Goal: Transaction & Acquisition: Purchase product/service

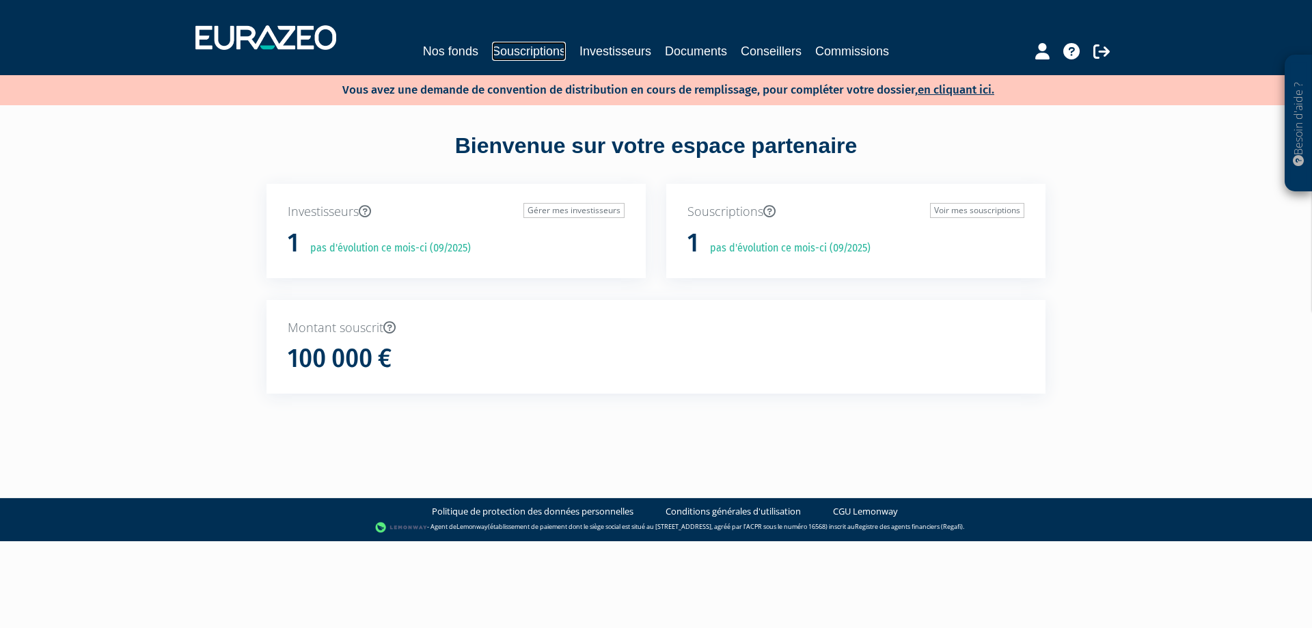
click at [553, 56] on link "Souscriptions" at bounding box center [529, 51] width 74 height 19
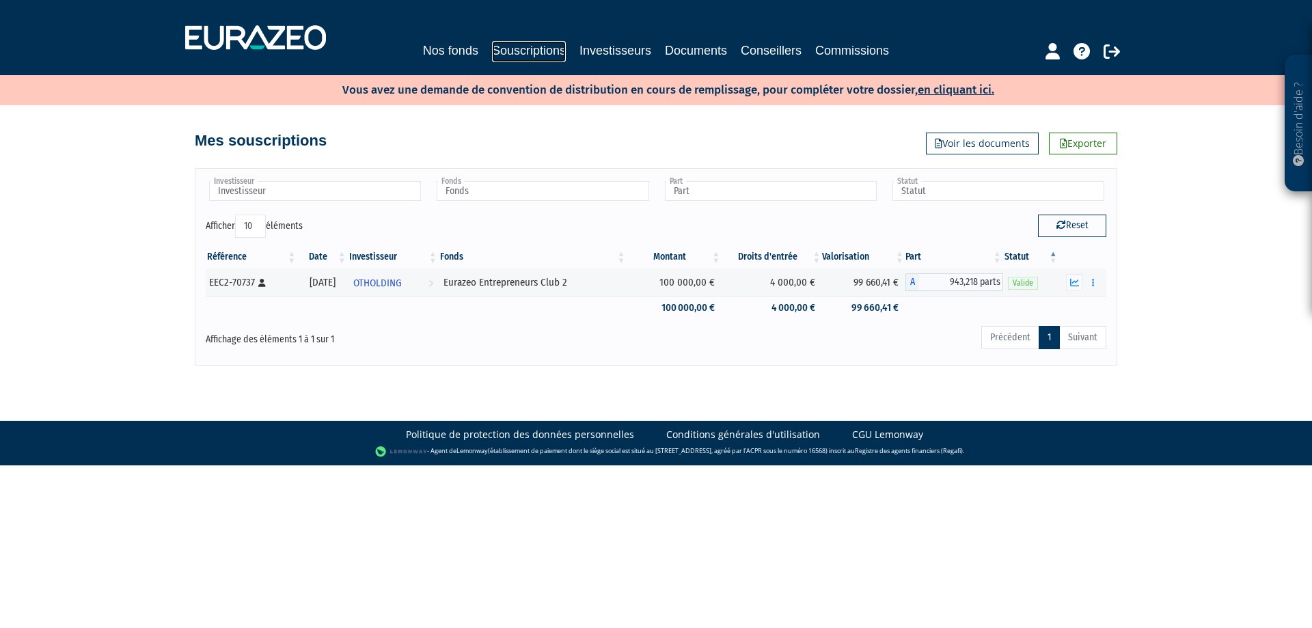
click at [519, 53] on link "Souscriptions" at bounding box center [529, 51] width 74 height 21
click at [438, 48] on link "Nos fonds" at bounding box center [450, 50] width 55 height 19
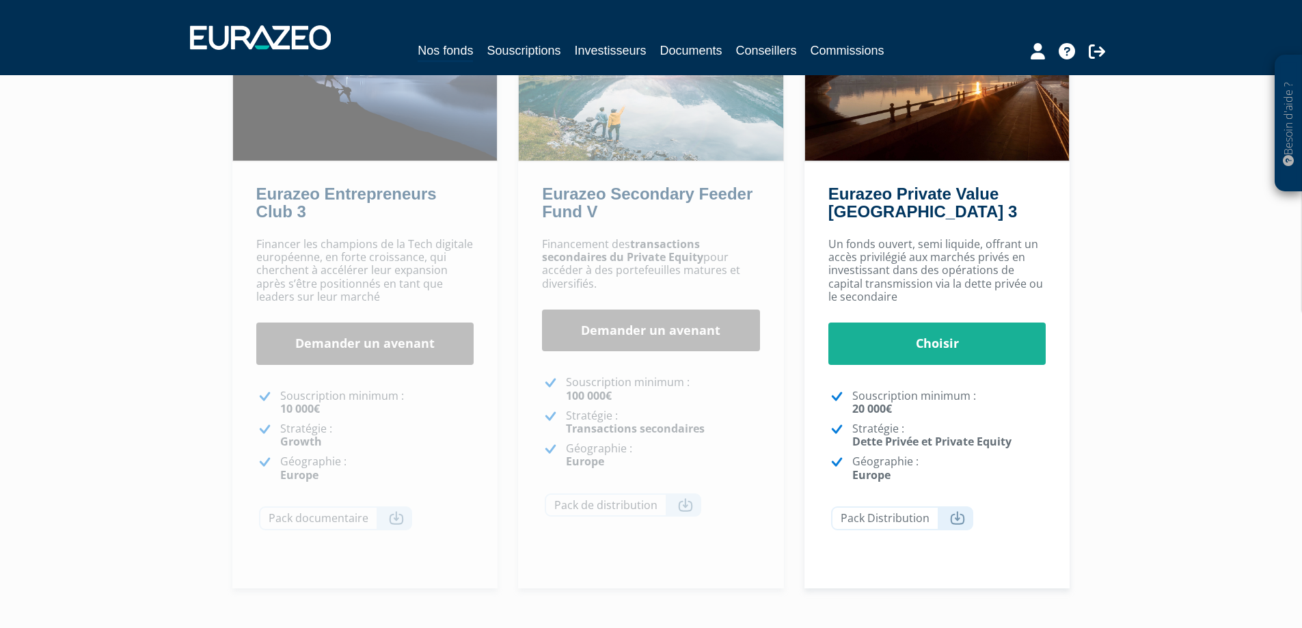
scroll to position [270, 0]
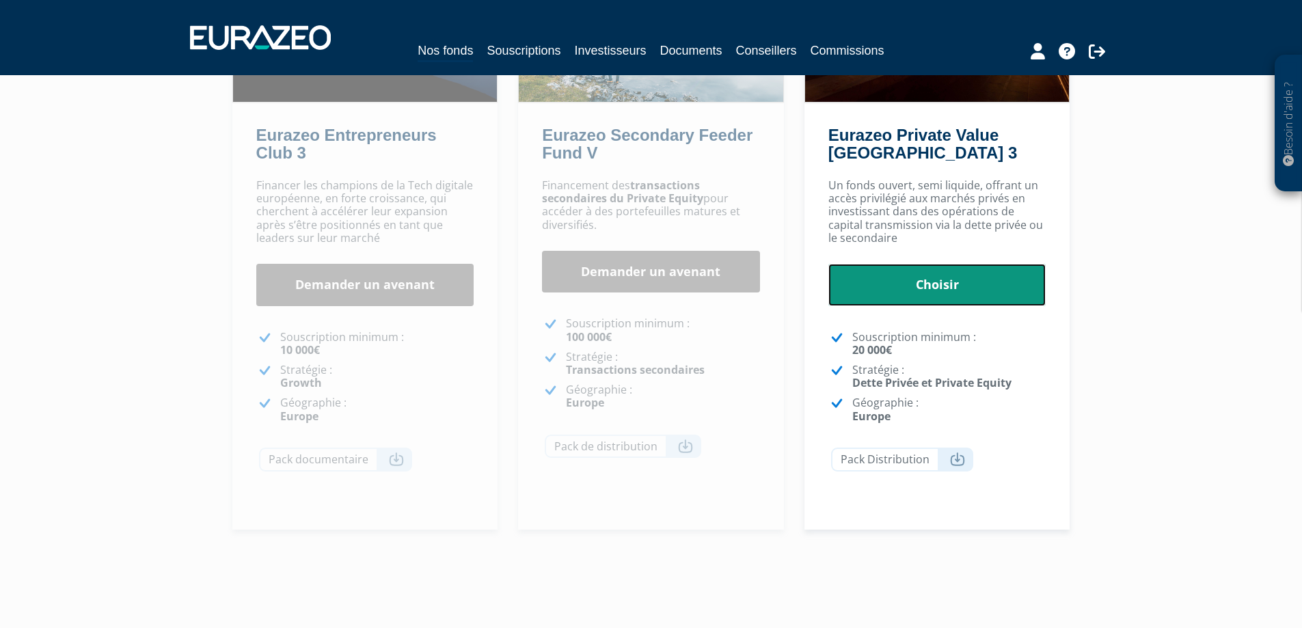
click at [929, 279] on link "Choisir" at bounding box center [937, 285] width 218 height 42
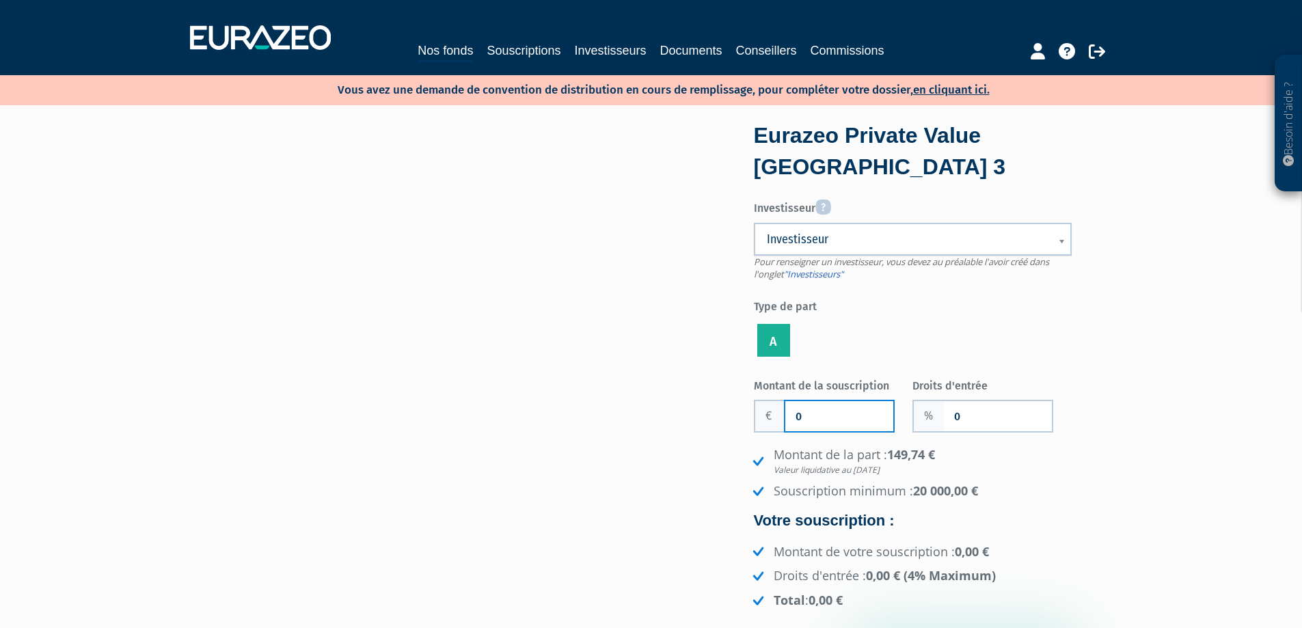
click at [802, 425] on input "0" at bounding box center [839, 416] width 108 height 30
drag, startPoint x: 851, startPoint y: 420, endPoint x: 873, endPoint y: 415, distance: 22.4
click at [851, 419] on input "2 000" at bounding box center [839, 416] width 108 height 30
type input "20 000"
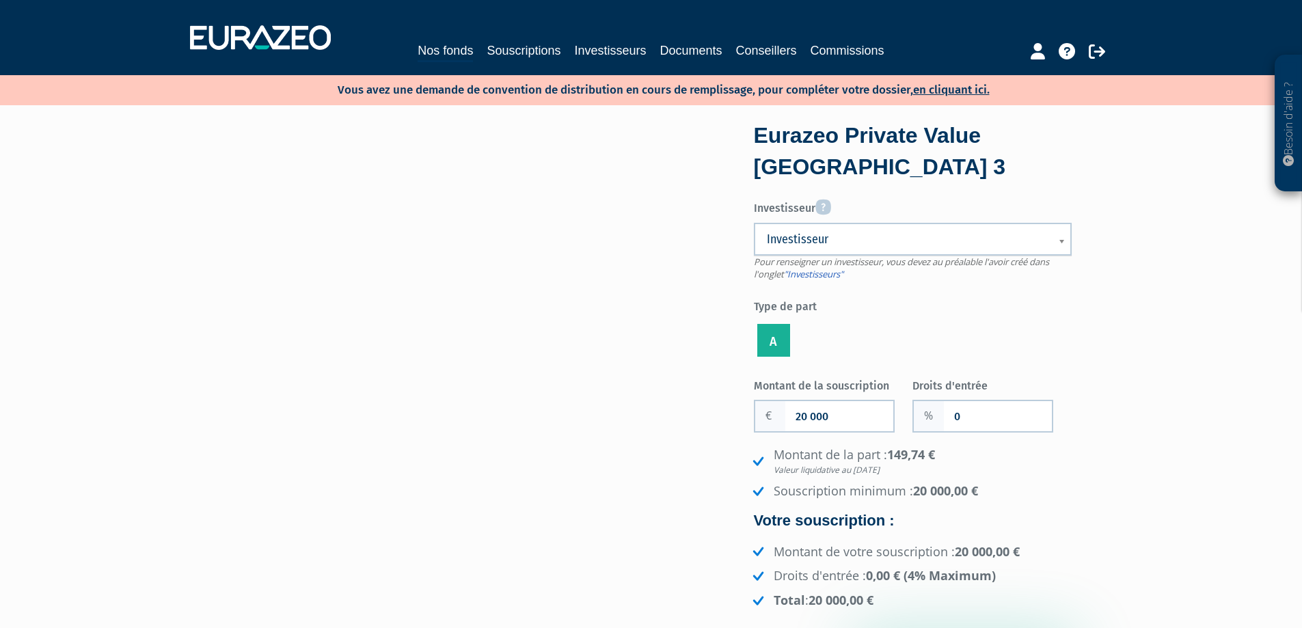
drag, startPoint x: 957, startPoint y: 420, endPoint x: 966, endPoint y: 419, distance: 8.2
click at [959, 419] on input "0" at bounding box center [998, 416] width 108 height 30
type input "0"
click at [963, 420] on input "0" at bounding box center [998, 416] width 108 height 30
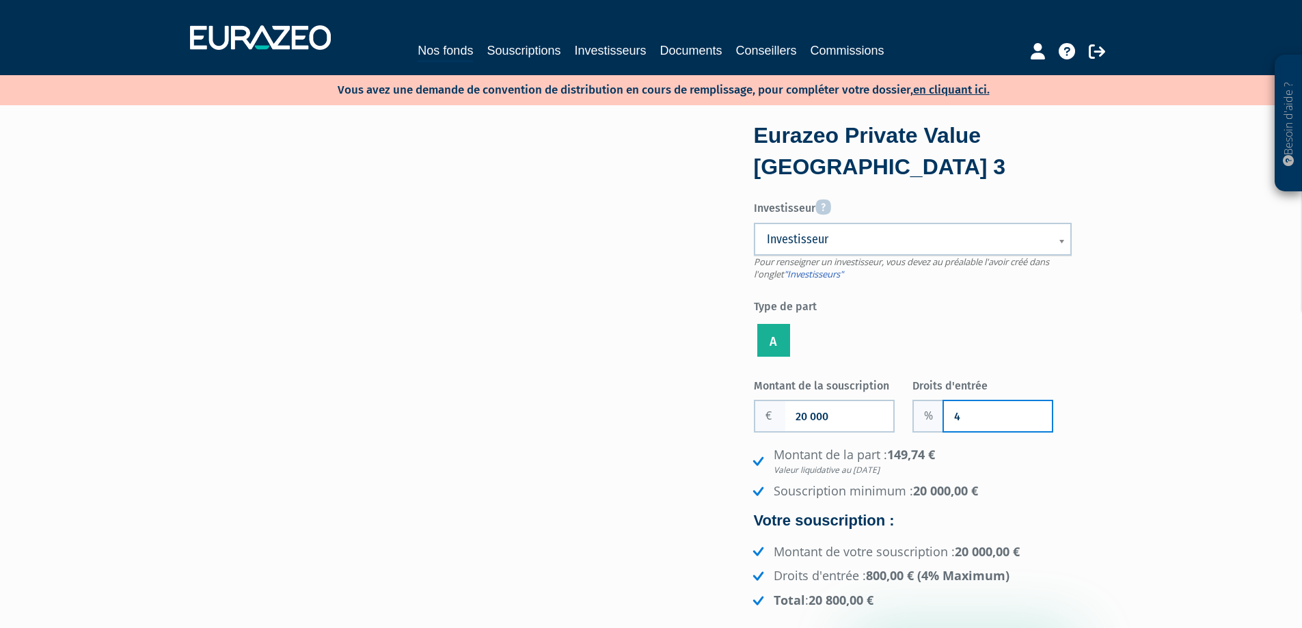
type input "4"
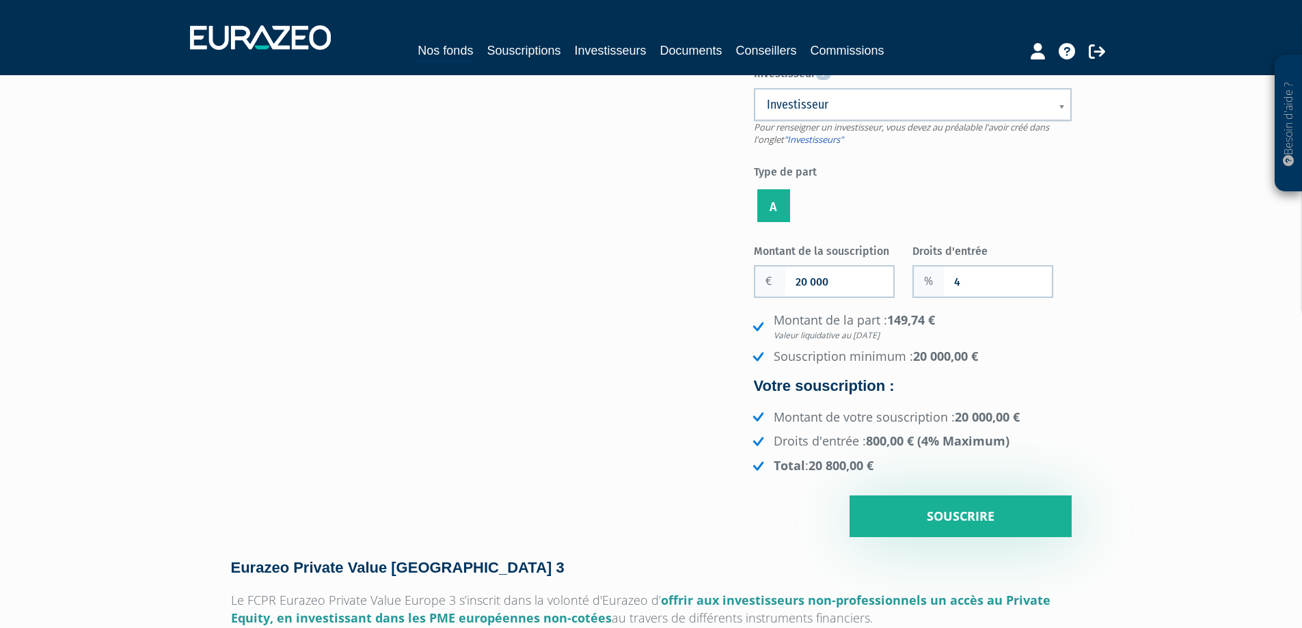
scroll to position [68, 0]
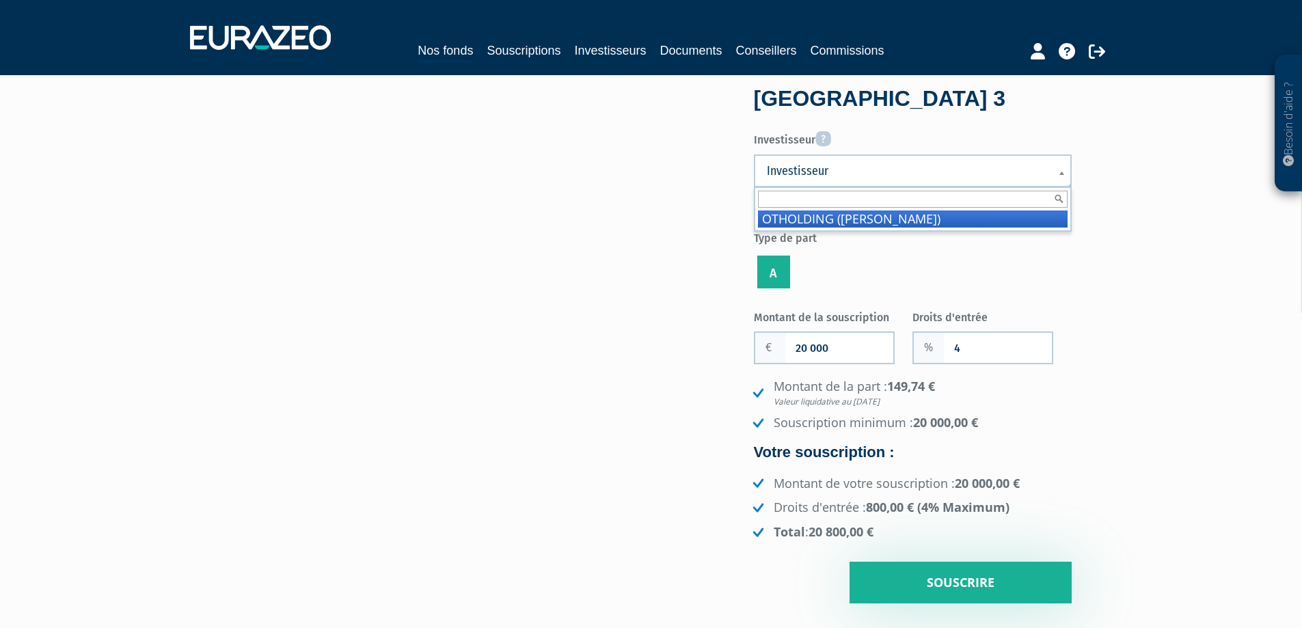
click at [1066, 171] on b at bounding box center [1064, 180] width 12 height 30
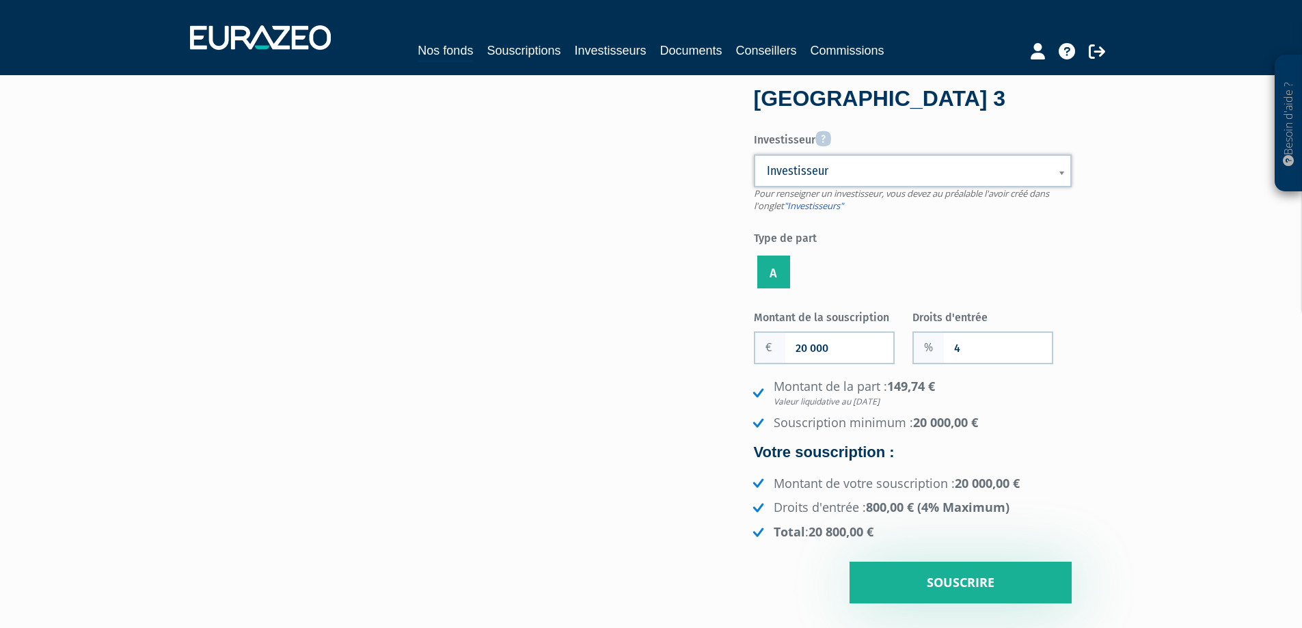
click at [1066, 171] on b at bounding box center [1064, 180] width 12 height 30
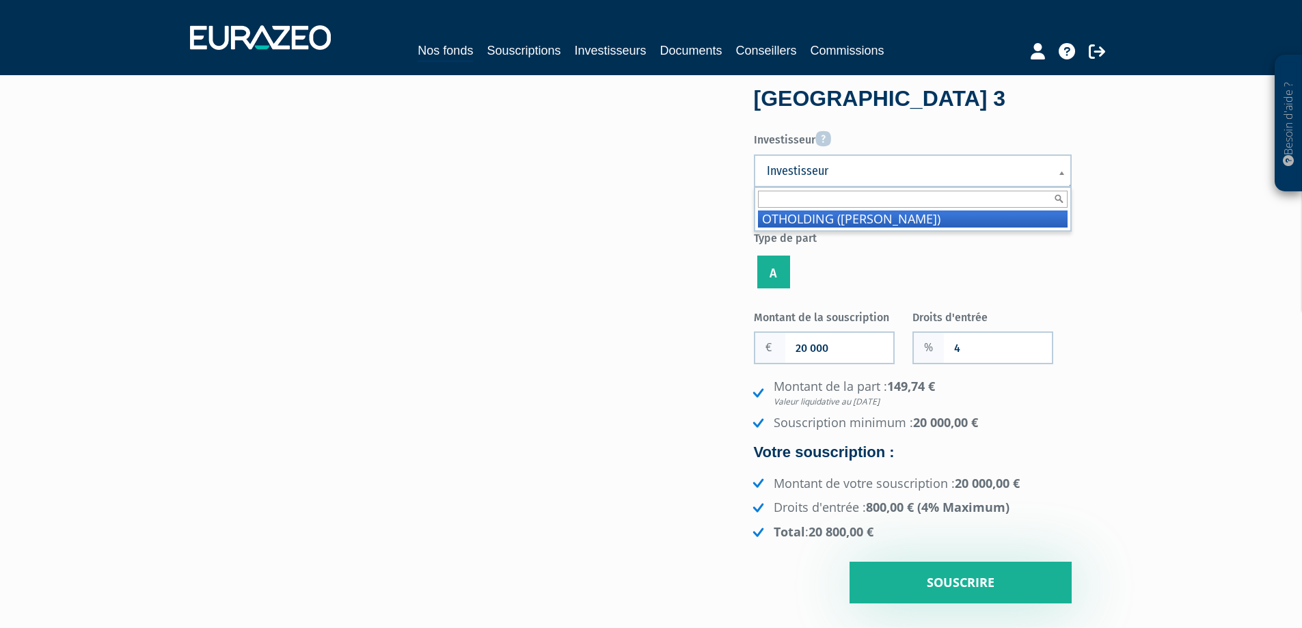
click at [1066, 171] on b at bounding box center [1064, 180] width 12 height 30
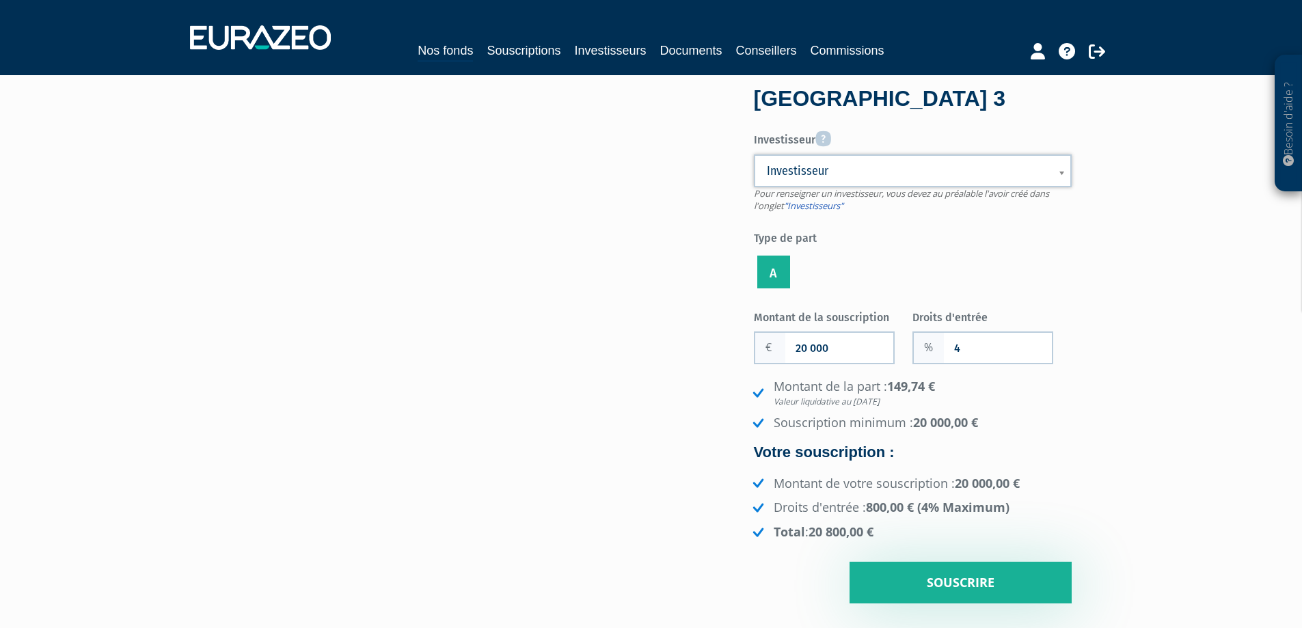
click at [1062, 172] on b at bounding box center [1064, 180] width 12 height 30
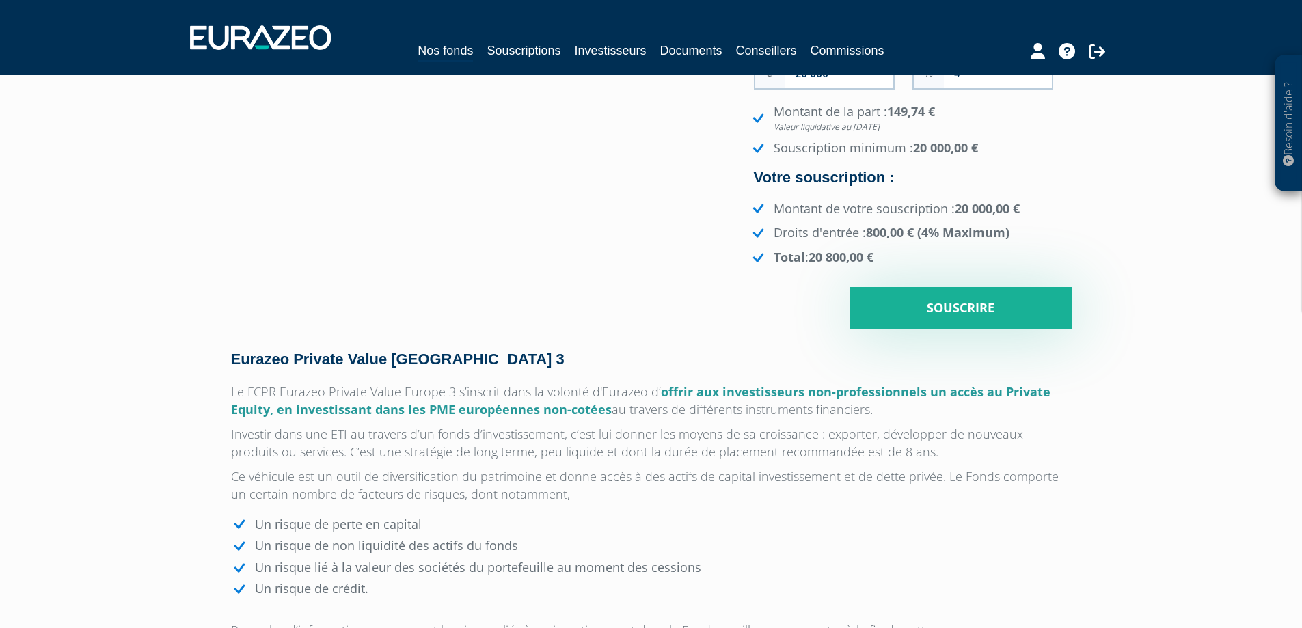
scroll to position [342, 0]
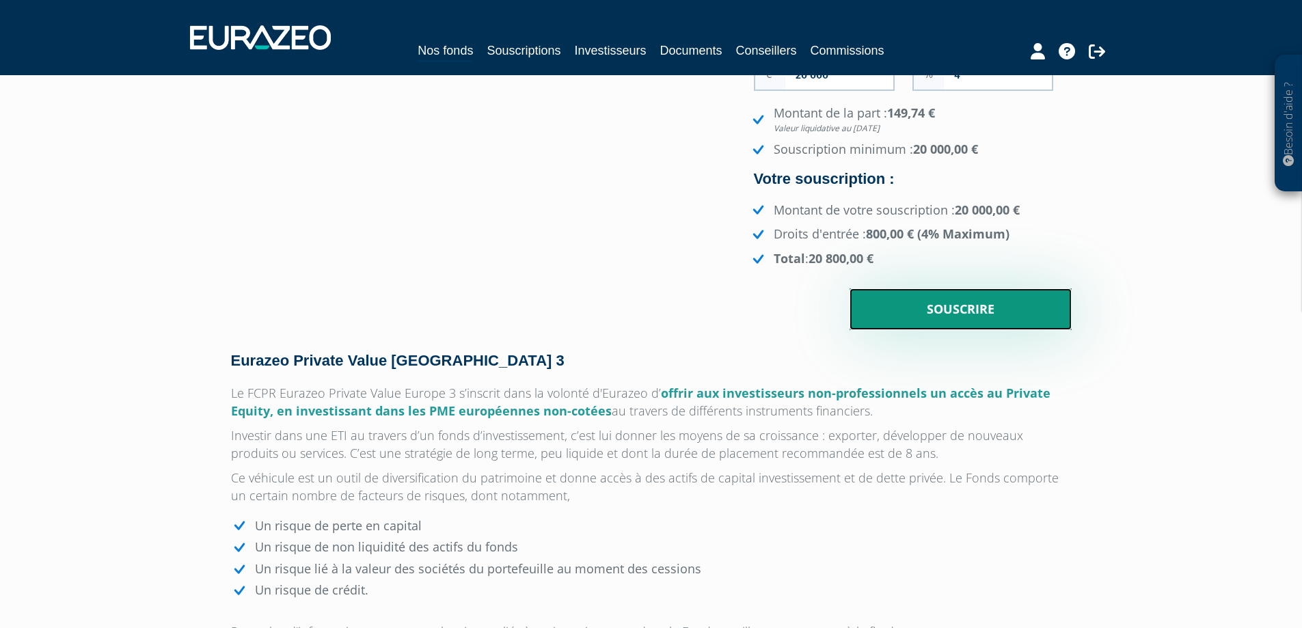
click at [966, 309] on input "Souscrire" at bounding box center [960, 309] width 222 height 42
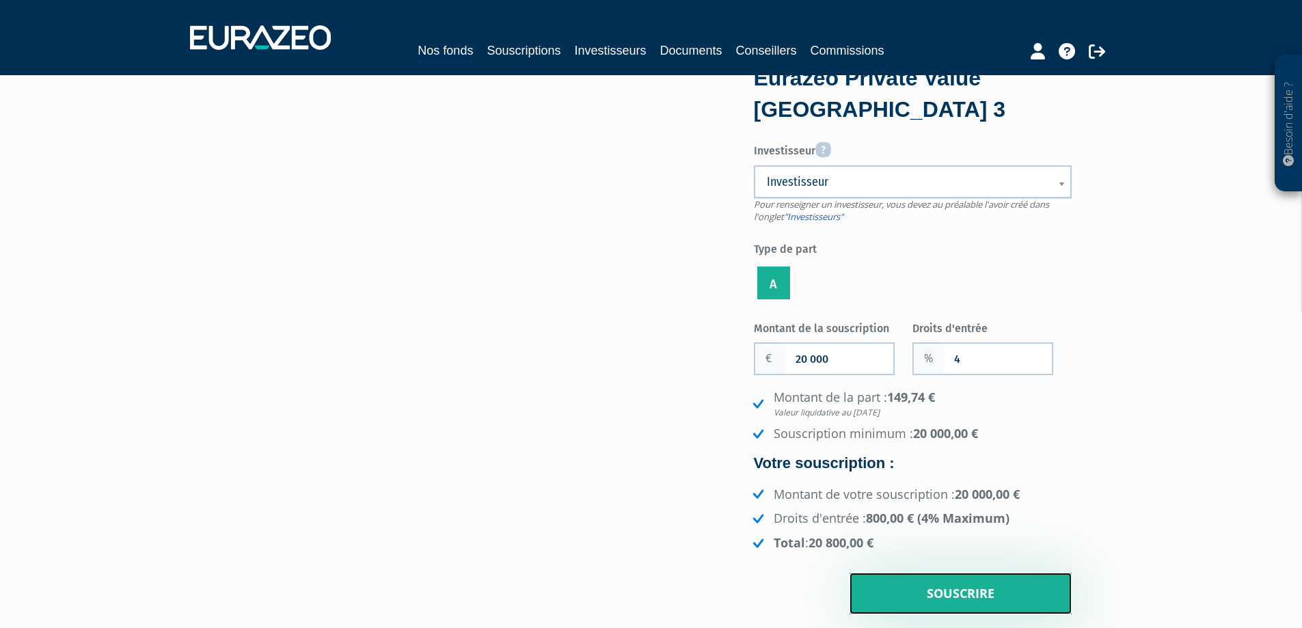
scroll to position [0, 0]
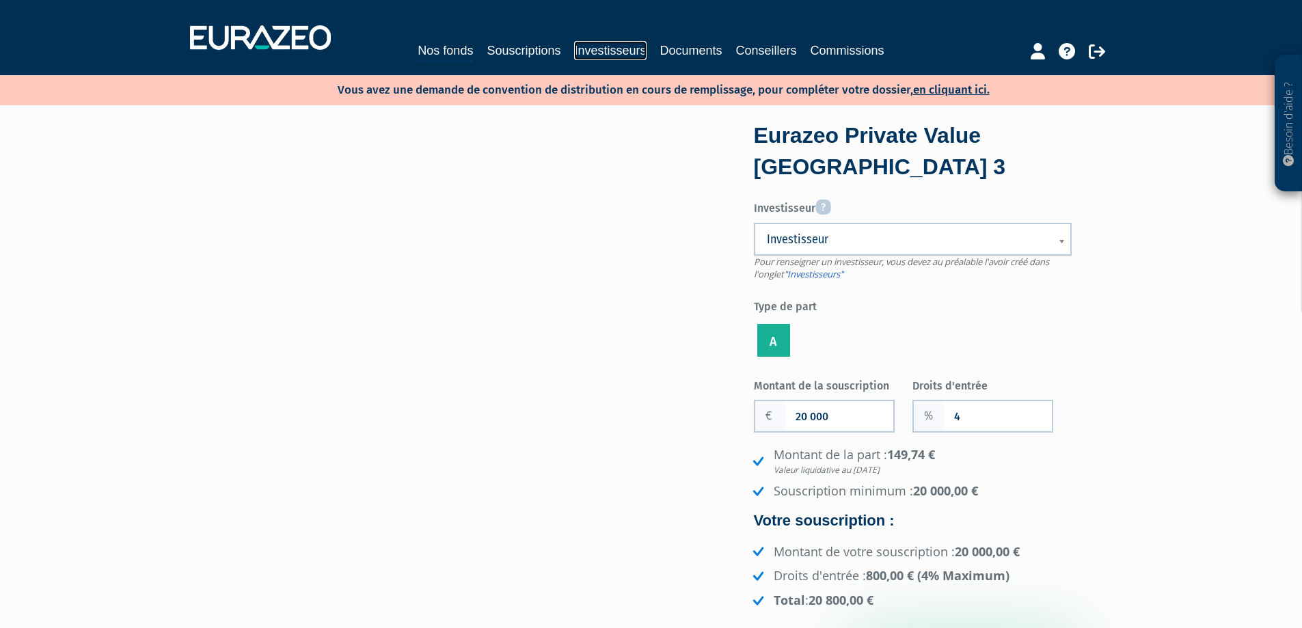
click at [619, 52] on link "Investisseurs" at bounding box center [610, 50] width 72 height 19
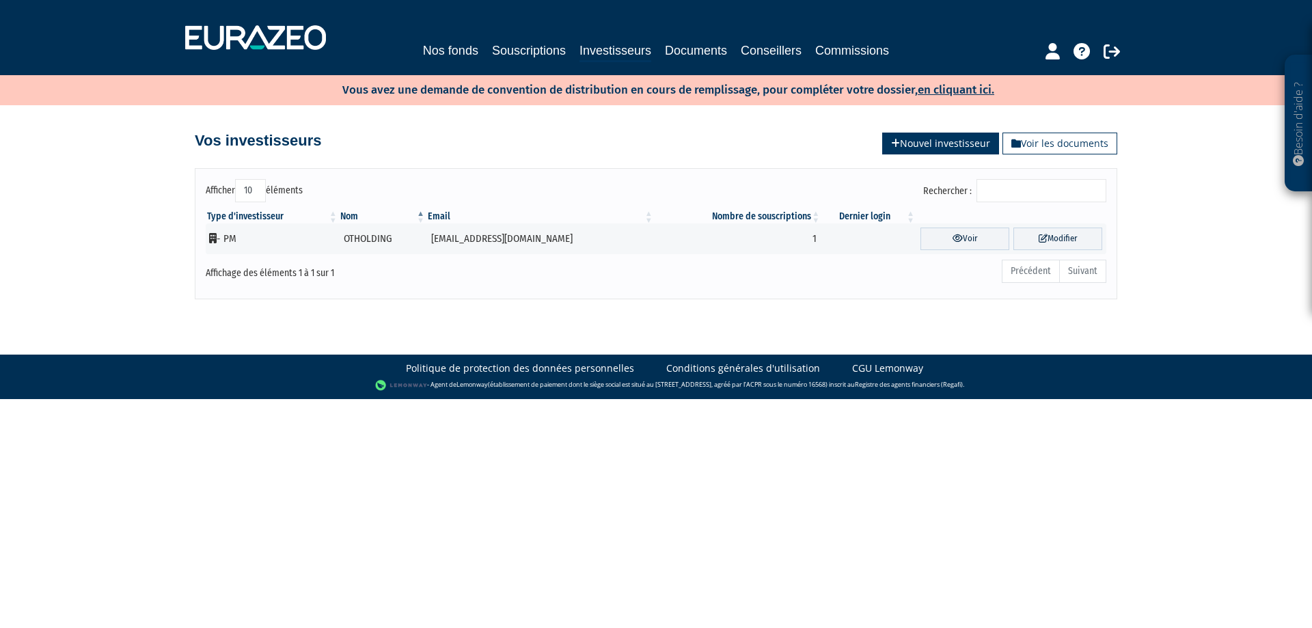
click at [894, 146] on icon at bounding box center [895, 144] width 9 height 10
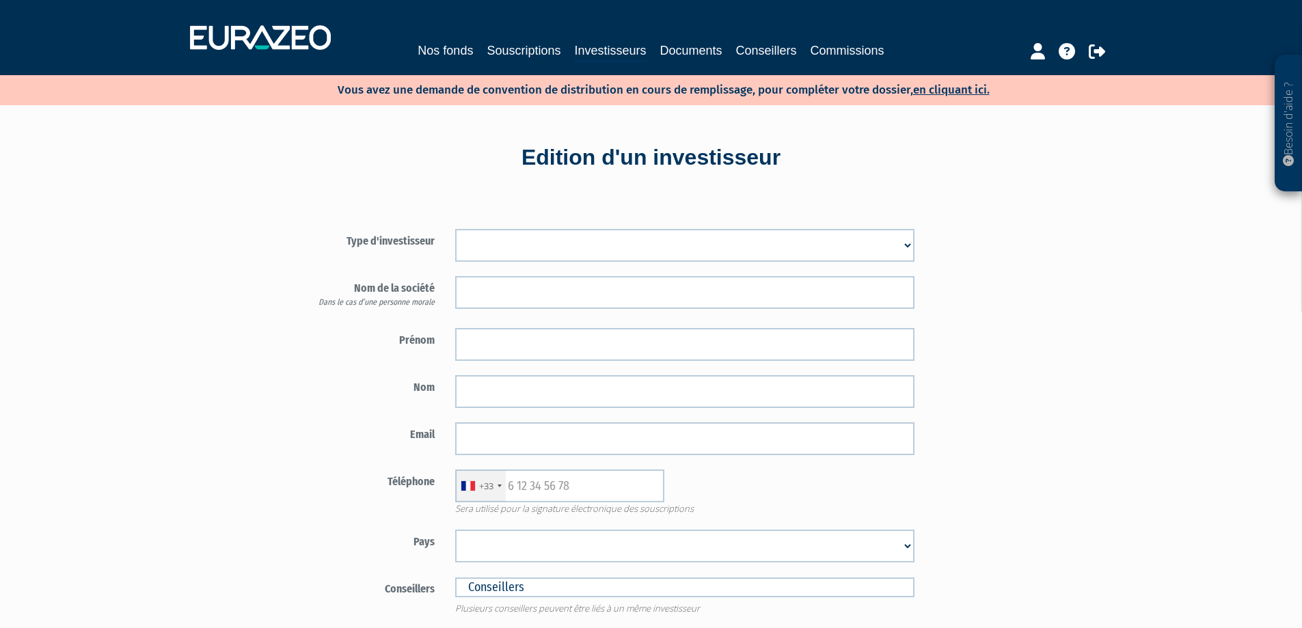
click at [702, 245] on select "Mr Mme Société" at bounding box center [684, 245] width 459 height 33
select select "1"
click at [455, 229] on select "Mr Mme Société" at bounding box center [684, 245] width 459 height 33
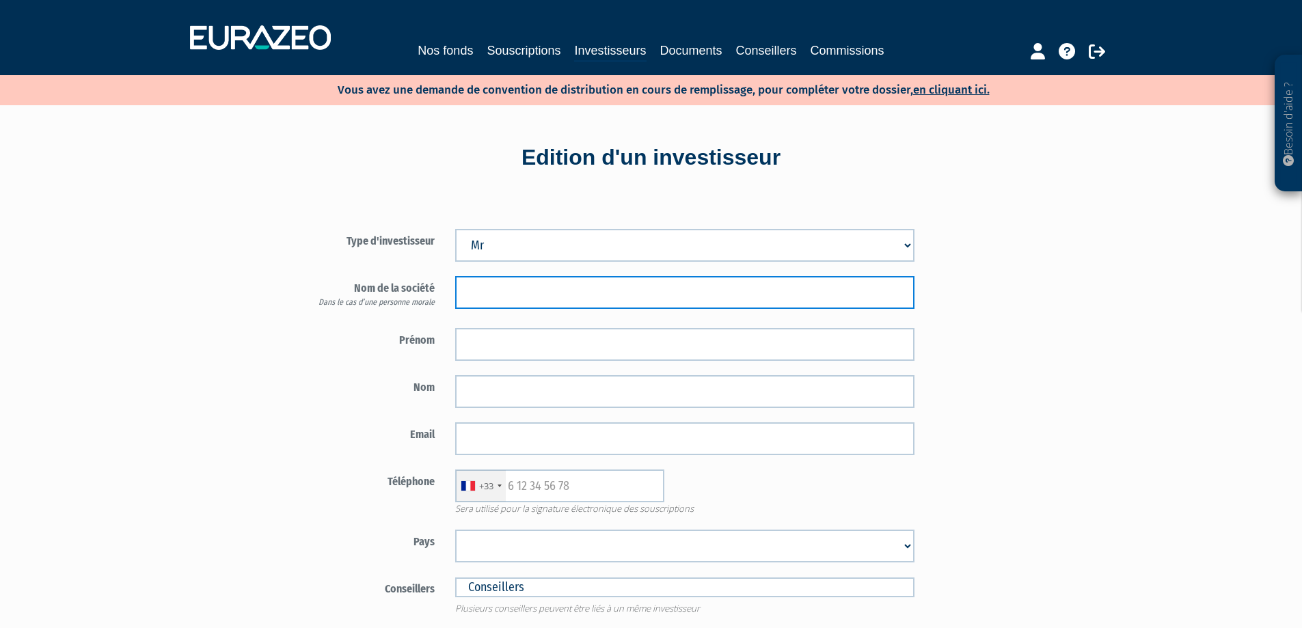
click at [685, 282] on input "text" at bounding box center [684, 292] width 459 height 33
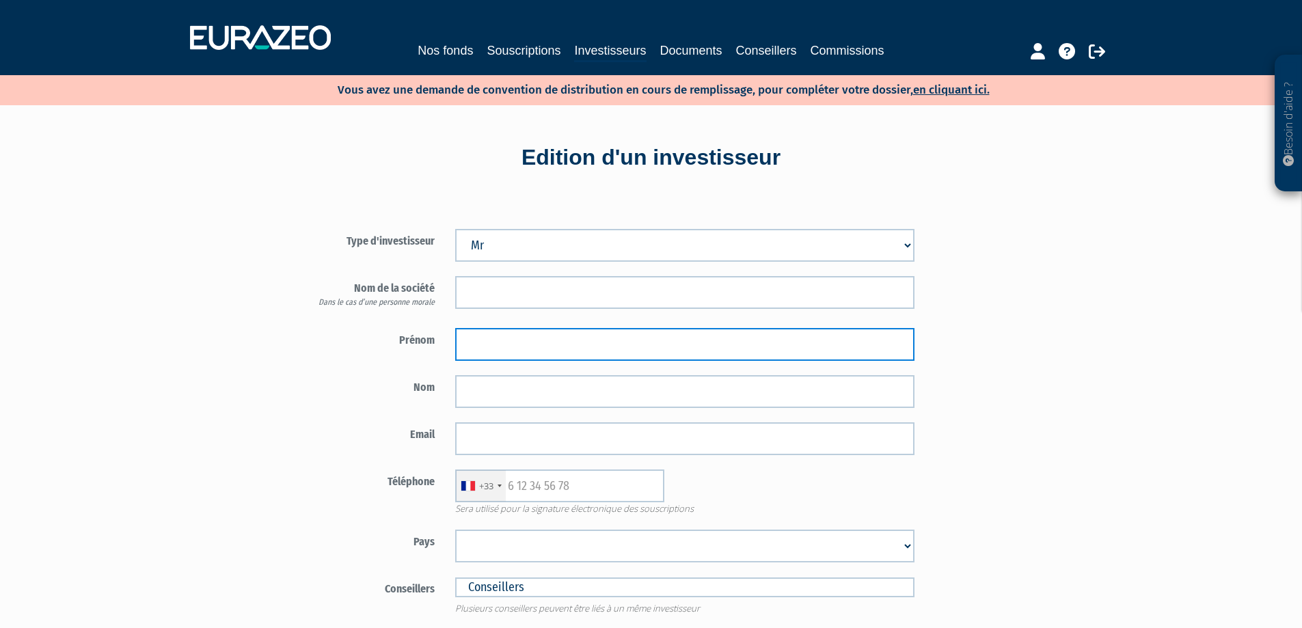
click at [670, 336] on input "text" at bounding box center [684, 344] width 459 height 33
type input "Kévin"
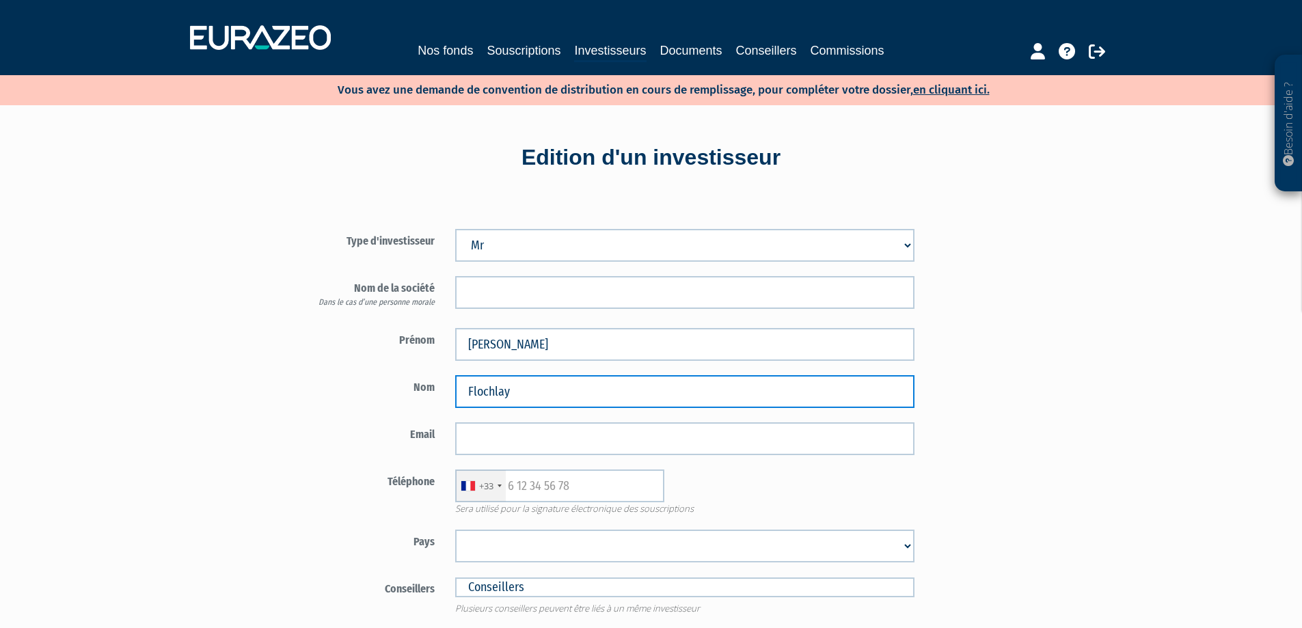
type input "Flochlay"
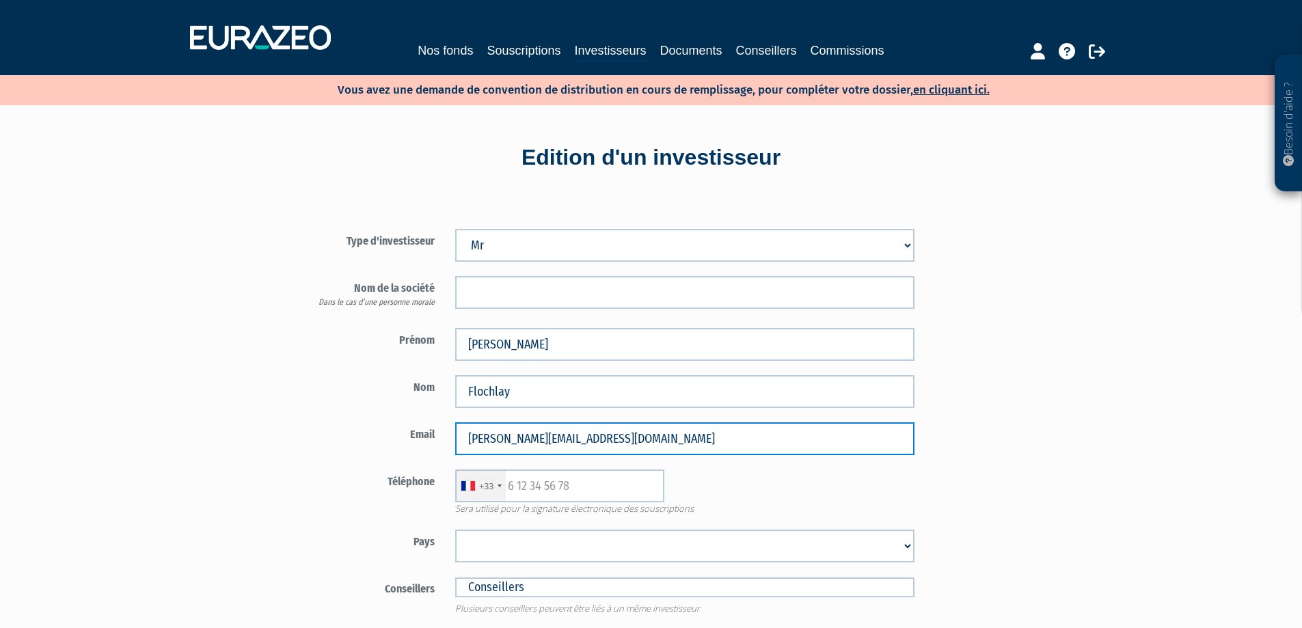
type input "kevin.flochlay@gmail.com"
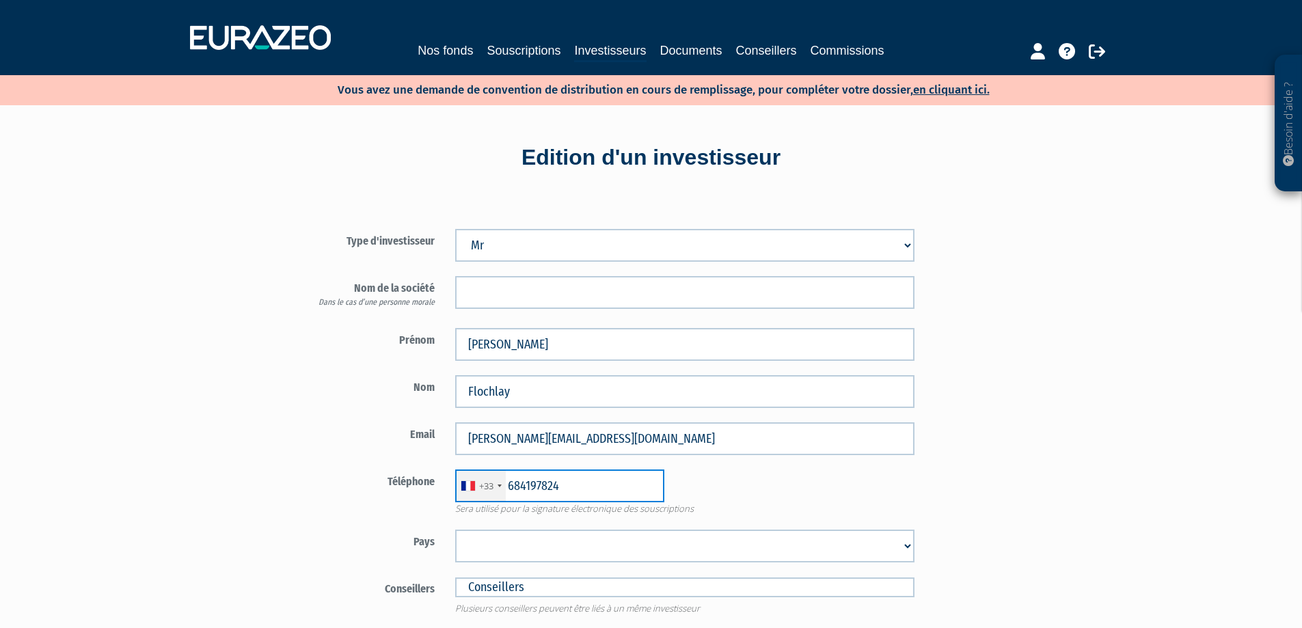
type input "684197824"
click at [821, 543] on select "Afghanistan Afrique du Sud Albanie Algérie Allemagne Andorre Angola Anguilla An…" at bounding box center [684, 546] width 459 height 33
select select "75"
click at [455, 530] on select "Afghanistan Afrique du Sud Albanie Algérie Allemagne Andorre Angola Anguilla An…" at bounding box center [684, 546] width 459 height 33
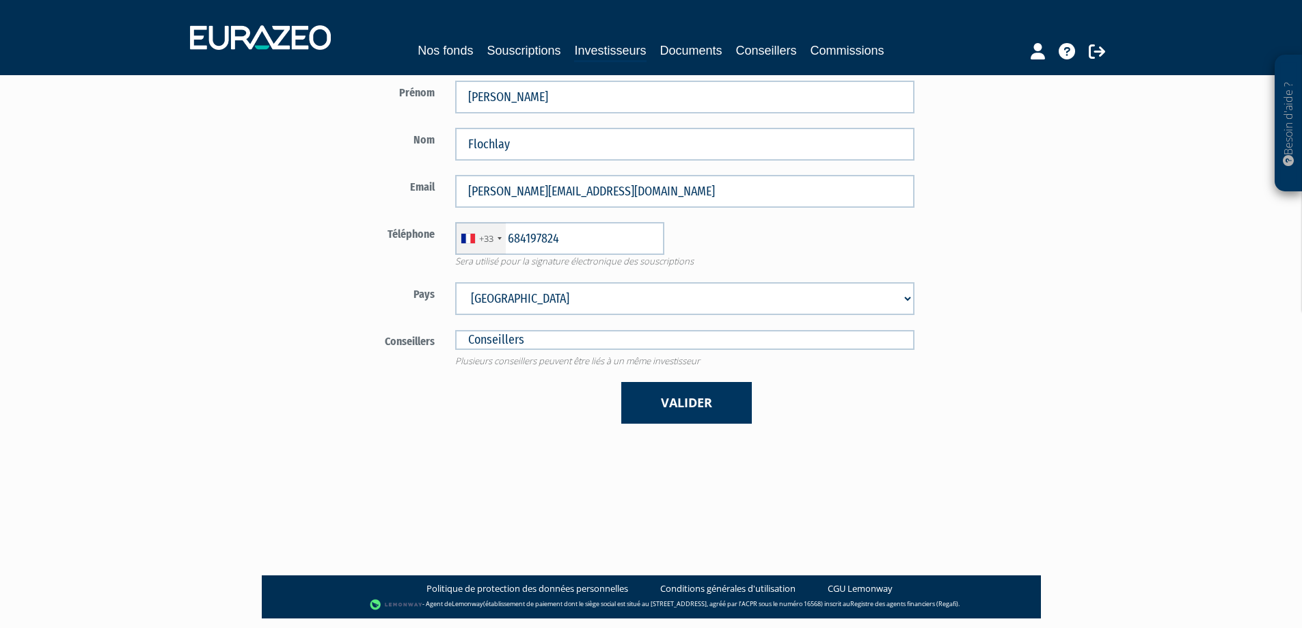
scroll to position [273, 0]
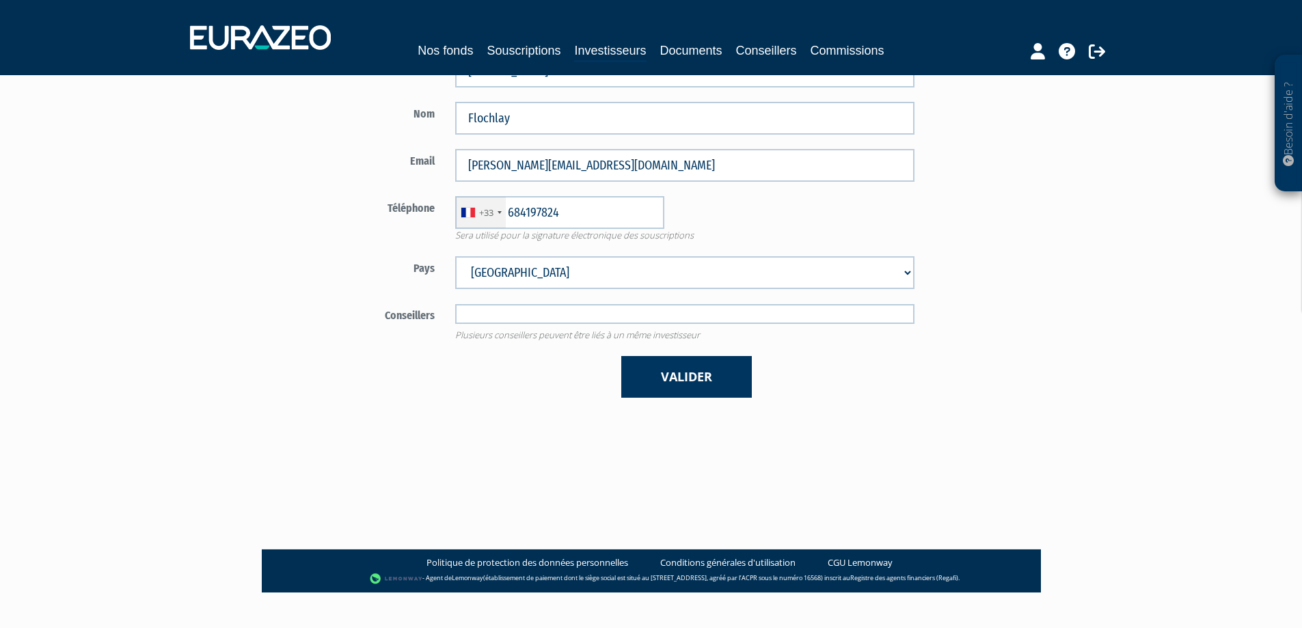
click at [901, 316] on input "text" at bounding box center [684, 314] width 459 height 20
click at [518, 405] on div "Type d'investisseur Mr Mme Société Prénom Kévin Nom Flochlay +33" at bounding box center [586, 169] width 600 height 497
type input "Conseillers"
click at [654, 372] on button "Valider" at bounding box center [686, 377] width 131 height 42
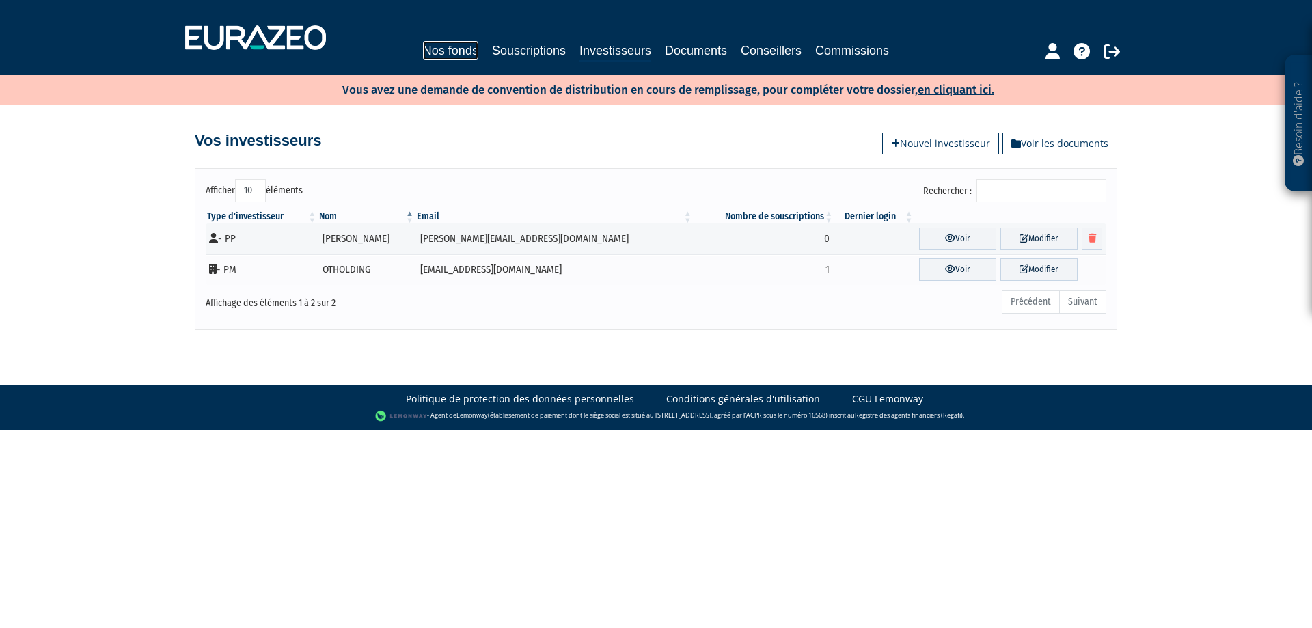
click at [465, 51] on link "Nos fonds" at bounding box center [450, 50] width 55 height 19
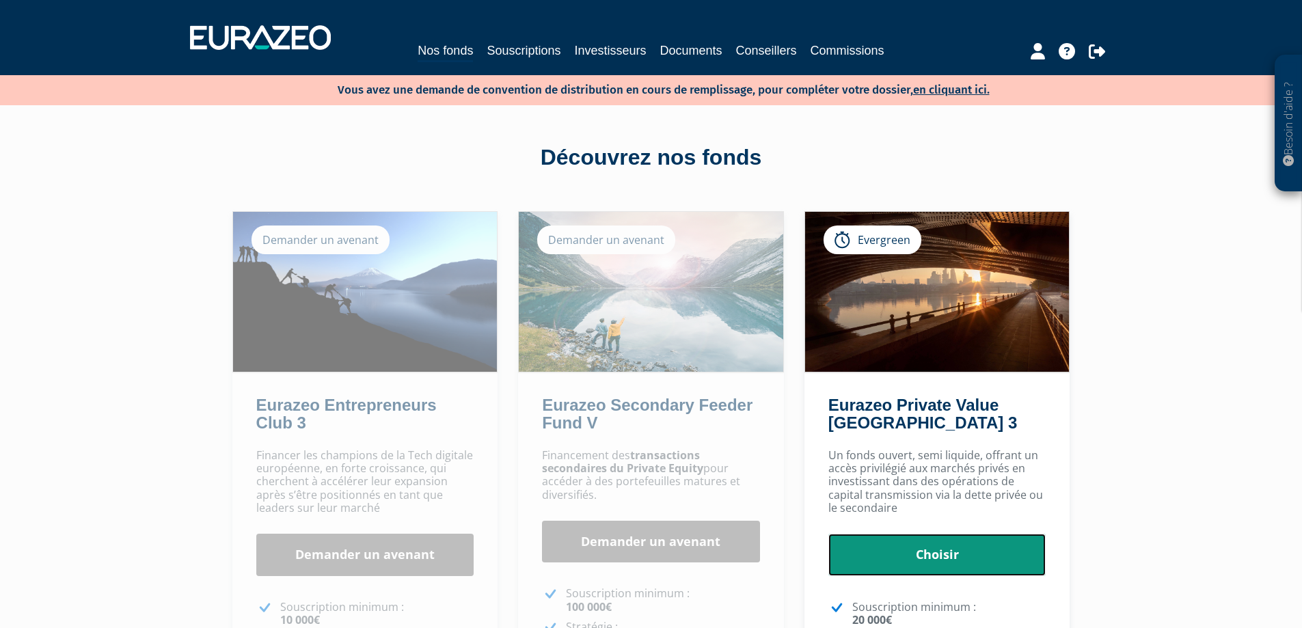
click at [980, 551] on link "Choisir" at bounding box center [937, 555] width 218 height 42
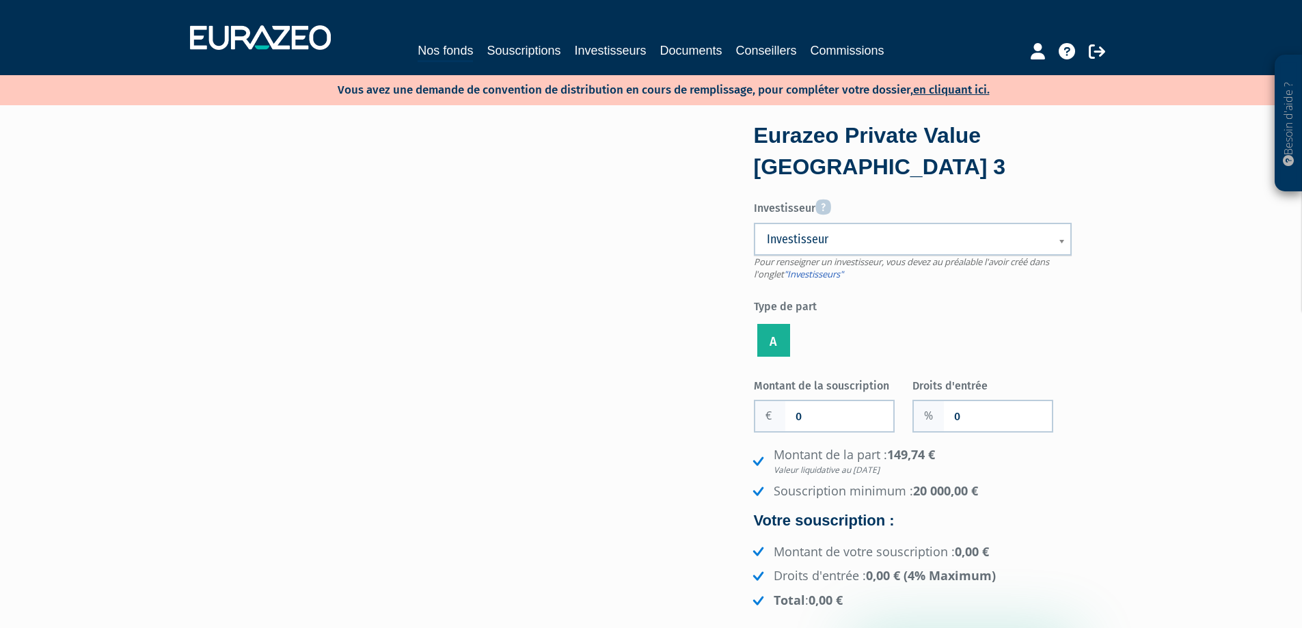
click at [845, 238] on span "Investisseur" at bounding box center [904, 239] width 274 height 16
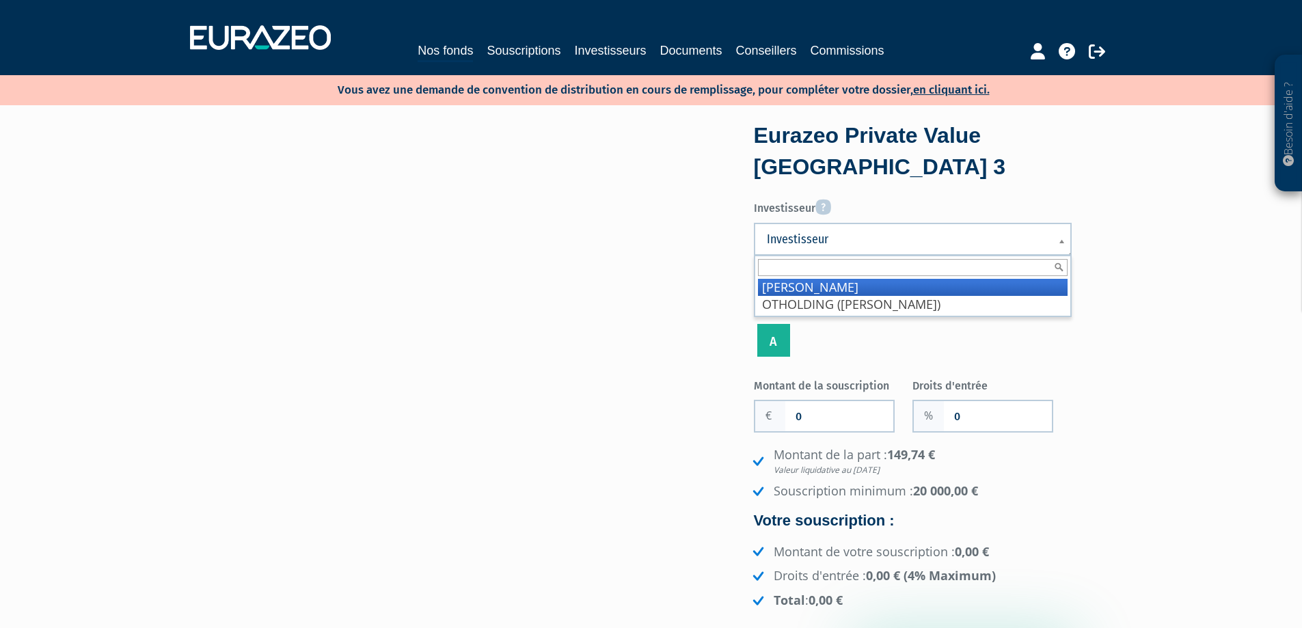
click at [847, 287] on li "Flochlay Kévin" at bounding box center [913, 287] width 310 height 17
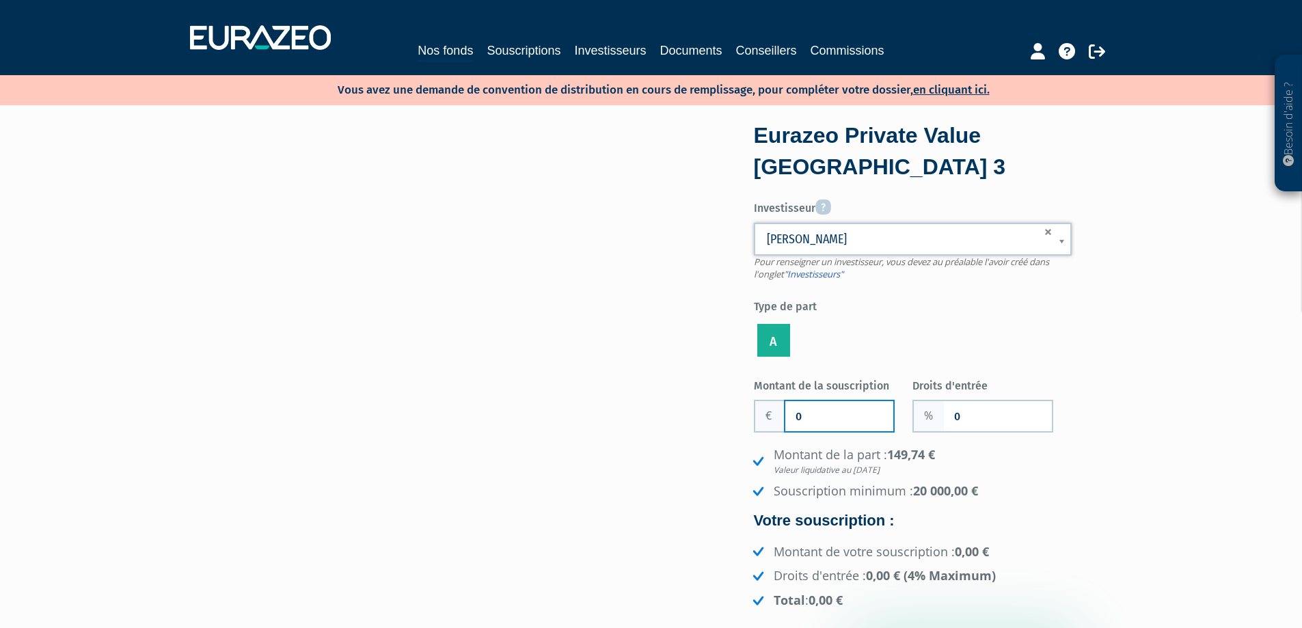
click at [795, 413] on input "0" at bounding box center [839, 416] width 108 height 30
type input "20 000"
type input "4"
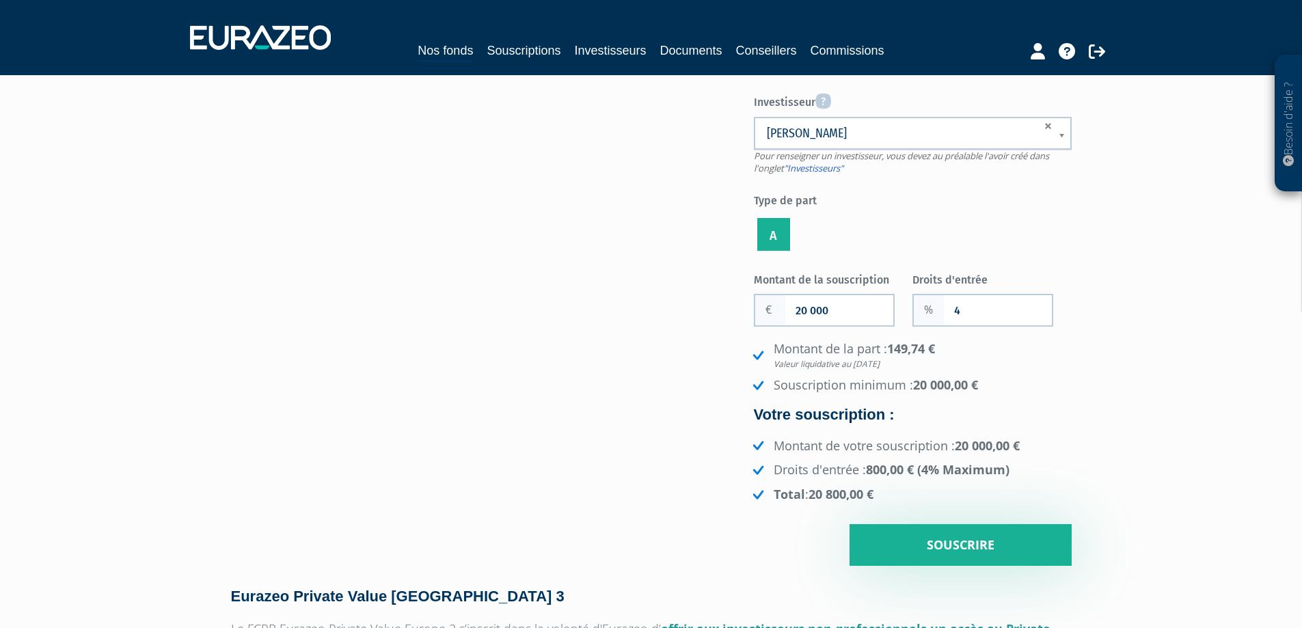
scroll to position [205, 0]
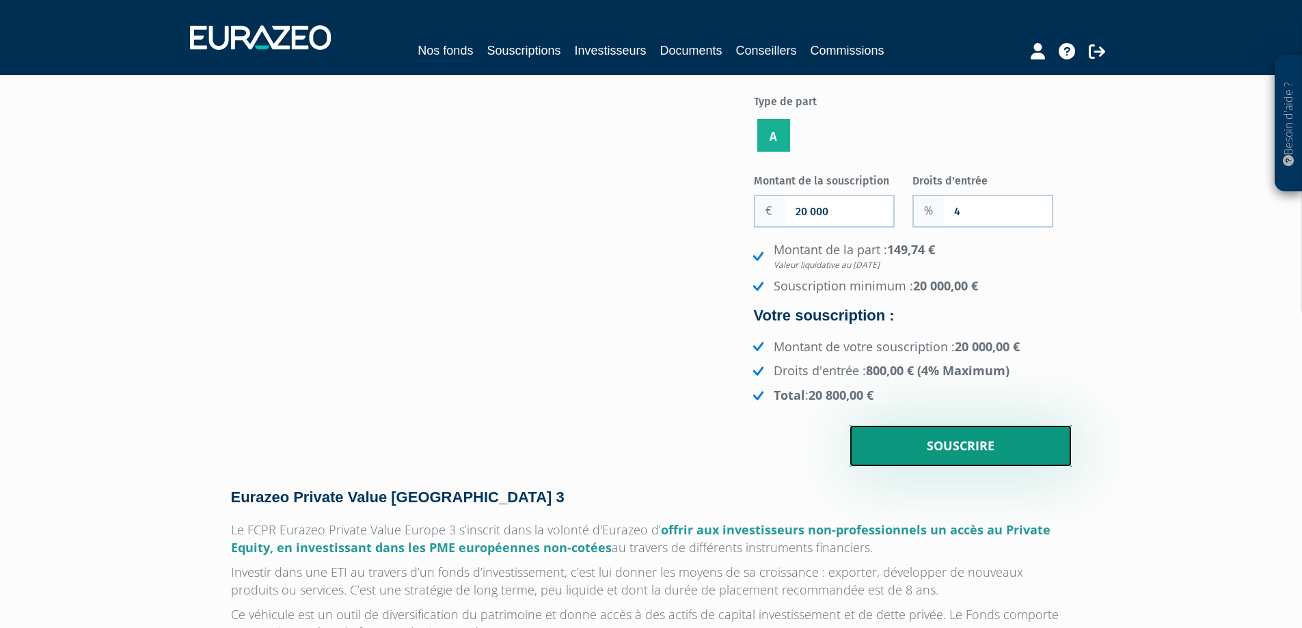
click at [1034, 440] on input "Souscrire" at bounding box center [960, 446] width 222 height 42
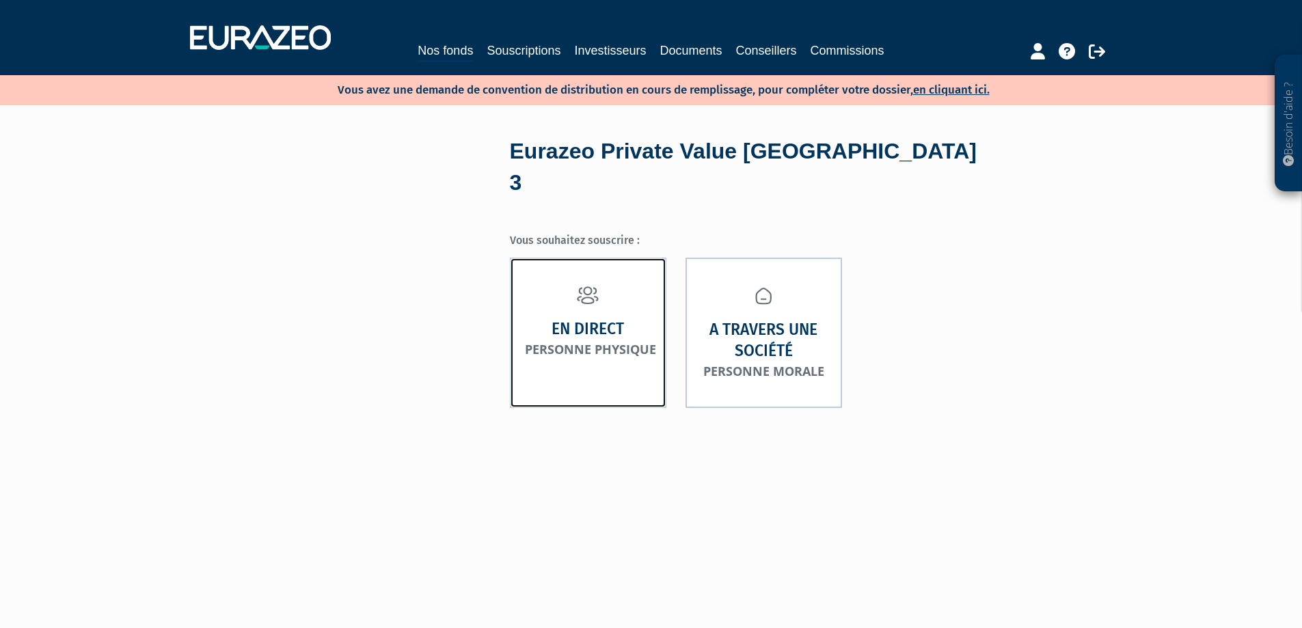
click at [593, 318] on strong "En direct" at bounding box center [587, 328] width 72 height 21
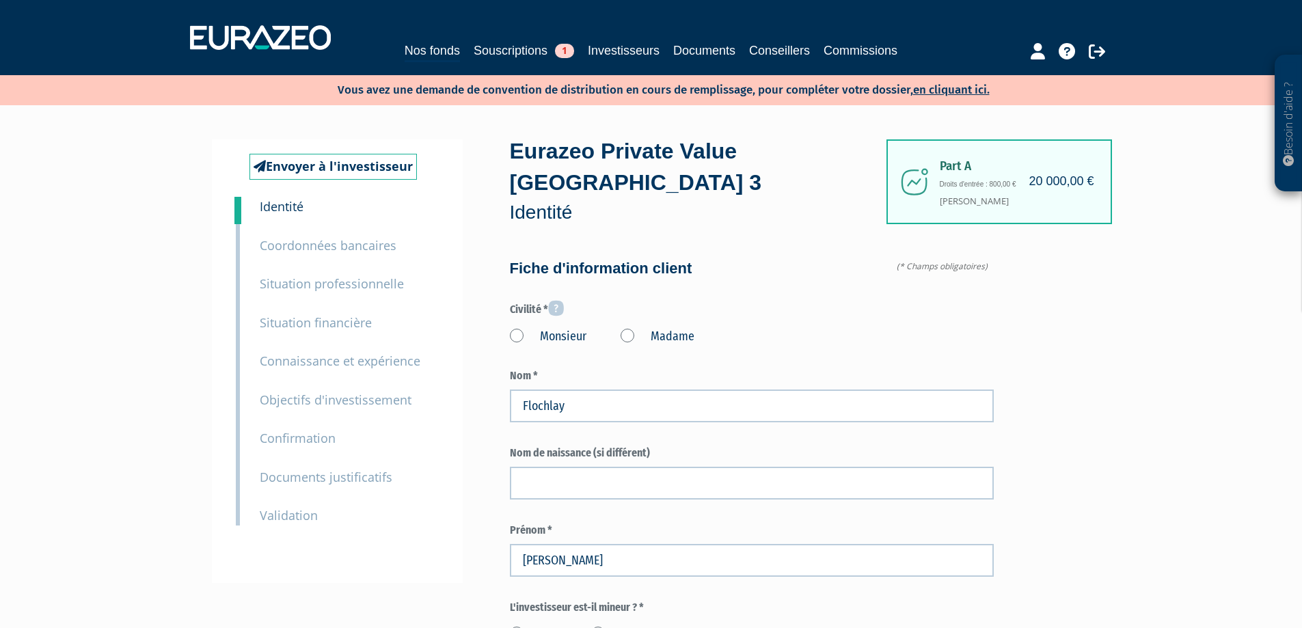
drag, startPoint x: 517, startPoint y: 301, endPoint x: 541, endPoint y: 307, distance: 23.9
click at [521, 328] on label "Monsieur" at bounding box center [548, 337] width 77 height 18
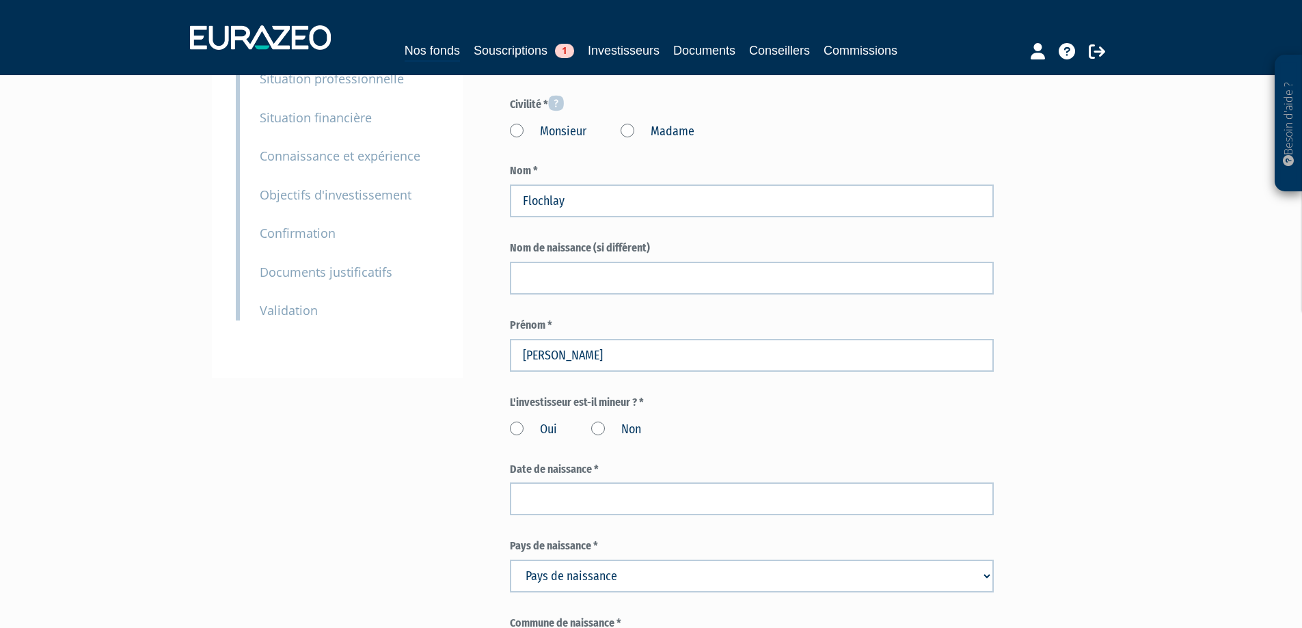
click at [602, 421] on label "Non" at bounding box center [616, 430] width 50 height 18
click at [0, 0] on input "Non" at bounding box center [0, 0] width 0 height 0
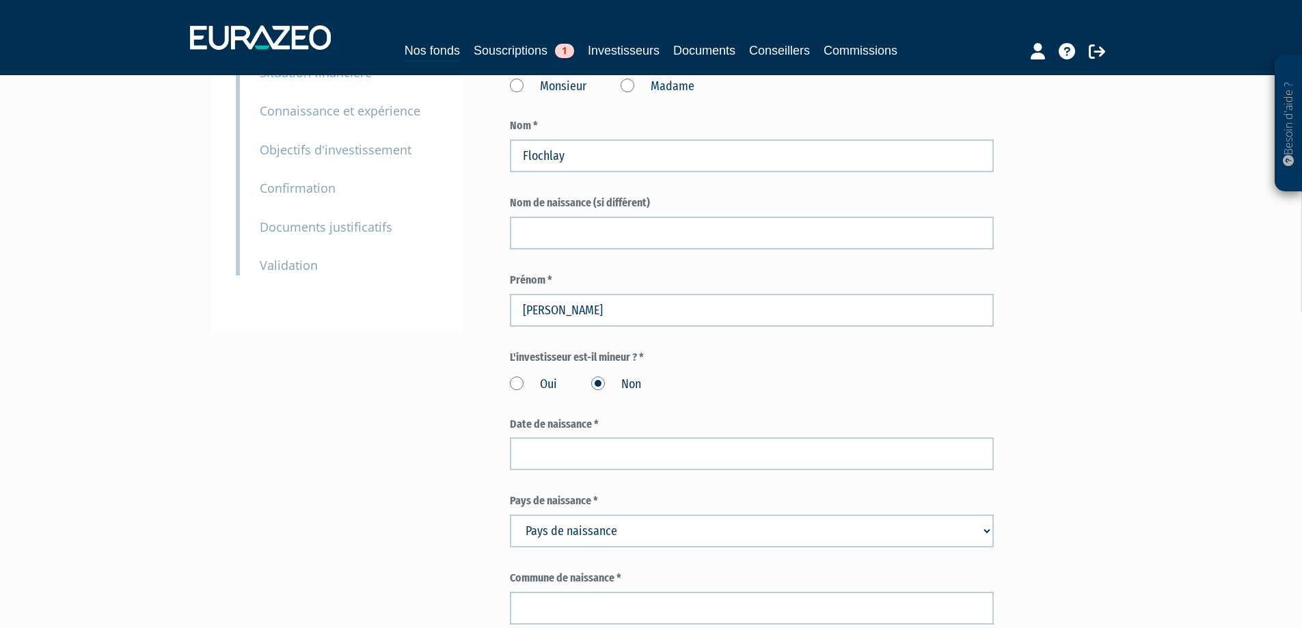
scroll to position [342, 0]
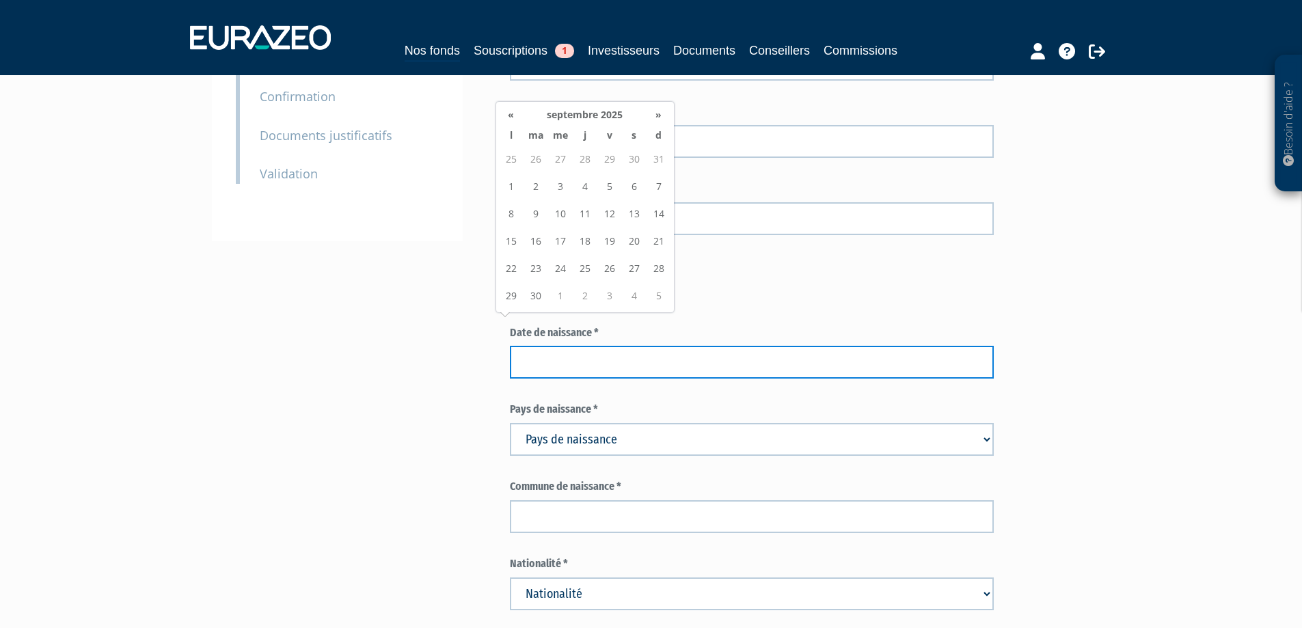
drag, startPoint x: 616, startPoint y: 333, endPoint x: 730, endPoint y: 319, distance: 115.0
click at [616, 346] on input at bounding box center [752, 362] width 484 height 33
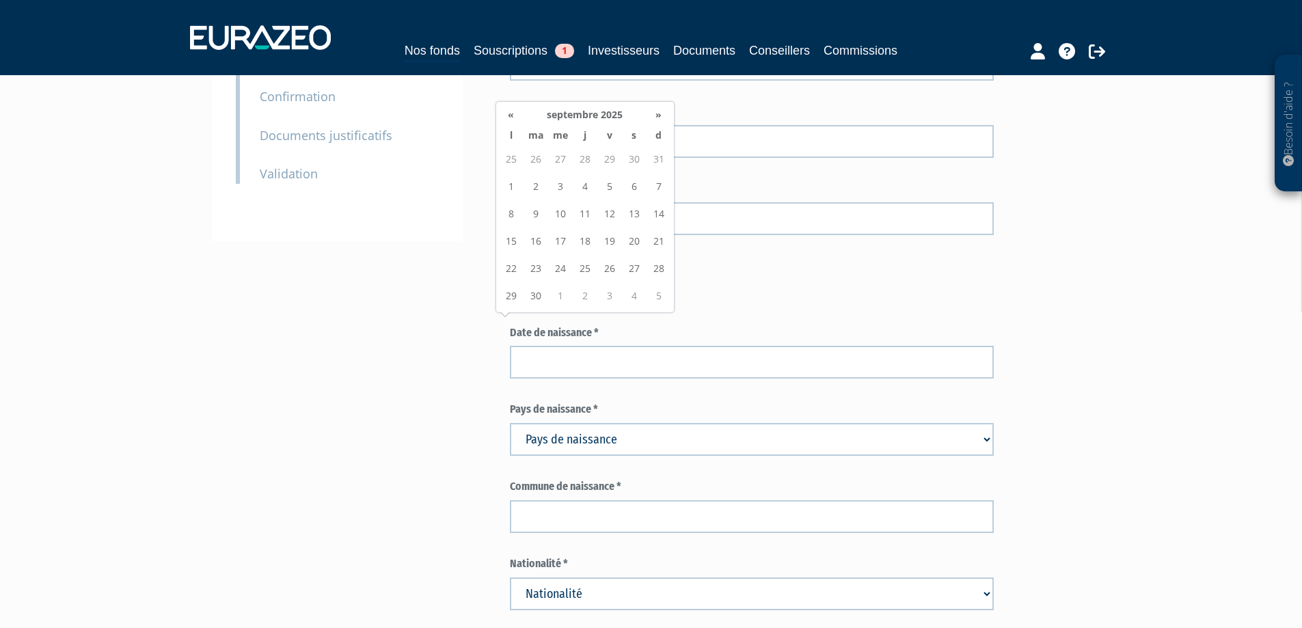
click at [622, 113] on th "septembre 2025" at bounding box center [584, 115] width 123 height 20
click at [512, 171] on th "2025" at bounding box center [561, 168] width 99 height 20
click at [506, 169] on th "«" at bounding box center [506, 168] width 14 height 20
click at [507, 169] on th "«" at bounding box center [506, 168] width 14 height 20
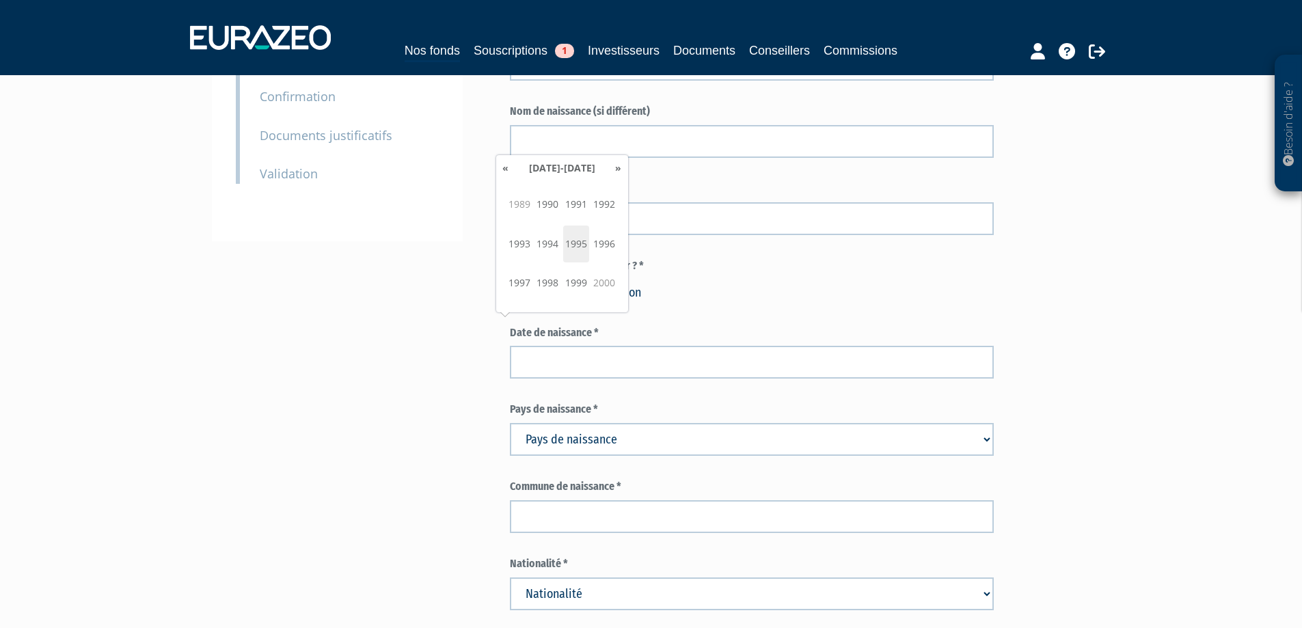
click at [507, 169] on th "«" at bounding box center [506, 168] width 14 height 20
click at [577, 281] on span "1989" at bounding box center [576, 282] width 26 height 37
click at [598, 208] on span "avril" at bounding box center [604, 204] width 26 height 37
click at [659, 184] on td "9" at bounding box center [658, 186] width 25 height 27
type input "09/04/1989"
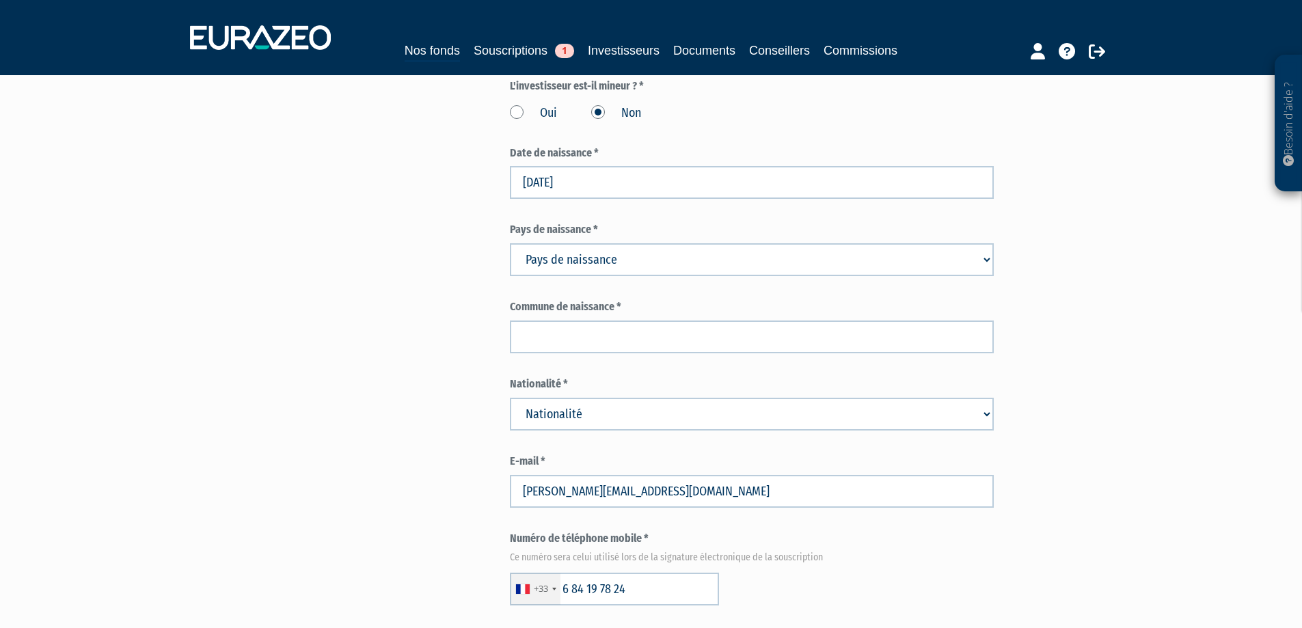
scroll to position [547, 0]
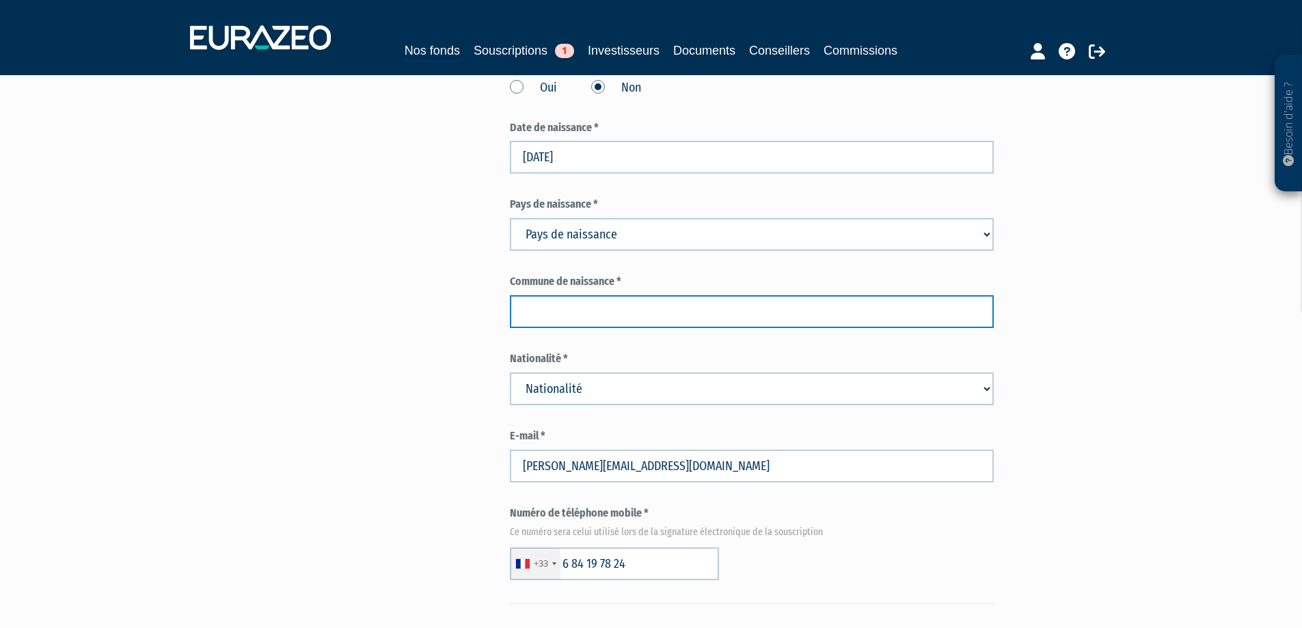
click at [690, 295] on input "text" at bounding box center [752, 311] width 484 height 33
type input "Quimper"
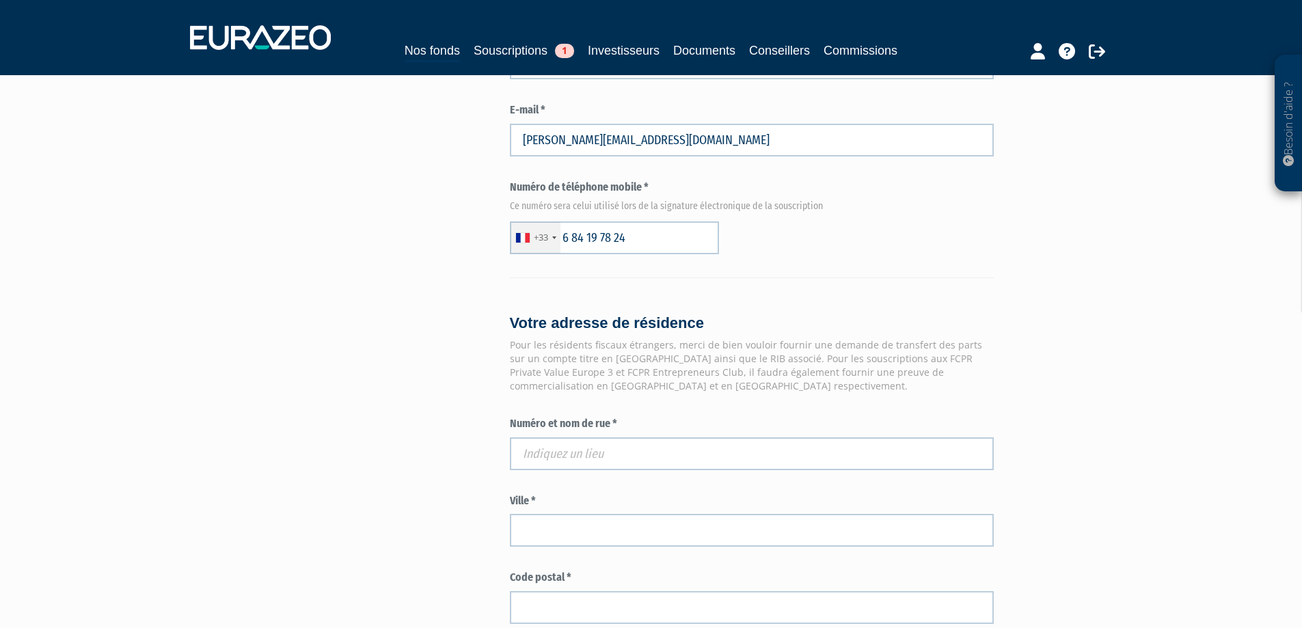
scroll to position [957, 0]
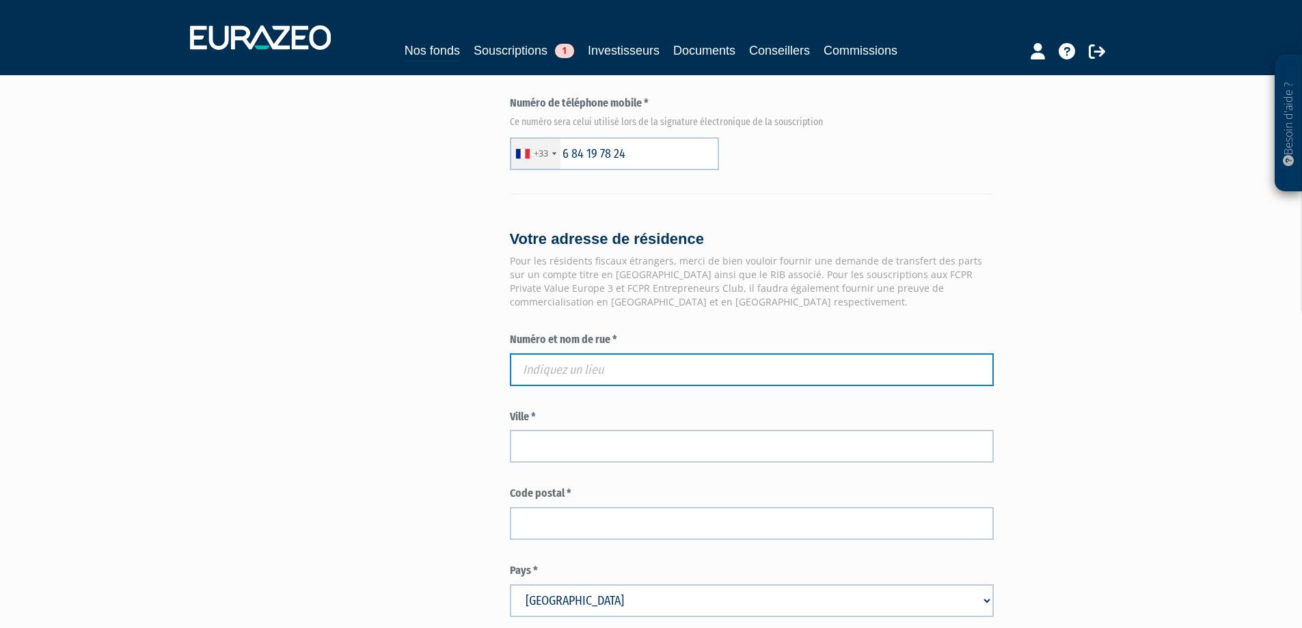
click at [678, 353] on input "text" at bounding box center [752, 369] width 484 height 33
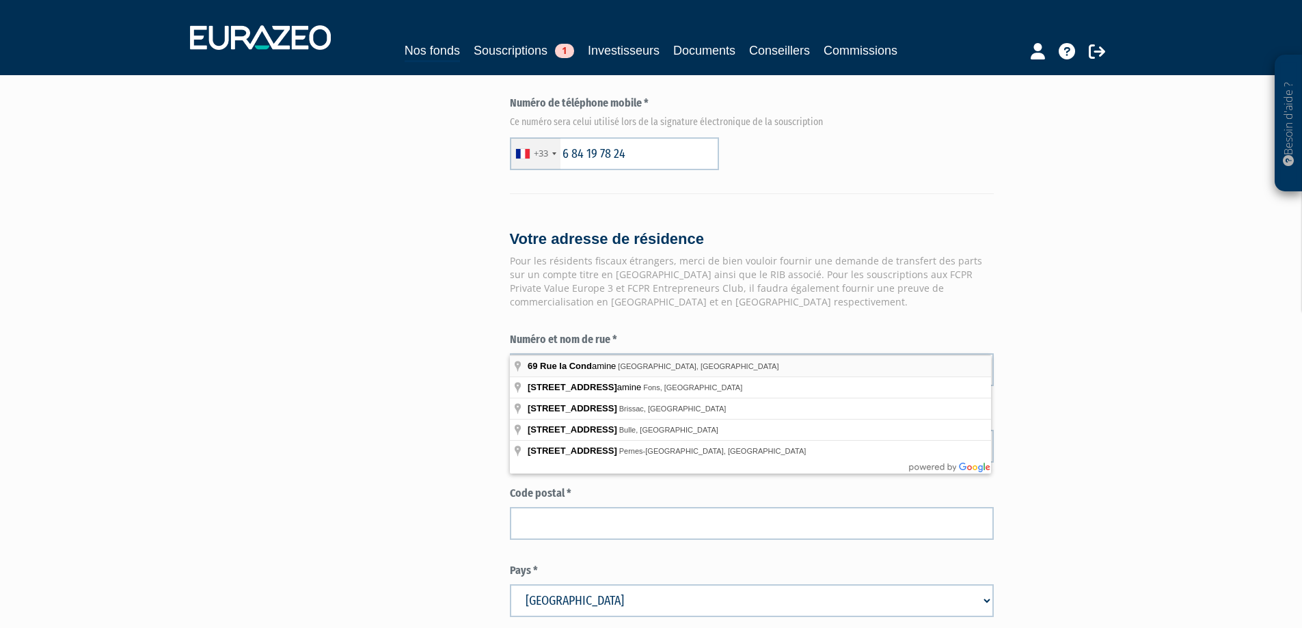
type input "69 Rue la Condamine, Paris, France"
type input "Paris"
type input "75017"
type input "69 Rue la Condamine"
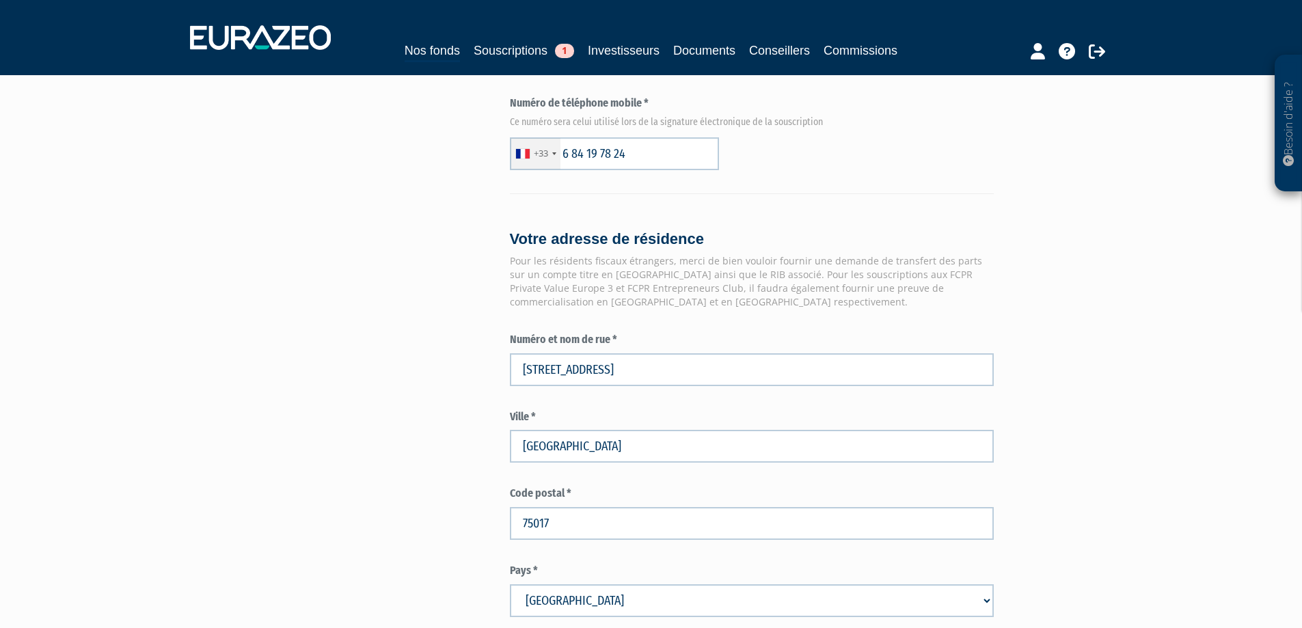
scroll to position [1162, 0]
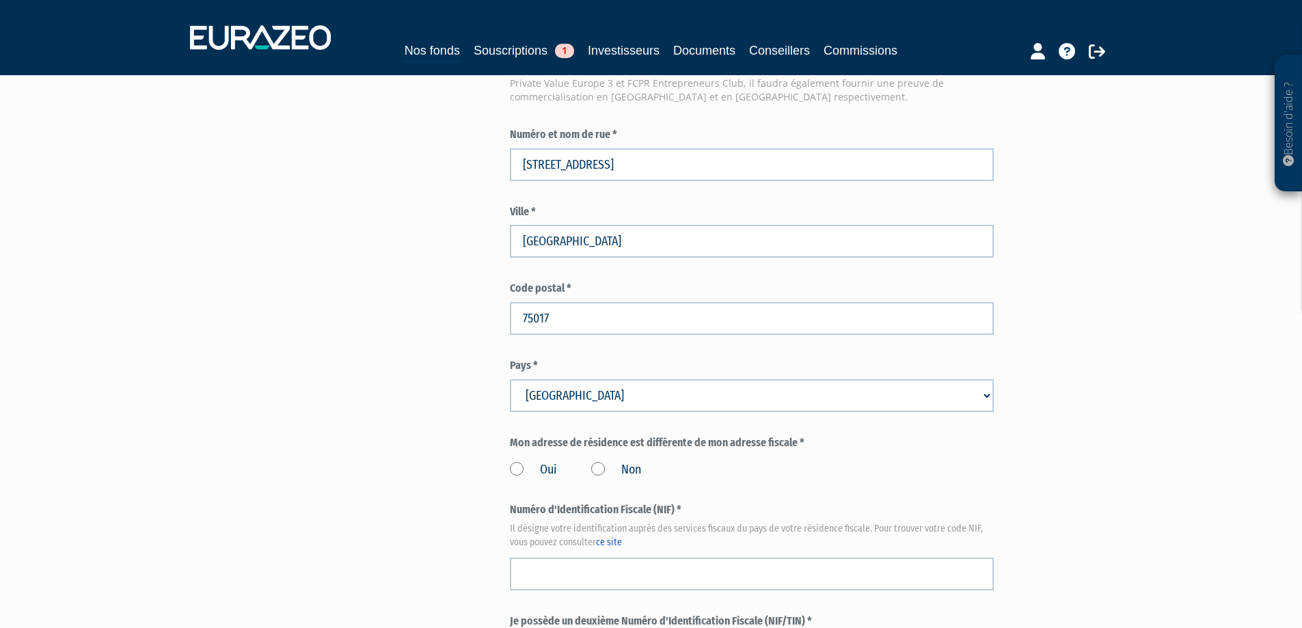
click at [597, 461] on label "Non" at bounding box center [616, 470] width 50 height 18
click at [0, 0] on input "Non" at bounding box center [0, 0] width 0 height 0
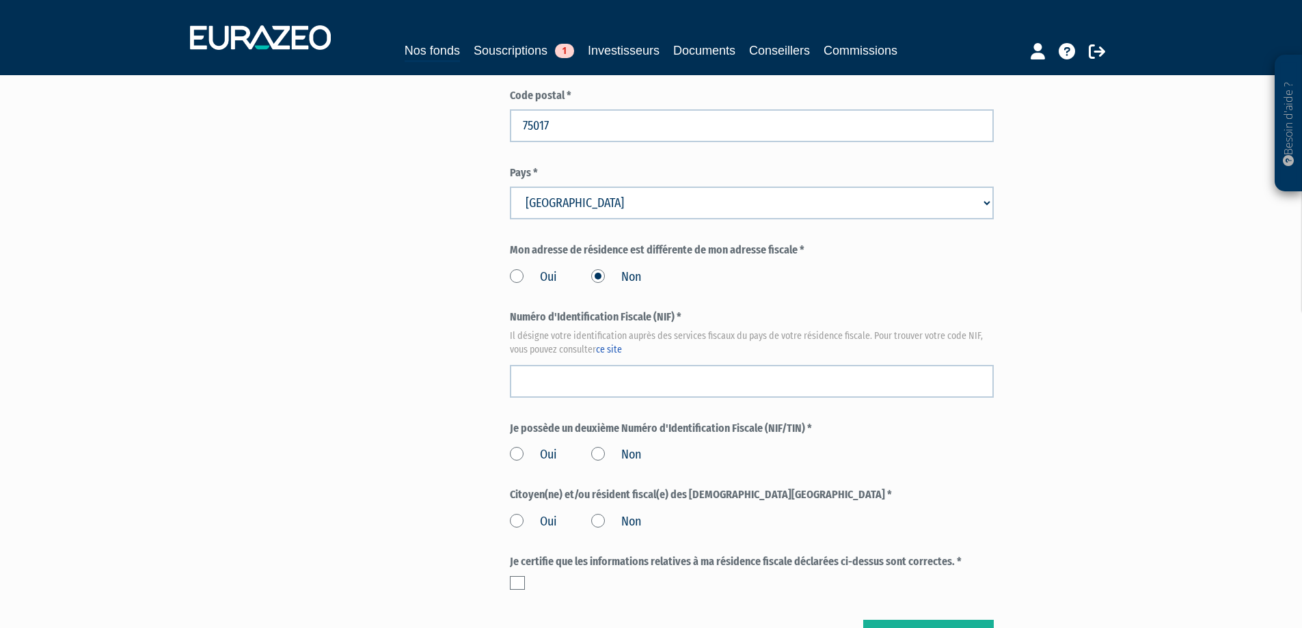
scroll to position [1367, 0]
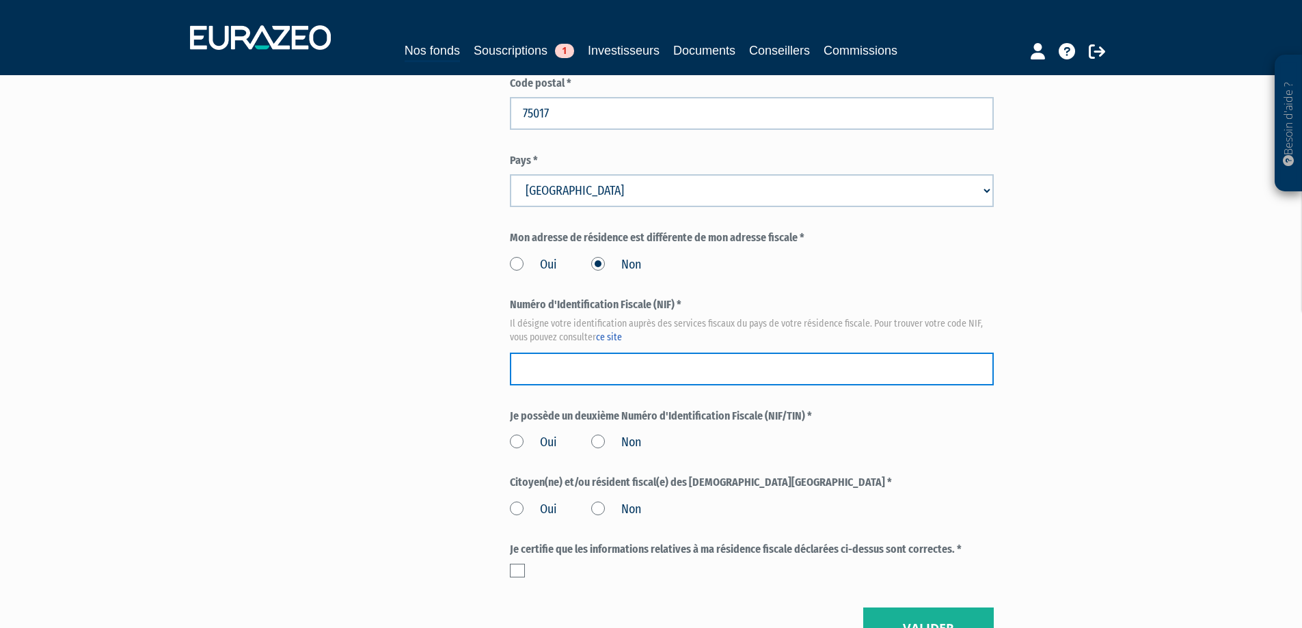
click at [616, 353] on input "text" at bounding box center [752, 369] width 484 height 33
click at [566, 353] on input "text" at bounding box center [752, 369] width 484 height 33
type input "3007588233132"
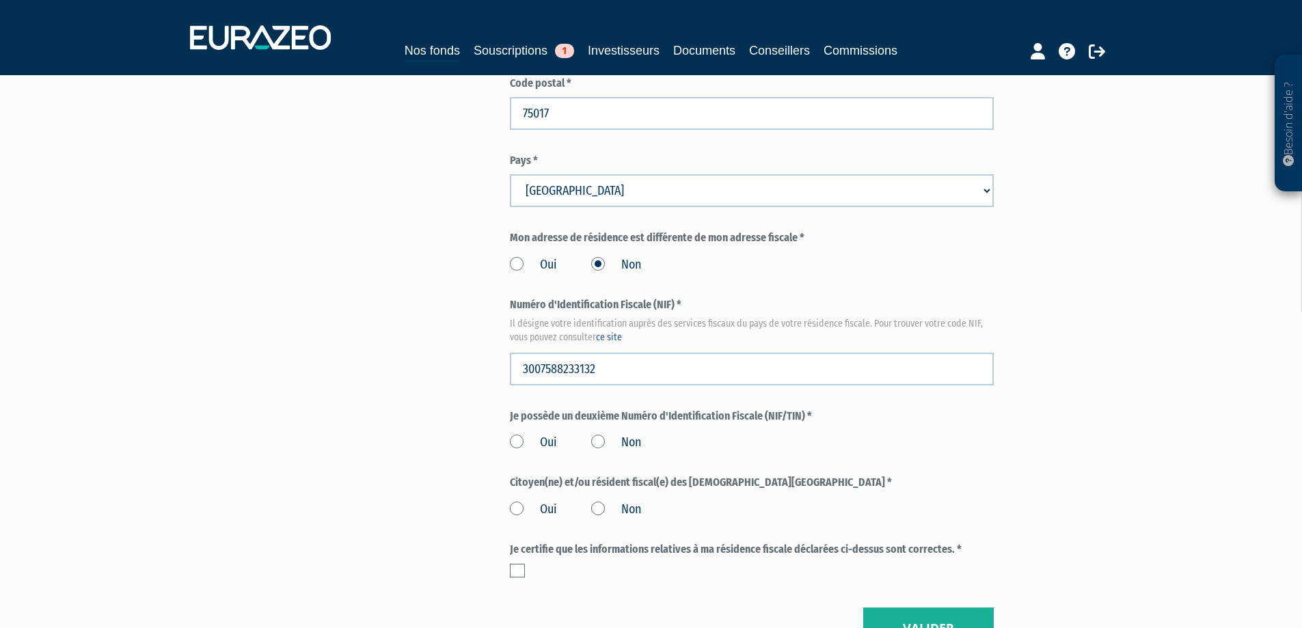
click at [599, 434] on label "Non" at bounding box center [616, 443] width 50 height 18
click at [0, 0] on input "Non" at bounding box center [0, 0] width 0 height 0
click at [599, 501] on label "Non" at bounding box center [616, 510] width 50 height 18
click at [0, 0] on input "Non" at bounding box center [0, 0] width 0 height 0
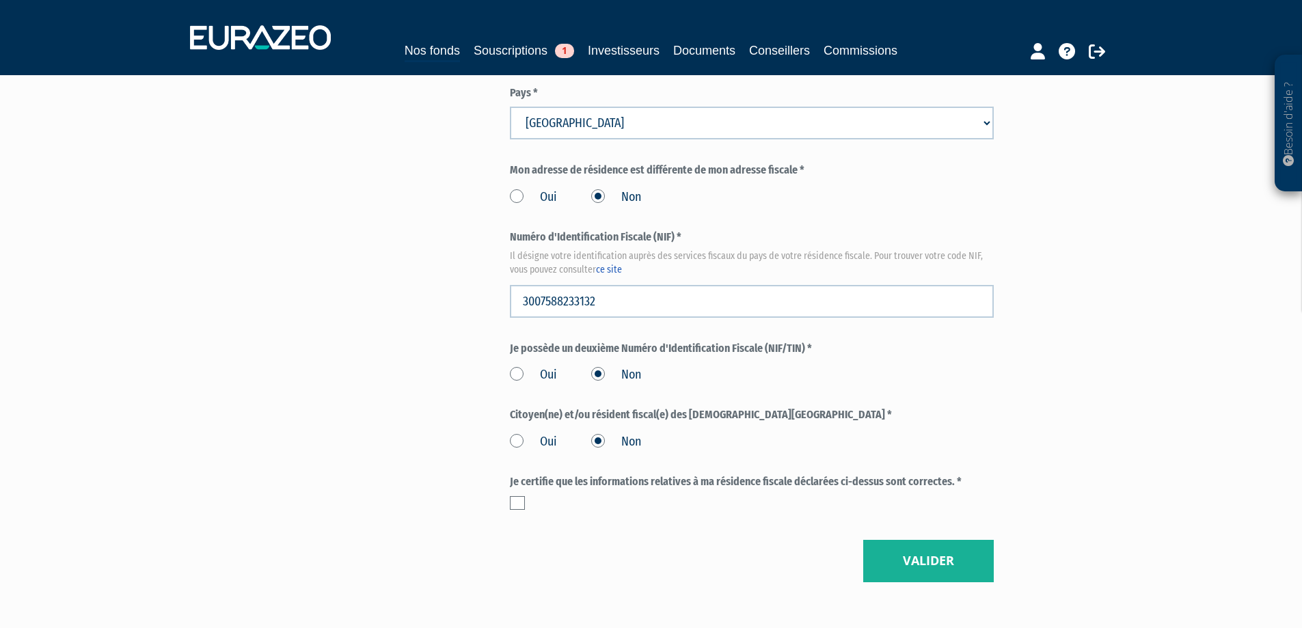
scroll to position [1490, 0]
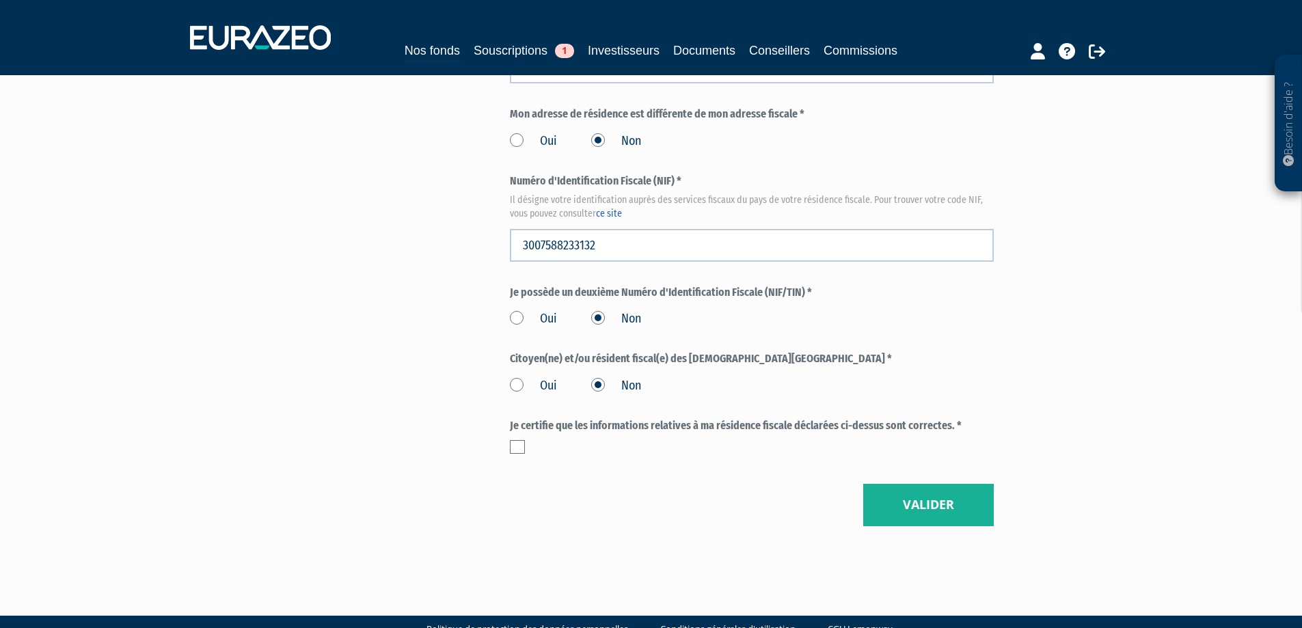
click at [524, 425] on div "Je certifie que les informations relatives à ma résidence fiscale déclarées ci-…" at bounding box center [752, 439] width 484 height 43
click at [515, 440] on label at bounding box center [517, 447] width 15 height 14
click at [0, 0] on input "checkbox" at bounding box center [0, 0] width 0 height 0
click at [884, 484] on button "Valider" at bounding box center [928, 505] width 131 height 42
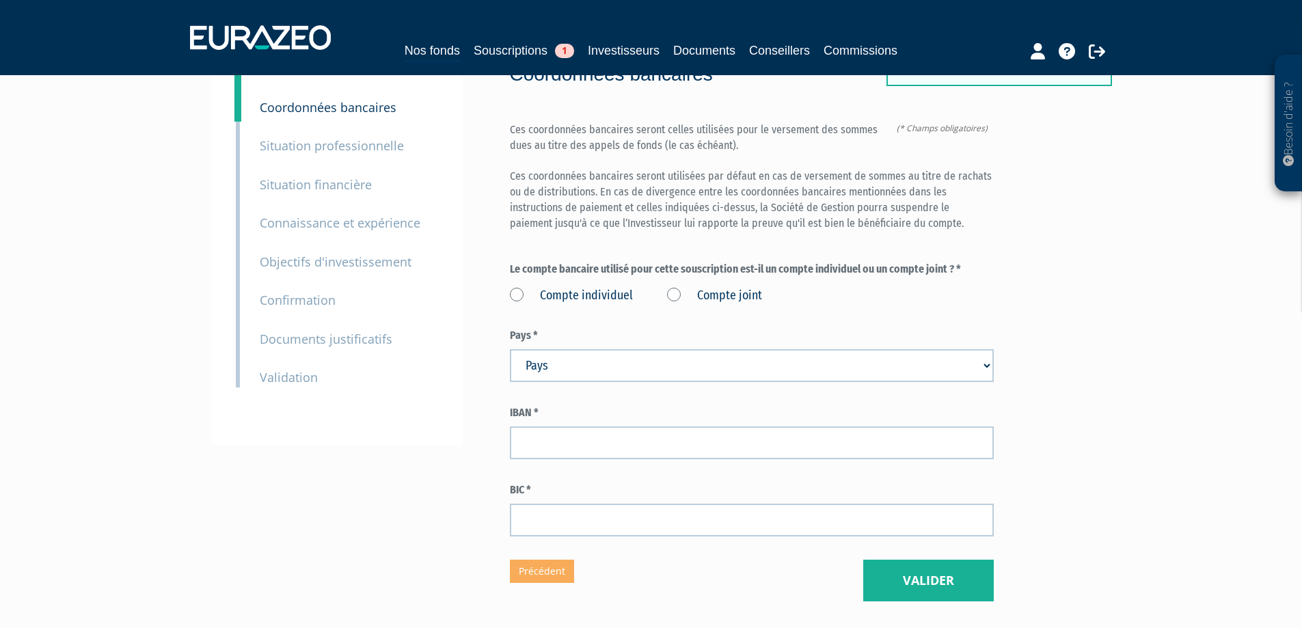
scroll to position [205, 0]
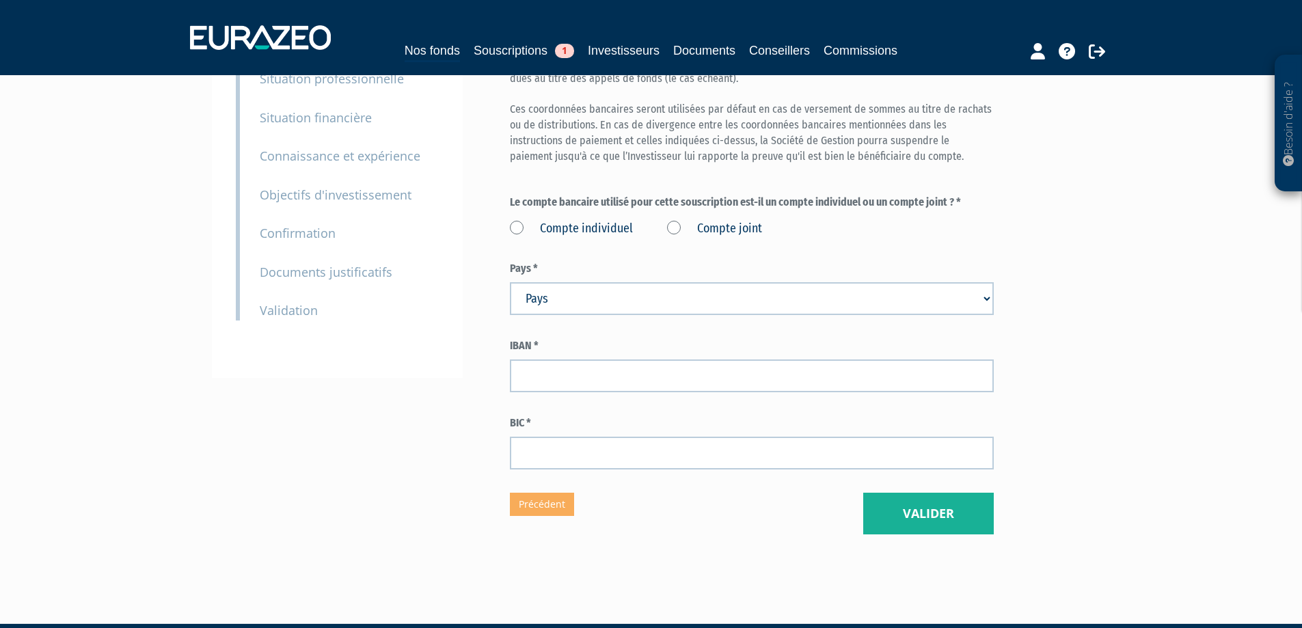
click at [557, 220] on label "Compte individuel" at bounding box center [571, 229] width 123 height 18
click at [0, 0] on individuel "Compte individuel" at bounding box center [0, 0] width 0 height 0
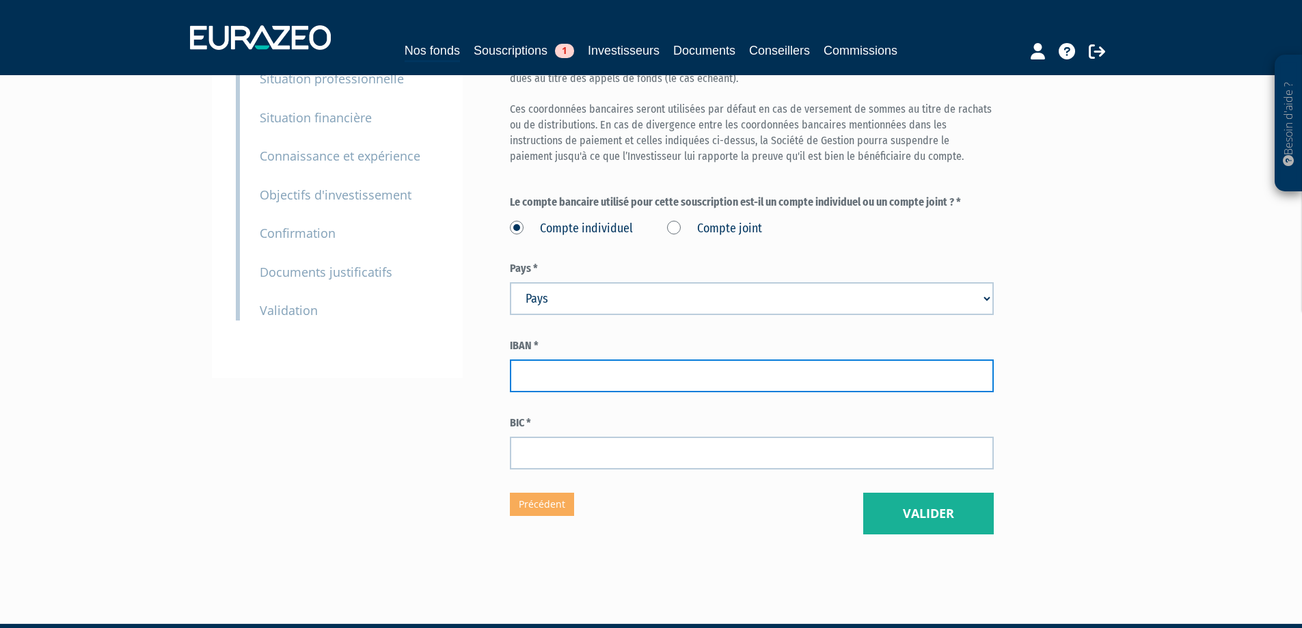
click at [654, 359] on input "text" at bounding box center [752, 375] width 484 height 33
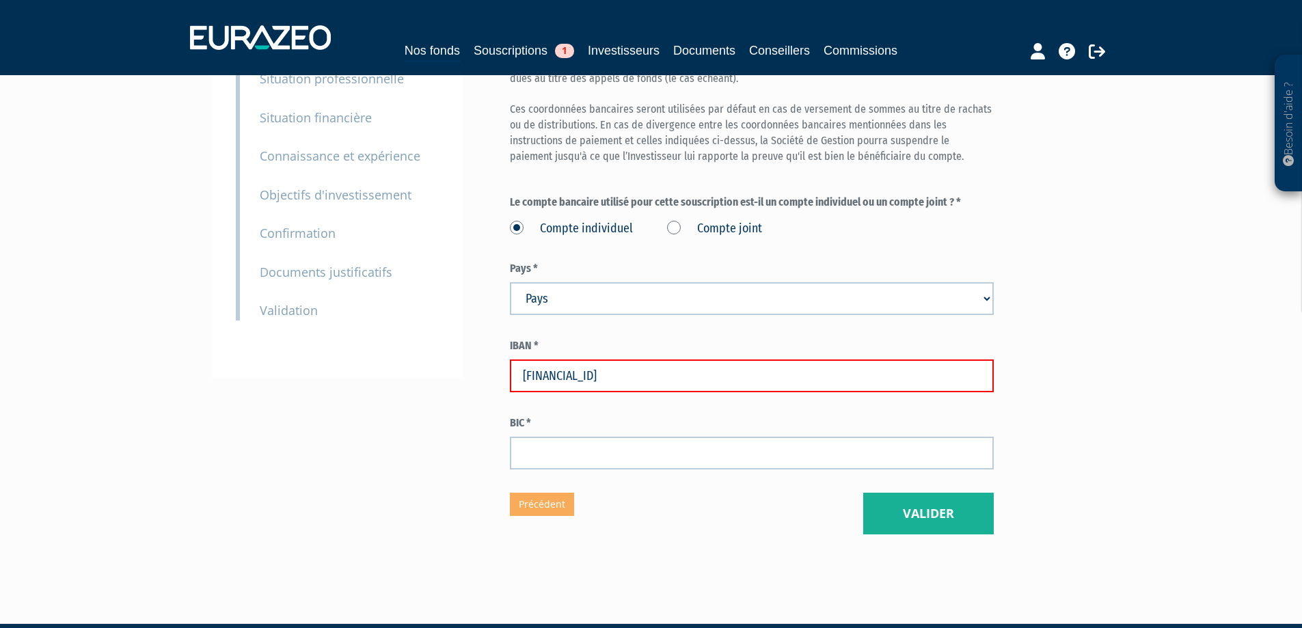
type input "[FINANCIAL_ID]"
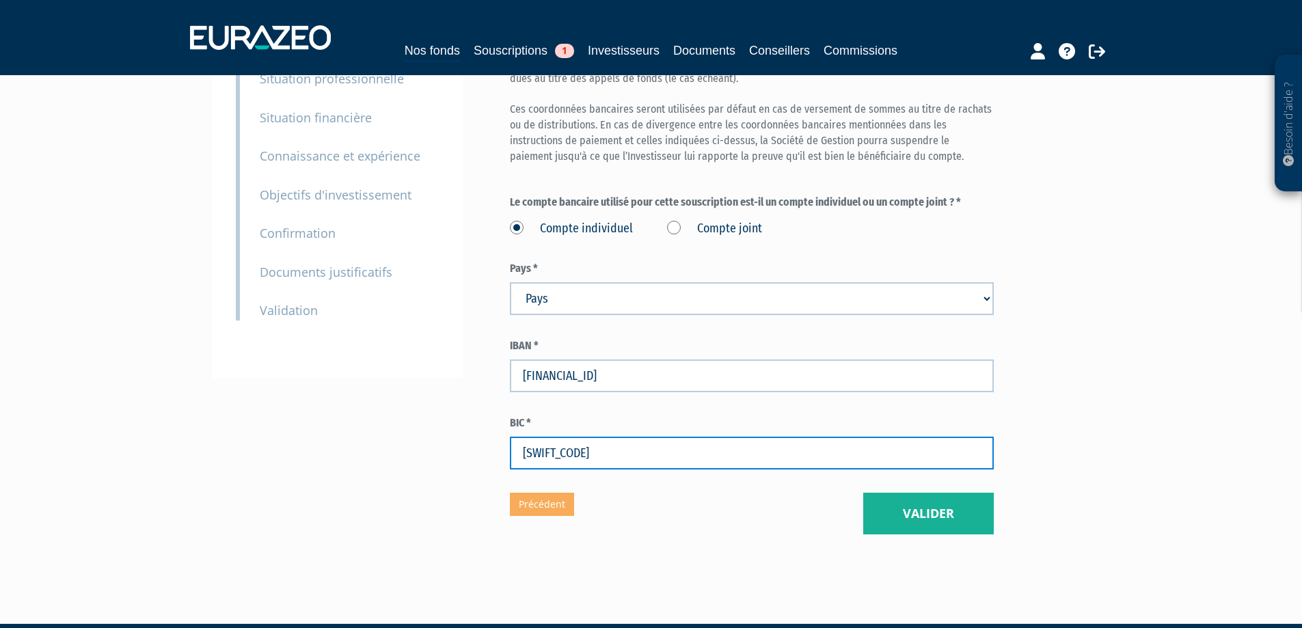
type input "[SWIFT_CODE]"
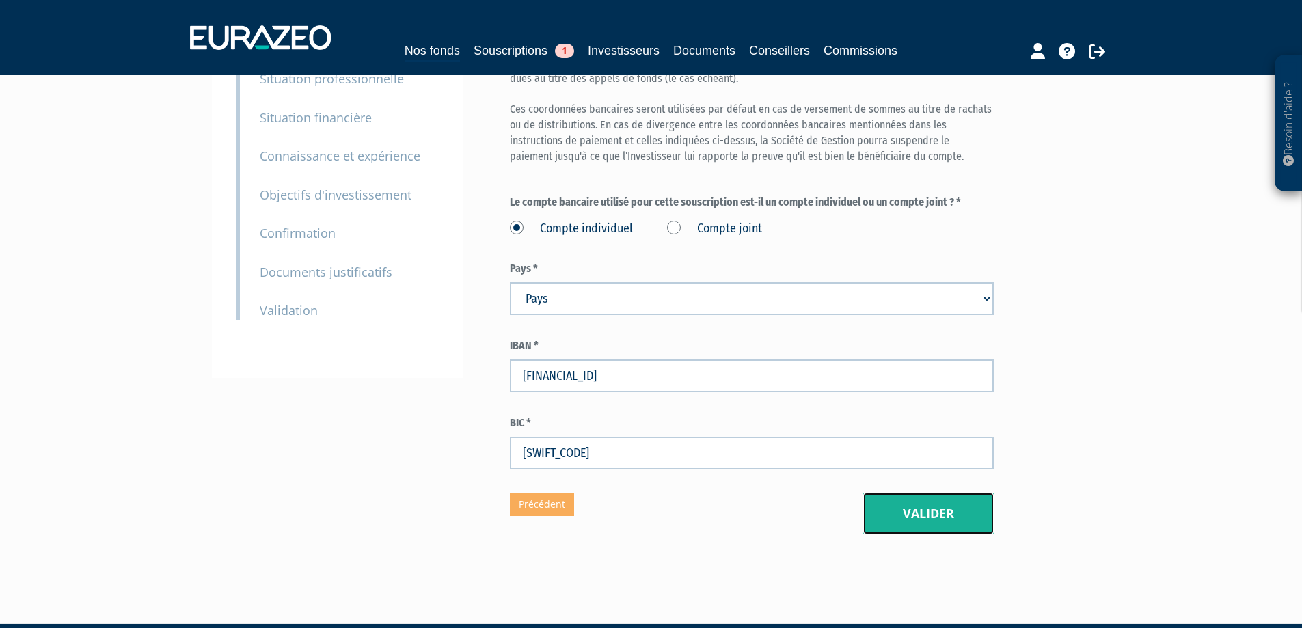
click at [892, 493] on button "Valider" at bounding box center [928, 514] width 131 height 42
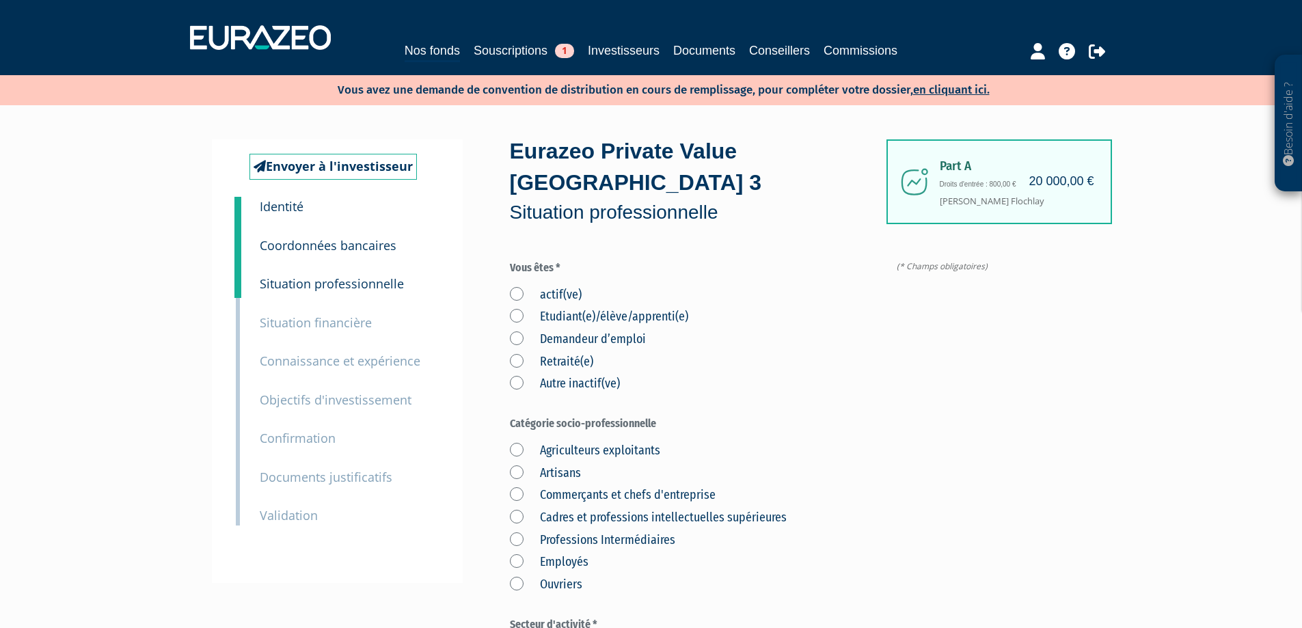
click at [553, 286] on label "actif(ve)" at bounding box center [546, 295] width 72 height 18
click at [0, 0] on input "actif(ve)" at bounding box center [0, 0] width 0 height 0
click at [582, 509] on label "Cadres et professions intellectuelles supérieures" at bounding box center [648, 518] width 277 height 18
click at [0, 0] on supérieures "Cadres et professions intellectuelles supérieures" at bounding box center [0, 0] width 0 height 0
click at [584, 487] on label "Commerçants et chefs d'entreprise" at bounding box center [613, 496] width 206 height 18
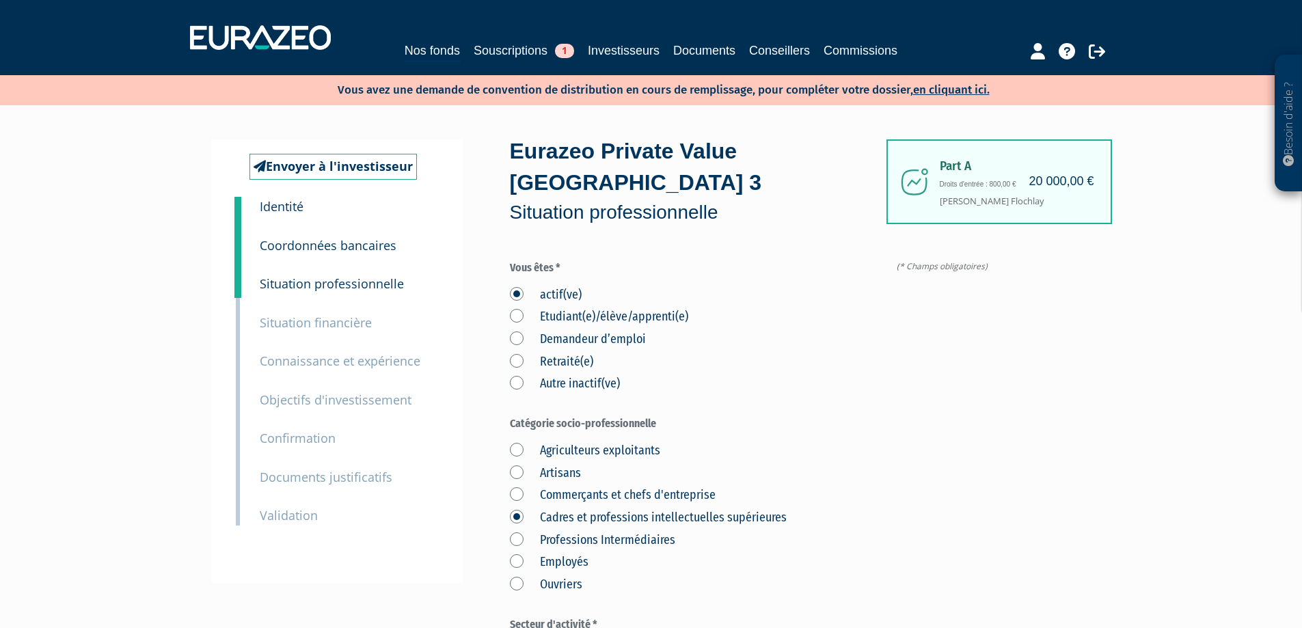
click at [0, 0] on d\'entreprise "Commerçants et chefs d'entreprise" at bounding box center [0, 0] width 0 height 0
click at [566, 509] on label "Cadres et professions intellectuelles supérieures" at bounding box center [648, 518] width 277 height 18
click at [0, 0] on supérieures "Cadres et professions intellectuelles supérieures" at bounding box center [0, 0] width 0 height 0
click at [562, 532] on label "Professions Intermédiaires" at bounding box center [592, 541] width 165 height 18
click at [0, 0] on Intermédiaires "Professions Intermédiaires" at bounding box center [0, 0] width 0 height 0
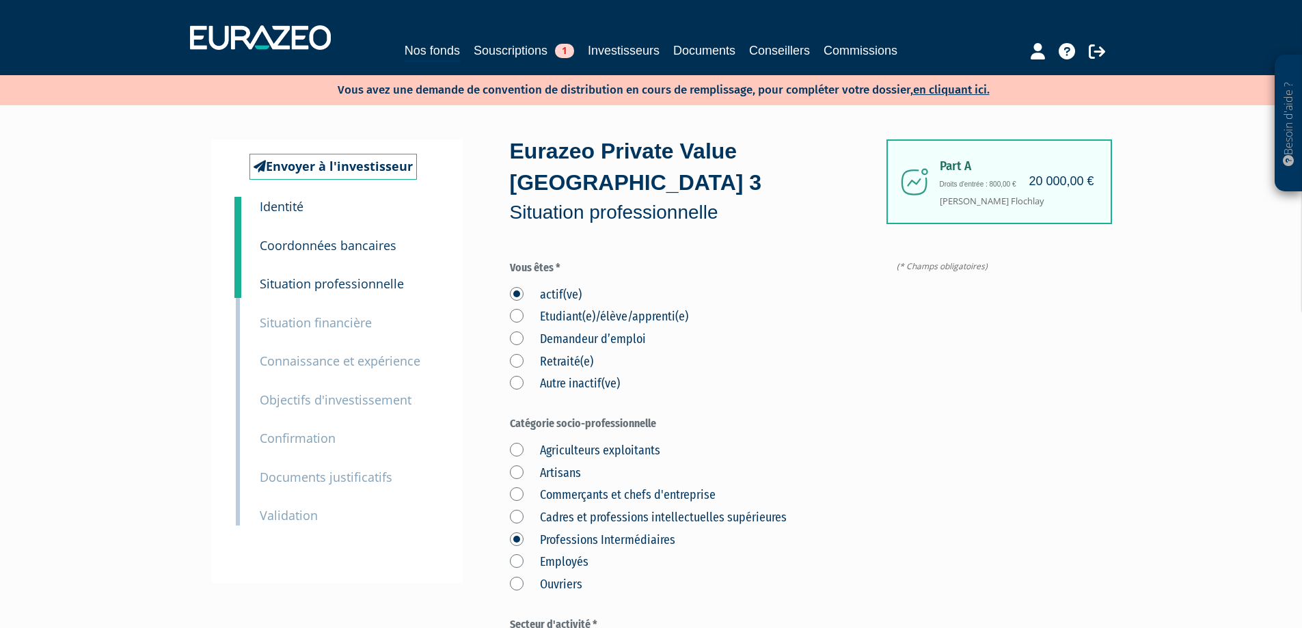
click at [562, 487] on label "Commerçants et chefs d'entreprise" at bounding box center [613, 496] width 206 height 18
click at [0, 0] on d\'entreprise "Commerçants et chefs d'entreprise" at bounding box center [0, 0] width 0 height 0
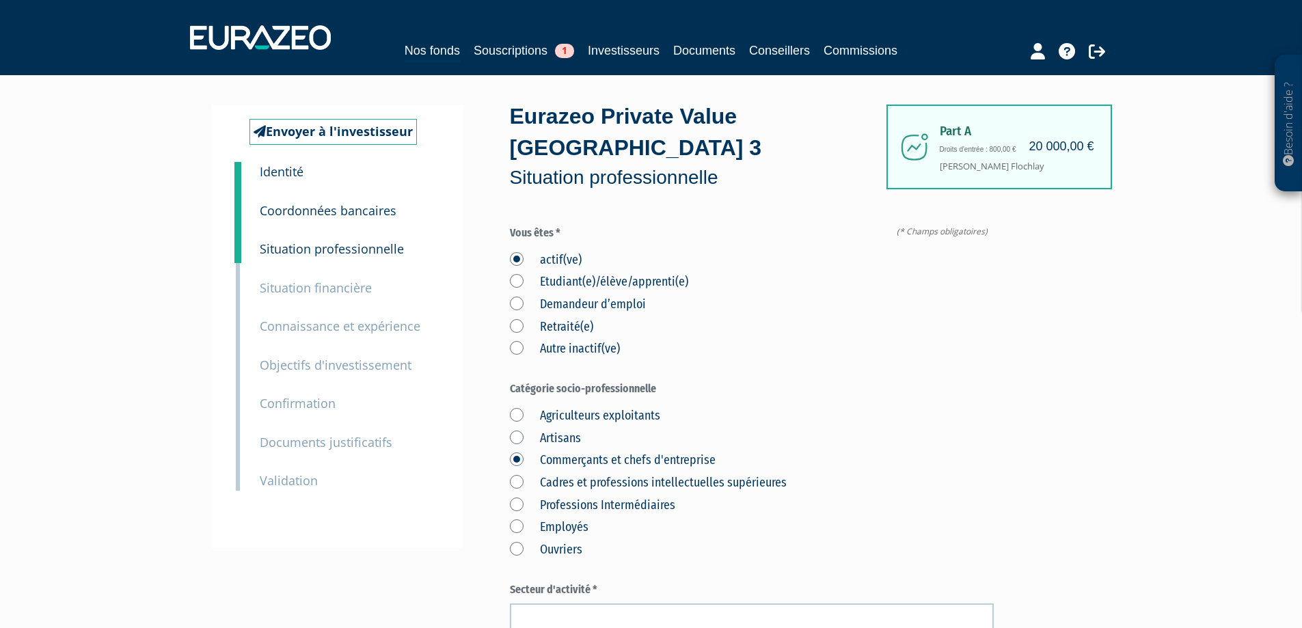
scroll to position [68, 0]
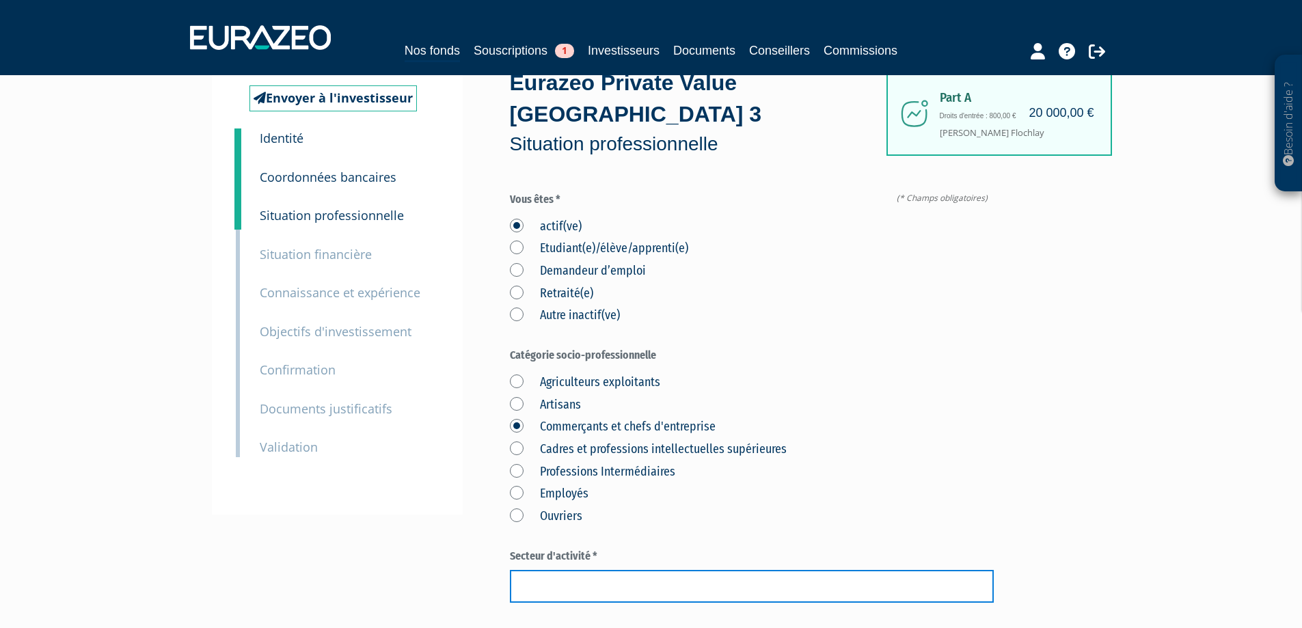
click at [593, 570] on input "text" at bounding box center [752, 586] width 484 height 33
type input "Avocat"
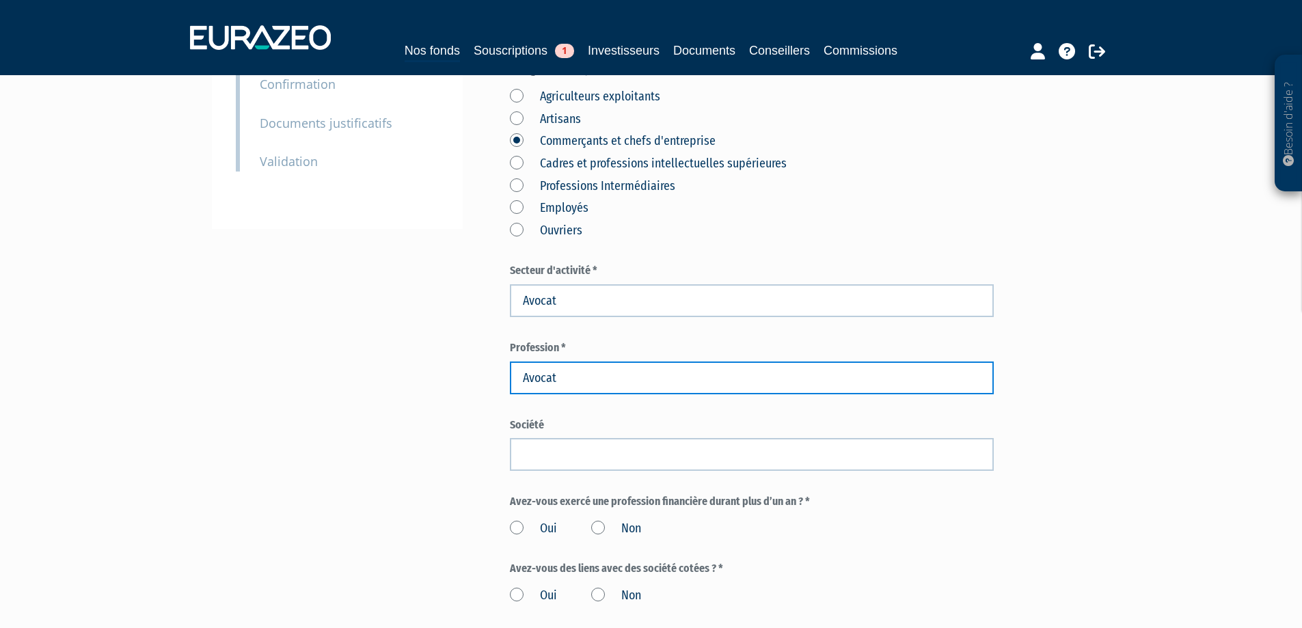
scroll to position [362, 0]
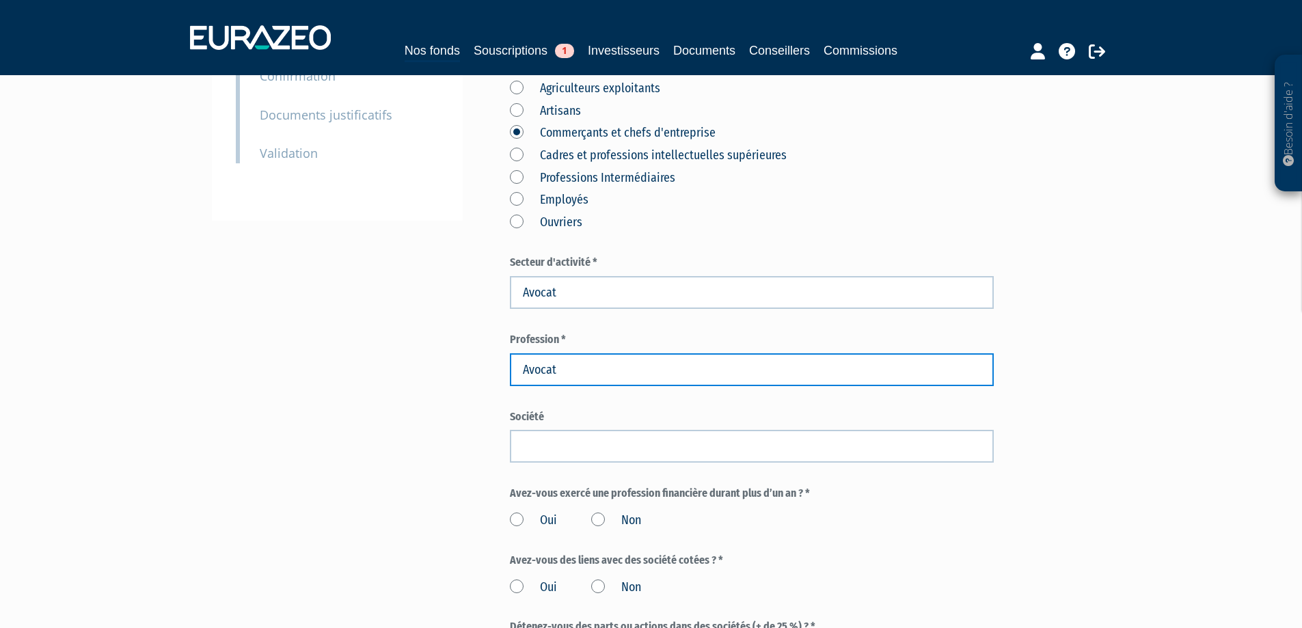
type input "Avocat"
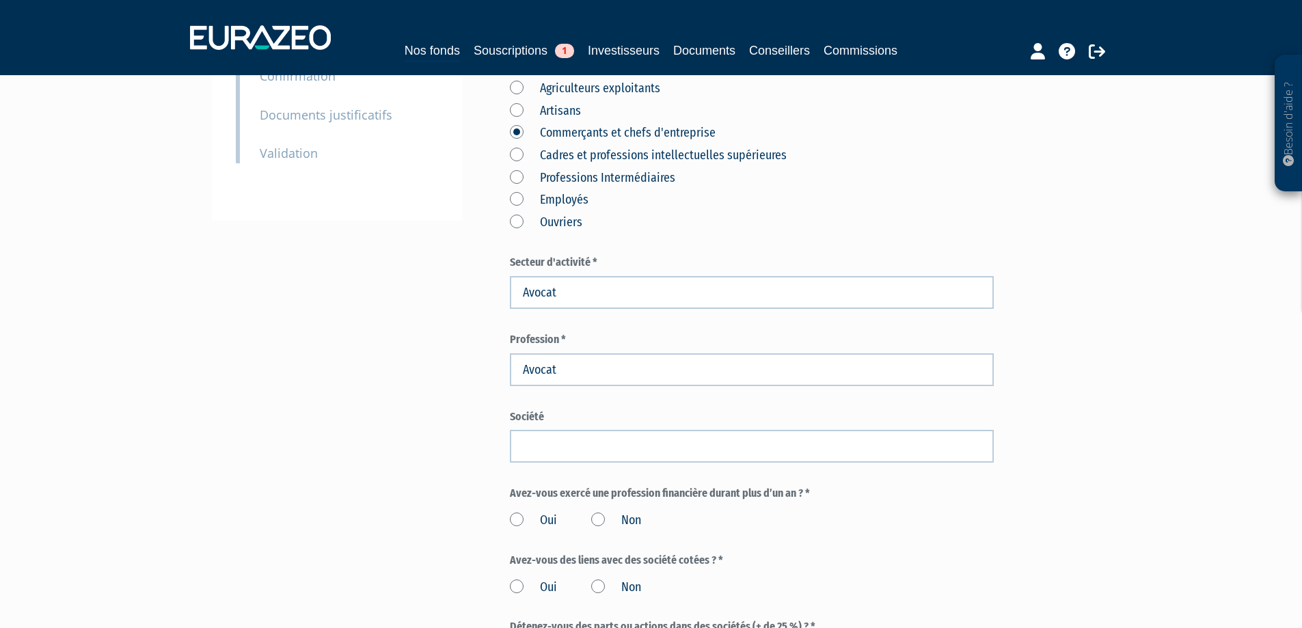
click at [424, 420] on div "Envoyer à l'investisseur 1 Identité 2 Coordonnées bancaires 3 Situation profess…" at bounding box center [651, 337] width 858 height 1120
click at [594, 512] on label "Non" at bounding box center [616, 521] width 50 height 18
click at [0, 0] on input "Non" at bounding box center [0, 0] width 0 height 0
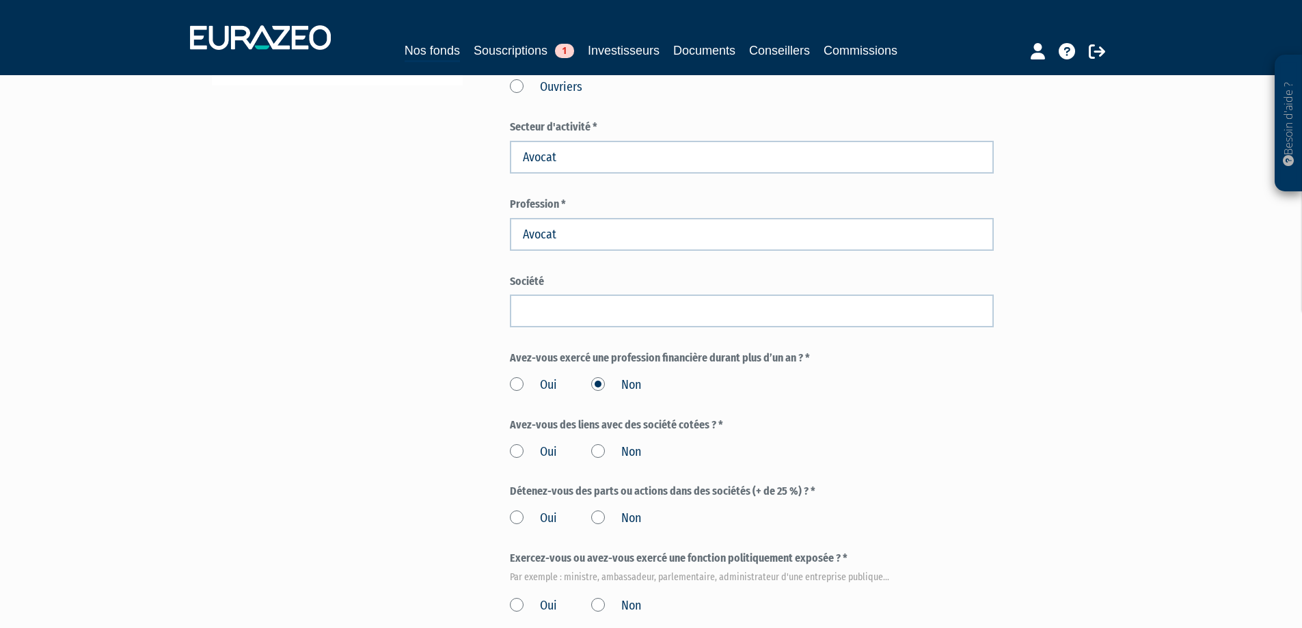
scroll to position [499, 0]
click at [596, 442] on label "Non" at bounding box center [616, 451] width 50 height 18
click at [0, 0] on input "Non" at bounding box center [0, 0] width 0 height 0
click at [600, 508] on label "Non" at bounding box center [616, 517] width 50 height 18
click at [0, 0] on input "Non" at bounding box center [0, 0] width 0 height 0
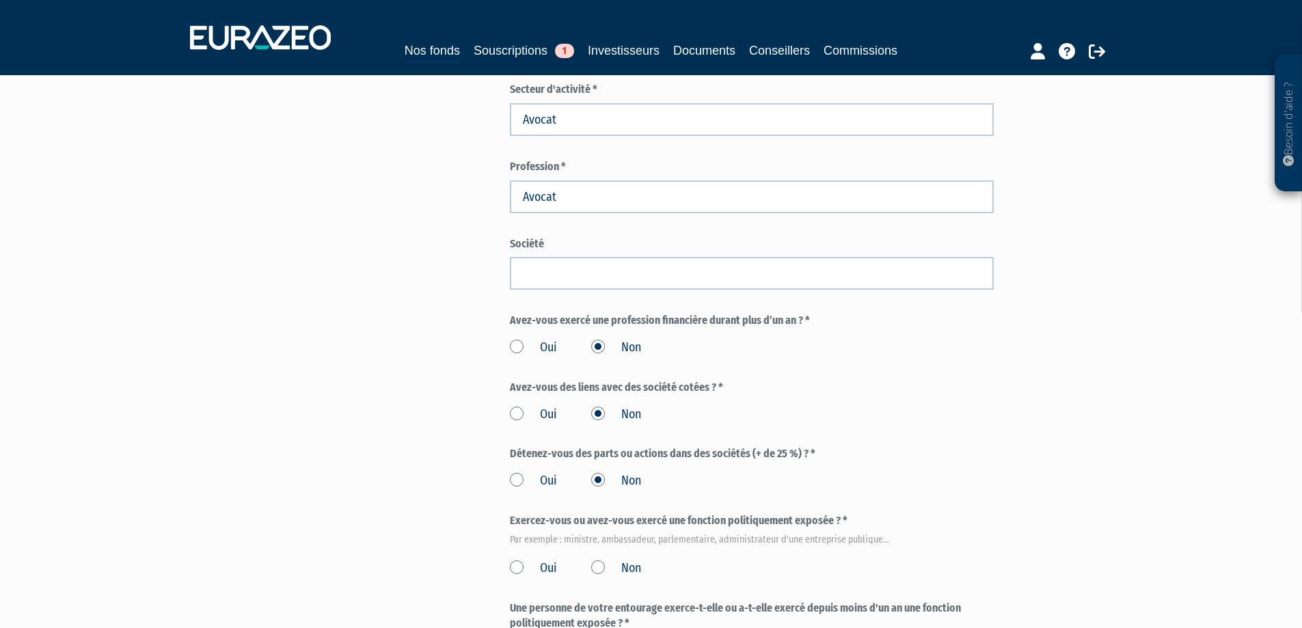
scroll to position [567, 0]
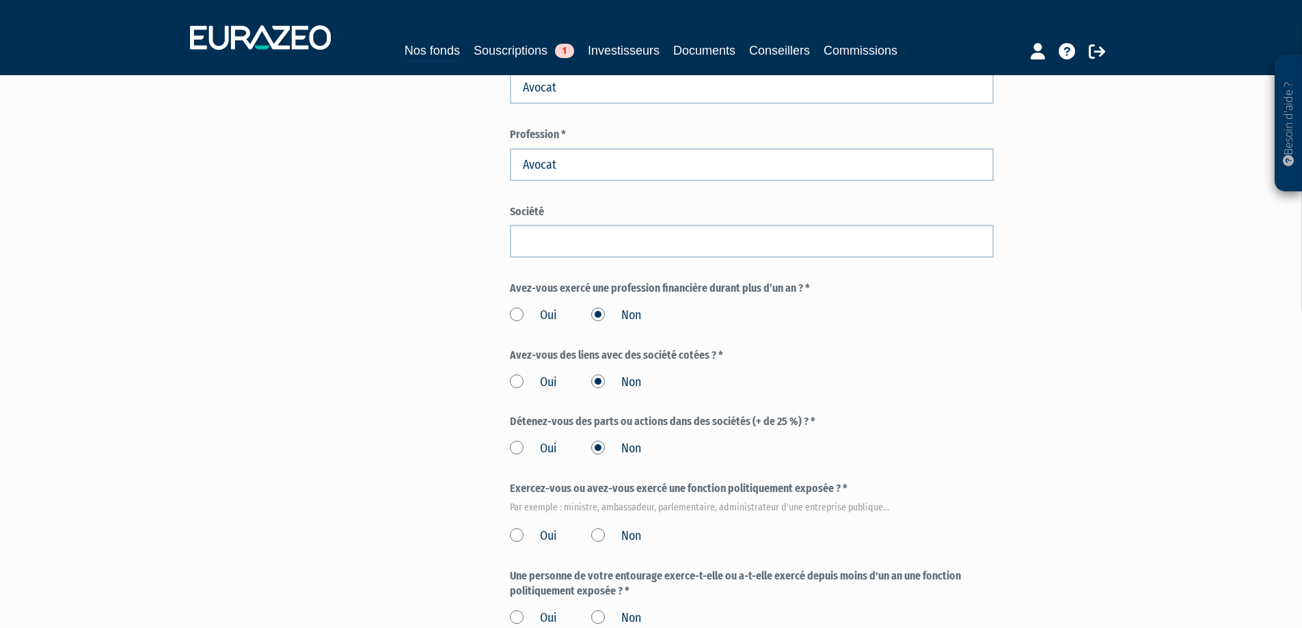
click at [600, 528] on label "Non" at bounding box center [616, 537] width 50 height 18
click at [0, 0] on input "Non" at bounding box center [0, 0] width 0 height 0
click at [599, 610] on label "Non" at bounding box center [616, 619] width 50 height 18
click at [0, 0] on input "Non" at bounding box center [0, 0] width 0 height 0
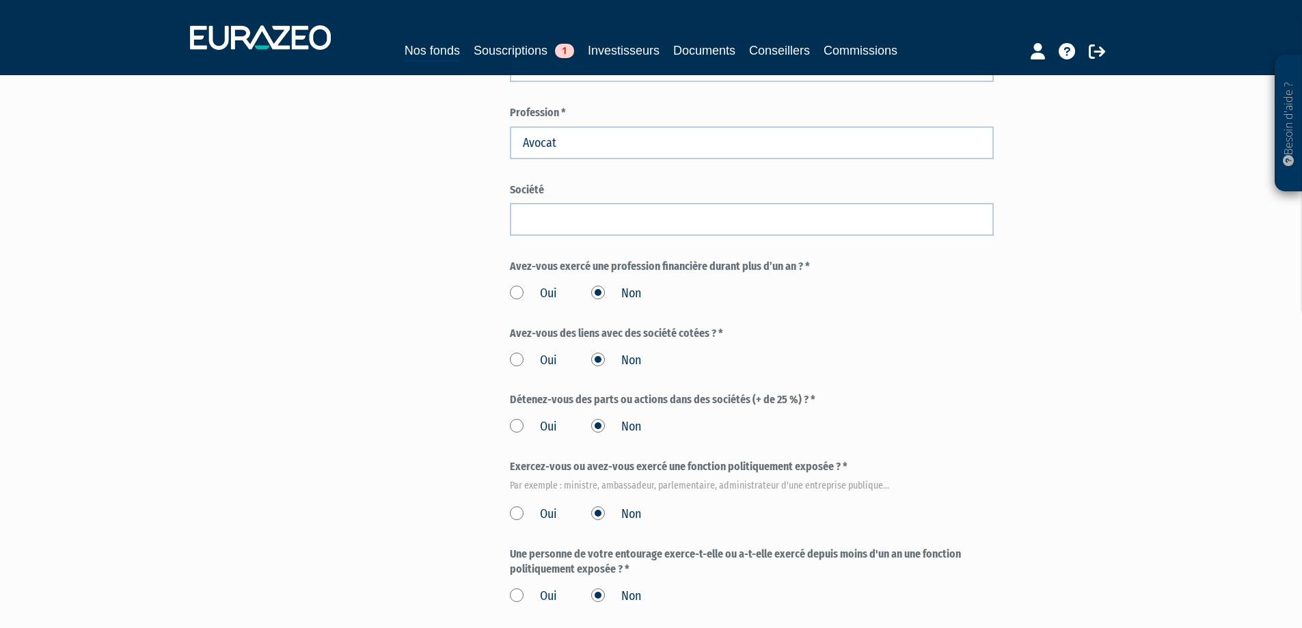
scroll to position [733, 0]
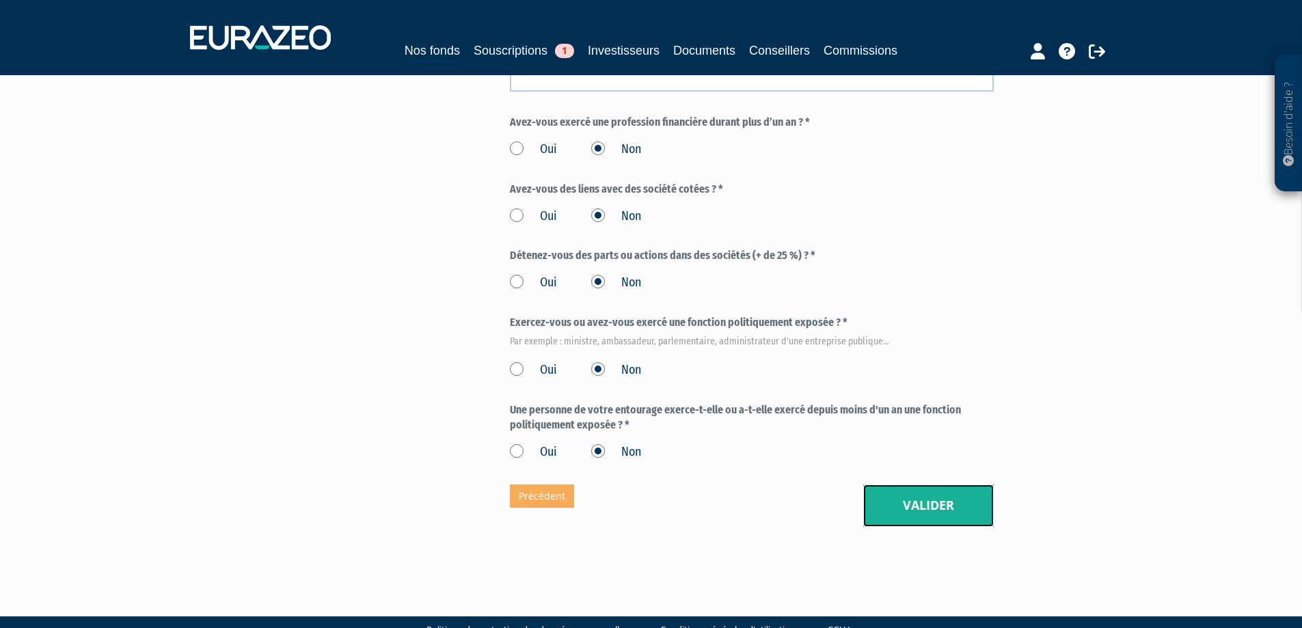
click at [925, 484] on button "Valider" at bounding box center [928, 505] width 131 height 42
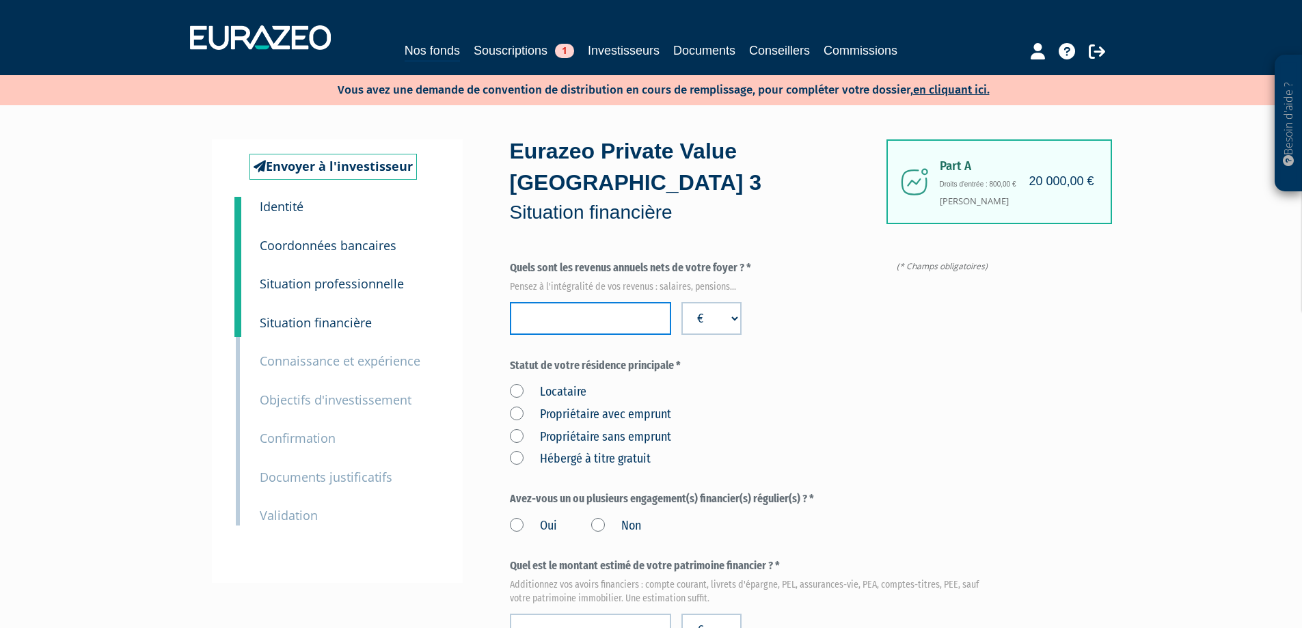
click at [625, 302] on input "number" at bounding box center [590, 318] width 161 height 33
type input "122000"
click at [601, 406] on label "Propriétaire avec emprunt" at bounding box center [590, 415] width 161 height 18
click at [0, 0] on emprunt "Propriétaire avec emprunt" at bounding box center [0, 0] width 0 height 0
click at [519, 517] on label "Oui" at bounding box center [533, 526] width 47 height 18
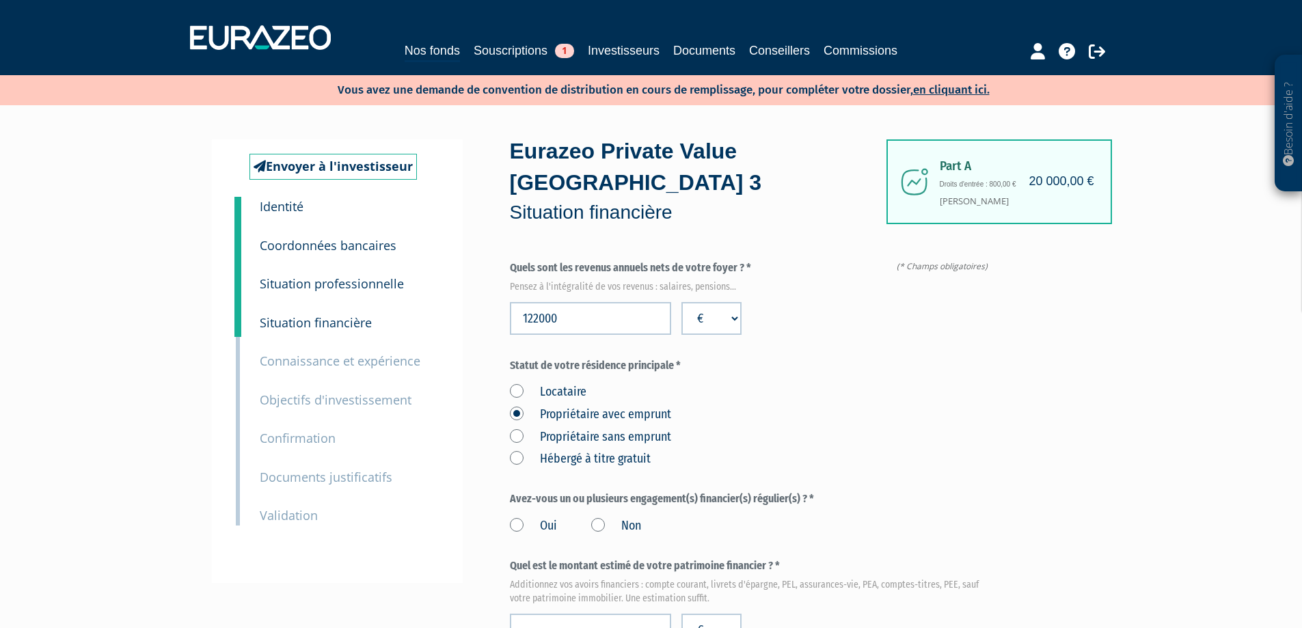
click at [0, 0] on input "Oui" at bounding box center [0, 0] width 0 height 0
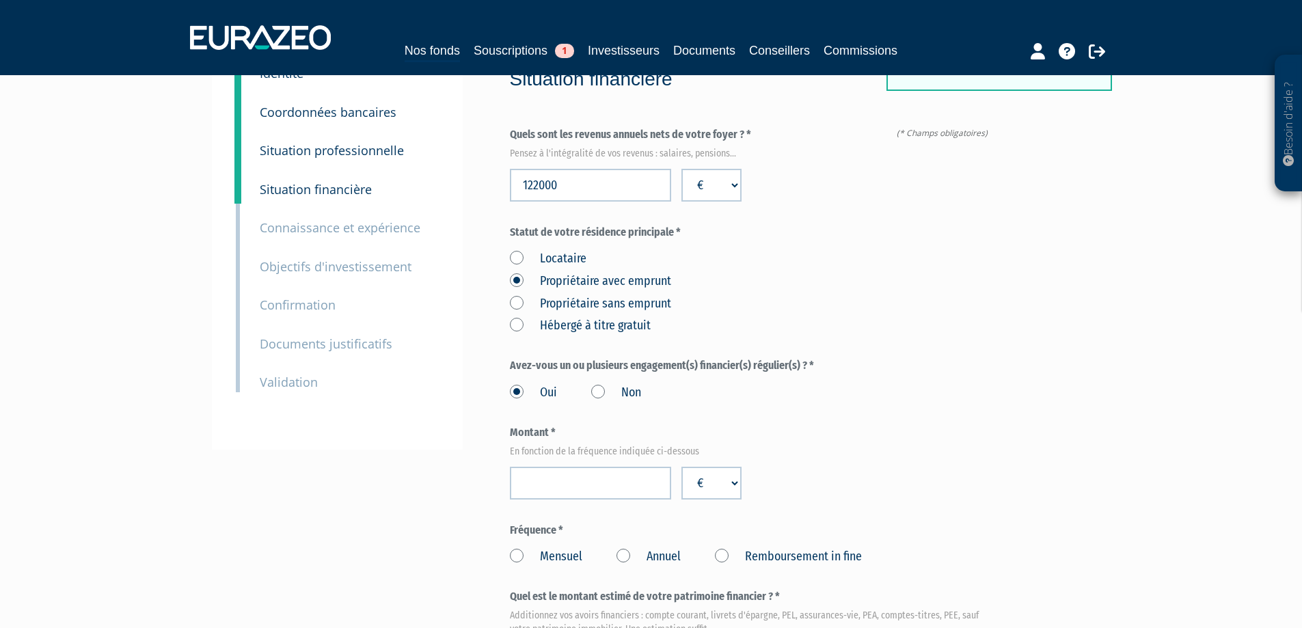
scroll to position [137, 0]
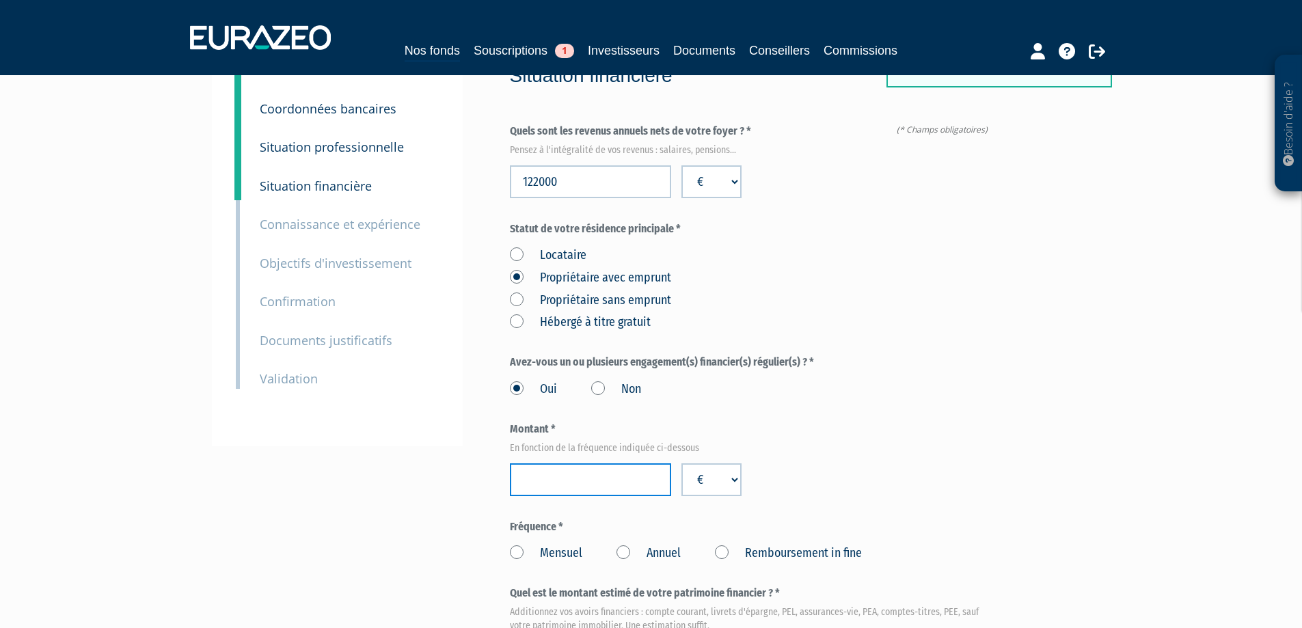
click at [582, 463] on input "number" at bounding box center [590, 479] width 161 height 33
type input "2600"
click at [567, 545] on label "Mensuel" at bounding box center [546, 554] width 72 height 18
click at [0, 0] on input "Mensuel" at bounding box center [0, 0] width 0 height 0
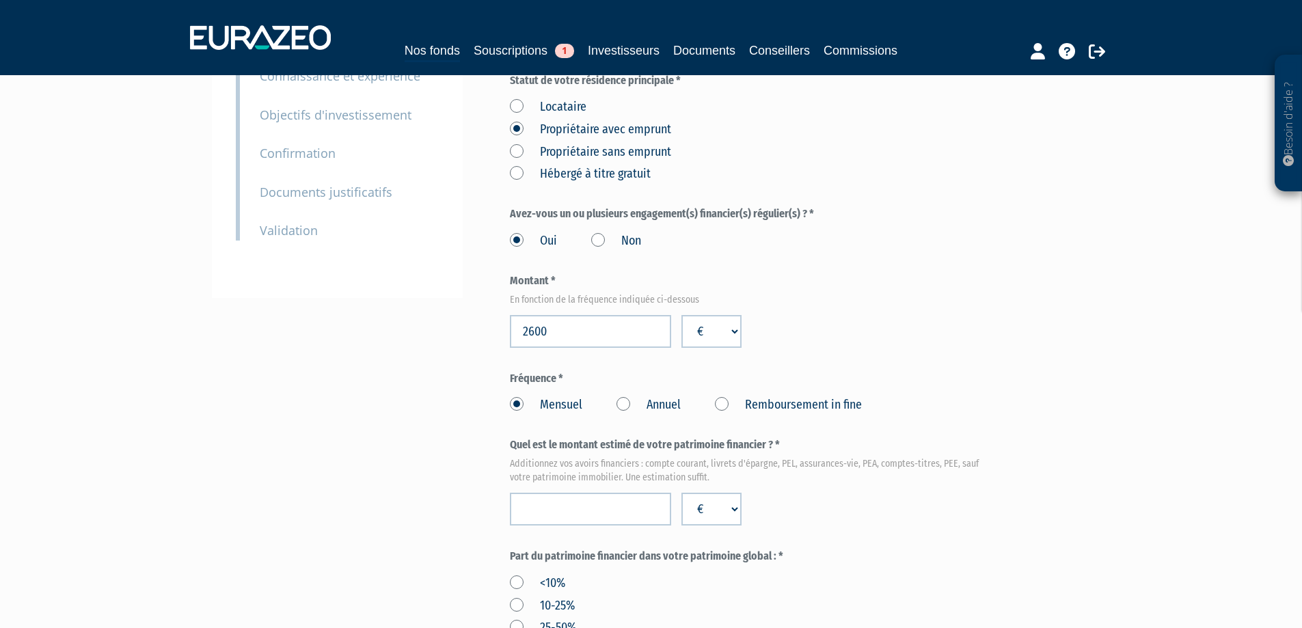
scroll to position [478, 0]
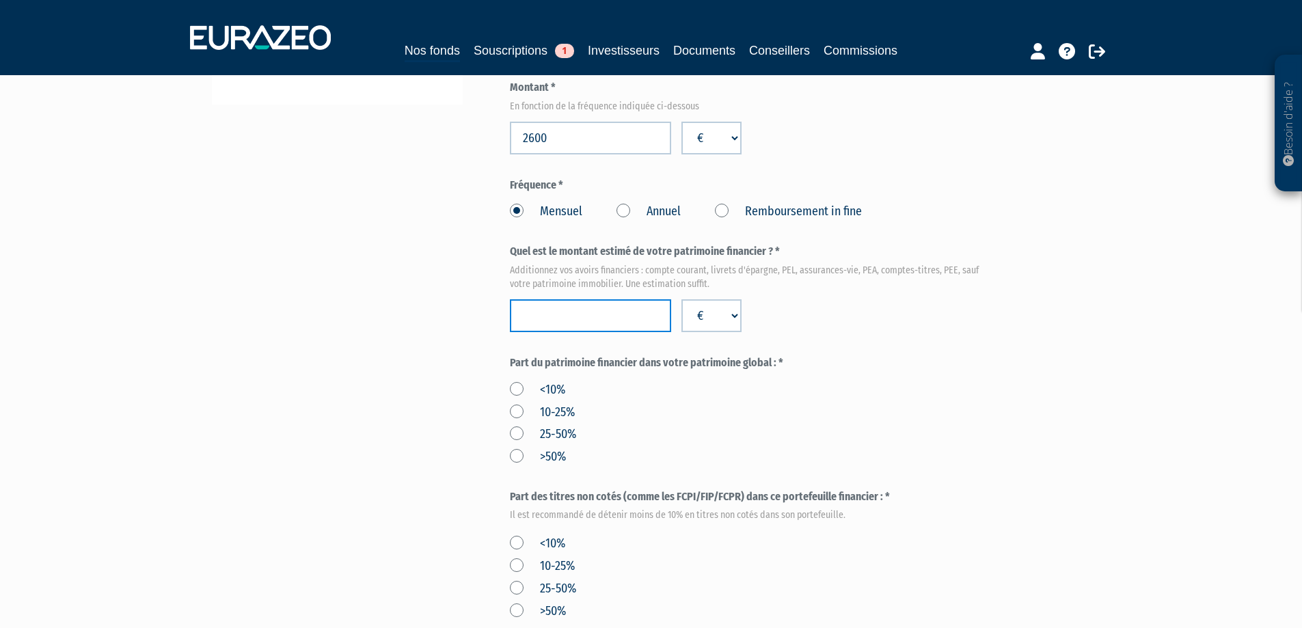
click at [611, 299] on input "number" at bounding box center [590, 315] width 161 height 33
type input "350000"
click at [521, 426] on label "25-50%" at bounding box center [543, 435] width 66 height 18
click at [0, 0] on input "25-50%" at bounding box center [0, 0] width 0 height 0
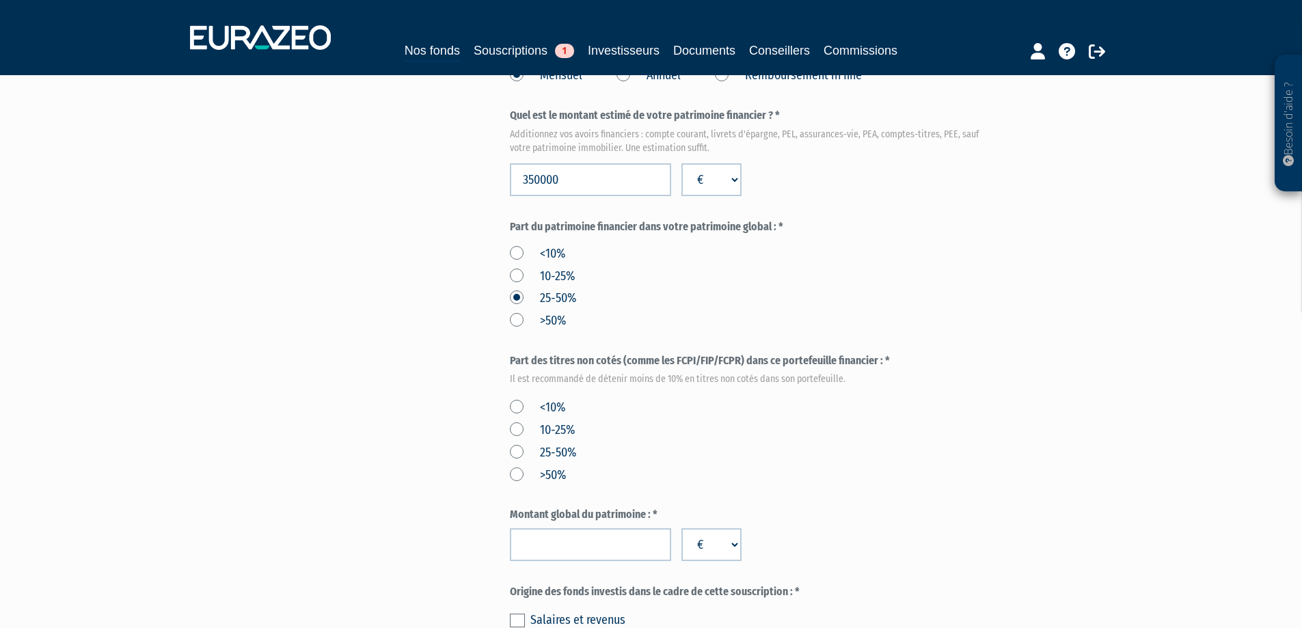
scroll to position [615, 0]
click at [519, 398] on label "<10%" at bounding box center [537, 407] width 55 height 18
click at [0, 0] on input "<10%" at bounding box center [0, 0] width 0 height 0
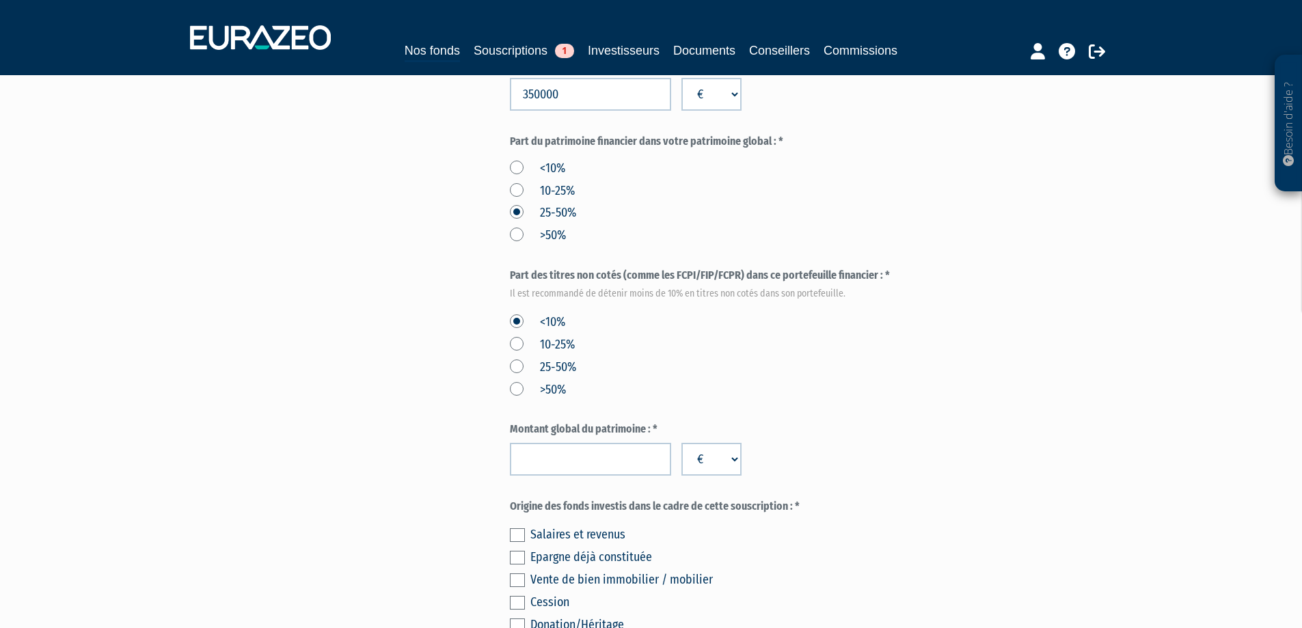
scroll to position [752, 0]
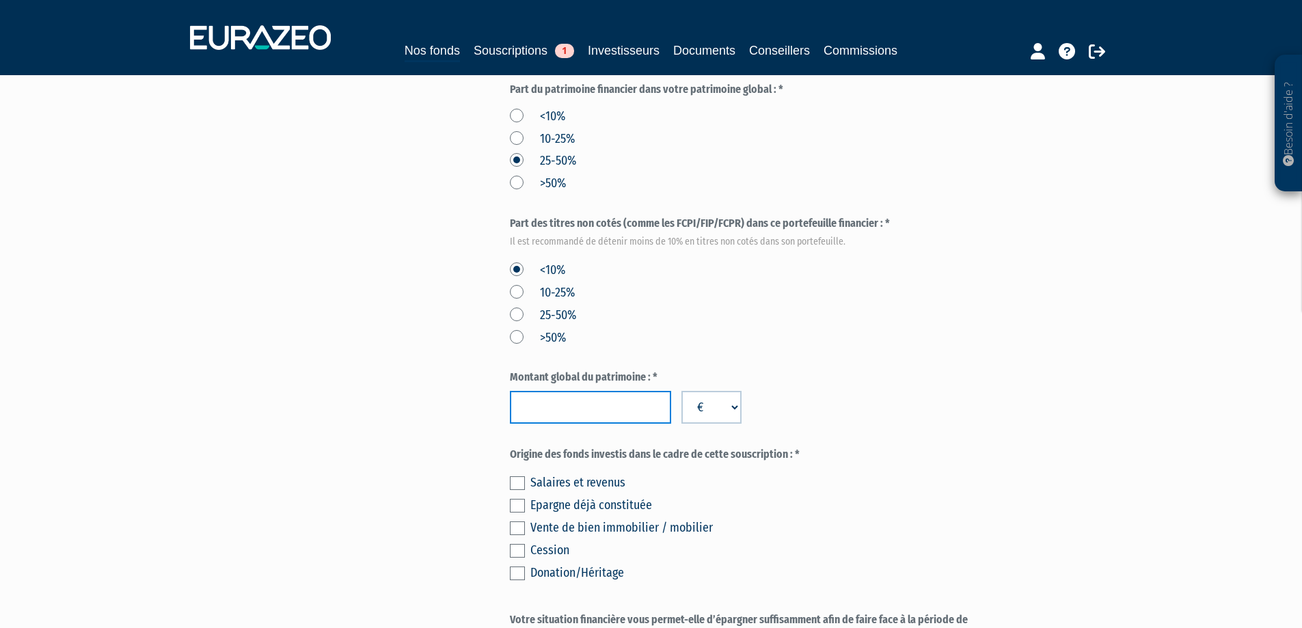
click at [601, 391] on input "number" at bounding box center [590, 407] width 161 height 33
type input "1200000"
click at [517, 476] on label at bounding box center [517, 483] width 15 height 14
click at [0, 0] on input "checkbox" at bounding box center [0, 0] width 0 height 0
click at [519, 476] on label at bounding box center [517, 483] width 15 height 14
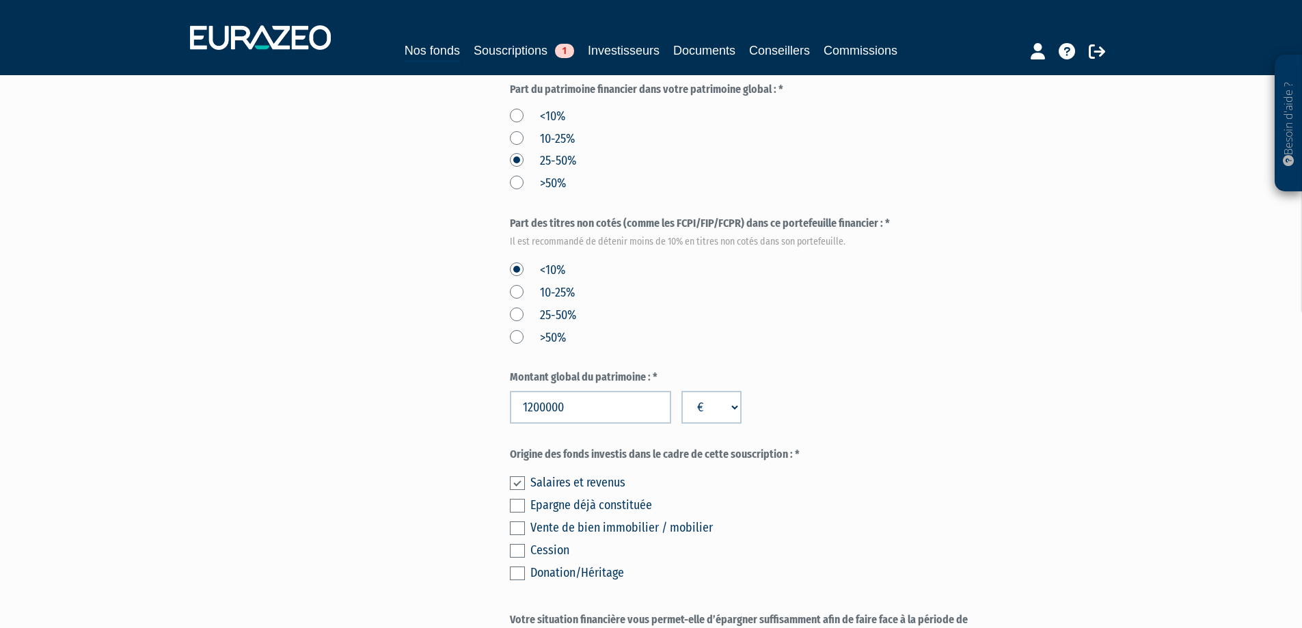
click at [0, 0] on input "checkbox" at bounding box center [0, 0] width 0 height 0
click at [519, 499] on label at bounding box center [517, 506] width 15 height 14
click at [0, 0] on input "checkbox" at bounding box center [0, 0] width 0 height 0
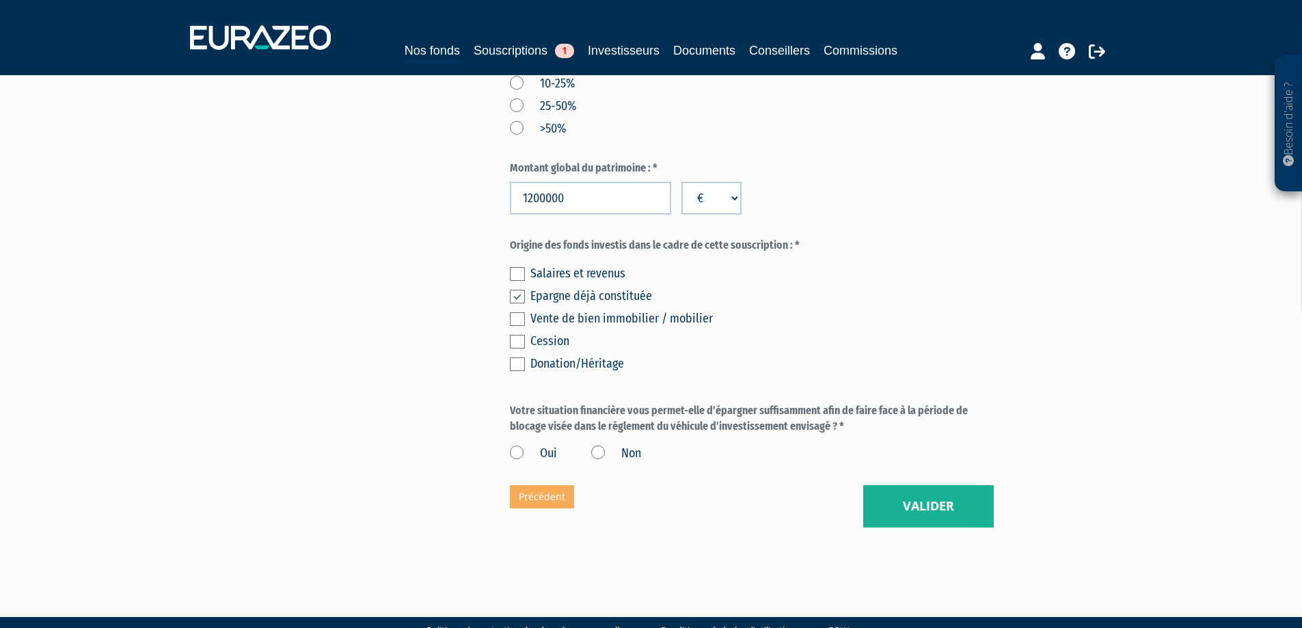
scroll to position [961, 0]
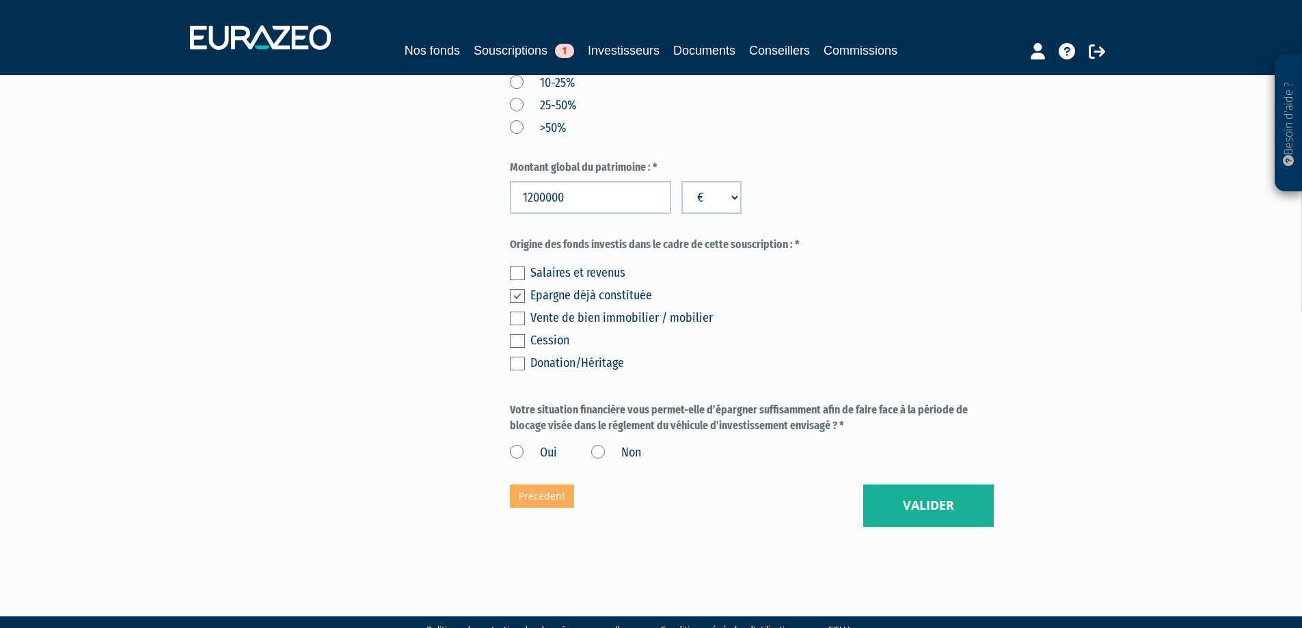
click at [519, 444] on label "Oui" at bounding box center [533, 453] width 47 height 18
click at [0, 0] on input "Oui" at bounding box center [0, 0] width 0 height 0
click at [948, 484] on button "Valider" at bounding box center [928, 505] width 131 height 42
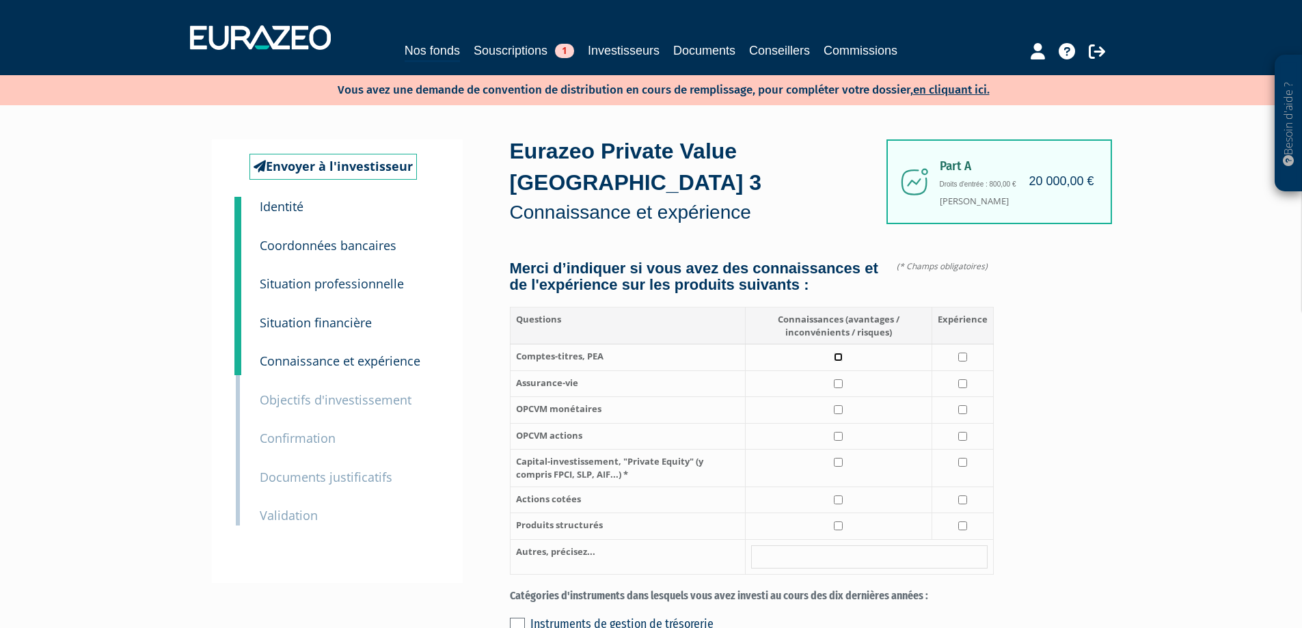
click at [838, 353] on input "checkbox" at bounding box center [838, 357] width 9 height 9
checkbox input "true"
click at [965, 353] on input "checkbox" at bounding box center [962, 357] width 9 height 9
checkbox input "true"
click at [836, 379] on input "checkbox" at bounding box center [838, 383] width 9 height 9
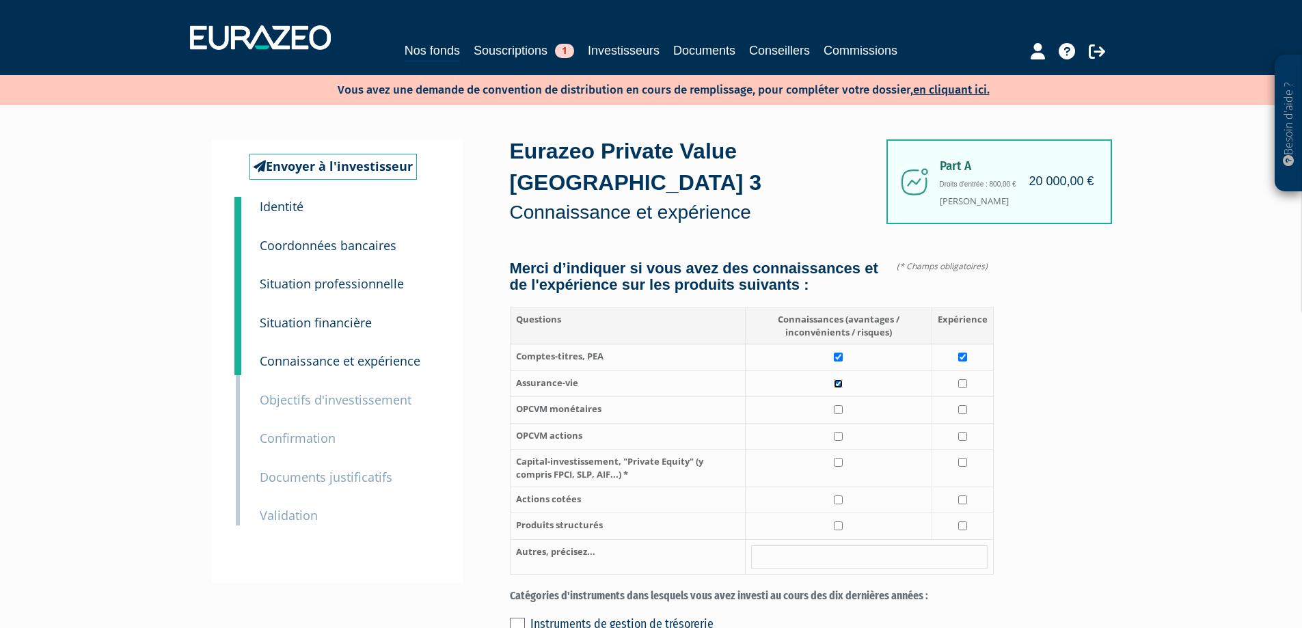
checkbox input "true"
click at [963, 379] on input "checkbox" at bounding box center [962, 383] width 9 height 9
checkbox input "true"
click at [838, 405] on input "checkbox" at bounding box center [838, 409] width 9 height 9
checkbox input "true"
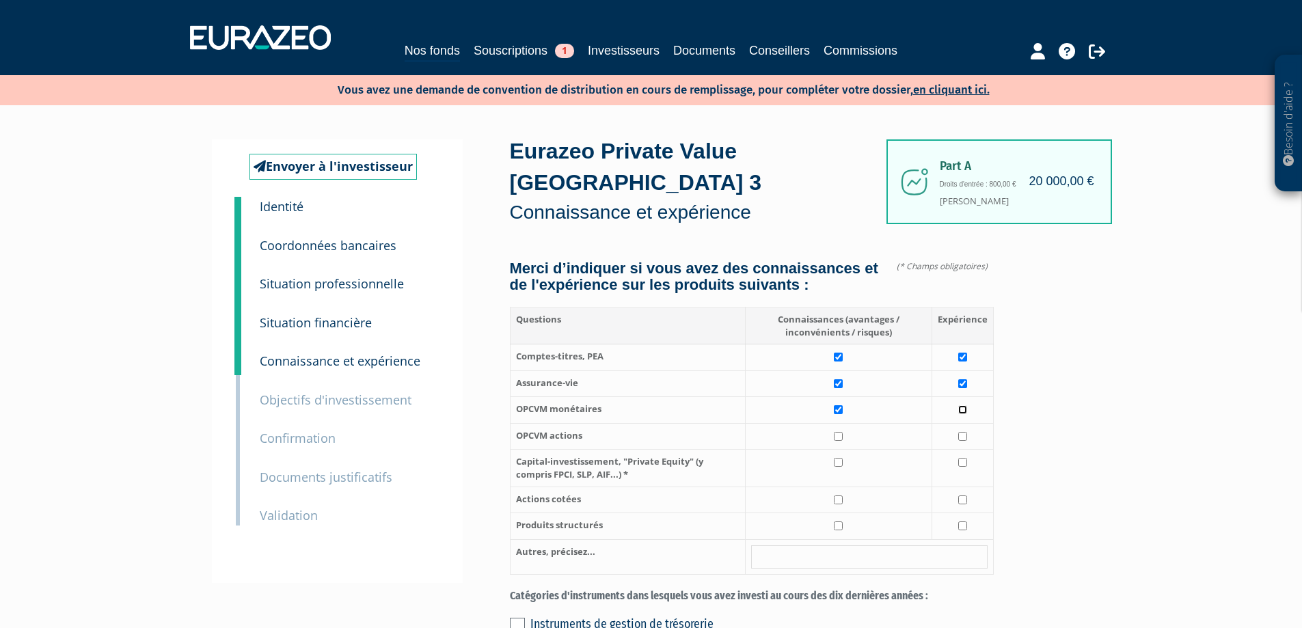
drag, startPoint x: 959, startPoint y: 394, endPoint x: 953, endPoint y: 396, distance: 7.0
click at [961, 405] on input "checkbox" at bounding box center [962, 409] width 9 height 9
checkbox input "true"
click at [839, 432] on input "checkbox" at bounding box center [838, 436] width 9 height 9
checkbox input "true"
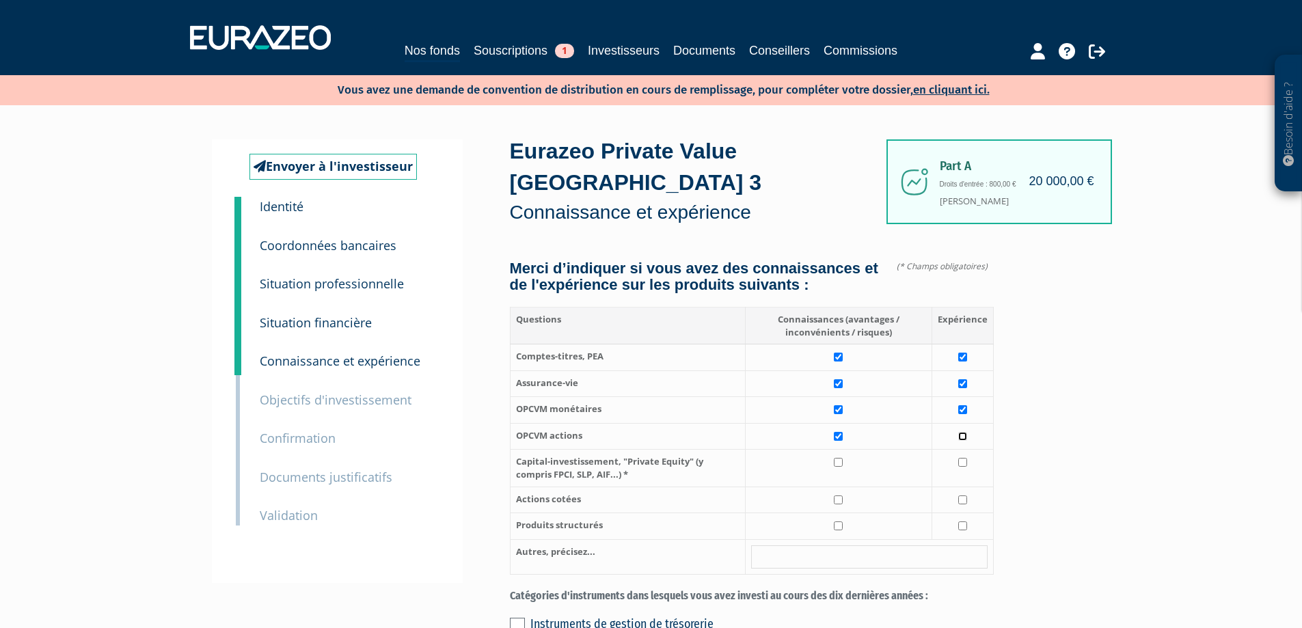
click at [962, 432] on input "checkbox" at bounding box center [962, 436] width 9 height 9
checkbox input "true"
click at [835, 458] on input "checkbox" at bounding box center [838, 462] width 9 height 9
checkbox input "true"
click at [963, 458] on input "checkbox" at bounding box center [962, 462] width 9 height 9
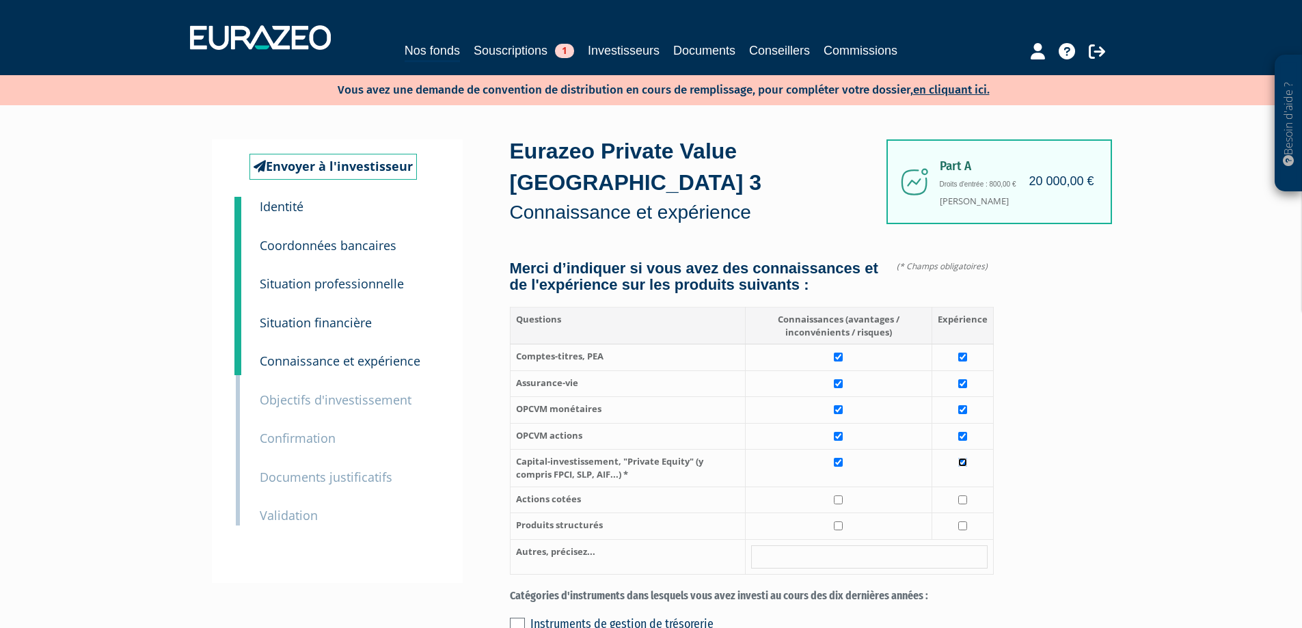
checkbox input "true"
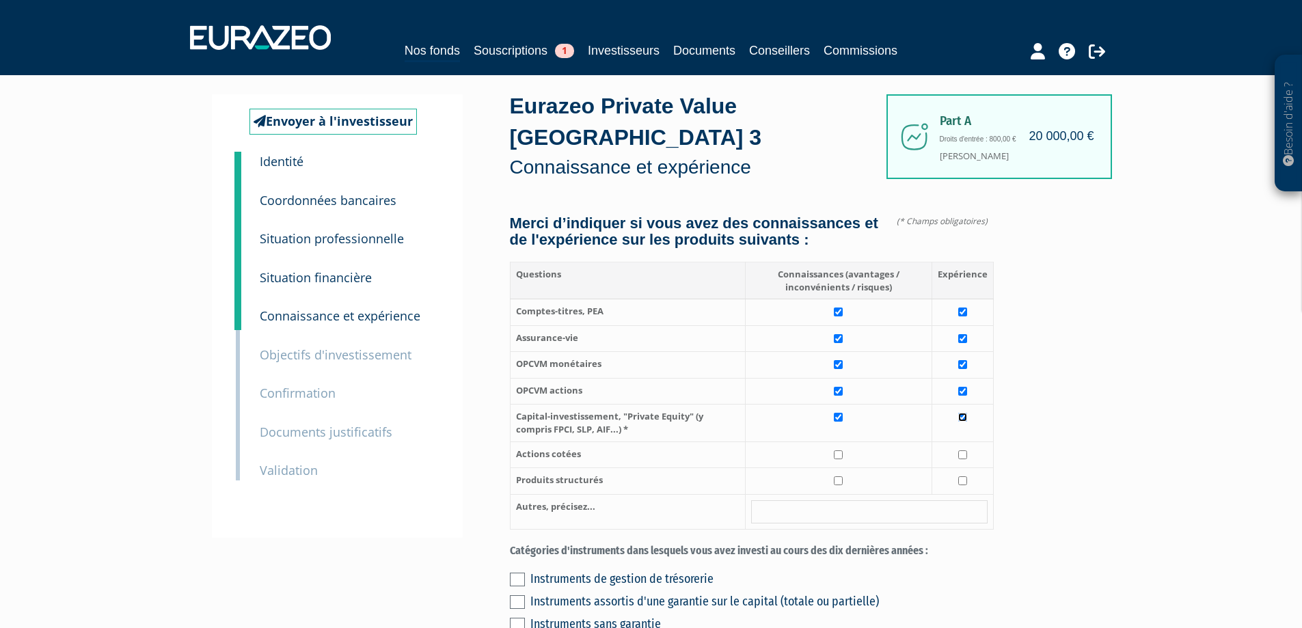
scroll to position [68, 0]
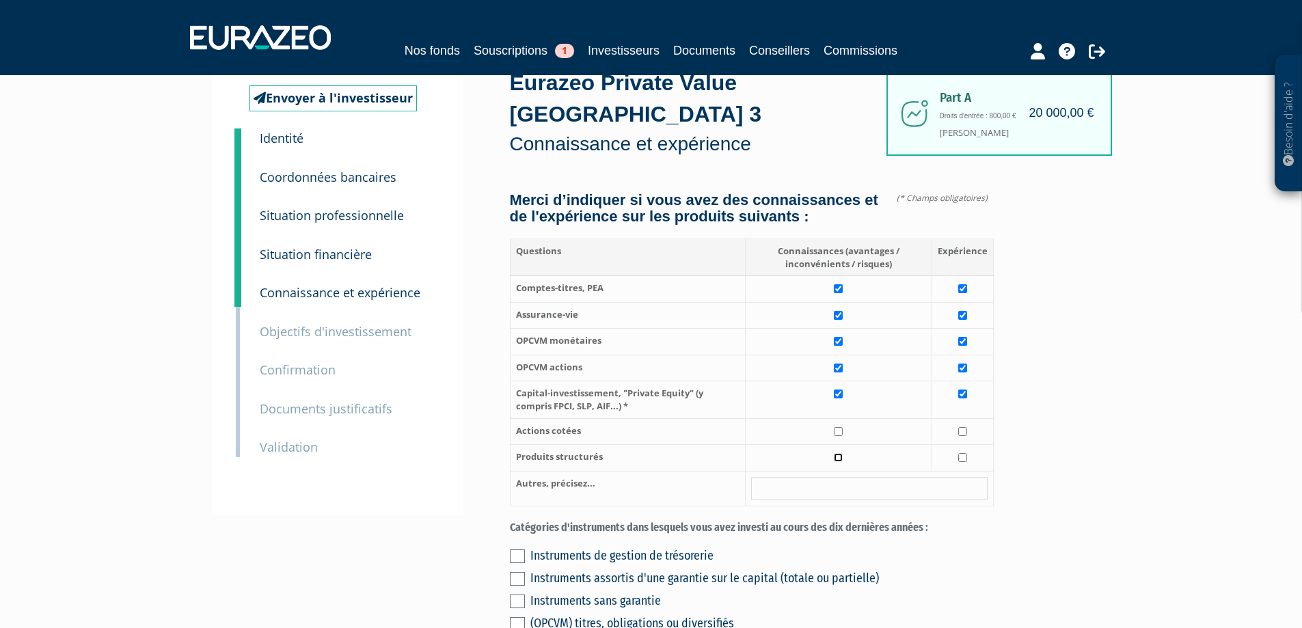
click at [840, 453] on input "checkbox" at bounding box center [838, 457] width 9 height 9
checkbox input "true"
click at [843, 427] on input "checkbox" at bounding box center [838, 431] width 9 height 9
checkbox input "true"
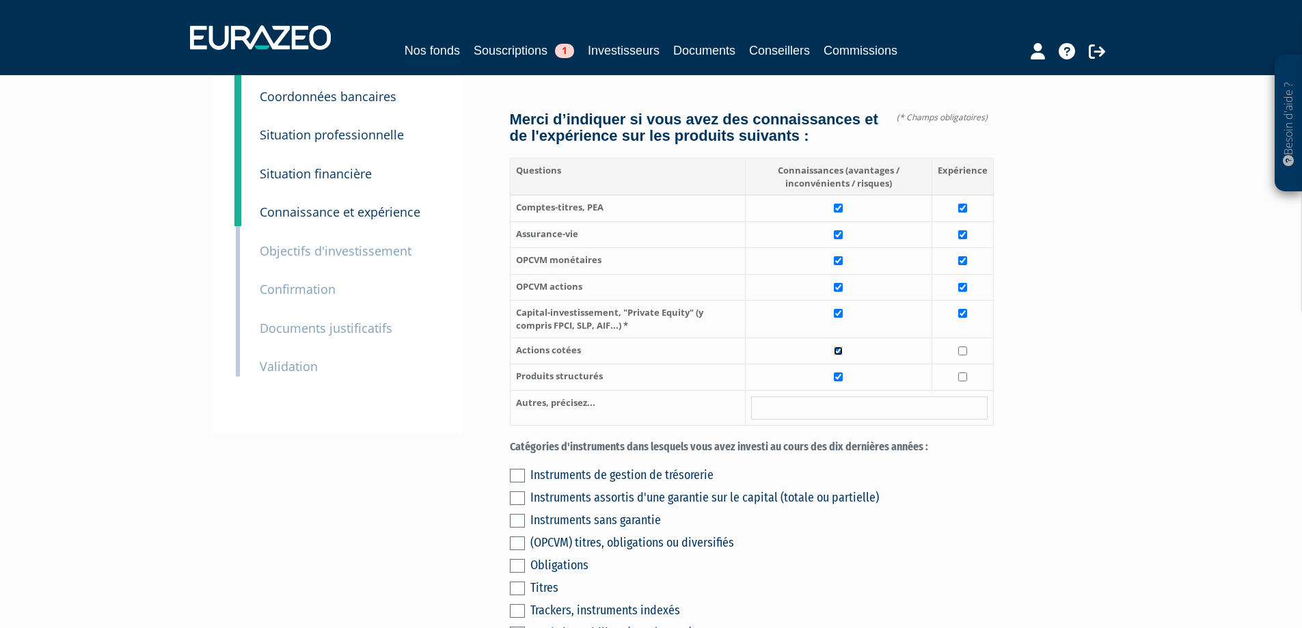
scroll to position [273, 0]
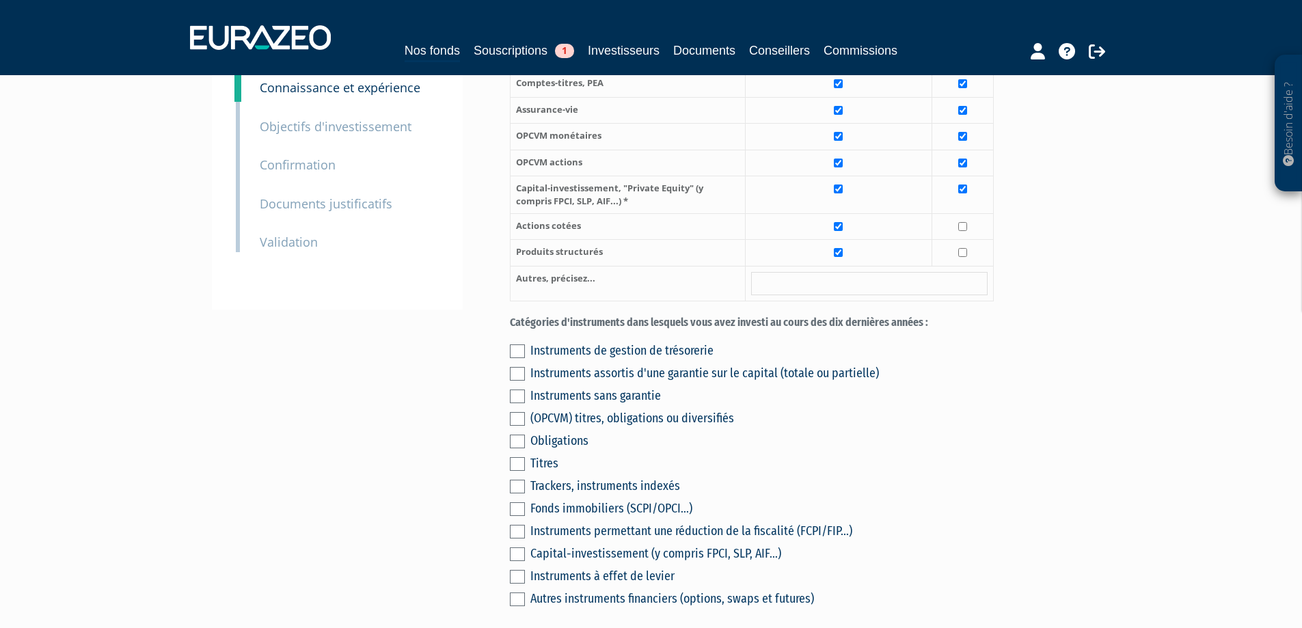
click at [515, 412] on label at bounding box center [517, 419] width 15 height 14
click at [0, 0] on input "checkbox" at bounding box center [0, 0] width 0 height 0
click at [514, 435] on label at bounding box center [517, 442] width 15 height 14
click at [0, 0] on input "checkbox" at bounding box center [0, 0] width 0 height 0
click at [517, 547] on label at bounding box center [517, 554] width 15 height 14
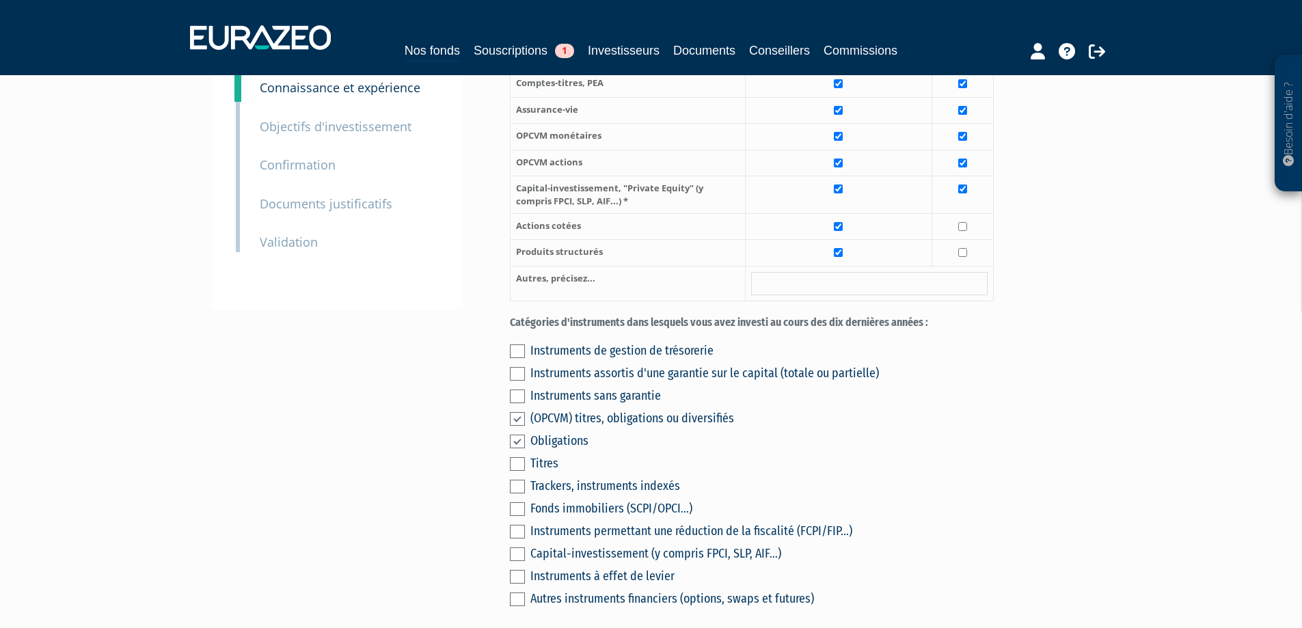
click at [0, 0] on input "checkbox" at bounding box center [0, 0] width 0 height 0
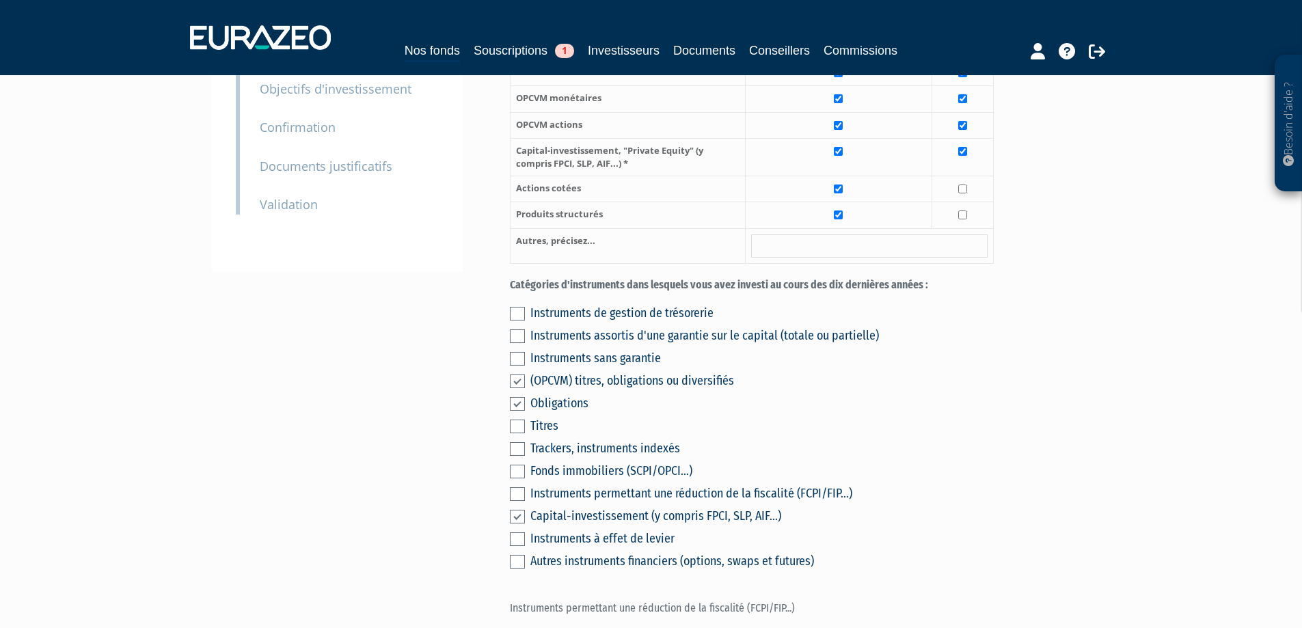
scroll to position [342, 0]
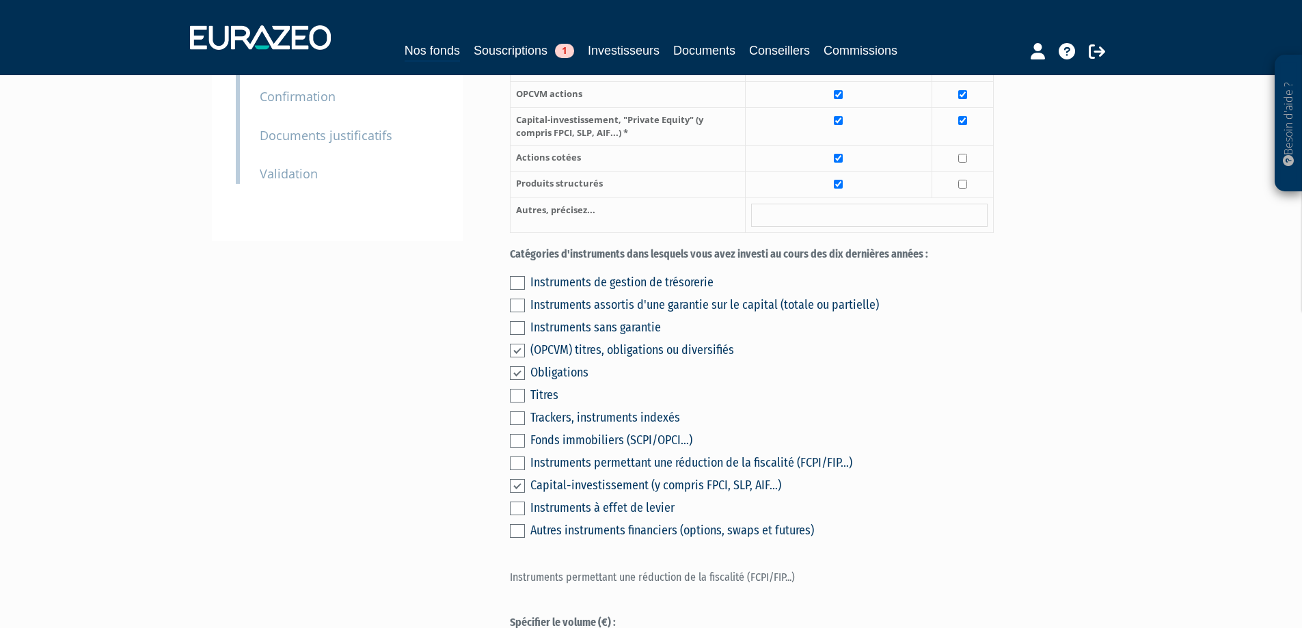
click at [521, 276] on label at bounding box center [517, 283] width 15 height 14
click at [0, 0] on input "checkbox" at bounding box center [0, 0] width 0 height 0
click at [523, 299] on label at bounding box center [517, 306] width 15 height 14
click at [0, 0] on input "checkbox" at bounding box center [0, 0] width 0 height 0
click at [521, 321] on label at bounding box center [517, 328] width 15 height 14
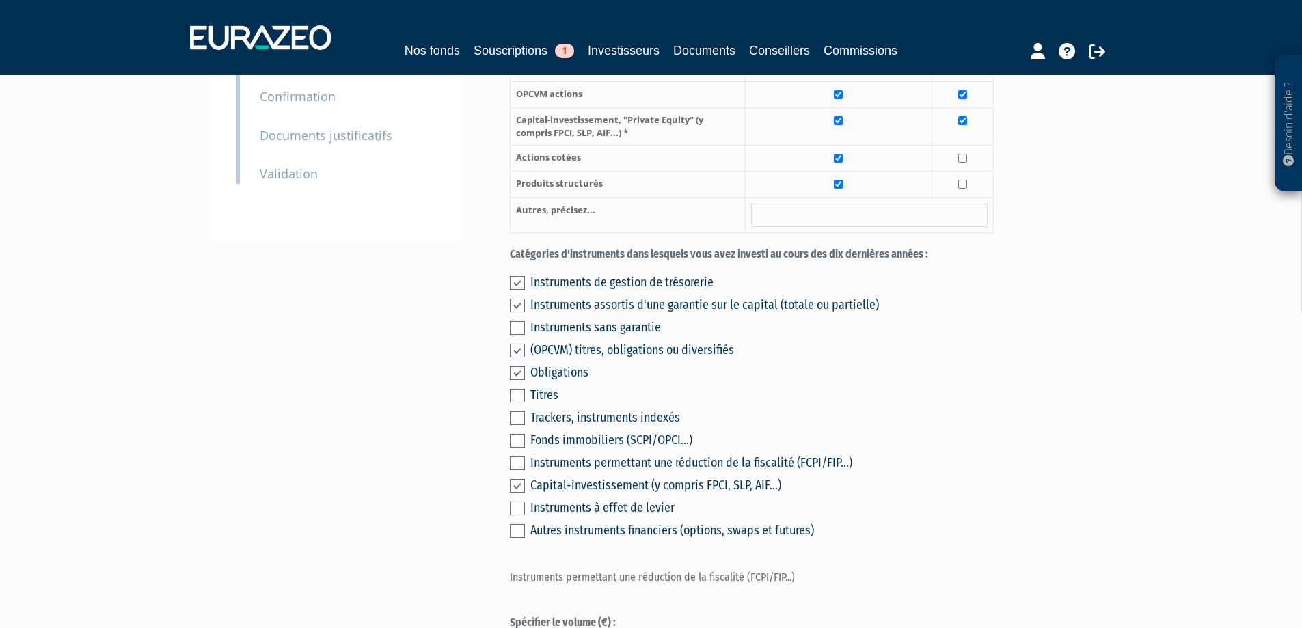
click at [0, 0] on input "checkbox" at bounding box center [0, 0] width 0 height 0
click at [521, 276] on label at bounding box center [517, 283] width 15 height 14
click at [0, 0] on input "checkbox" at bounding box center [0, 0] width 0 height 0
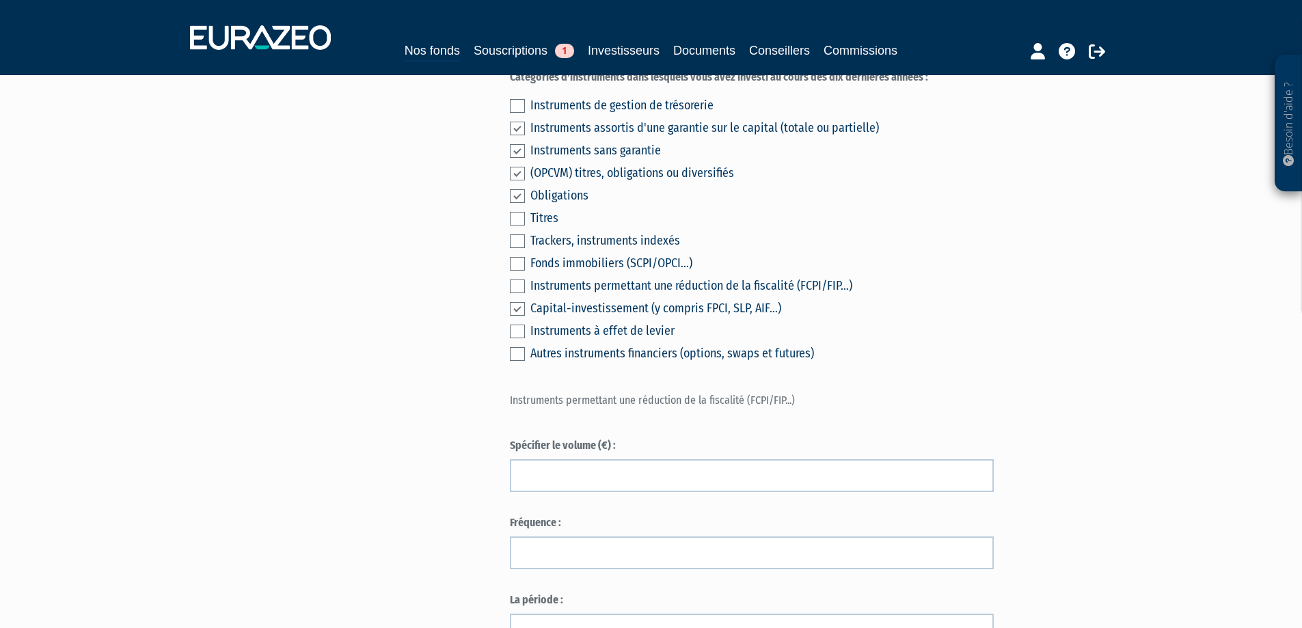
scroll to position [478, 0]
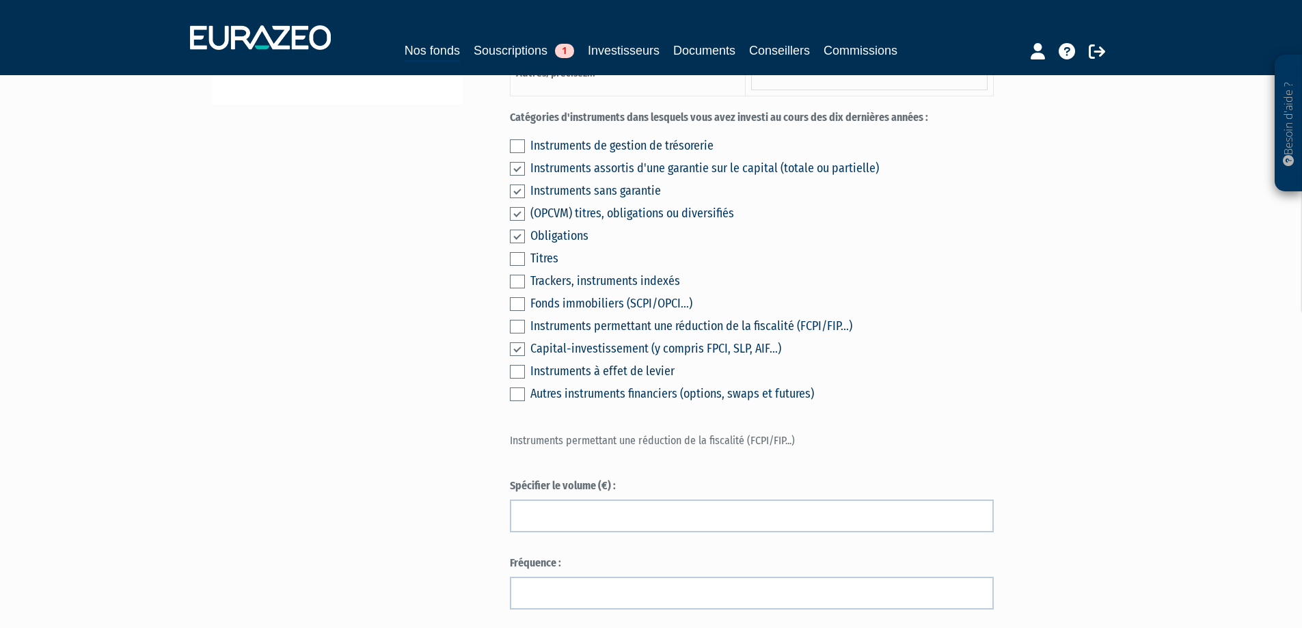
click at [516, 342] on label at bounding box center [517, 349] width 15 height 14
click at [0, 0] on input "checkbox" at bounding box center [0, 0] width 0 height 0
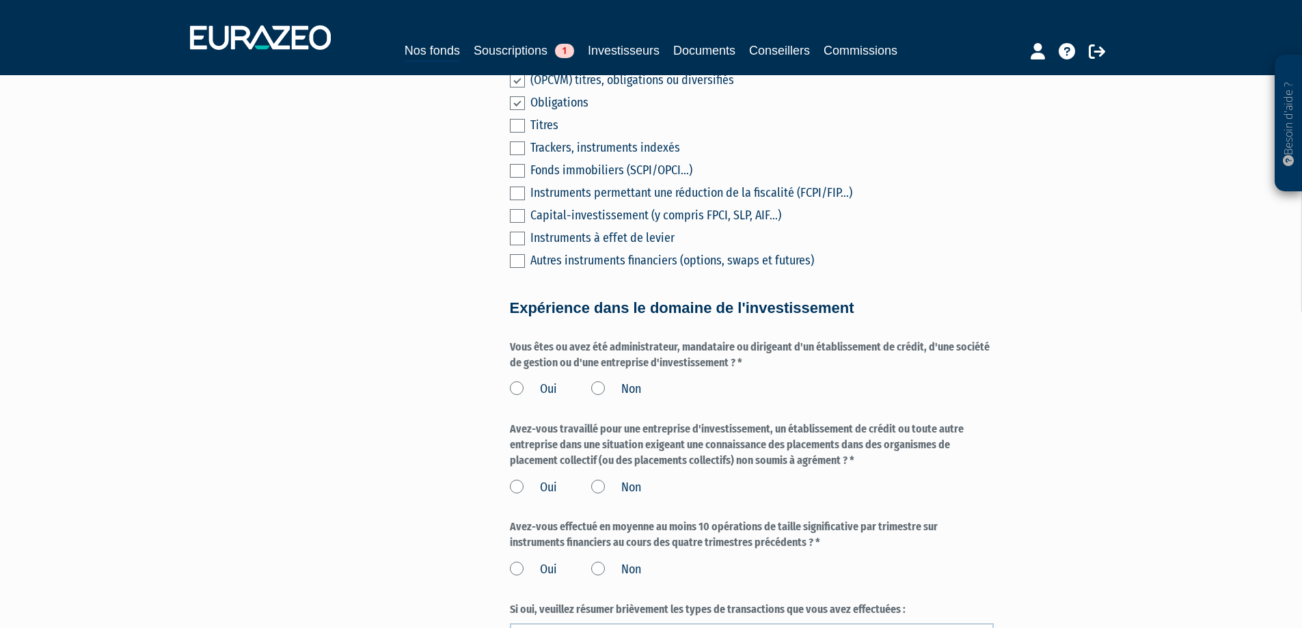
scroll to position [615, 0]
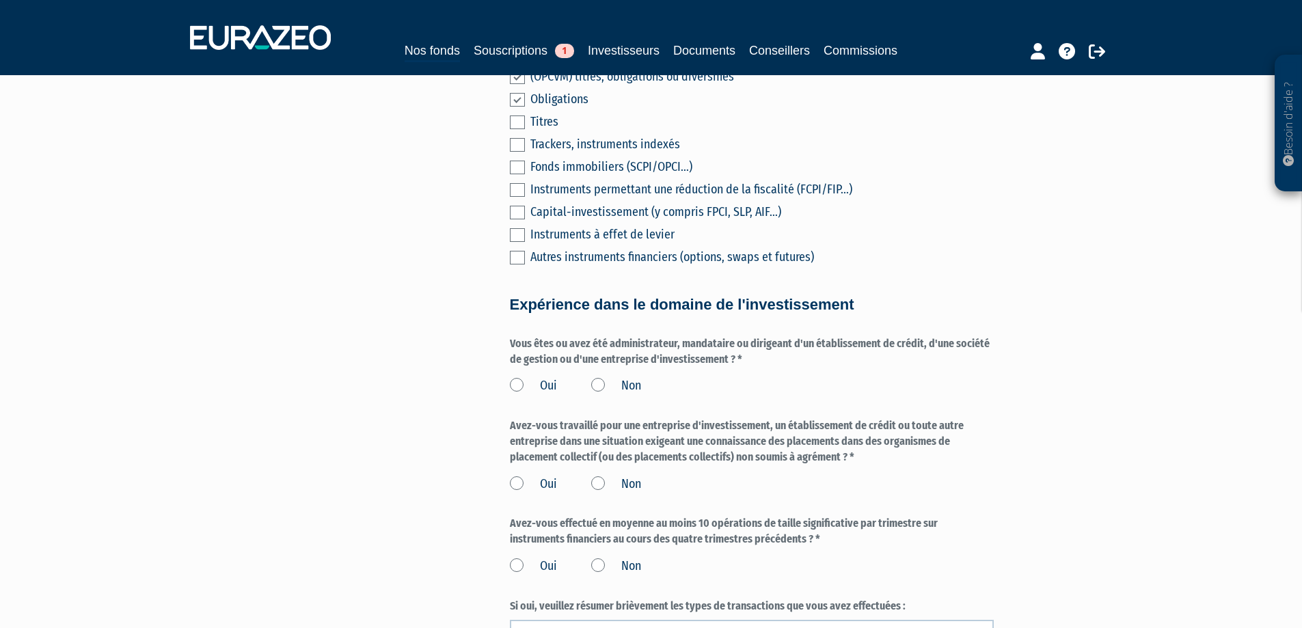
click at [595, 377] on label "Non" at bounding box center [616, 386] width 50 height 18
click at [0, 0] on input "Non" at bounding box center [0, 0] width 0 height 0
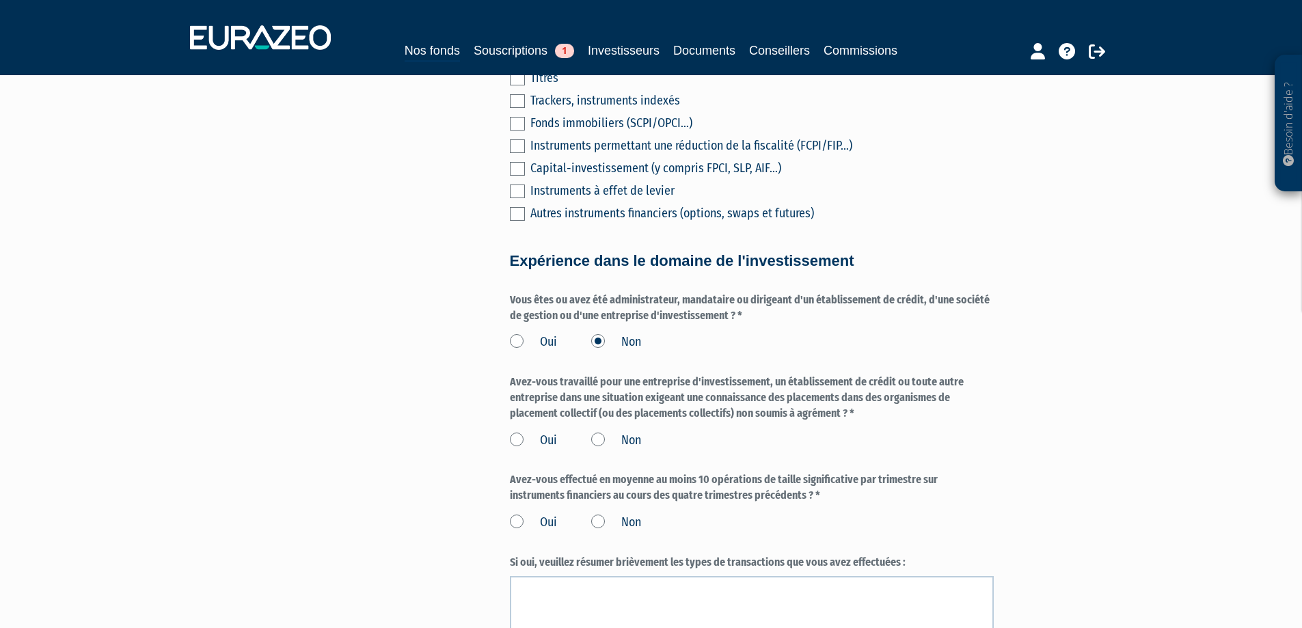
scroll to position [683, 0]
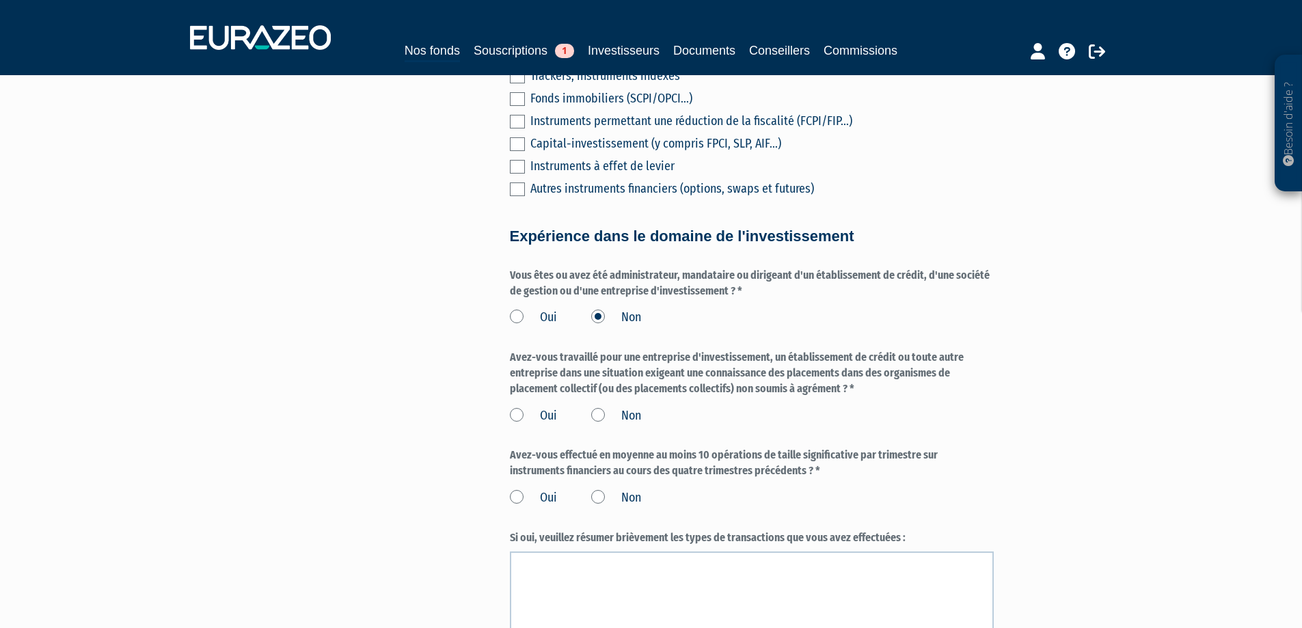
click at [596, 407] on label "Non" at bounding box center [616, 416] width 50 height 18
click at [0, 0] on input "Non" at bounding box center [0, 0] width 0 height 0
click at [600, 489] on label "Non" at bounding box center [616, 498] width 50 height 18
click at [0, 0] on input "Non" at bounding box center [0, 0] width 0 height 0
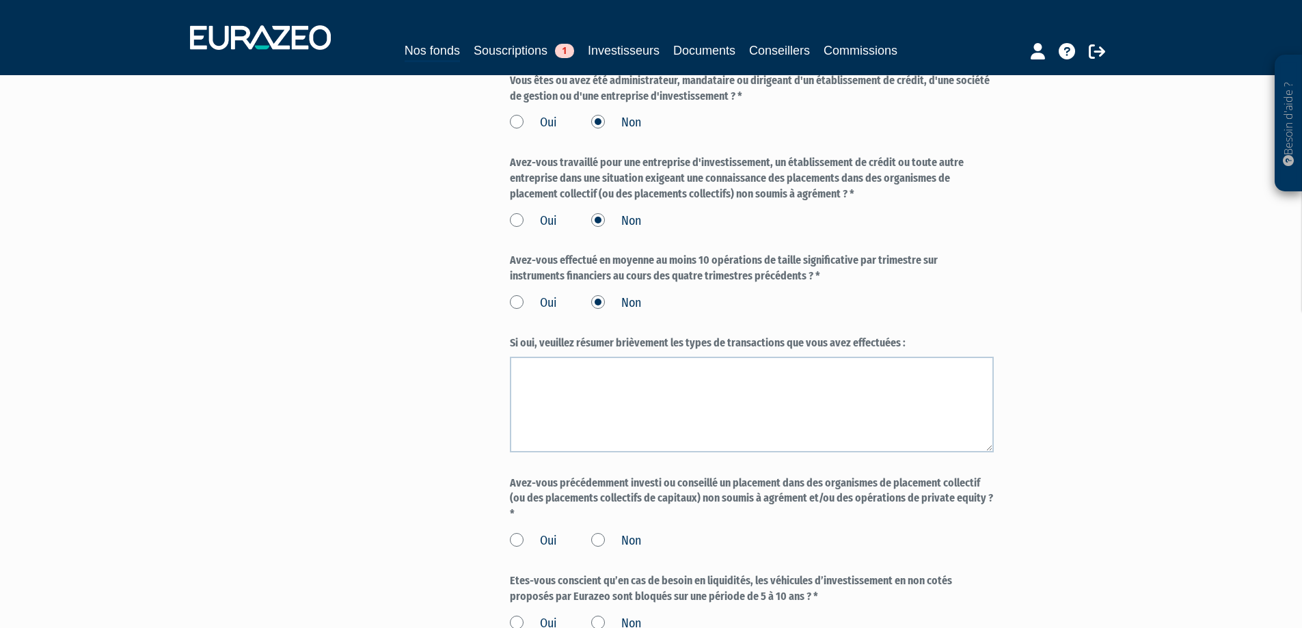
scroll to position [957, 0]
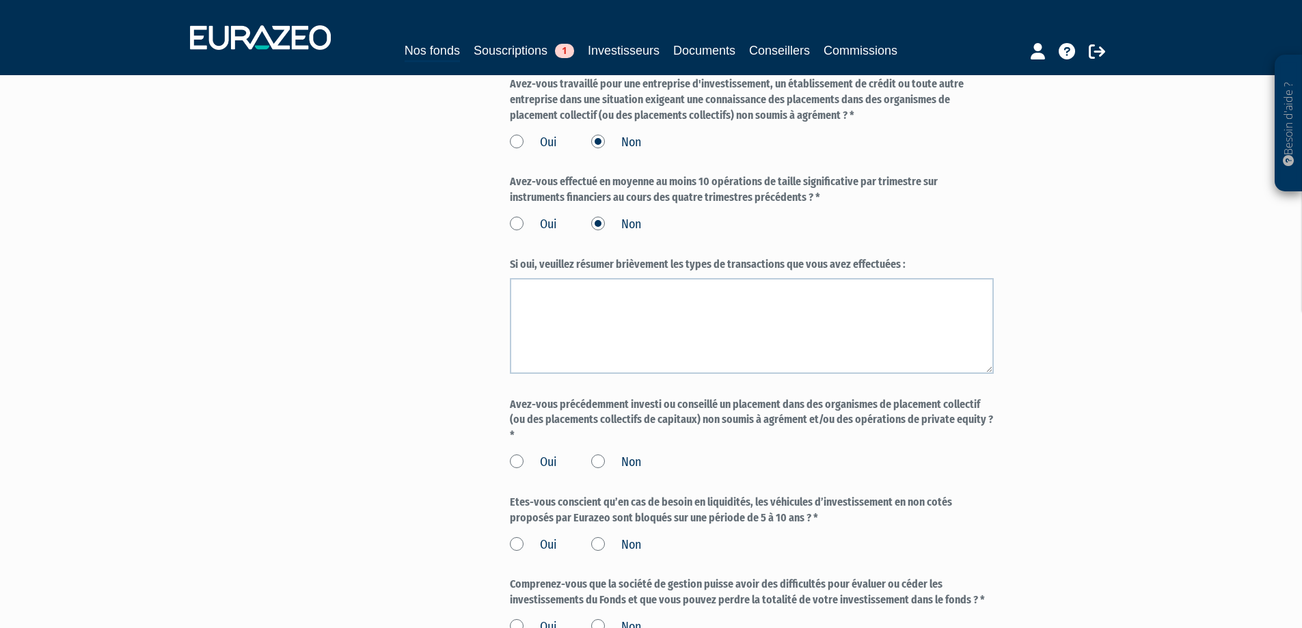
click at [519, 454] on label "Oui" at bounding box center [533, 463] width 47 height 18
click at [0, 0] on input "Oui" at bounding box center [0, 0] width 0 height 0
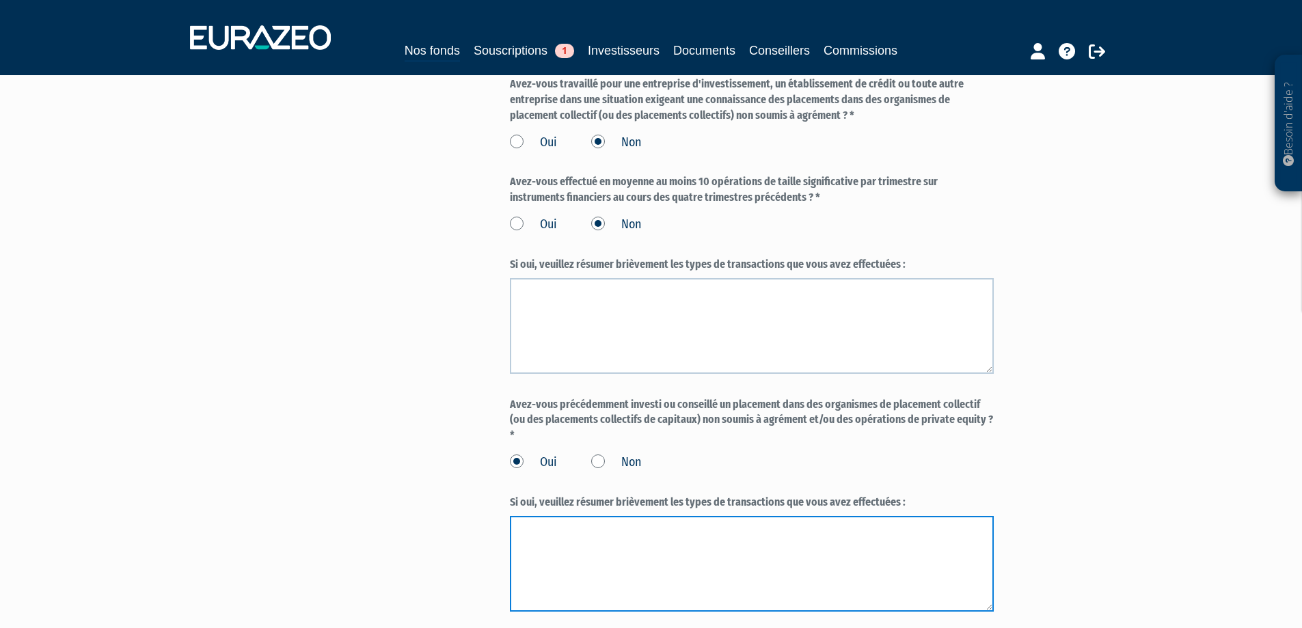
click at [664, 516] on textarea at bounding box center [752, 564] width 484 height 96
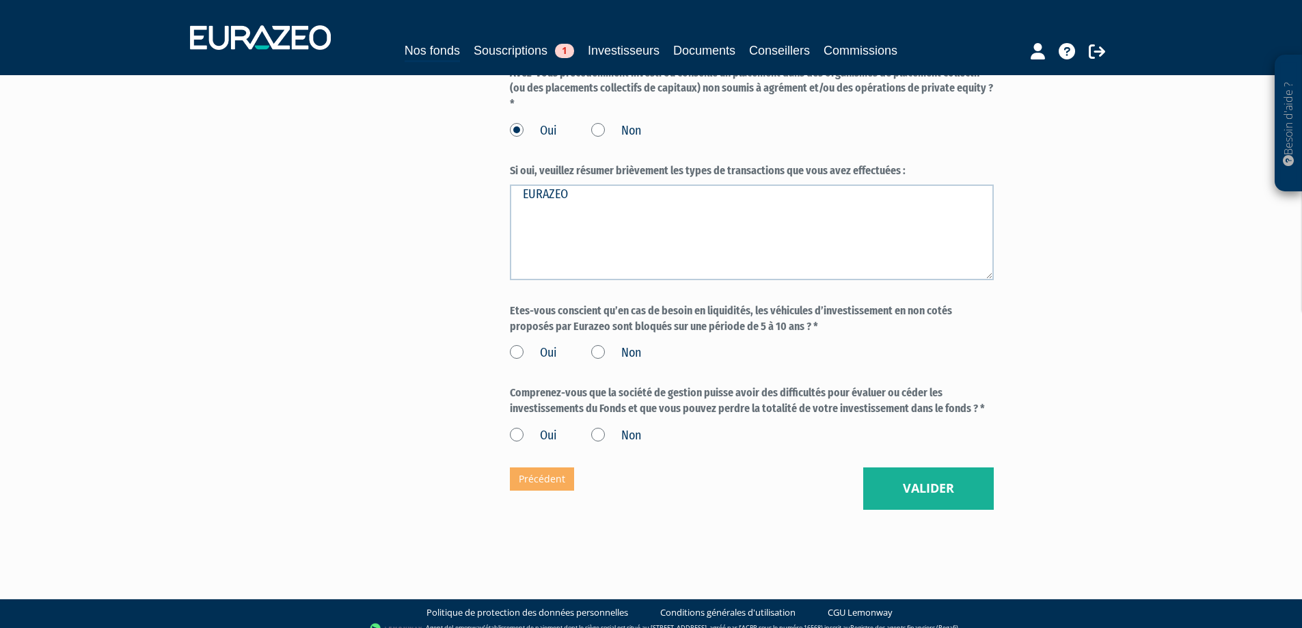
click at [528, 344] on label "Oui" at bounding box center [533, 353] width 47 height 18
click at [0, 0] on input "Oui" at bounding box center [0, 0] width 0 height 0
click at [547, 427] on label "Oui" at bounding box center [533, 436] width 47 height 18
click at [0, 0] on input "Oui" at bounding box center [0, 0] width 0 height 0
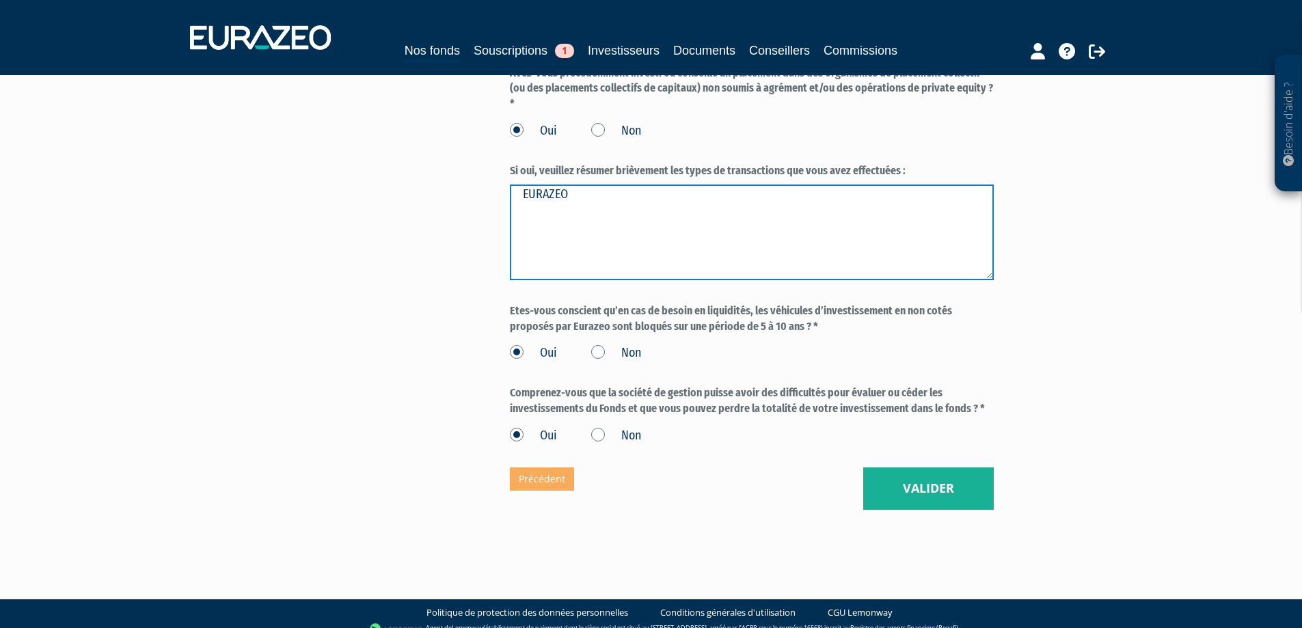
click at [625, 185] on textarea "EURAZEO" at bounding box center [752, 232] width 484 height 96
type textarea "EURAZEO innovation 2018"
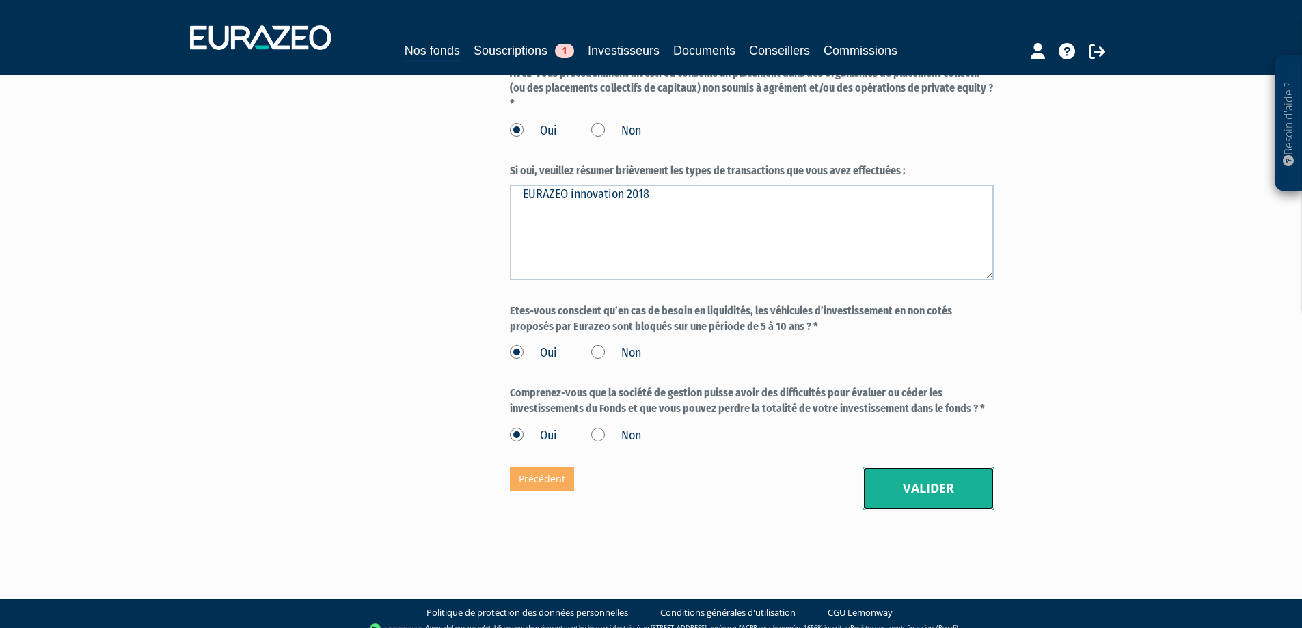
click at [933, 467] on button "Valider" at bounding box center [928, 488] width 131 height 42
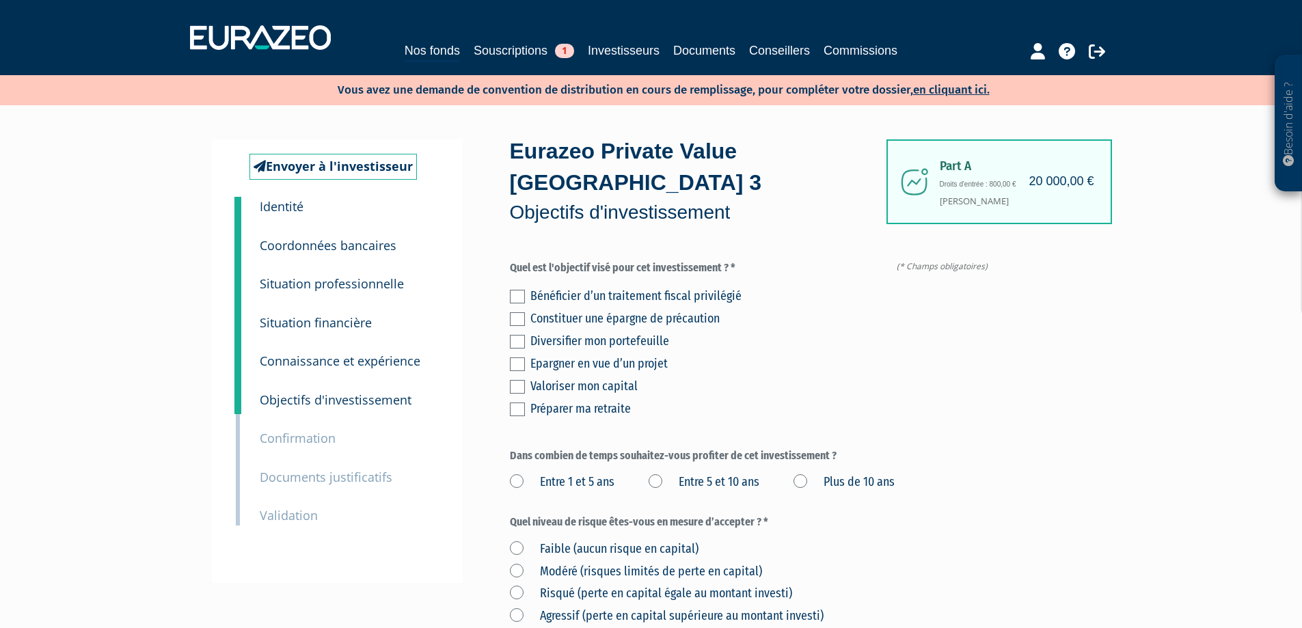
click at [519, 335] on label at bounding box center [517, 342] width 15 height 14
click at [0, 0] on input "checkbox" at bounding box center [0, 0] width 0 height 0
click at [516, 380] on label at bounding box center [517, 387] width 15 height 14
click at [0, 0] on input "checkbox" at bounding box center [0, 0] width 0 height 0
click at [718, 474] on label "Entre 5 et 10 ans" at bounding box center [703, 483] width 111 height 18
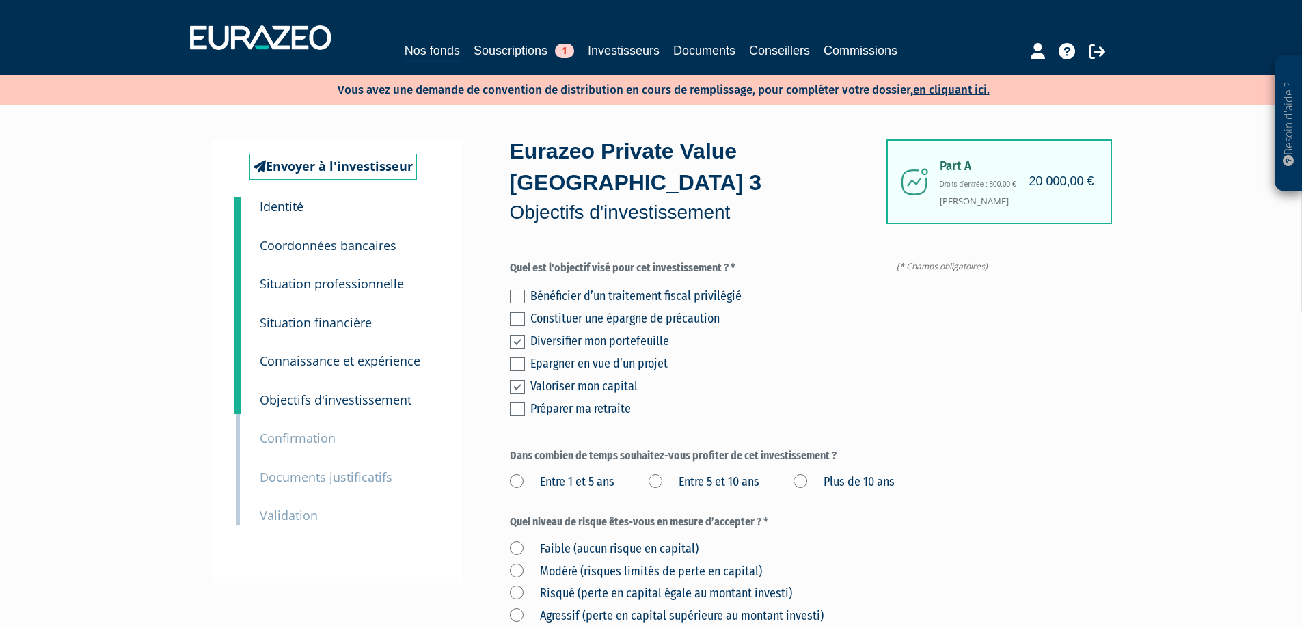
click at [0, 0] on ans "Entre 5 et 10 ans" at bounding box center [0, 0] width 0 height 0
click at [800, 474] on label "Plus de 10 ans" at bounding box center [843, 483] width 101 height 18
click at [0, 0] on ans "Plus de 10 ans" at bounding box center [0, 0] width 0 height 0
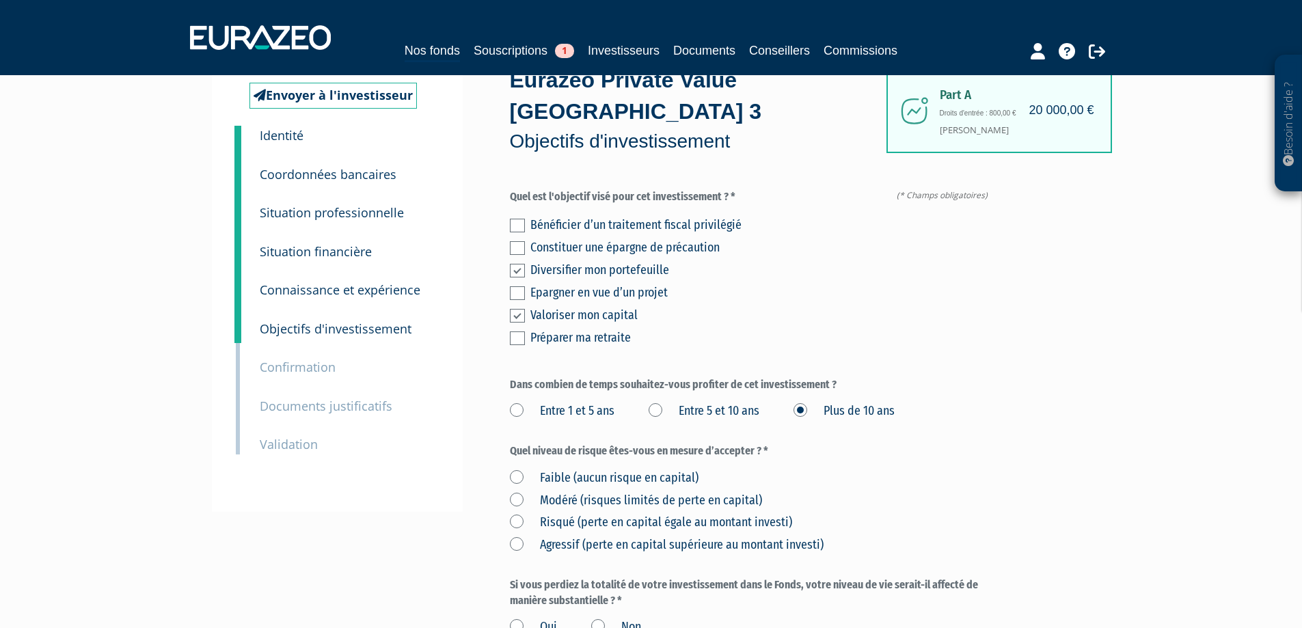
scroll to position [137, 0]
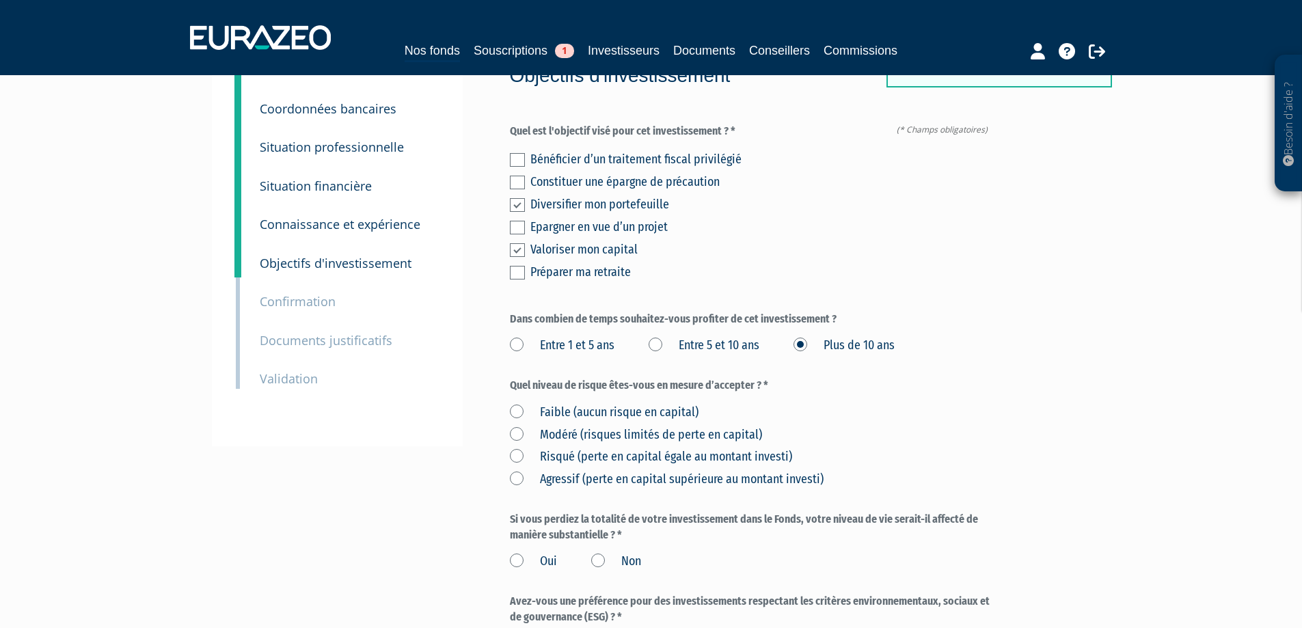
click at [516, 448] on label "Risqué (perte en capital égale au montant investi)" at bounding box center [651, 457] width 282 height 18
click at [0, 0] on investi\) "Risqué (perte en capital égale au montant investi)" at bounding box center [0, 0] width 0 height 0
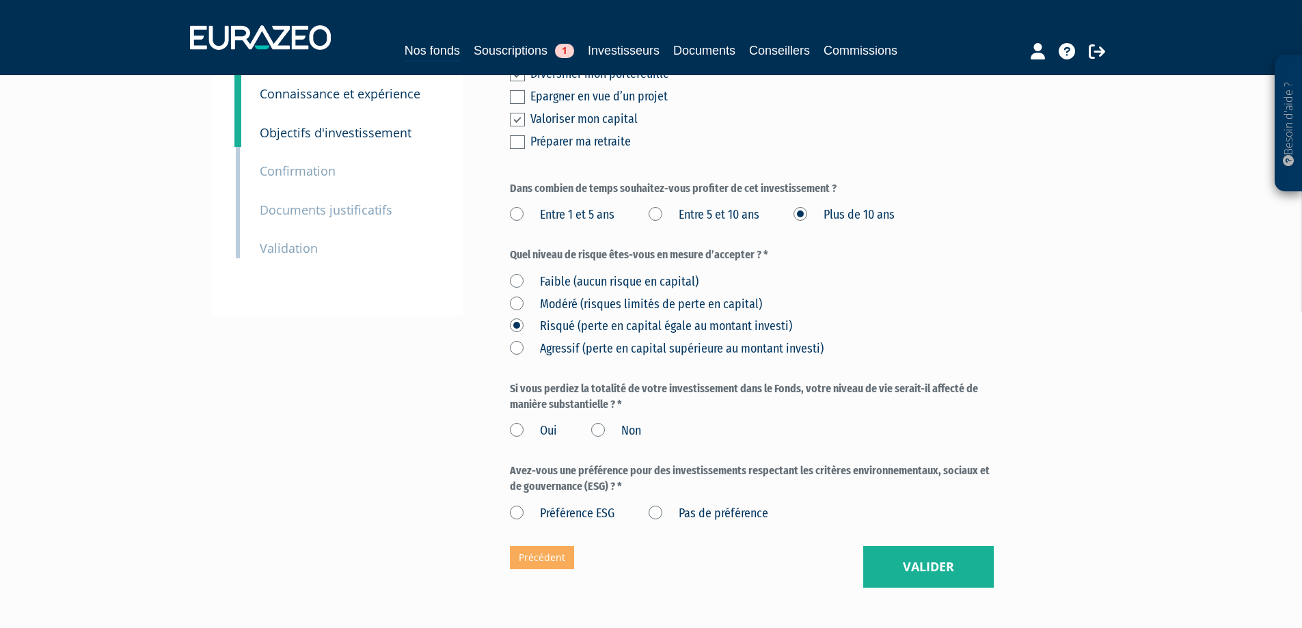
scroll to position [329, 0]
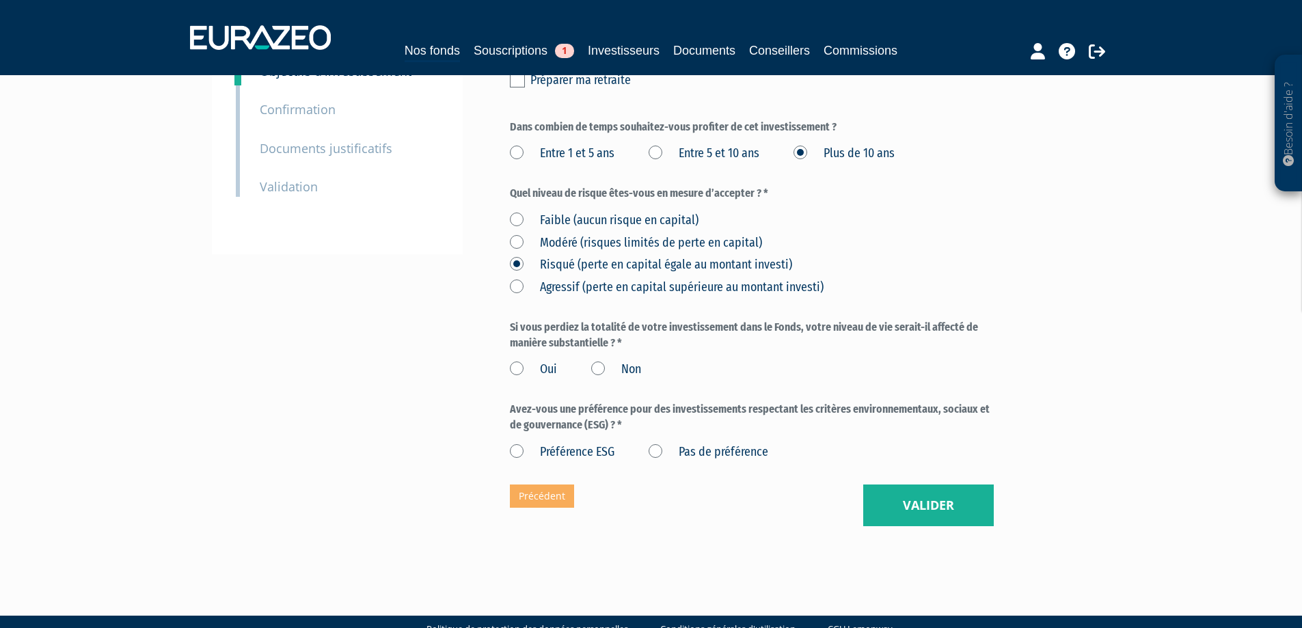
click at [519, 361] on label "Oui" at bounding box center [533, 370] width 47 height 18
click at [0, 0] on input "Oui" at bounding box center [0, 0] width 0 height 0
click at [597, 361] on label "Non" at bounding box center [616, 370] width 50 height 18
click at [0, 0] on input "Non" at bounding box center [0, 0] width 0 height 0
click at [659, 443] on label "Pas de préférence" at bounding box center [708, 452] width 120 height 18
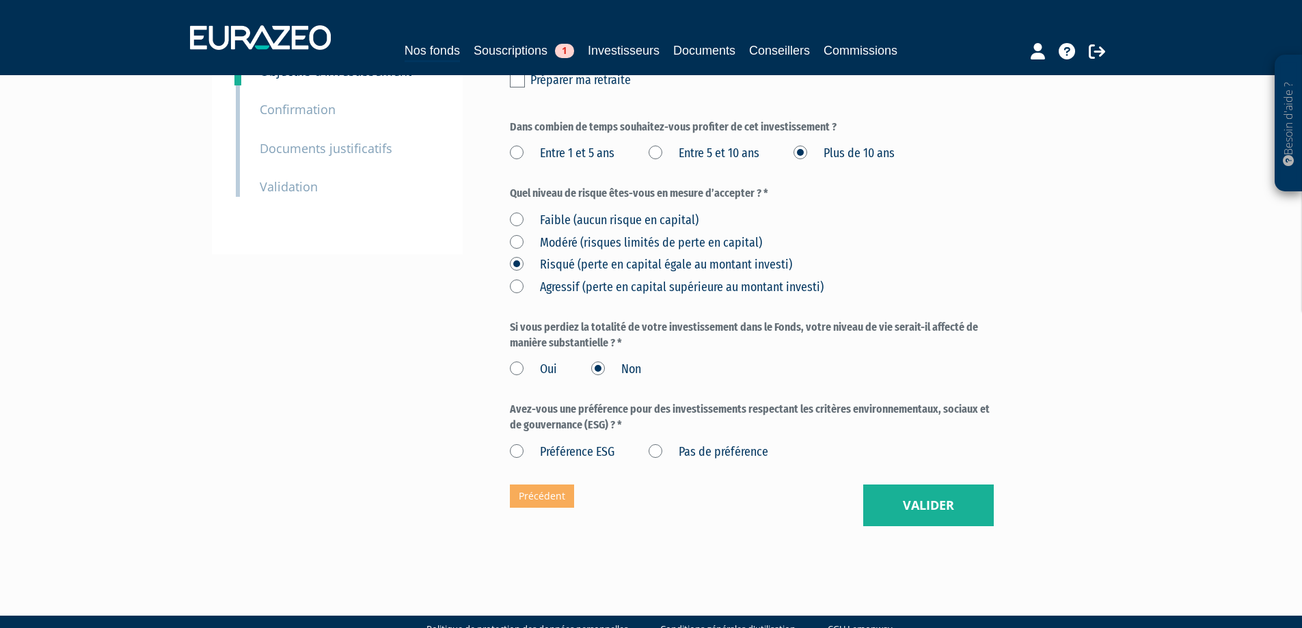
click at [0, 0] on préférence "Pas de préférence" at bounding box center [0, 0] width 0 height 0
click at [912, 484] on button "Valider" at bounding box center [928, 505] width 131 height 42
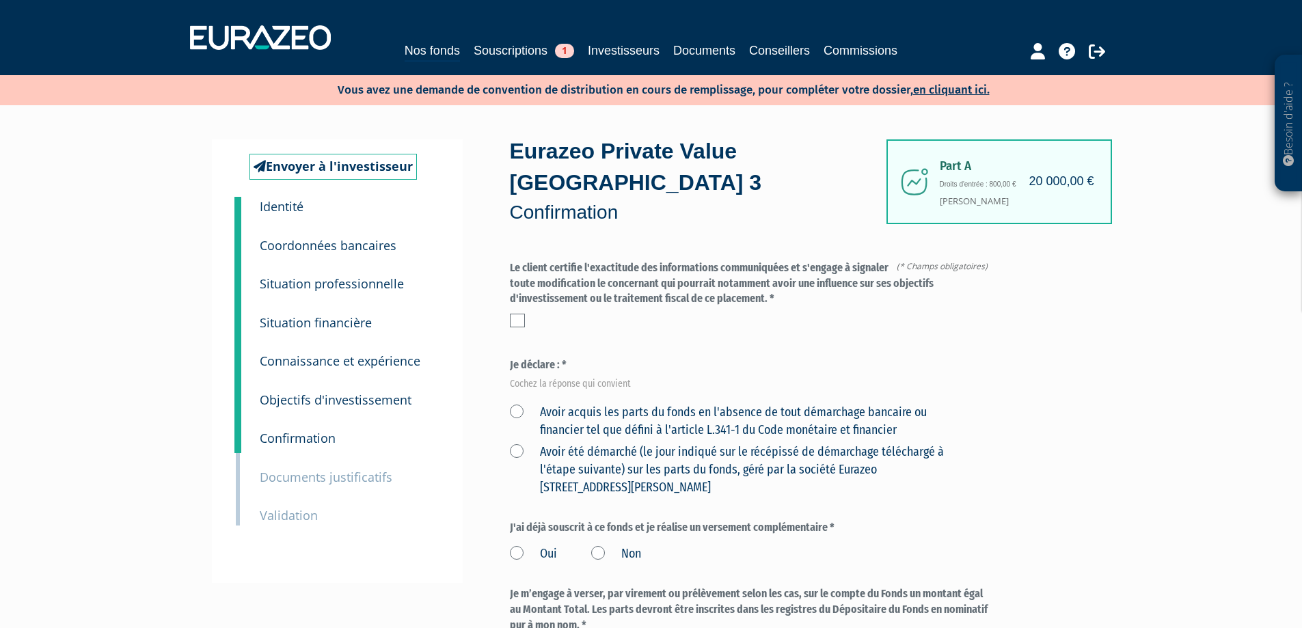
click at [523, 314] on label at bounding box center [517, 321] width 15 height 14
click at [0, 0] on input "checkbox" at bounding box center [0, 0] width 0 height 0
click at [514, 404] on label "Avoir acquis les parts du fonds en l'absence de tout démarchage bancaire ou fin…" at bounding box center [736, 421] width 452 height 35
click at [0, 0] on financier "Avoir acquis les parts du fonds en l'absence de tout démarchage bancaire ou fin…" at bounding box center [0, 0] width 0 height 0
click at [517, 409] on div "Avoir acquis les parts du fonds en l'absence de tout démarchage bancaire ou fin…" at bounding box center [752, 448] width 484 height 98
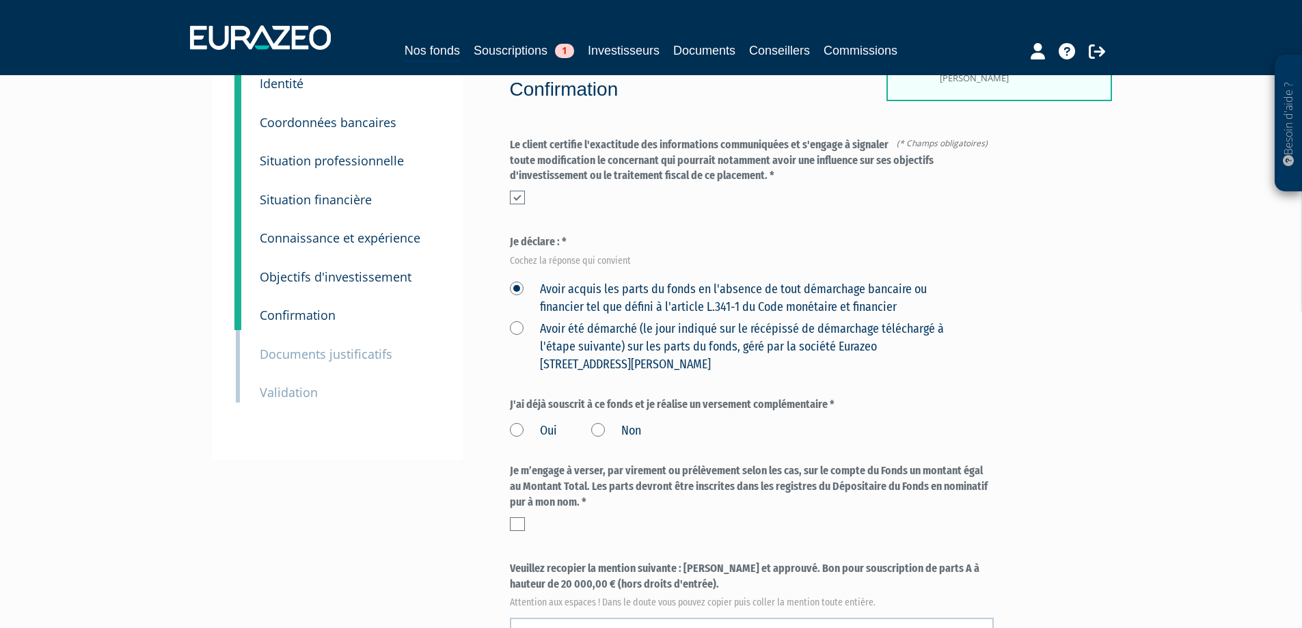
scroll to position [137, 0]
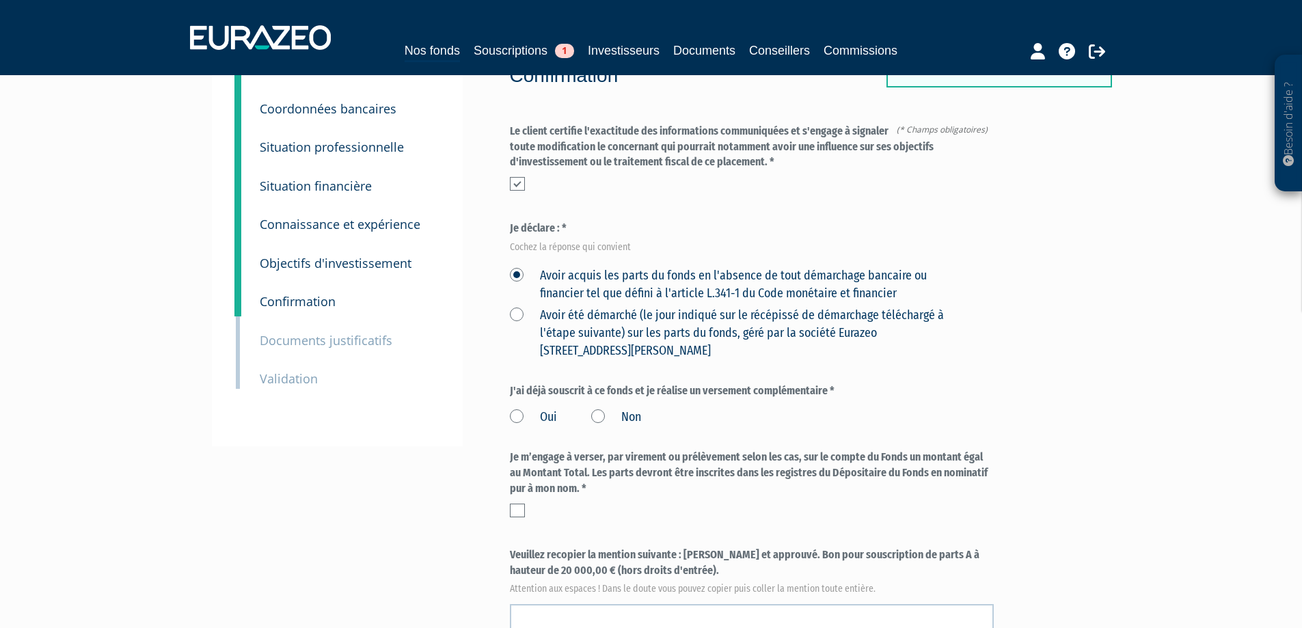
click at [514, 307] on label "Avoir été démarché (le jour indiqué sur le récépissé de démarchage téléchargé à…" at bounding box center [736, 333] width 452 height 53
click at [0, 0] on Paris "Avoir été démarché (le jour indiqué sur le récépissé de démarchage téléchargé à…" at bounding box center [0, 0] width 0 height 0
click at [518, 267] on label "Avoir acquis les parts du fonds en l'absence de tout démarchage bancaire ou fin…" at bounding box center [736, 284] width 452 height 35
click at [0, 0] on financier "Avoir acquis les parts du fonds en l'absence de tout démarchage bancaire ou fin…" at bounding box center [0, 0] width 0 height 0
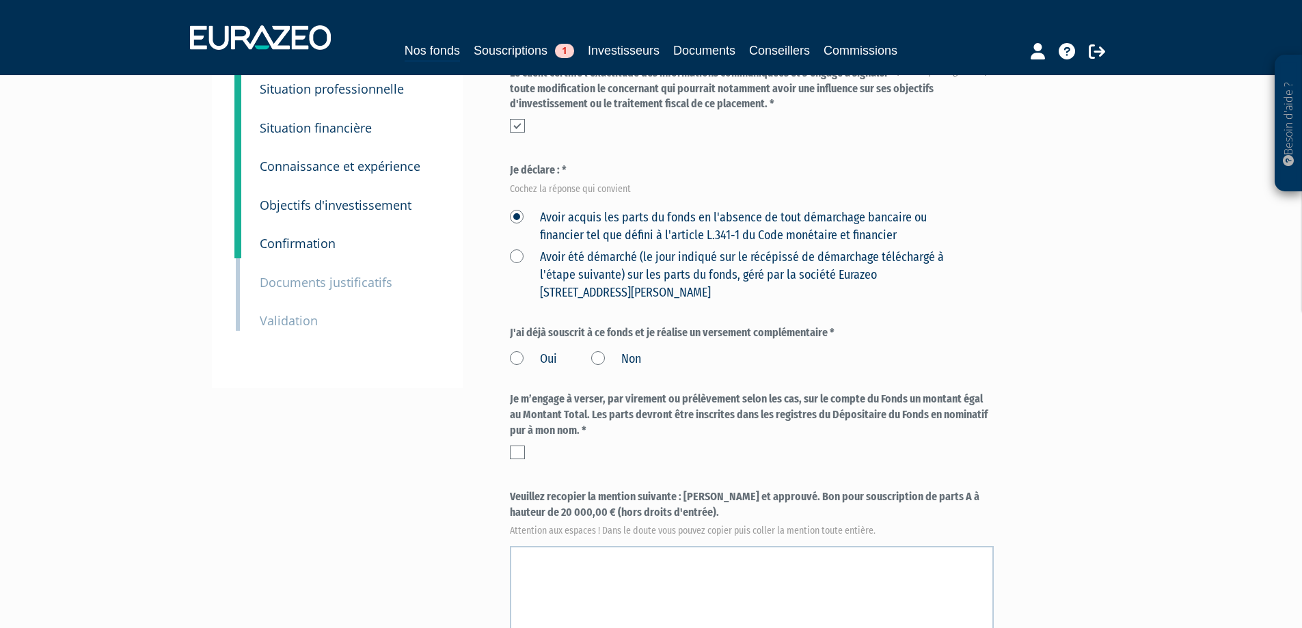
scroll to position [273, 0]
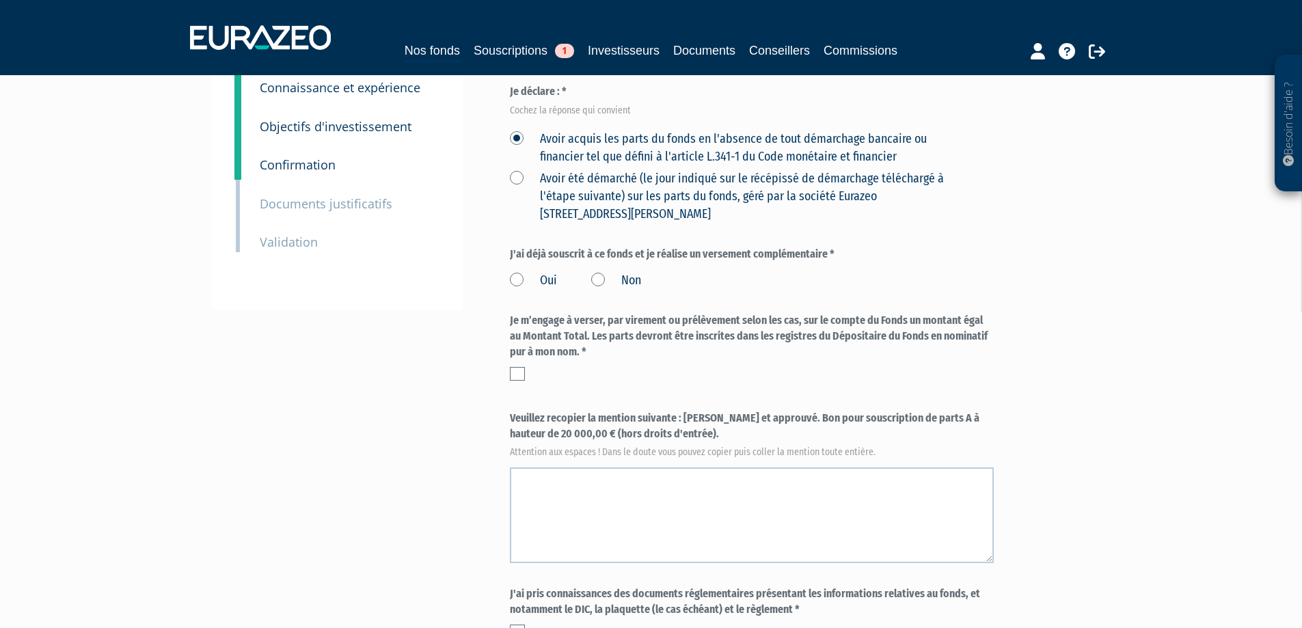
click at [601, 272] on label "Non" at bounding box center [616, 281] width 50 height 18
click at [0, 0] on input "Non" at bounding box center [0, 0] width 0 height 0
click at [517, 367] on label at bounding box center [517, 374] width 15 height 14
click at [0, 0] on input "checkbox" at bounding box center [0, 0] width 0 height 0
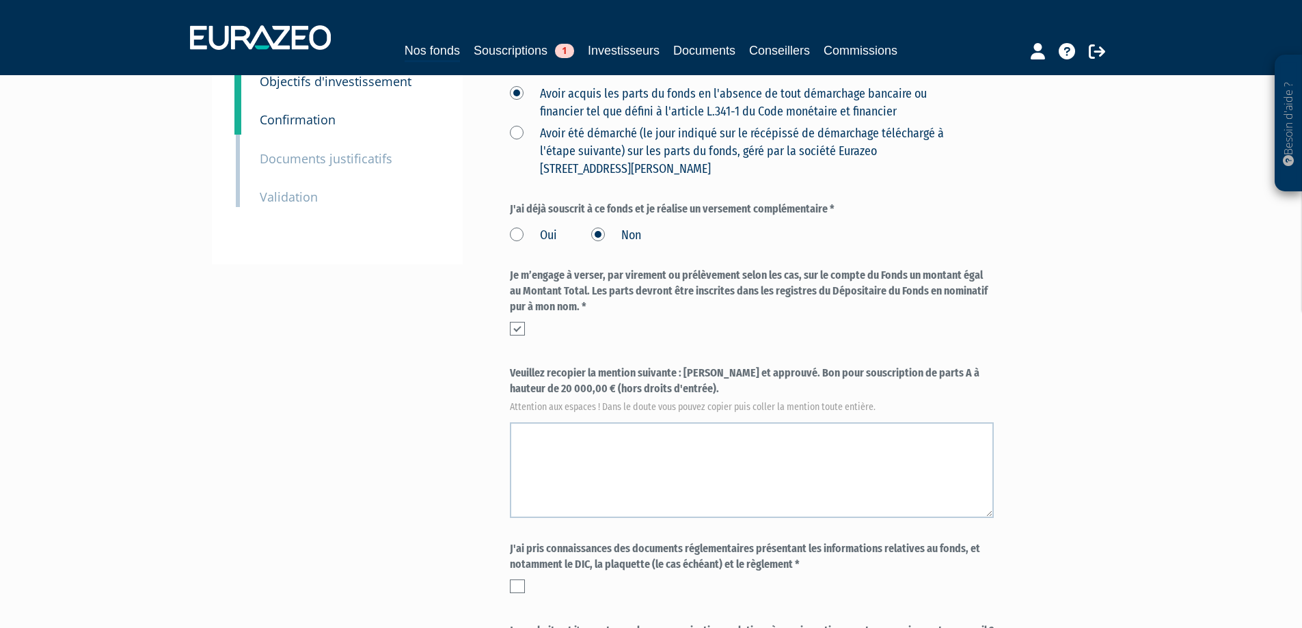
scroll to position [342, 0]
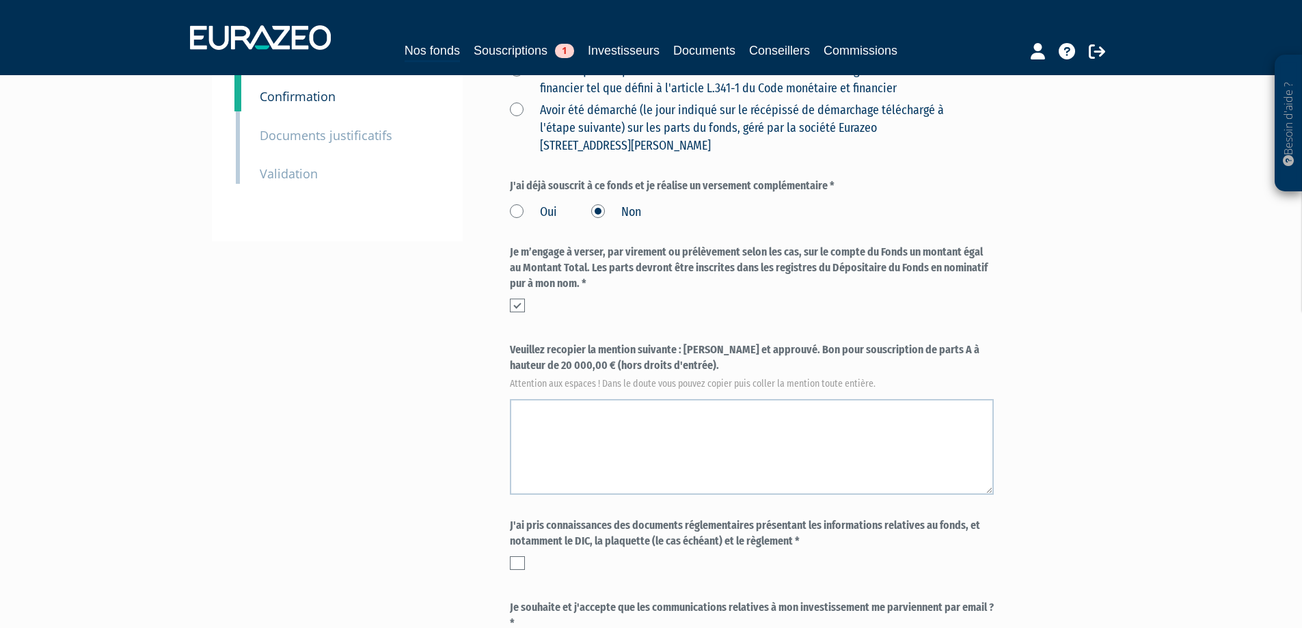
click at [687, 342] on label "Veuillez recopier la mention suivante : Lu et approuvé. Bon pour souscription d…" at bounding box center [752, 364] width 484 height 45
drag, startPoint x: 685, startPoint y: 315, endPoint x: 550, endPoint y: 338, distance: 137.3
click at [550, 342] on label "Veuillez recopier la mention suivante : Lu et approuvé. Bon pour souscription d…" at bounding box center [752, 364] width 484 height 45
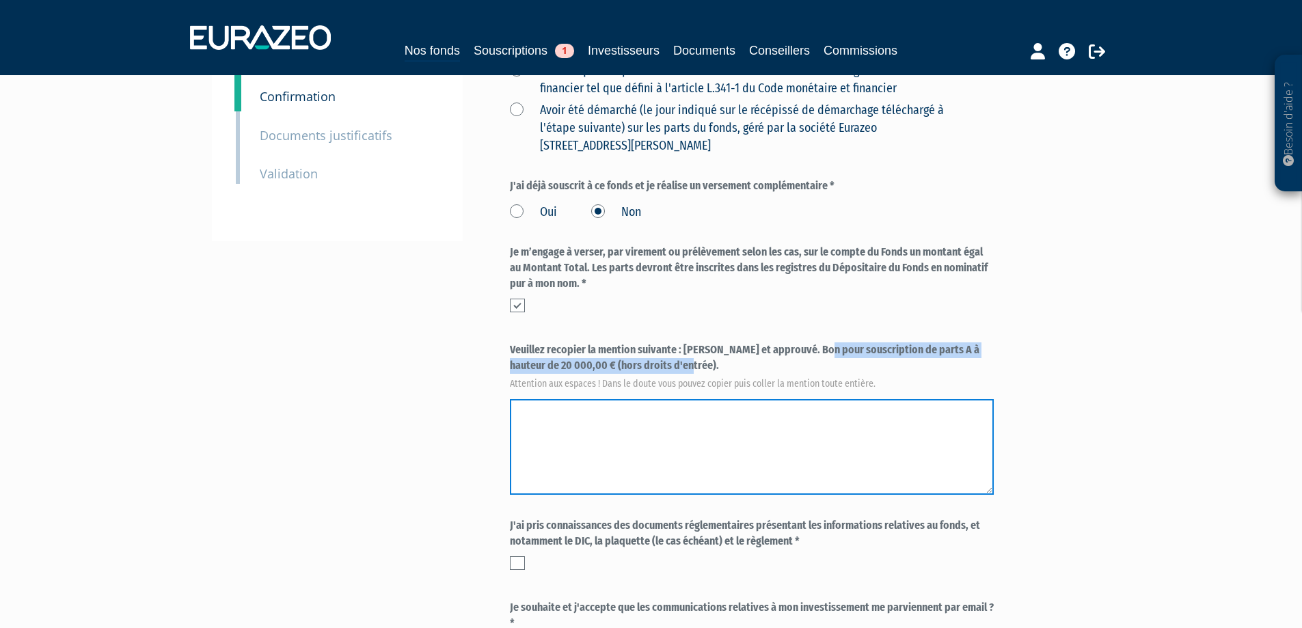
click at [573, 405] on textarea at bounding box center [752, 447] width 484 height 96
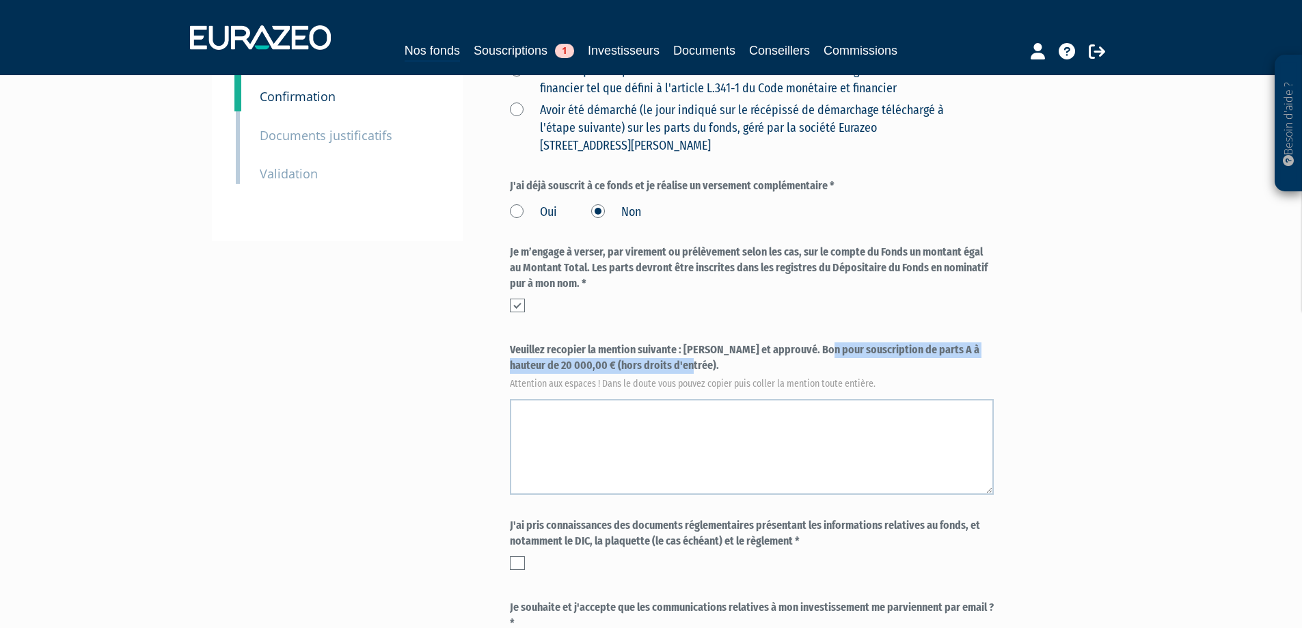
drag, startPoint x: 549, startPoint y: 334, endPoint x: 686, endPoint y: 315, distance: 138.0
click at [686, 342] on label "Veuillez recopier la mention suivante : Lu et approuvé. Bon pour souscription d…" at bounding box center [752, 364] width 484 height 45
copy label "Lu et approuvé. Bon pour souscription de parts A à hauteur de 20 000,00 €"
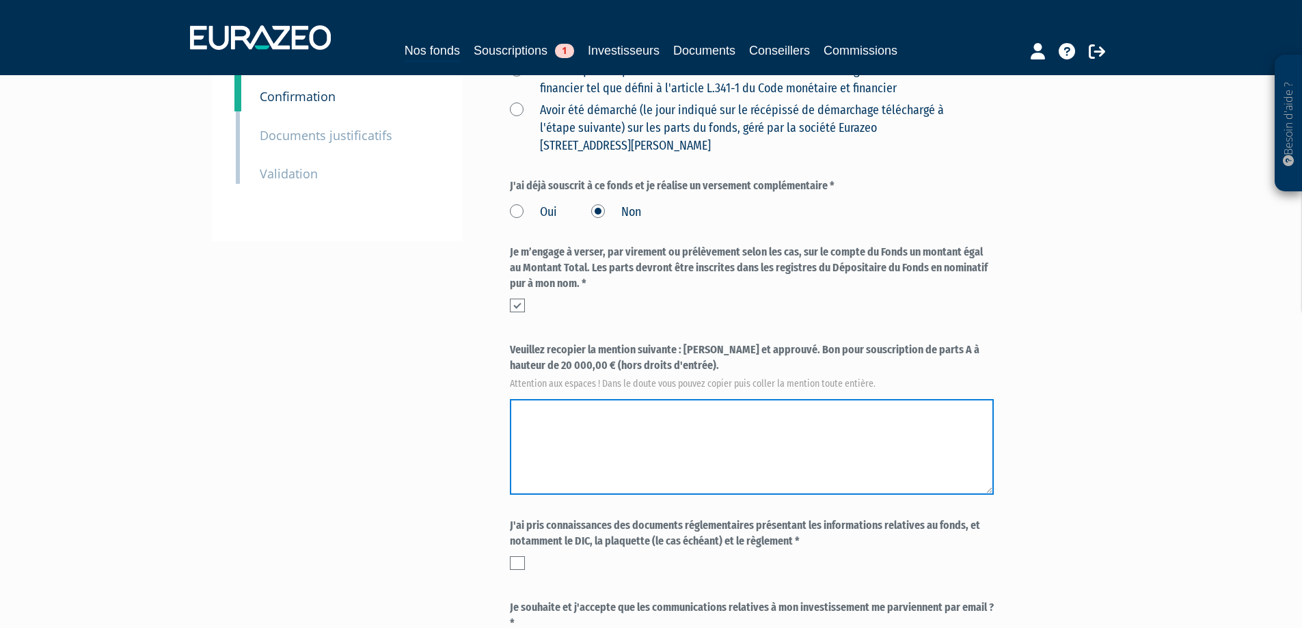
click at [672, 399] on textarea at bounding box center [752, 447] width 484 height 96
paste textarea "Lu et approuvé. Bon pour souscription de parts A à hauteur de 20 000,00 €"
drag, startPoint x: 674, startPoint y: 377, endPoint x: 504, endPoint y: 371, distance: 169.6
click at [505, 371] on div "Envoyer à l'investisseur 1 Identité 2 Coordonnées bancaires 3 Situation profess…" at bounding box center [651, 261] width 858 height 927
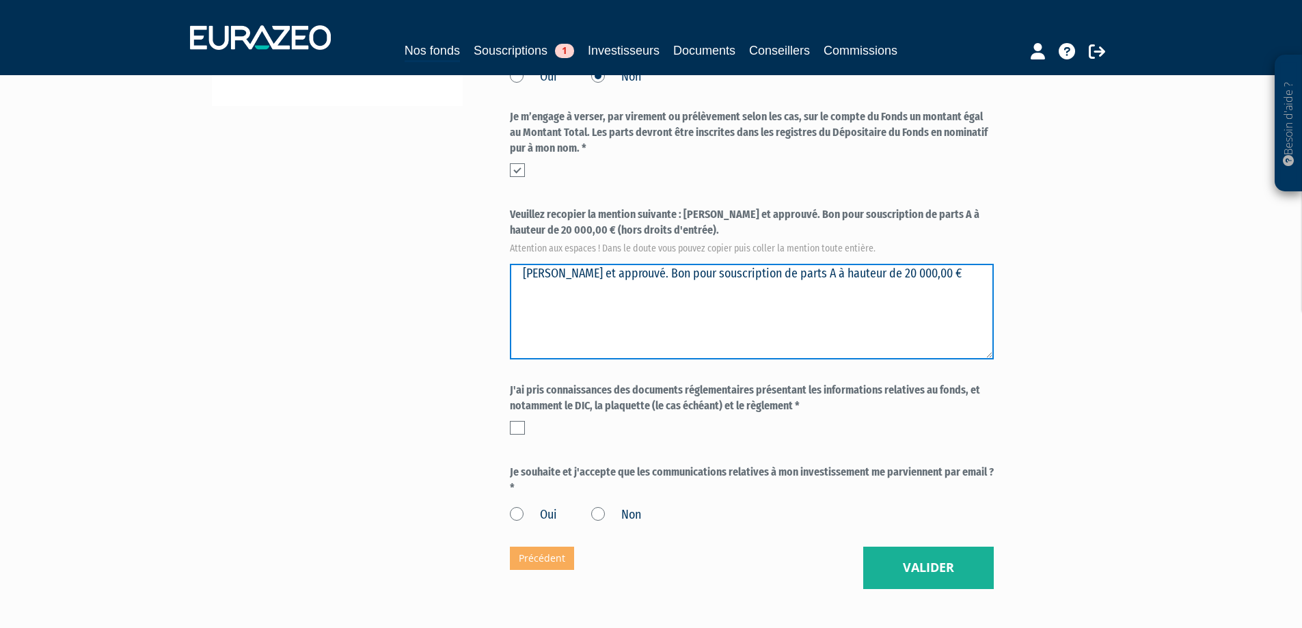
scroll to position [478, 0]
type textarea "Lu et approuvé. Bon pour souscription de parts A à hauteur de 20 000,00 €"
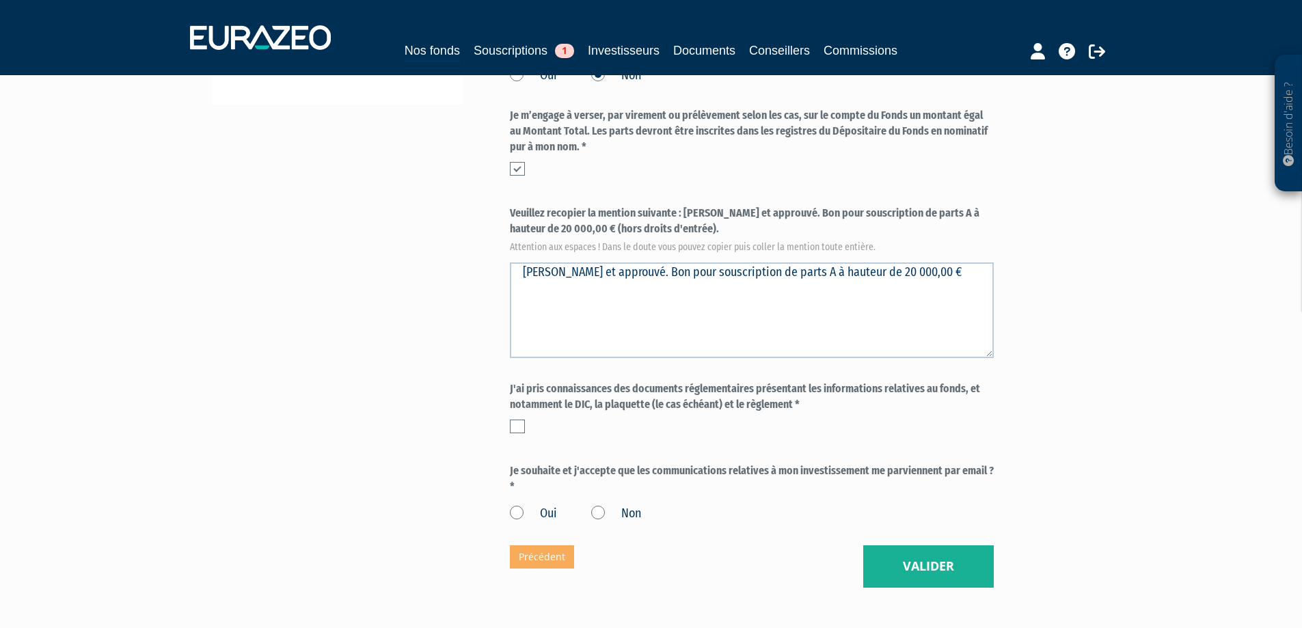
click at [520, 420] on label at bounding box center [517, 427] width 15 height 14
click at [0, 0] on input "checkbox" at bounding box center [0, 0] width 0 height 0
click at [520, 505] on label "Oui" at bounding box center [533, 514] width 47 height 18
click at [0, 0] on input "Oui" at bounding box center [0, 0] width 0 height 0
click at [910, 545] on button "Valider" at bounding box center [928, 566] width 131 height 42
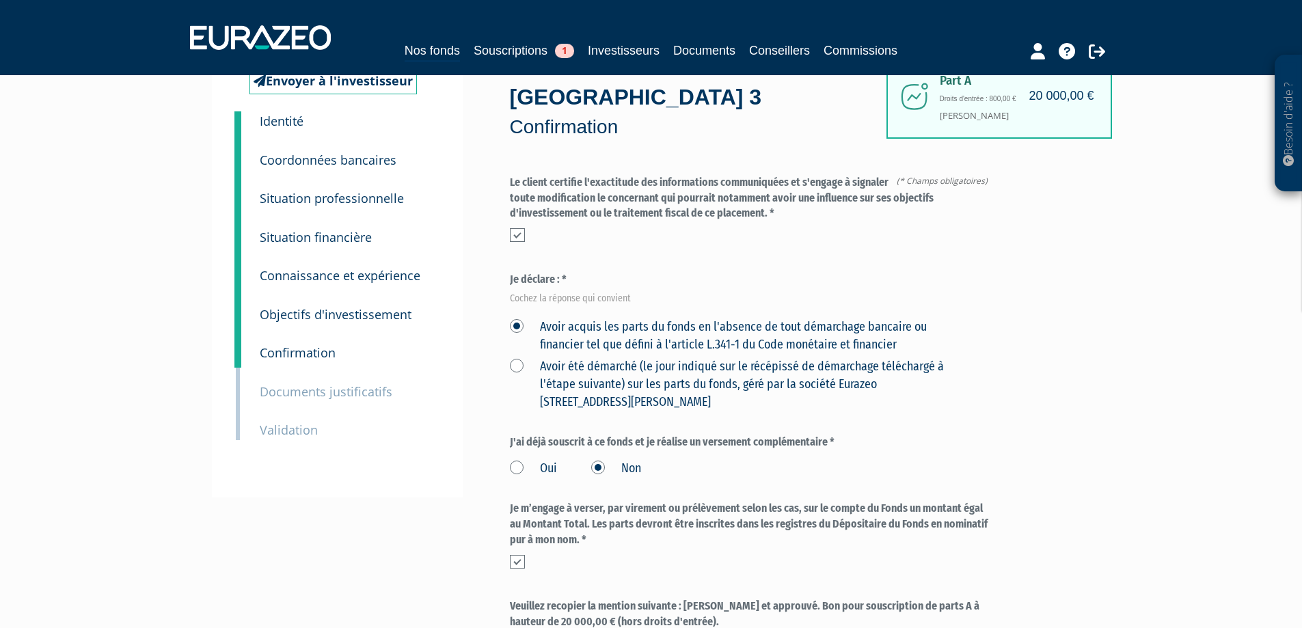
scroll to position [273, 0]
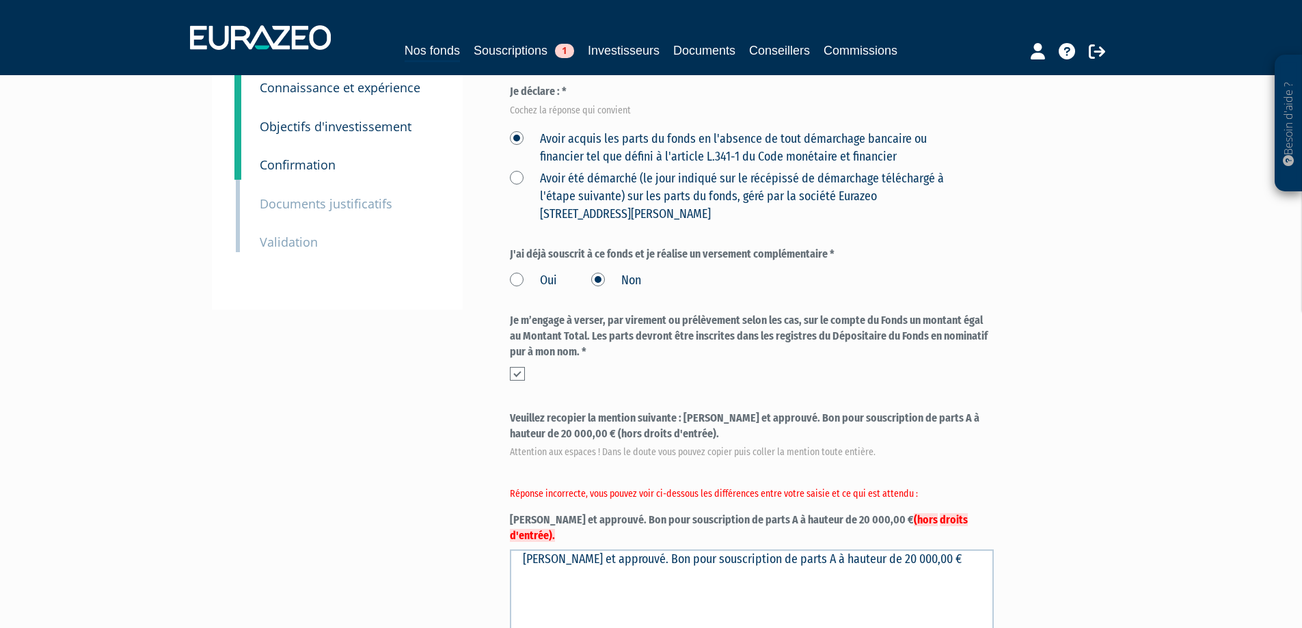
drag, startPoint x: 648, startPoint y: 401, endPoint x: 552, endPoint y: 402, distance: 95.7
click at [552, 411] on label "Veuillez recopier la mention suivante : [PERSON_NAME] et approuvé. Bon pour sou…" at bounding box center [752, 477] width 484 height 133
copy label "(hors droits d'entrée)"
click at [591, 549] on textarea "[PERSON_NAME] et approuvé. Bon pour souscription de parts A à hauteur de 20 000…" at bounding box center [752, 597] width 484 height 96
drag, startPoint x: 565, startPoint y: 529, endPoint x: 617, endPoint y: 545, distance: 54.3
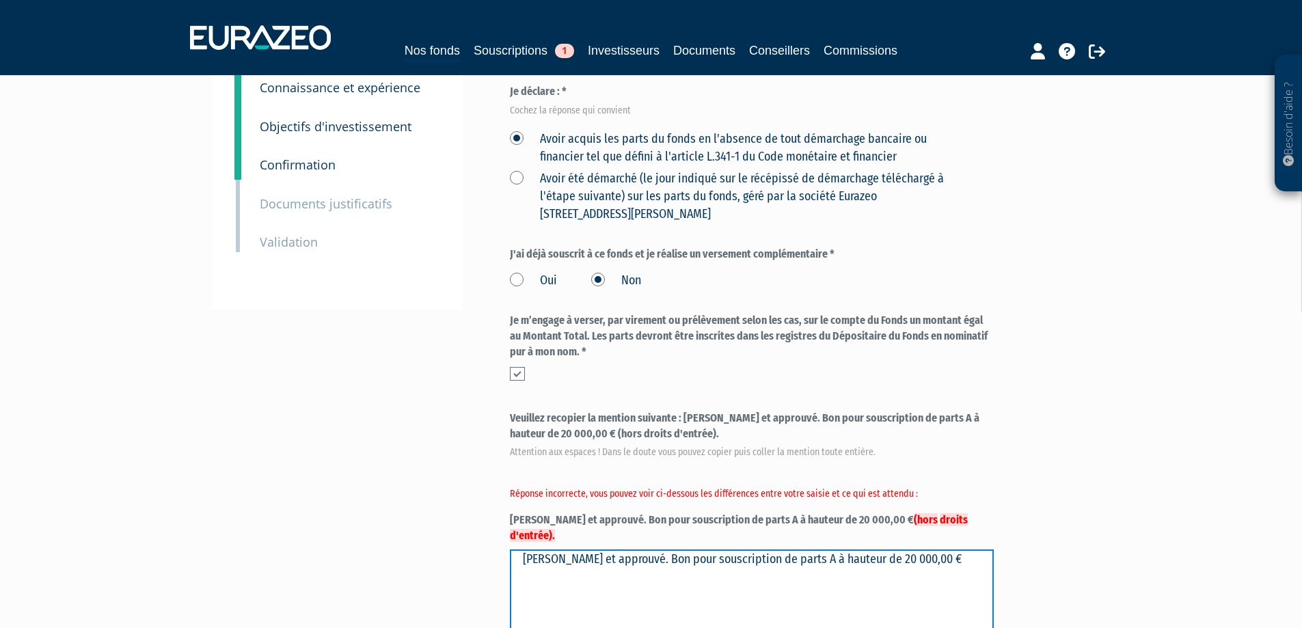
click at [566, 549] on textarea "[PERSON_NAME] et approuvé. Bon pour souscription de parts A à hauteur de 20 000…" at bounding box center [752, 597] width 484 height 96
paste textarea "(hors droits d'entrée)"
drag, startPoint x: 627, startPoint y: 512, endPoint x: 441, endPoint y: 506, distance: 185.3
click at [449, 507] on div "Envoyer à l'investisseur 1 Identité 2 Coordonnées bancaires 3 Situation profess…" at bounding box center [651, 370] width 858 height 1008
click at [593, 549] on textarea "[PERSON_NAME] et approuvé. Bon pour souscription de parts A à hauteur de 20 000…" at bounding box center [752, 597] width 484 height 96
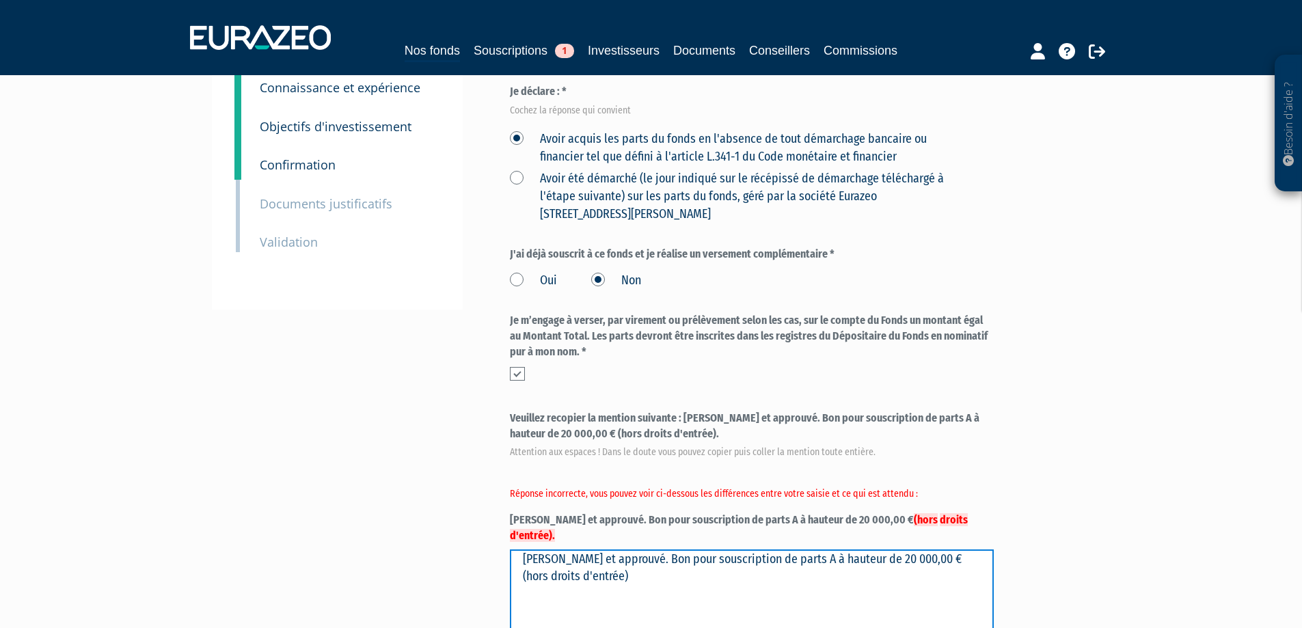
drag, startPoint x: 579, startPoint y: 530, endPoint x: 565, endPoint y: 528, distance: 13.8
click at [565, 549] on textarea "[PERSON_NAME] et approuvé. Bon pour souscription de parts A à hauteur de 20 000…" at bounding box center [752, 597] width 484 height 96
type textarea "[PERSON_NAME] et approuvé. Bon pour souscription de parts A à hauteur de 20 000…"
click at [447, 545] on div "Envoyer à l'investisseur 1 Identité 2 Coordonnées bancaires 3 Situation profess…" at bounding box center [651, 370] width 858 height 1008
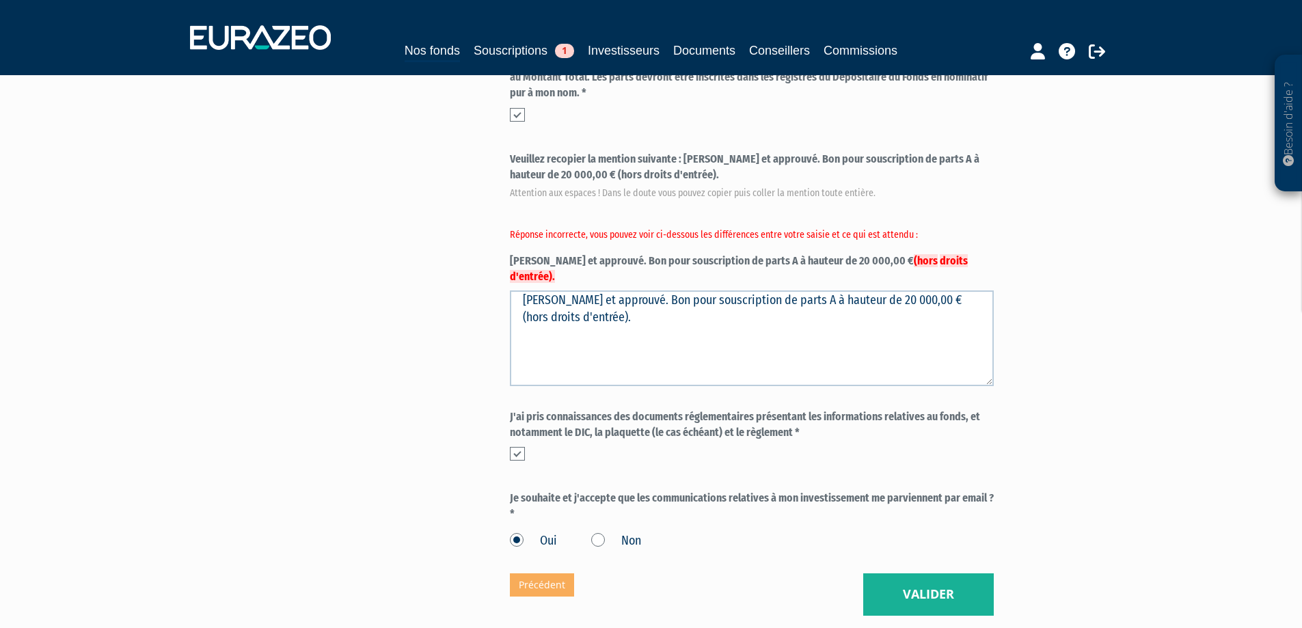
scroll to position [605, 0]
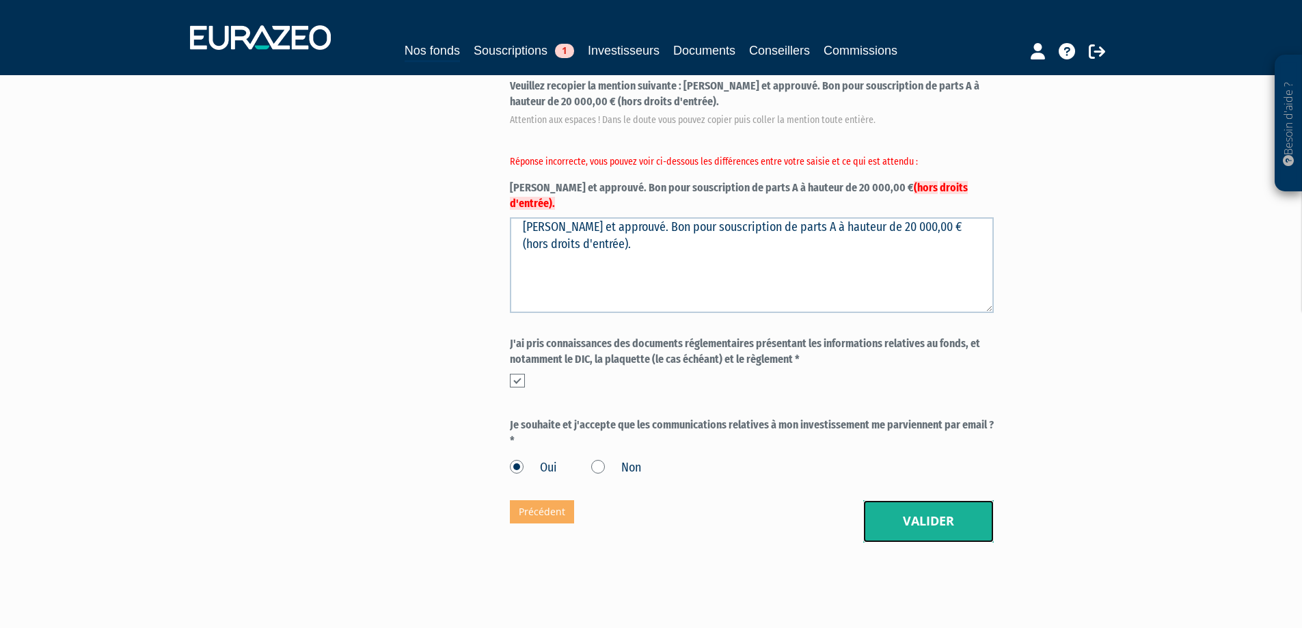
click at [912, 500] on button "Valider" at bounding box center [928, 521] width 131 height 42
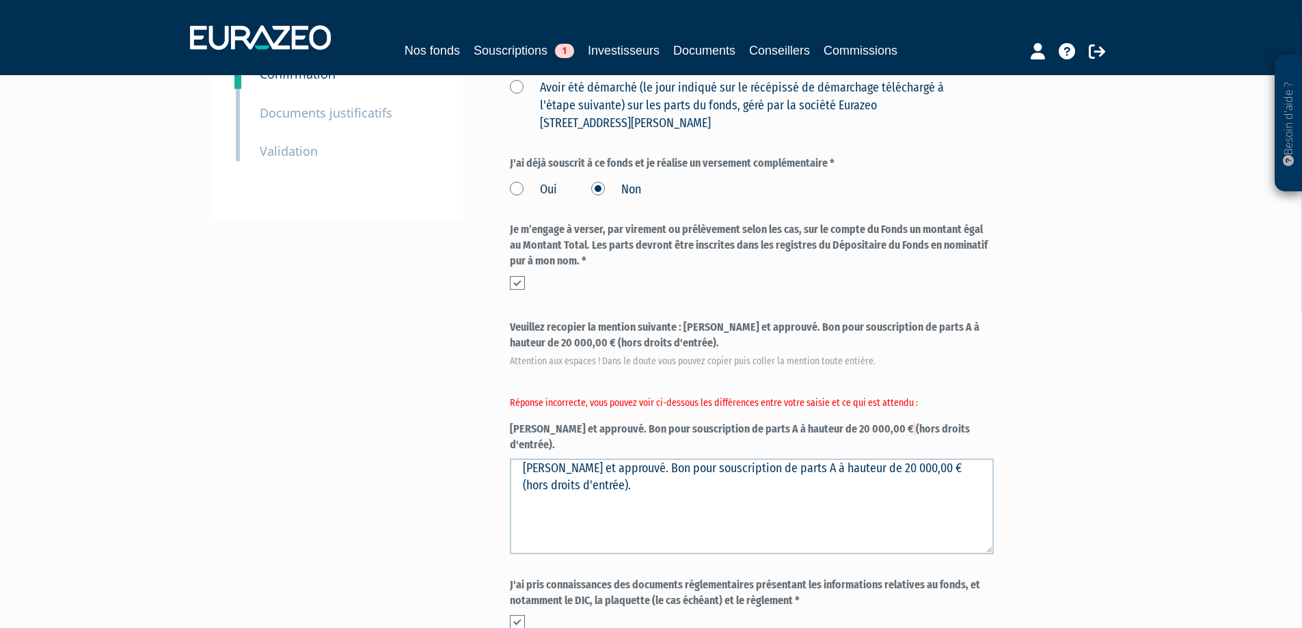
scroll to position [478, 0]
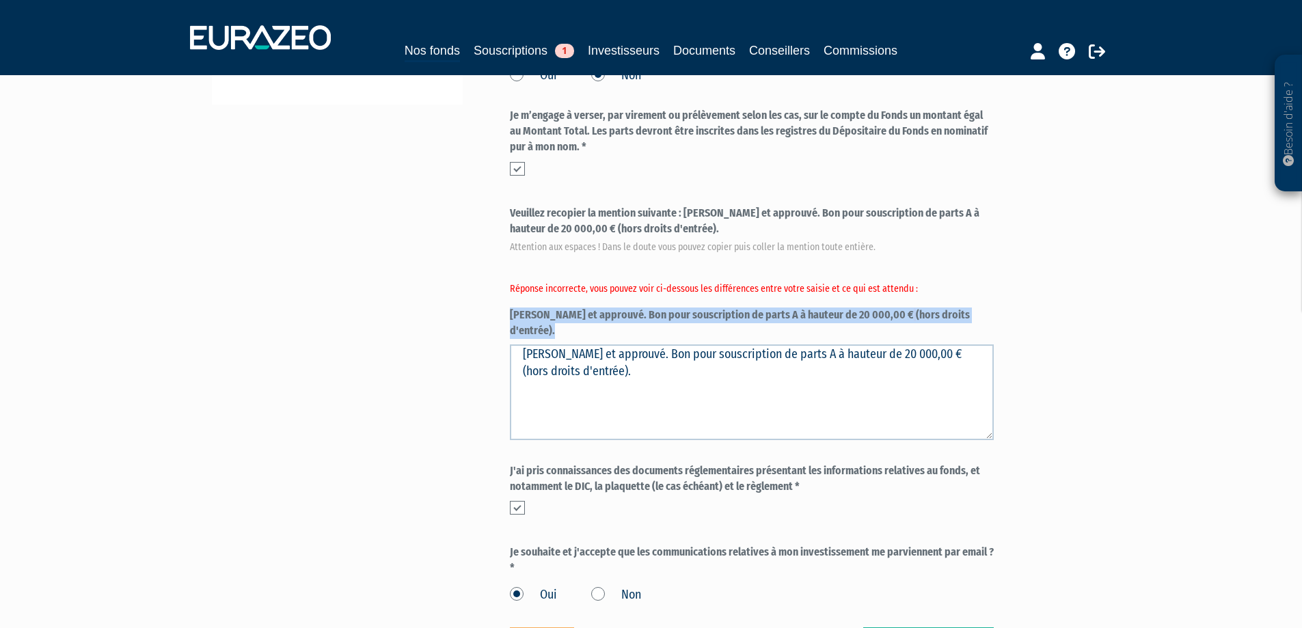
drag, startPoint x: 511, startPoint y: 283, endPoint x: 951, endPoint y: 288, distance: 440.1
click at [951, 288] on label "Veuillez recopier la mention suivante : [PERSON_NAME] et approuvé. Bon pour sou…" at bounding box center [752, 272] width 484 height 133
copy label "[PERSON_NAME] et approuvé. Bon pour souscription de parts A à hauteur de 20 000…"
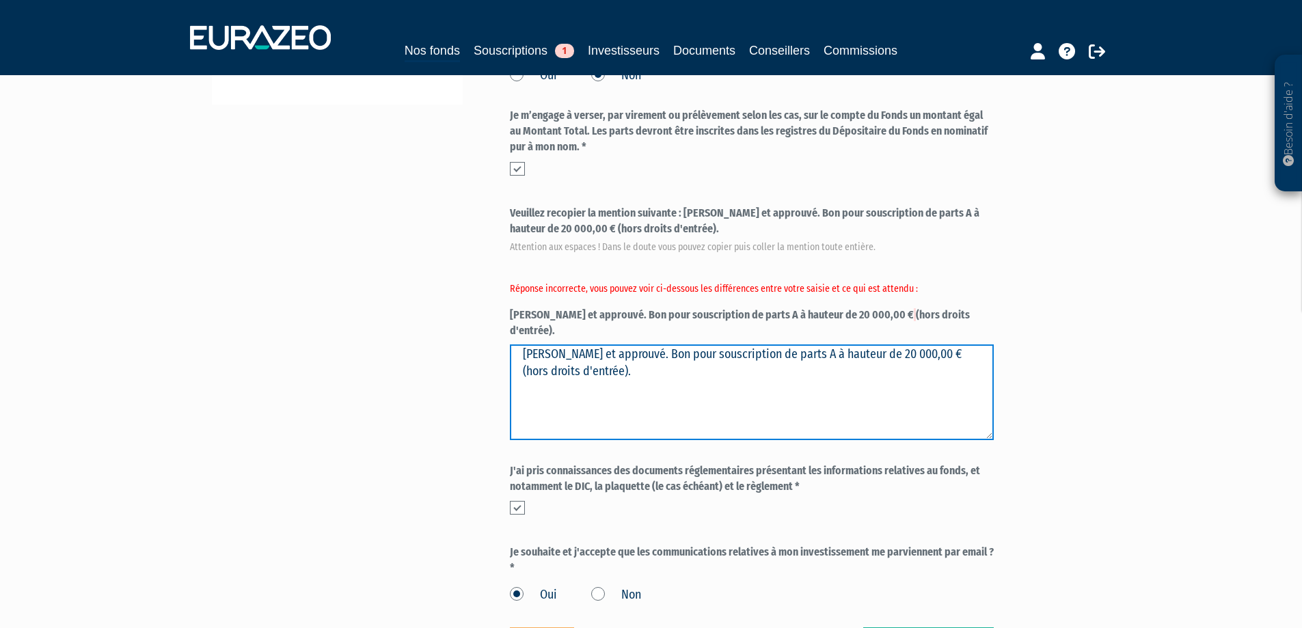
drag, startPoint x: 707, startPoint y: 342, endPoint x: 506, endPoint y: 307, distance: 203.9
click at [508, 307] on div "Envoyer à l'investisseur 1 Identité 2 Coordonnées bancaires 3 Situation profess…" at bounding box center [651, 165] width 858 height 1008
paste textarea "[PERSON_NAME] et approuvé. Bon pour souscription de parts A à hauteur de 20 000…"
type textarea "[PERSON_NAME] et approuvé. Bon pour souscription de parts A à hauteur de 20 000…"
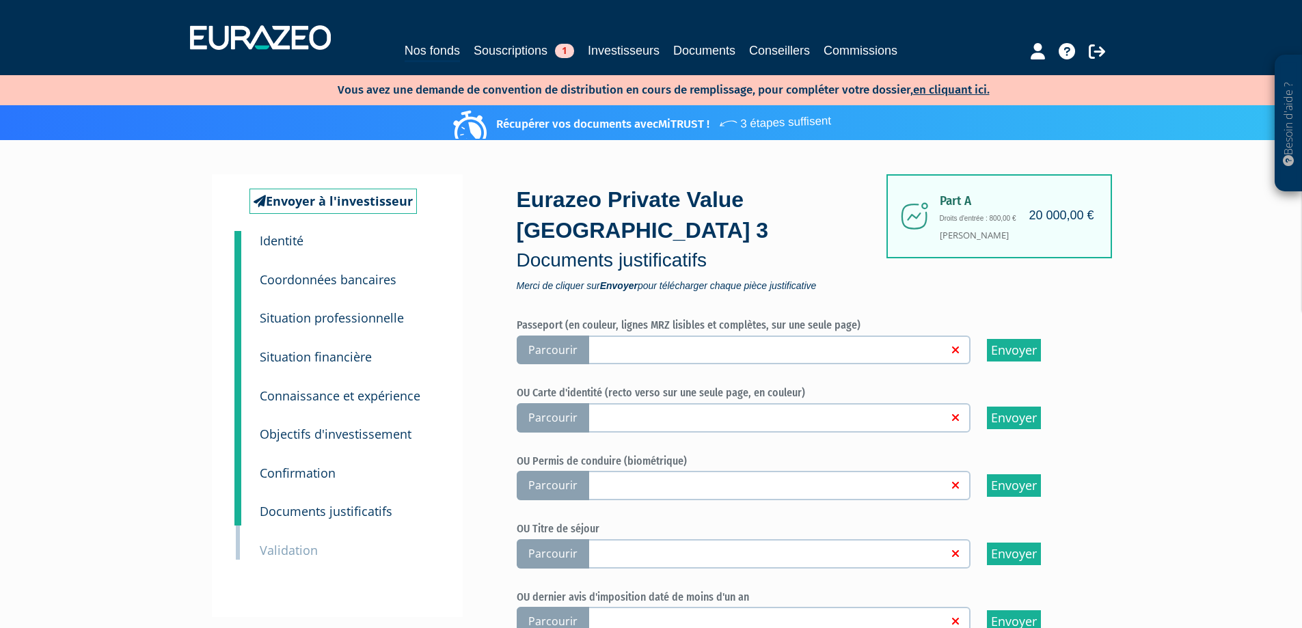
click at [569, 336] on span "Parcourir" at bounding box center [553, 350] width 72 height 29
click at [0, 0] on input "Parcourir" at bounding box center [0, 0] width 0 height 0
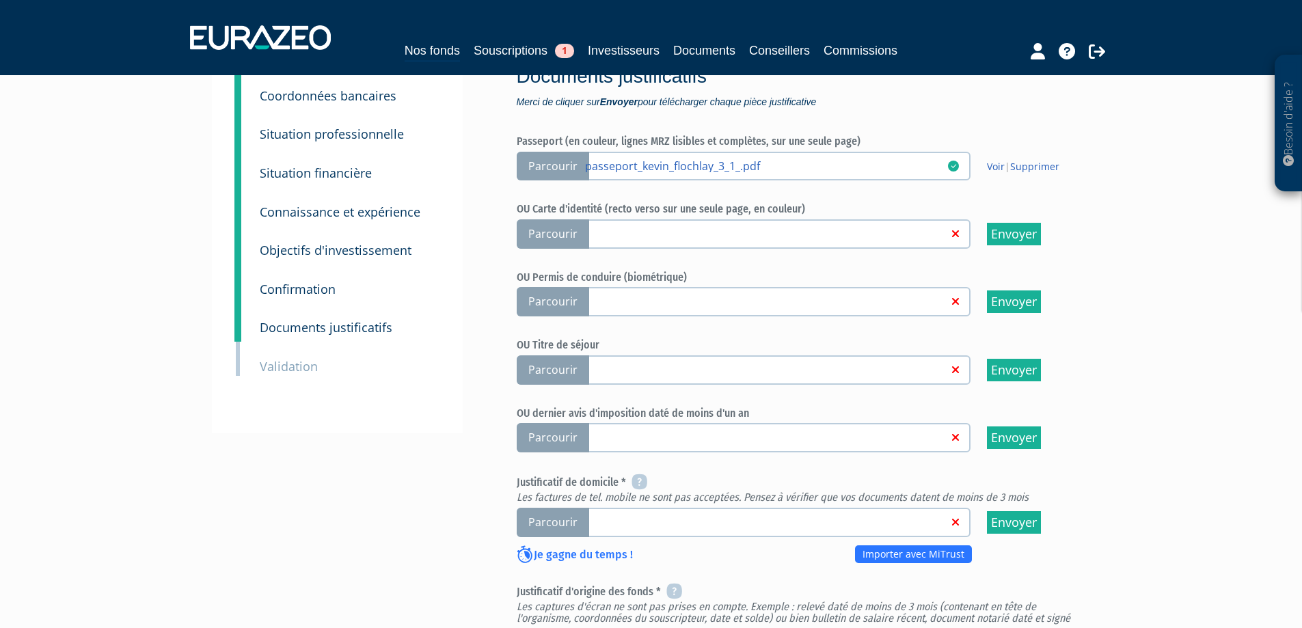
scroll to position [205, 0]
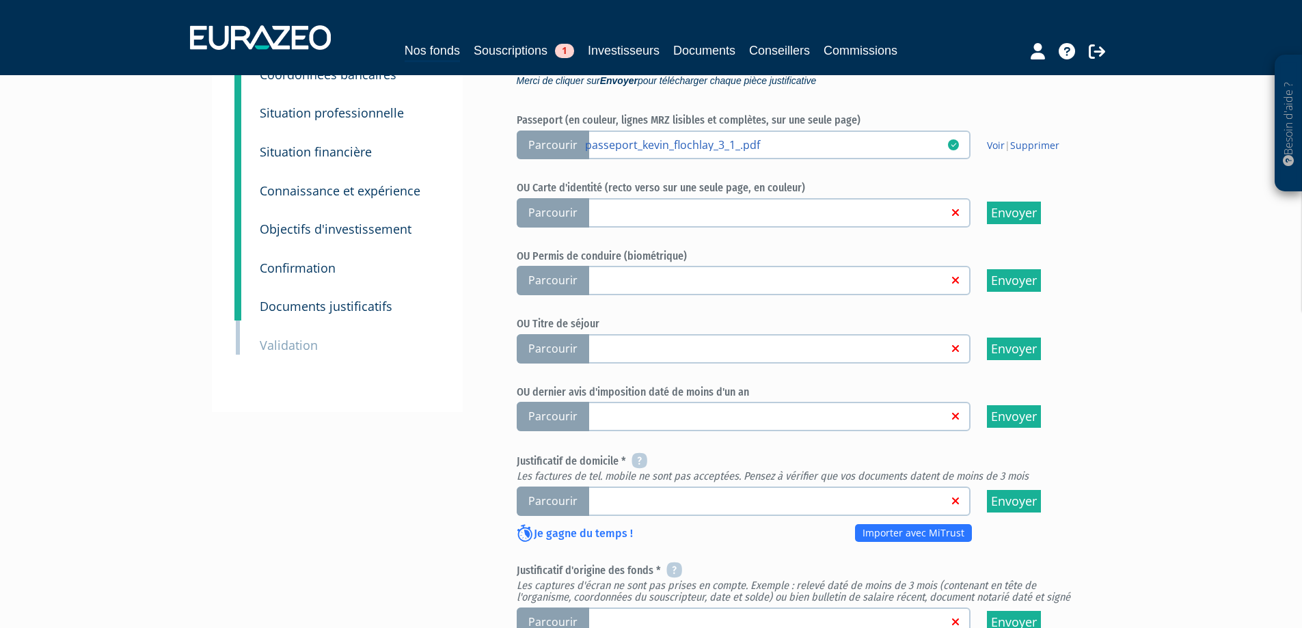
click at [560, 487] on span "Parcourir" at bounding box center [553, 501] width 72 height 29
click at [0, 0] on input "Parcourir" at bounding box center [0, 0] width 0 height 0
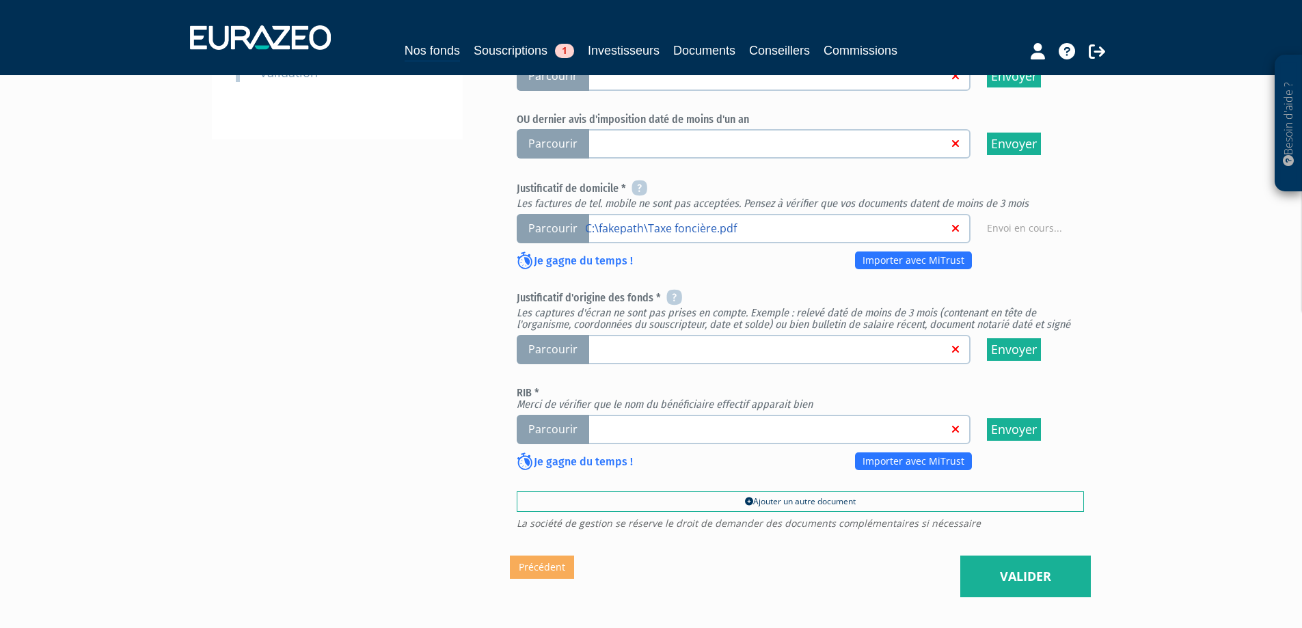
scroll to position [478, 0]
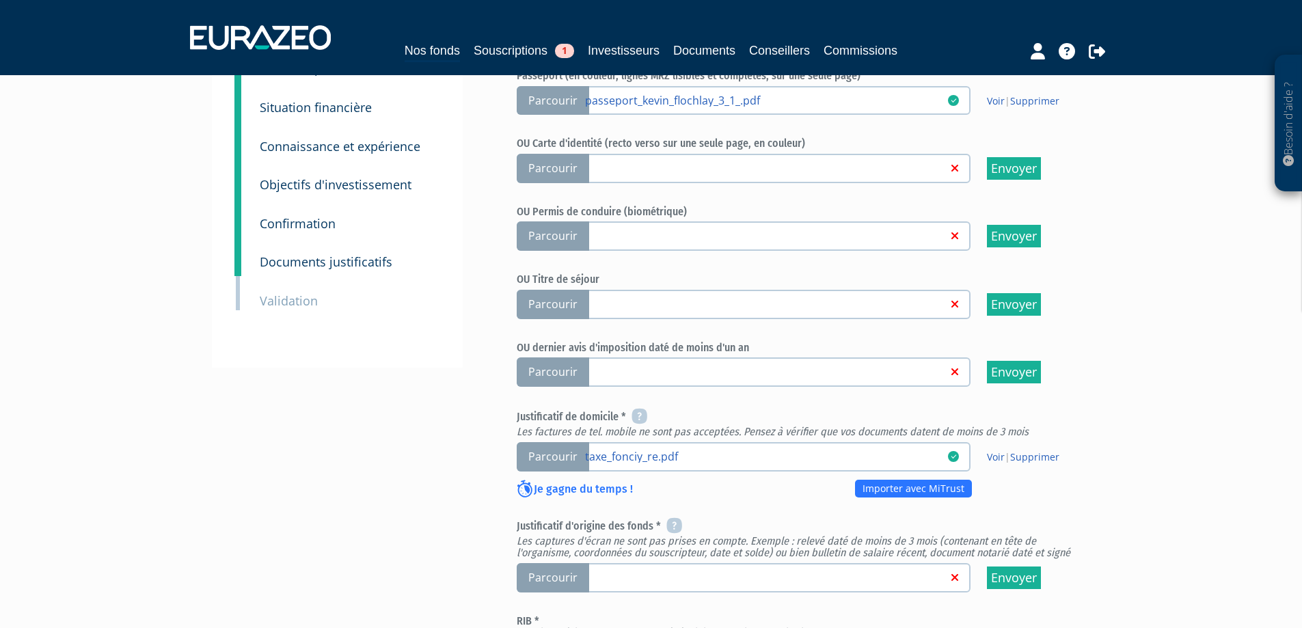
scroll to position [342, 0]
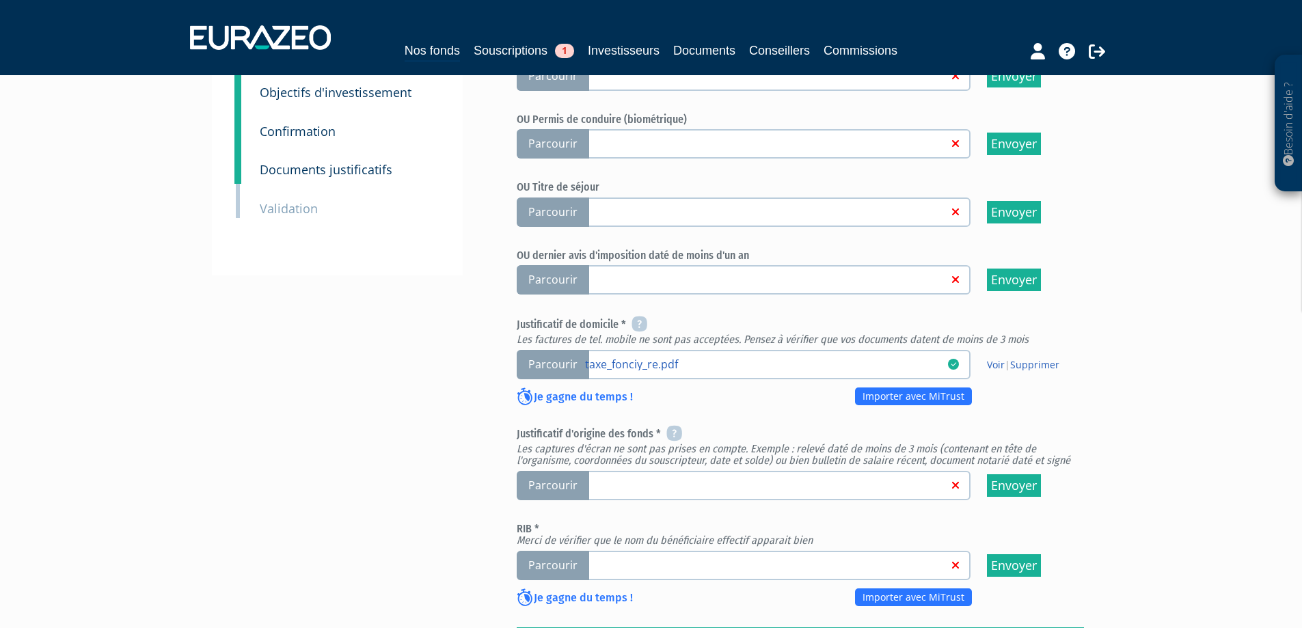
click at [557, 471] on span "Parcourir" at bounding box center [553, 485] width 72 height 29
click at [0, 0] on input "Parcourir" at bounding box center [0, 0] width 0 height 0
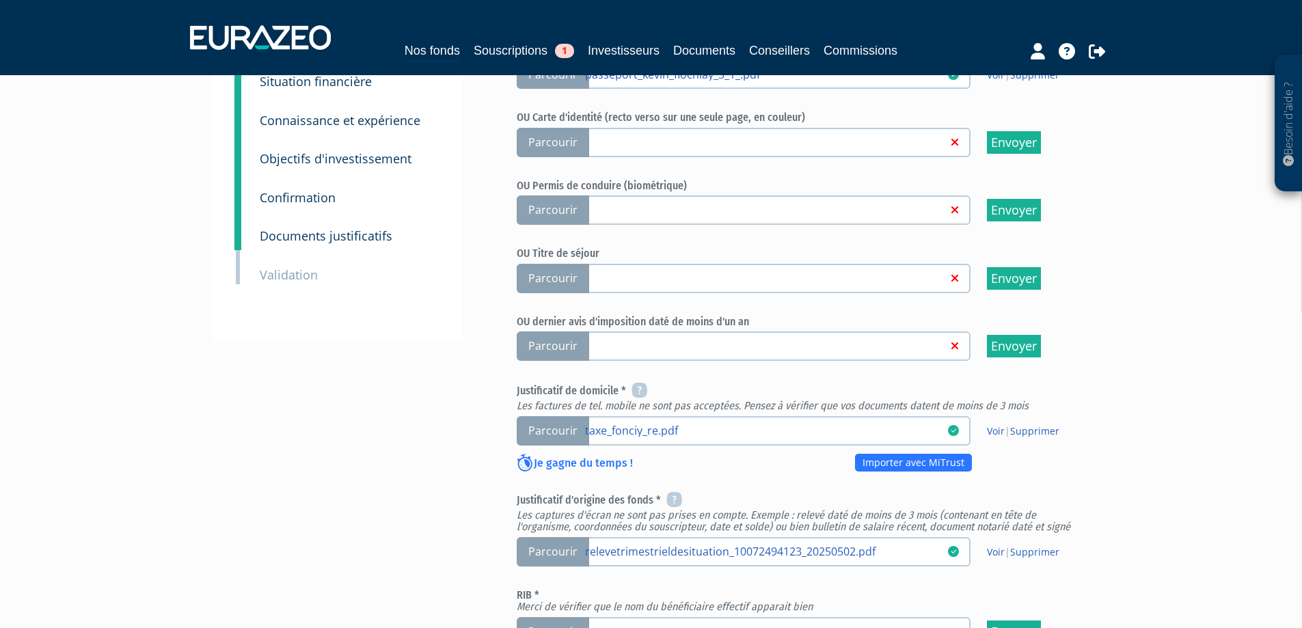
scroll to position [410, 0]
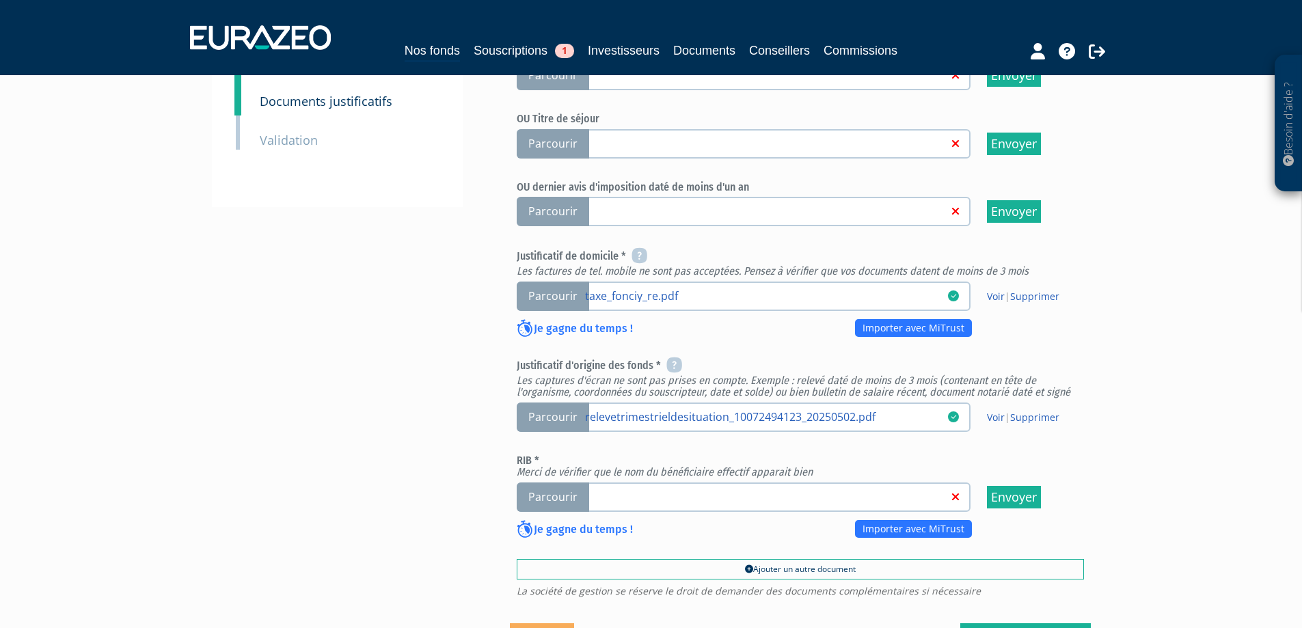
click at [564, 482] on span "Parcourir" at bounding box center [553, 496] width 72 height 29
click at [0, 0] on input "Parcourir" at bounding box center [0, 0] width 0 height 0
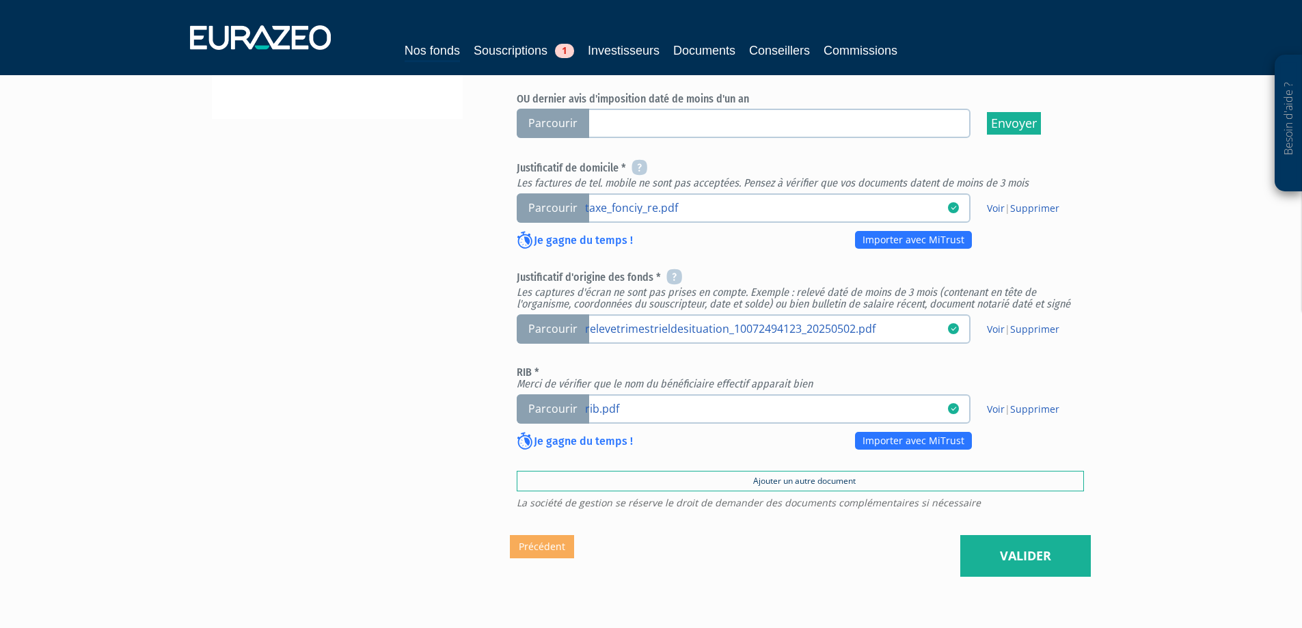
scroll to position [549, 0]
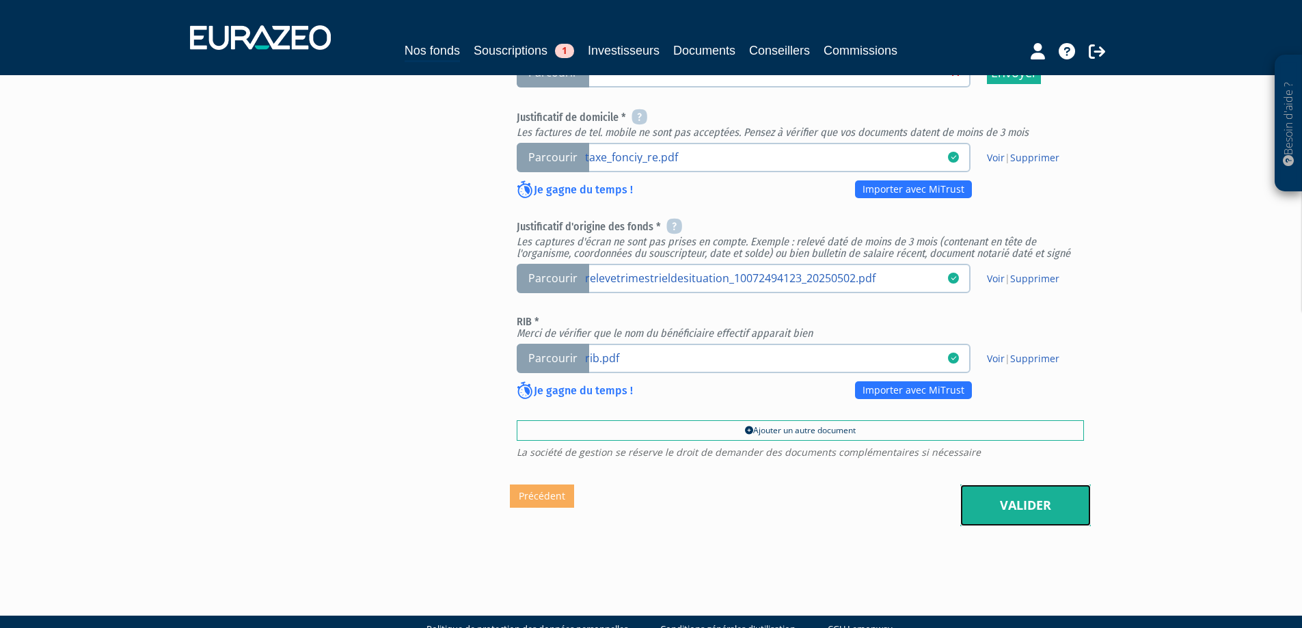
click at [1020, 484] on link "Valider" at bounding box center [1025, 505] width 131 height 42
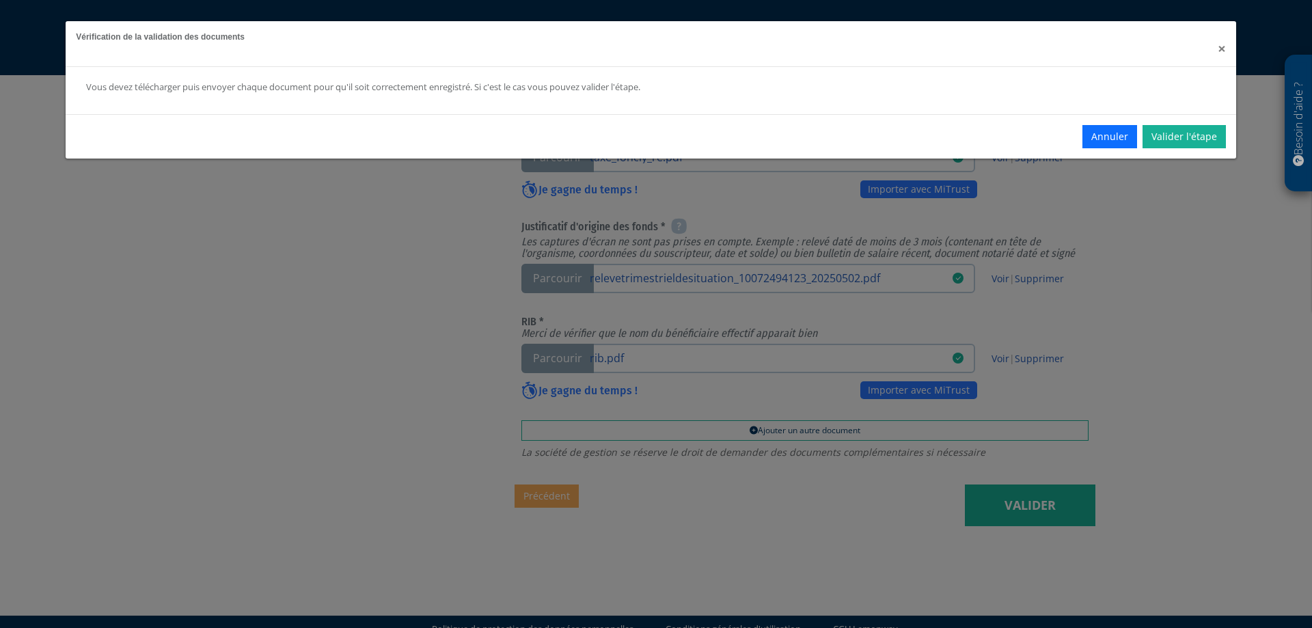
drag, startPoint x: 1224, startPoint y: 47, endPoint x: 1218, endPoint y: 60, distance: 14.4
click at [1222, 49] on span "×" at bounding box center [1222, 48] width 8 height 19
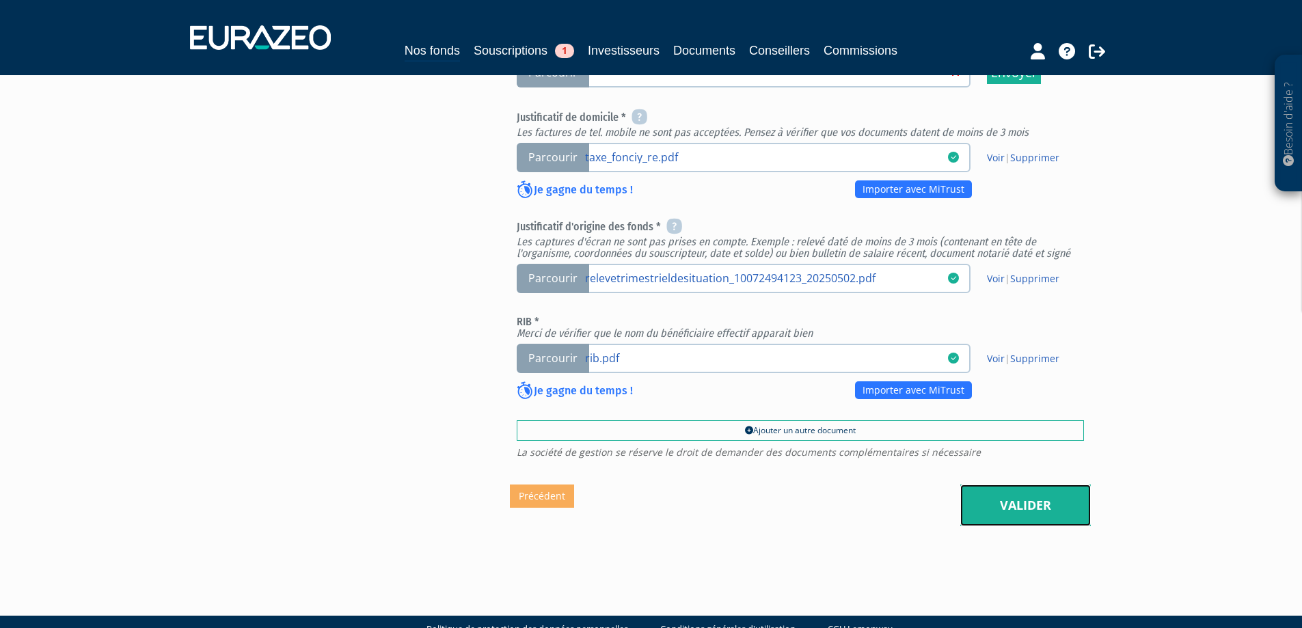
click at [1034, 484] on link "Valider" at bounding box center [1025, 505] width 131 height 42
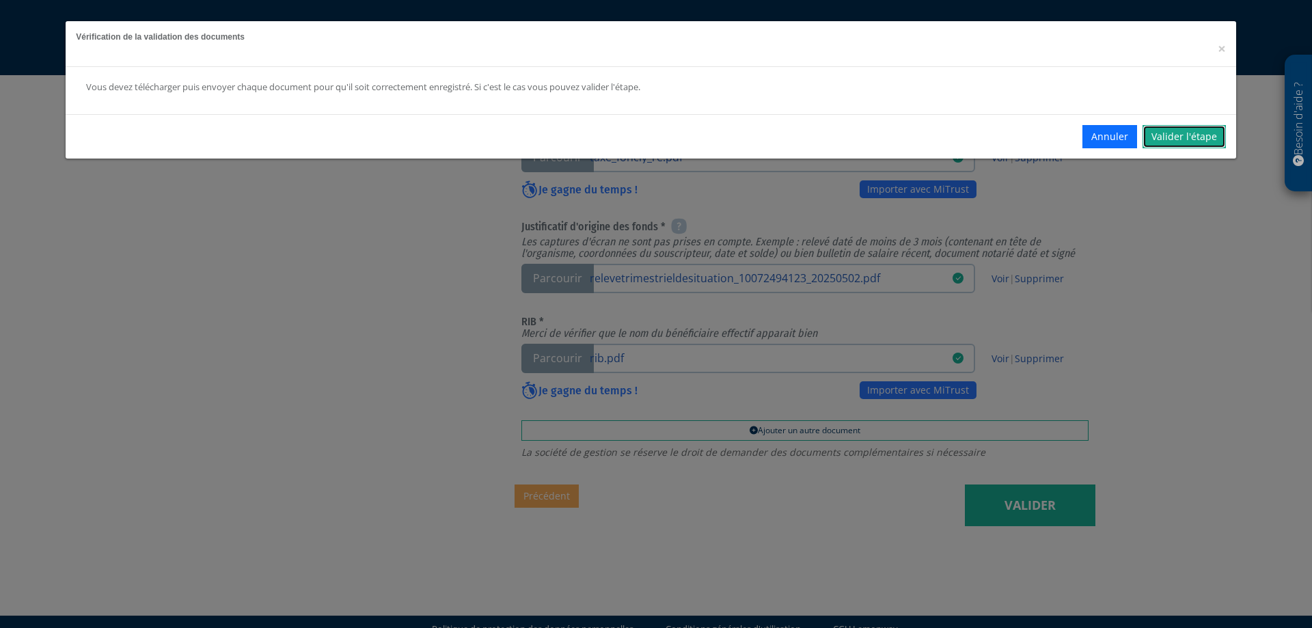
click at [1182, 139] on link "Valider l'étape" at bounding box center [1184, 136] width 83 height 23
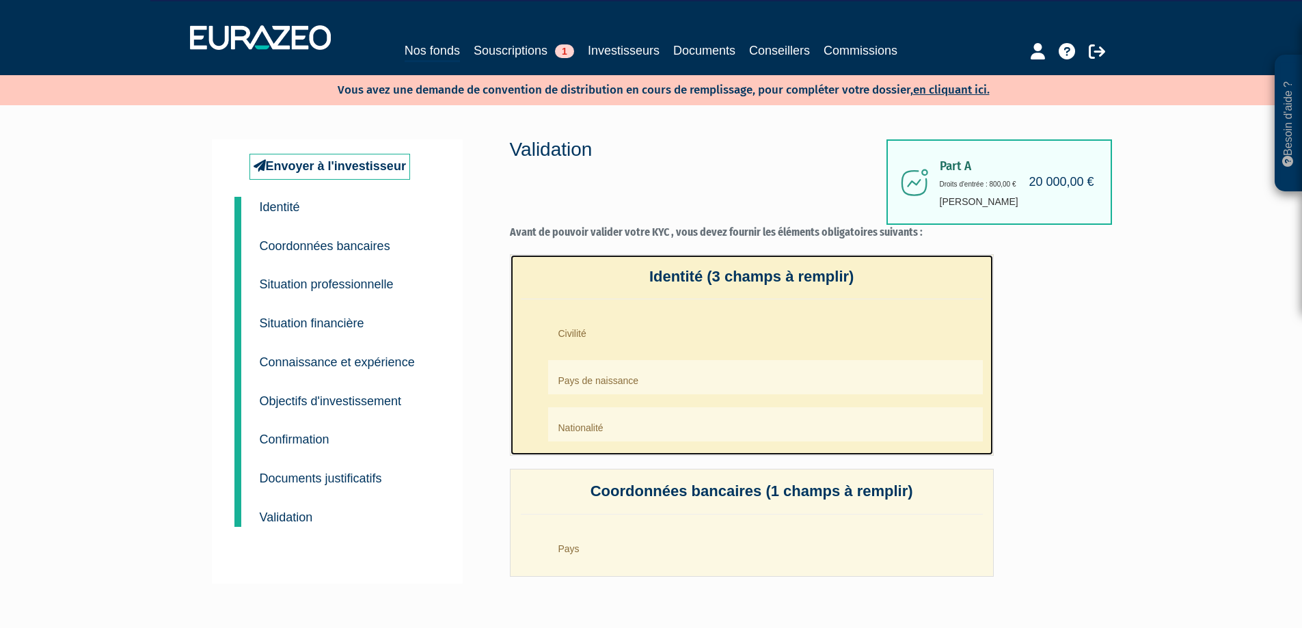
click at [603, 329] on li "Civilité" at bounding box center [765, 330] width 435 height 34
click at [591, 332] on li "Civilité" at bounding box center [765, 330] width 435 height 34
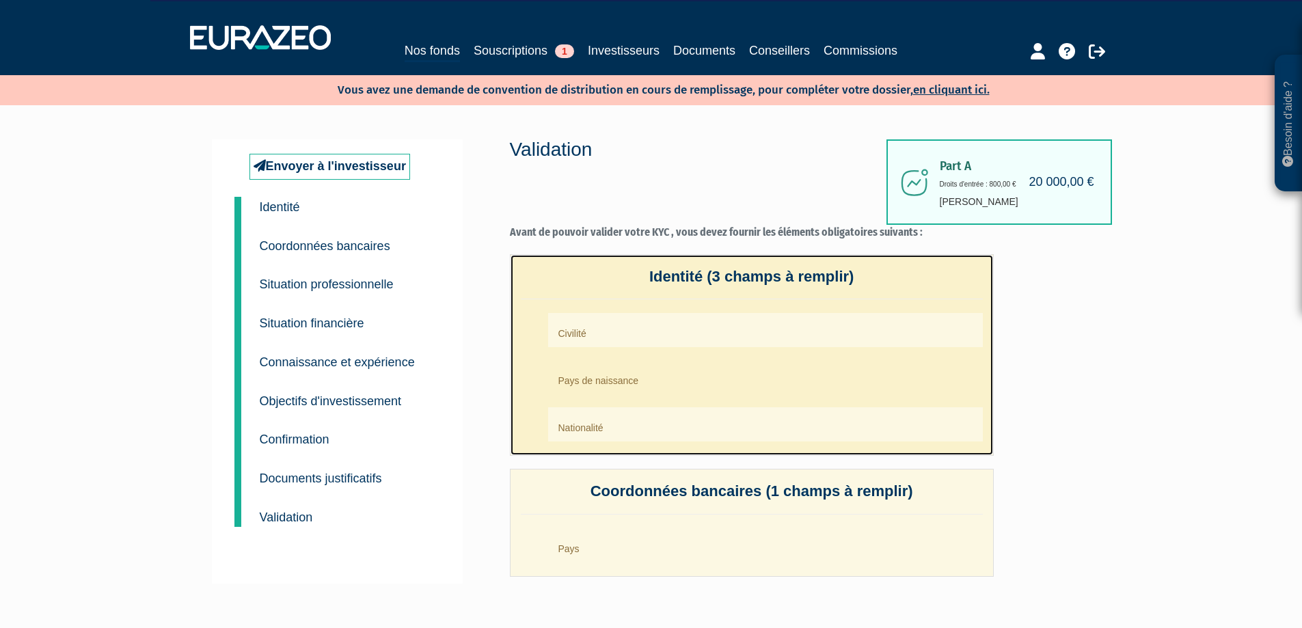
click at [605, 387] on li "Pays de naissance" at bounding box center [765, 377] width 435 height 34
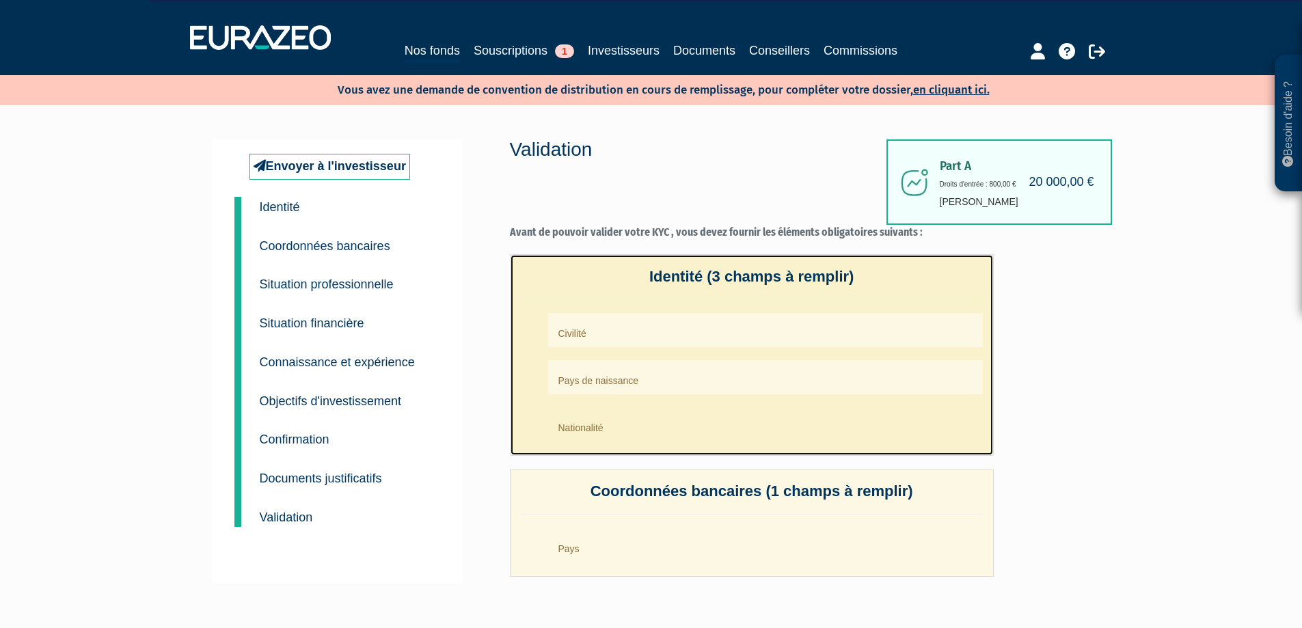
drag, startPoint x: 606, startPoint y: 418, endPoint x: 621, endPoint y: 408, distance: 17.8
click at [607, 418] on li "Nationalité" at bounding box center [765, 424] width 435 height 34
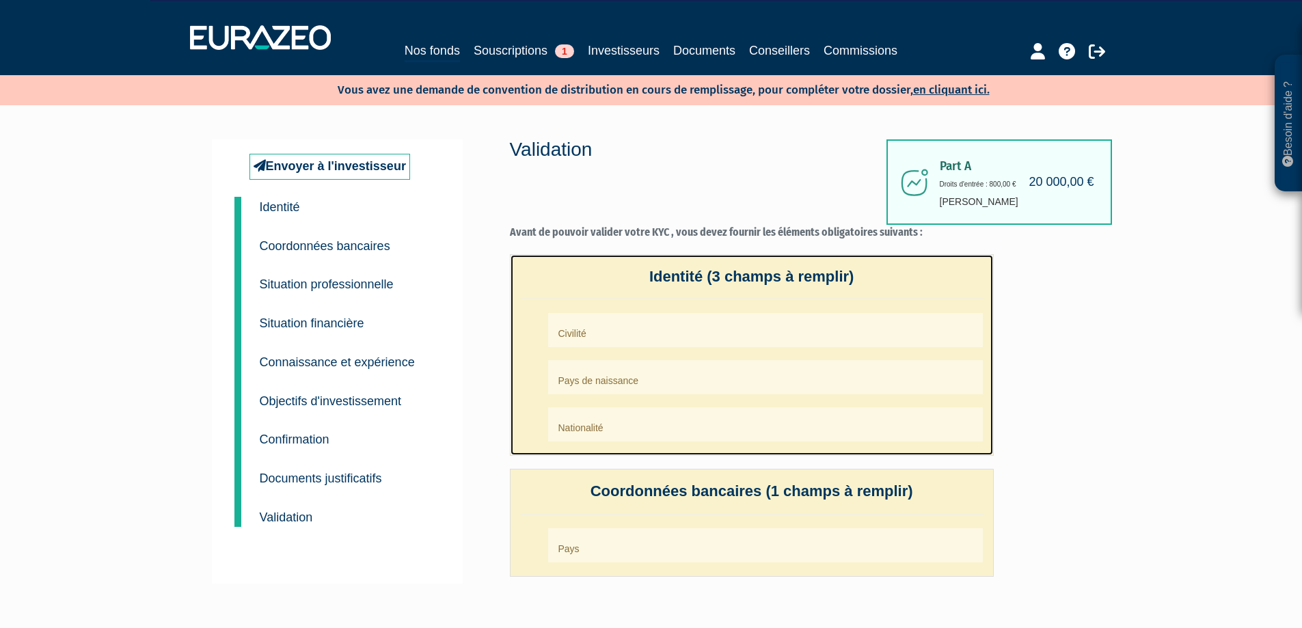
scroll to position [96, 0]
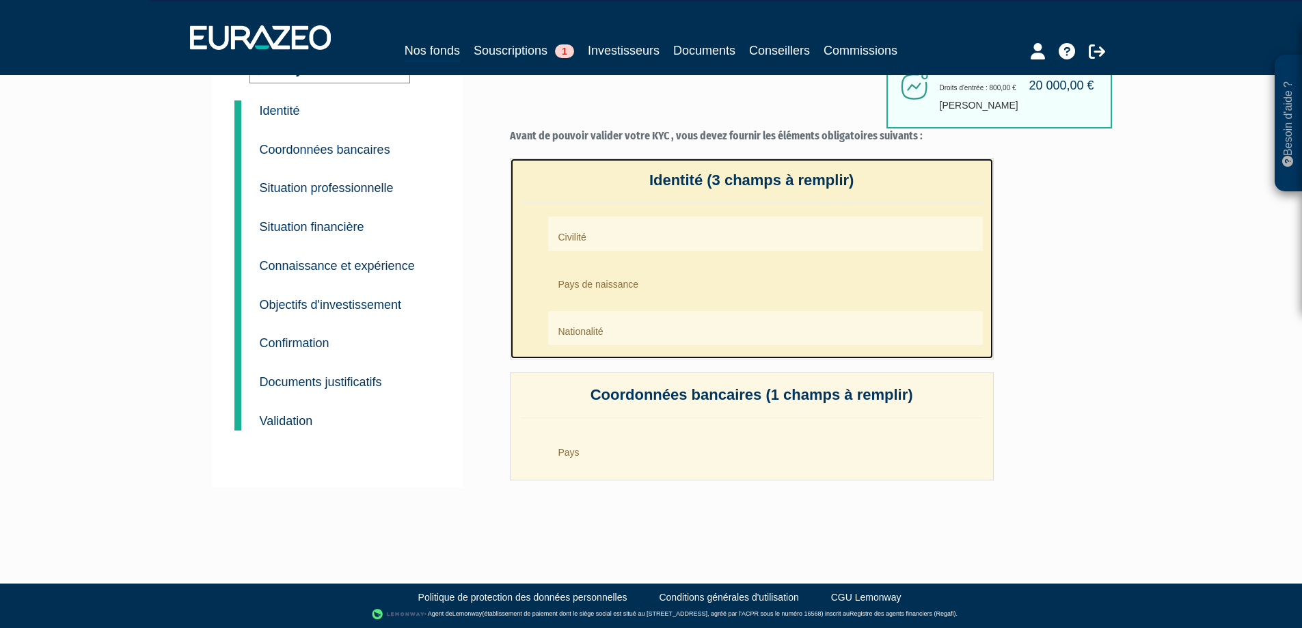
drag, startPoint x: 590, startPoint y: 254, endPoint x: 593, endPoint y: 265, distance: 11.9
click at [591, 254] on ul "Civilité Pays de naissance Nationalité" at bounding box center [752, 281] width 462 height 128
click at [598, 293] on li "Pays de naissance" at bounding box center [765, 281] width 435 height 34
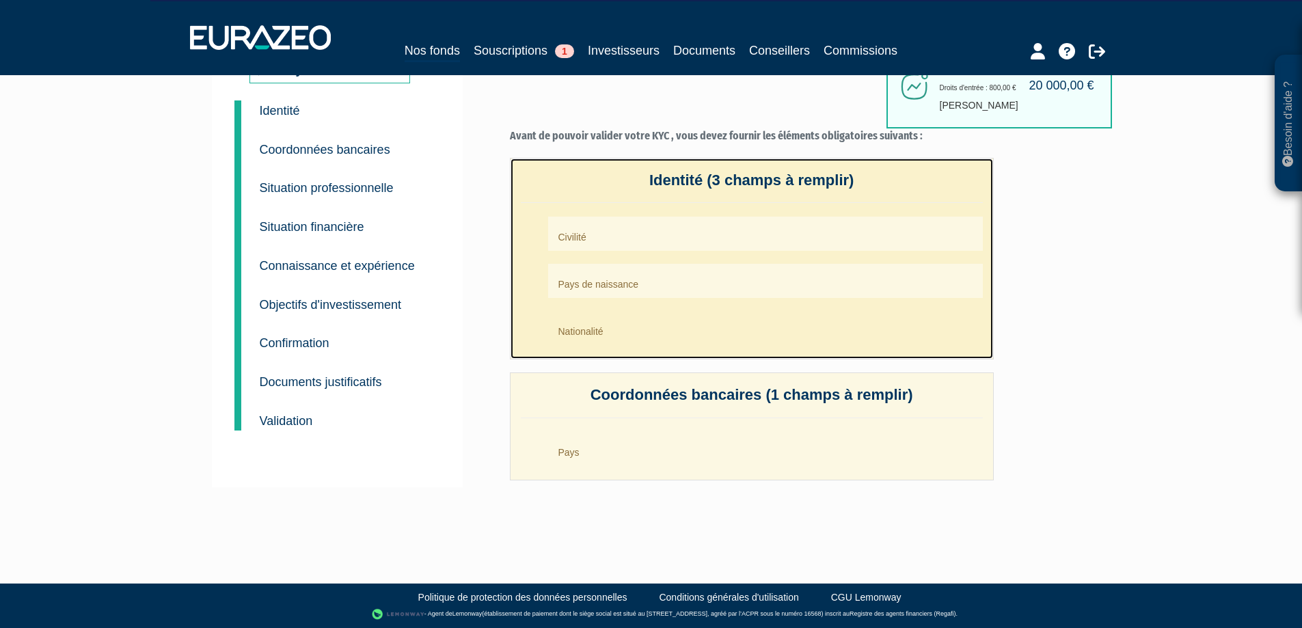
click at [599, 333] on li "Nationalité" at bounding box center [765, 328] width 435 height 34
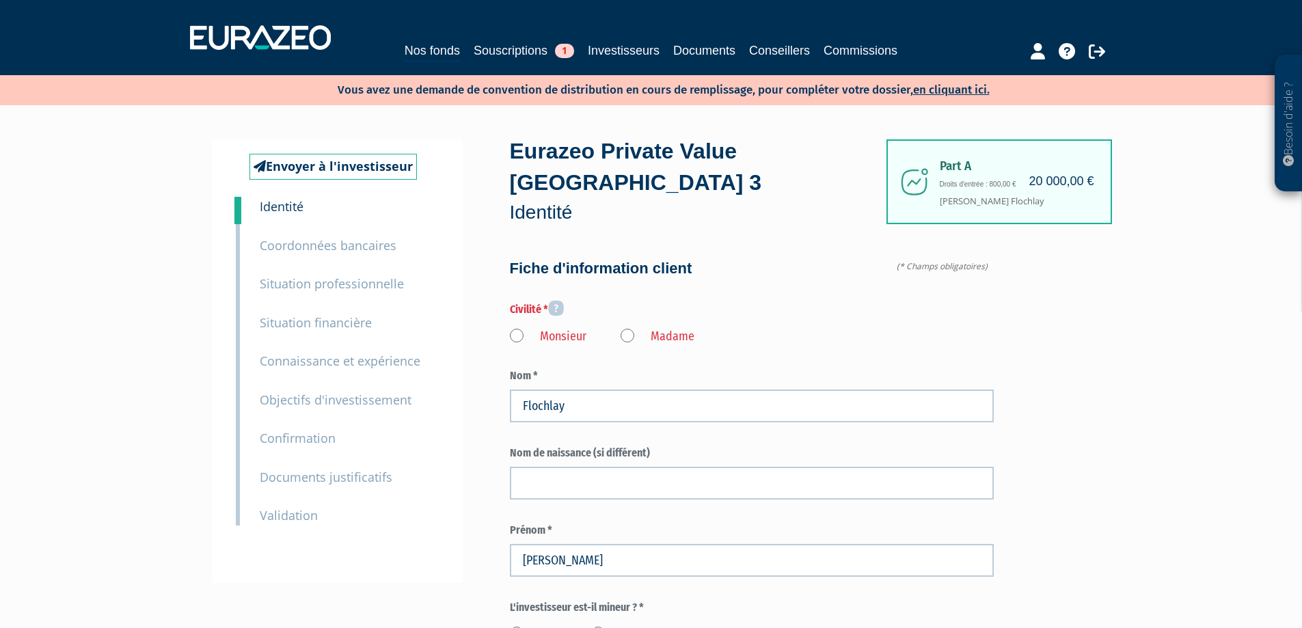
click at [515, 328] on label "Monsieur" at bounding box center [548, 337] width 77 height 18
click at [0, 0] on input "Monsieur" at bounding box center [0, 0] width 0 height 0
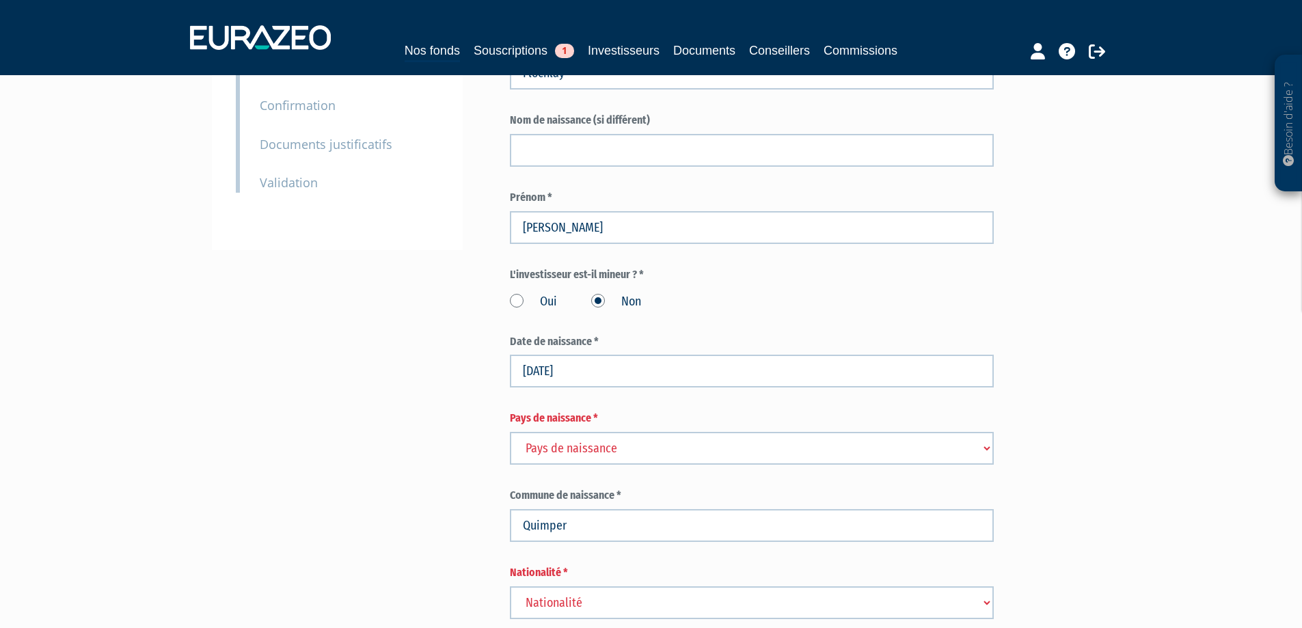
scroll to position [342, 0]
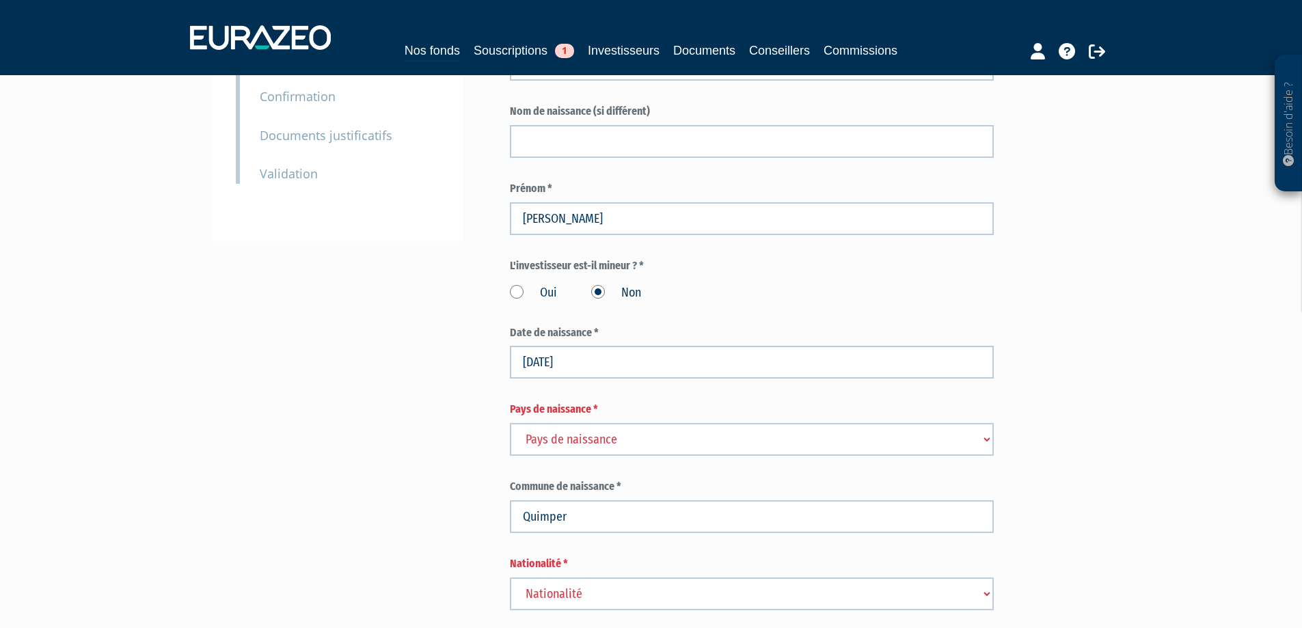
click at [614, 423] on select "Pays de naissance [GEOGRAPHIC_DATA] [GEOGRAPHIC_DATA] [GEOGRAPHIC_DATA] [GEOGRA…" at bounding box center [752, 439] width 484 height 33
select select "75"
click at [510, 423] on select "Pays de naissance [GEOGRAPHIC_DATA] [GEOGRAPHIC_DATA] [GEOGRAPHIC_DATA] [GEOGRA…" at bounding box center [752, 439] width 484 height 33
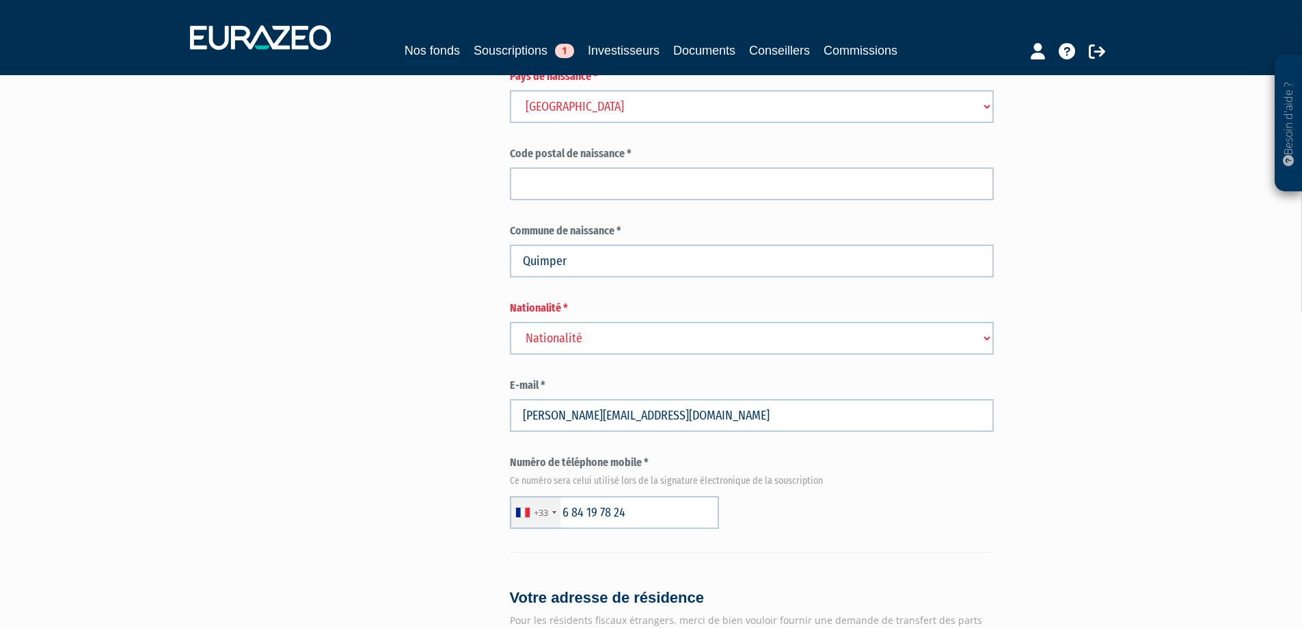
scroll to position [683, 0]
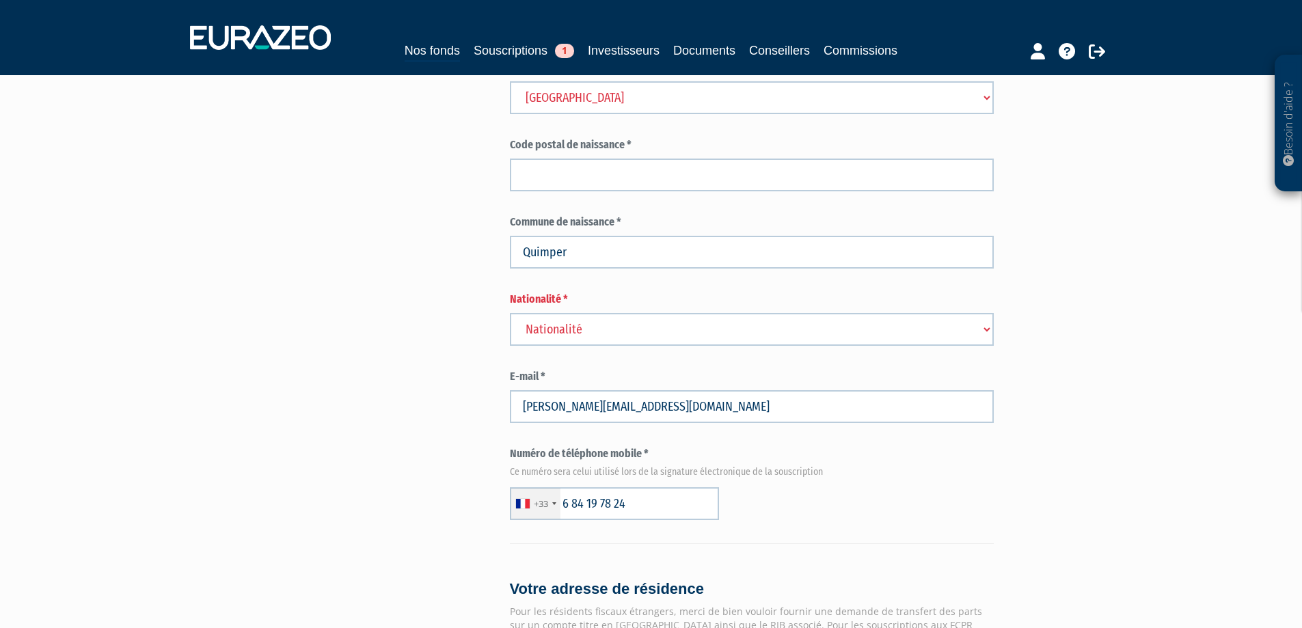
click at [569, 313] on select "Nationalité [GEOGRAPHIC_DATA] [GEOGRAPHIC_DATA] [GEOGRAPHIC_DATA] [GEOGRAPHIC_D…" at bounding box center [752, 329] width 484 height 33
select select "75"
click at [510, 313] on select "Nationalité Afghanistan Afrique du Sud Albanie Algérie Allemagne Andorre" at bounding box center [752, 329] width 484 height 33
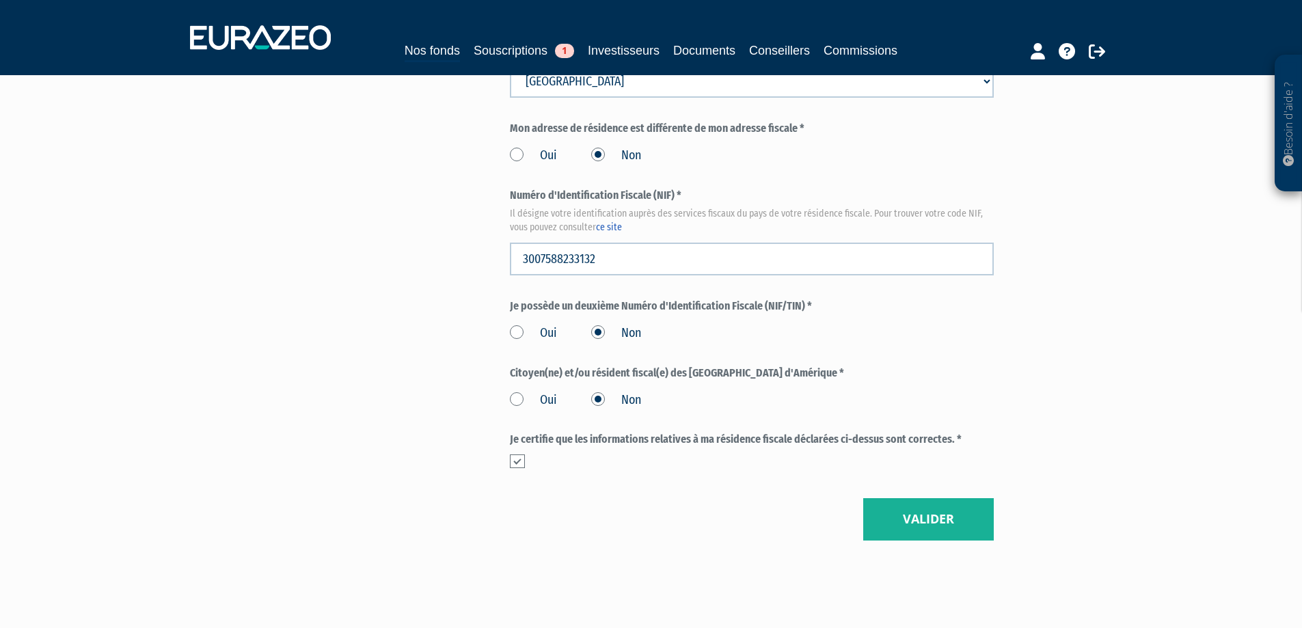
scroll to position [1567, 0]
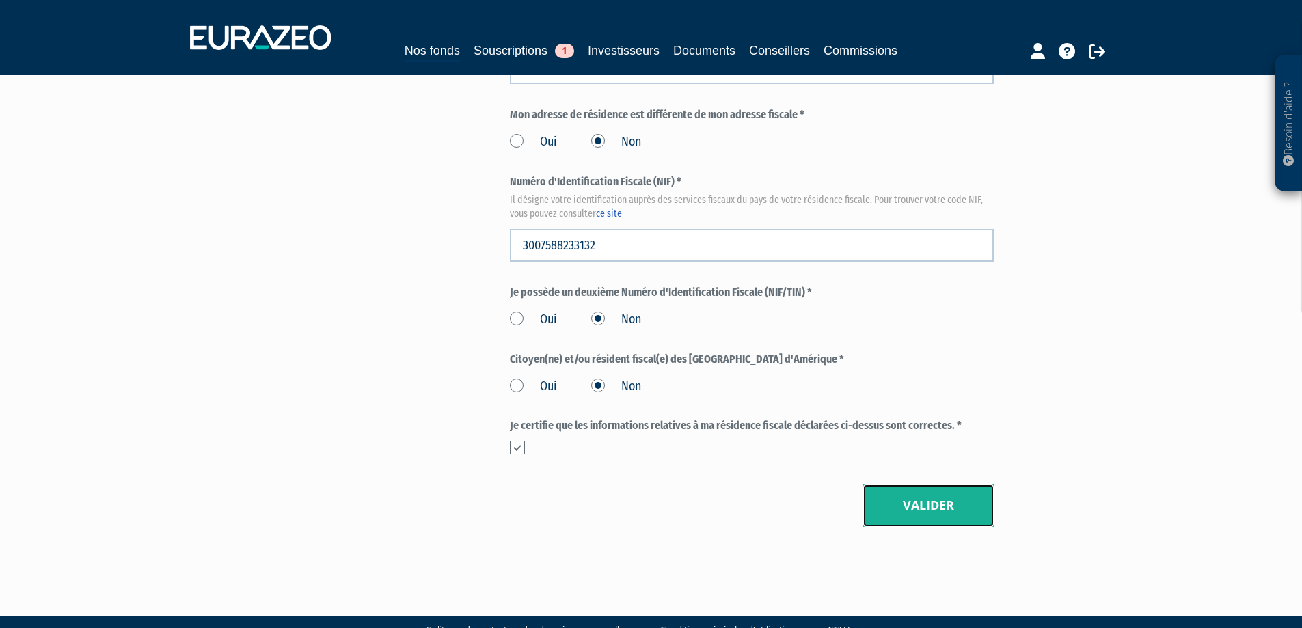
click at [910, 484] on button "Valider" at bounding box center [928, 505] width 131 height 42
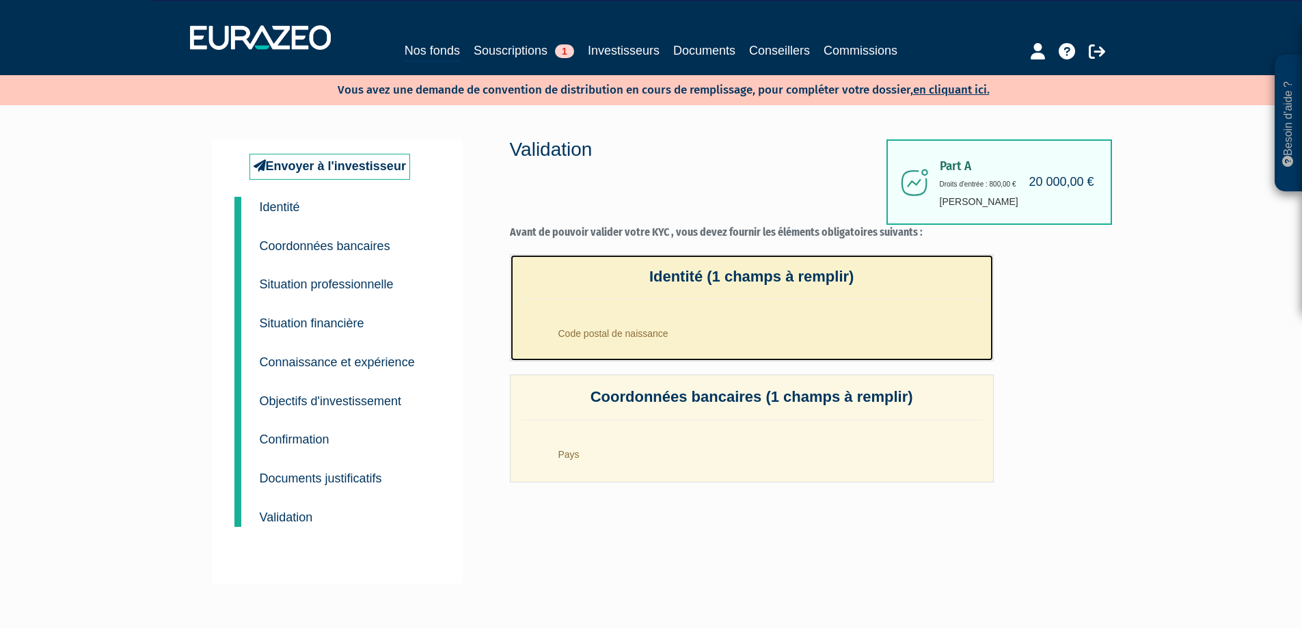
click at [601, 337] on li "Code postal de naissance" at bounding box center [765, 330] width 435 height 34
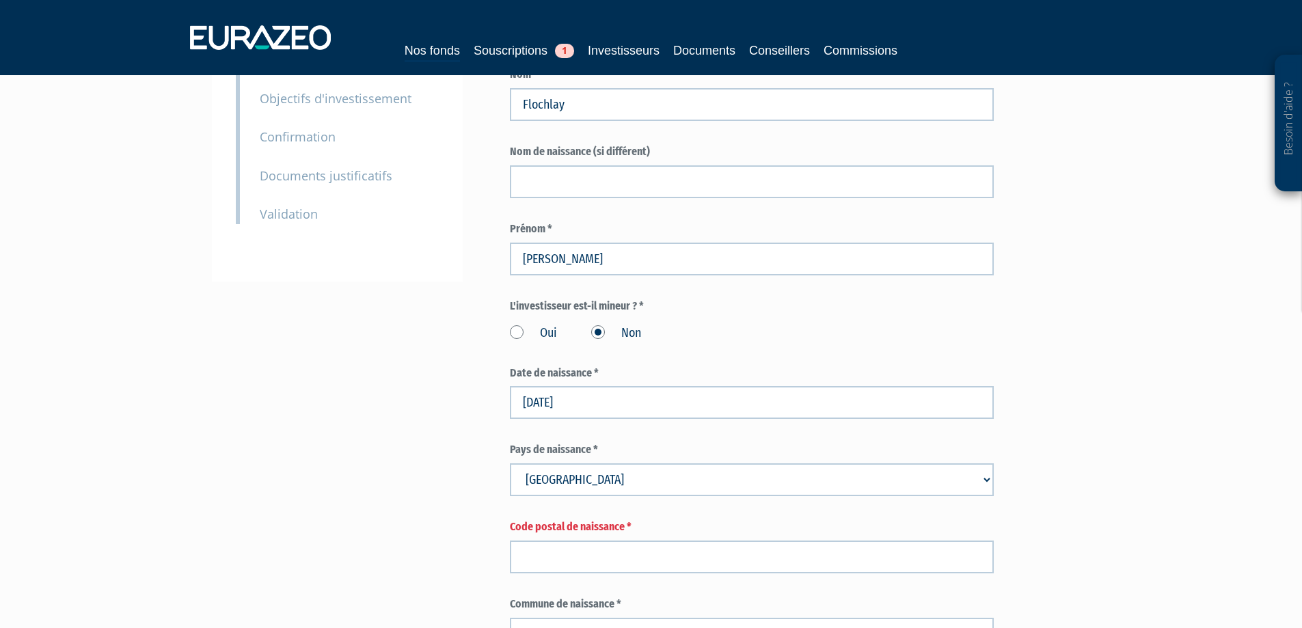
scroll to position [342, 0]
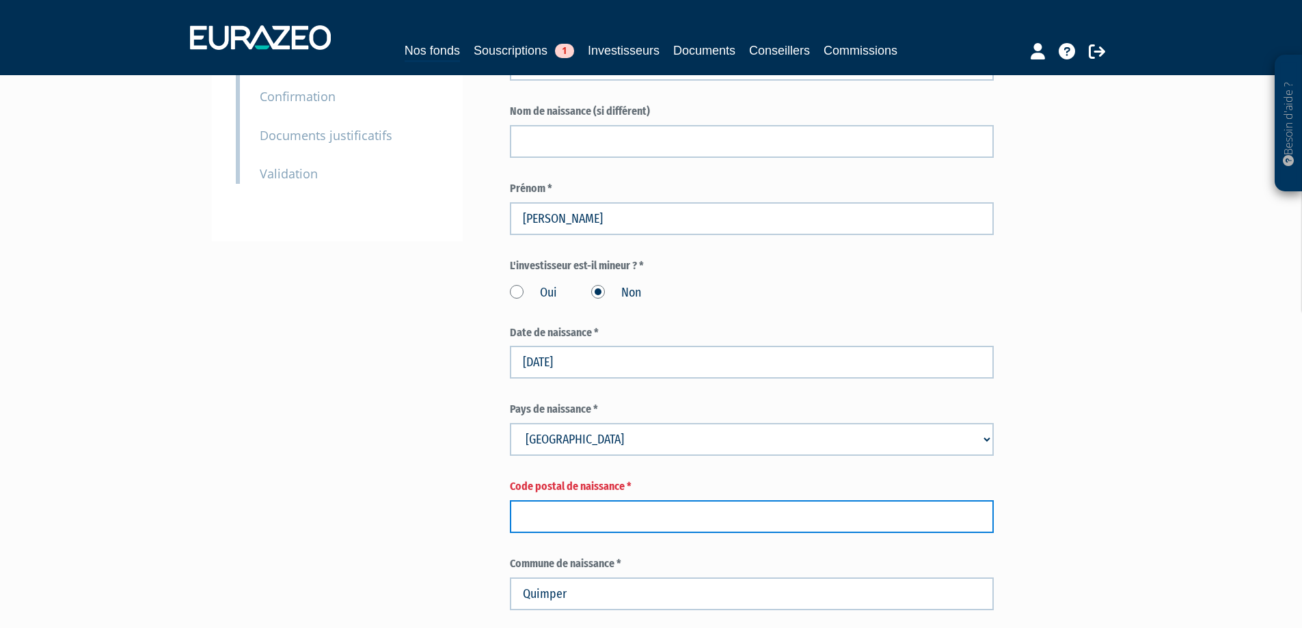
click at [576, 500] on input "text" at bounding box center [752, 516] width 484 height 33
type input "29000"
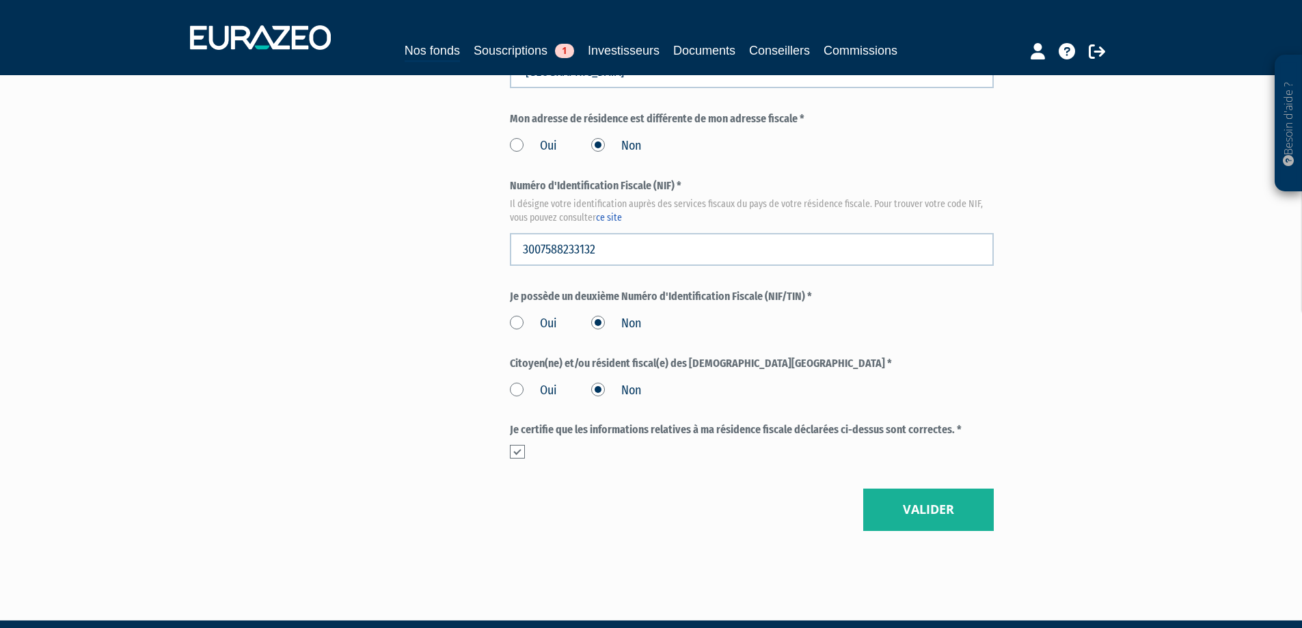
scroll to position [1567, 0]
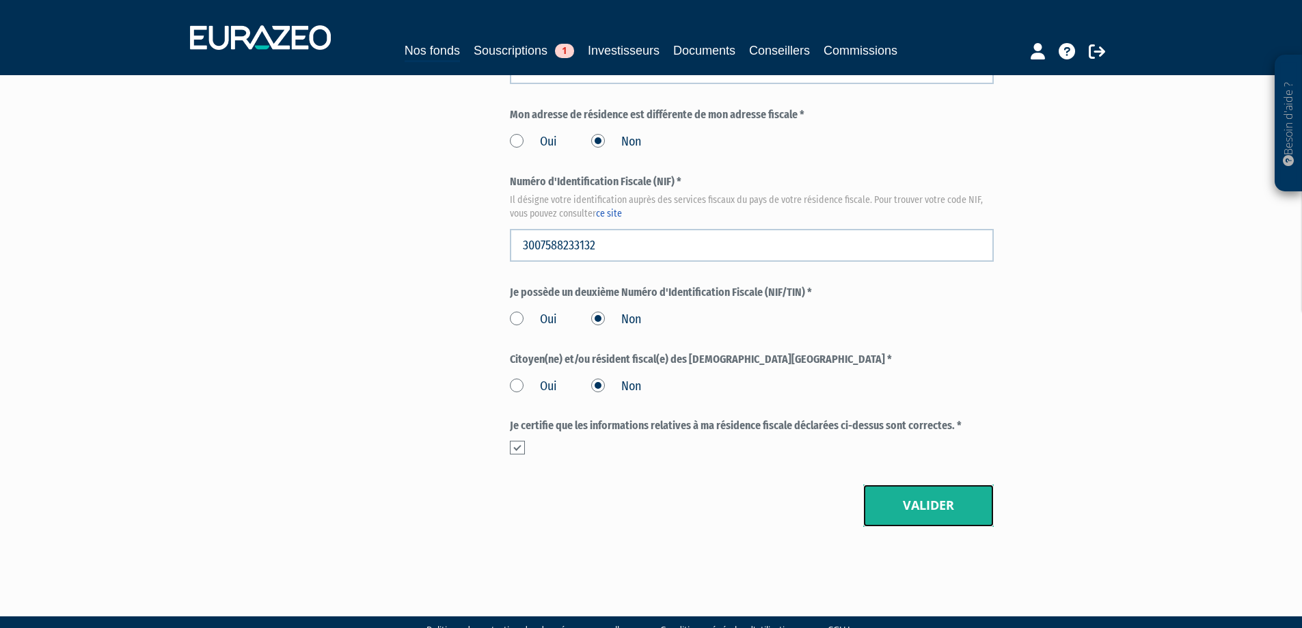
click at [958, 484] on button "Valider" at bounding box center [928, 505] width 131 height 42
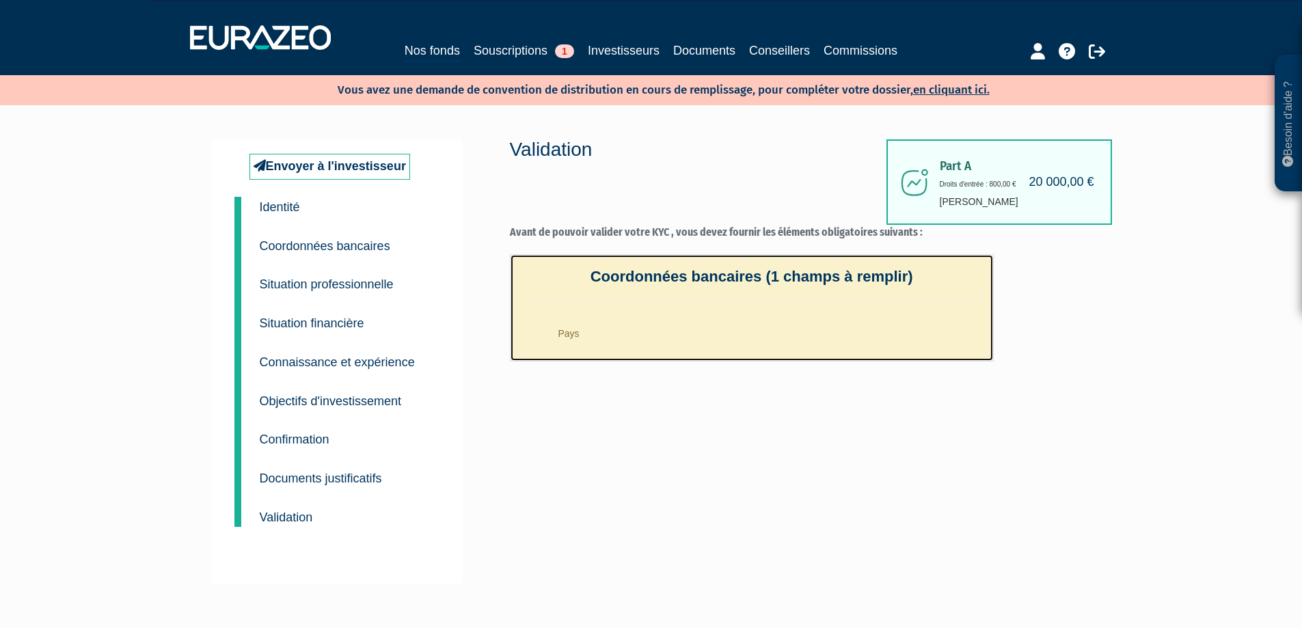
click at [813, 338] on li "Pays" at bounding box center [765, 330] width 435 height 34
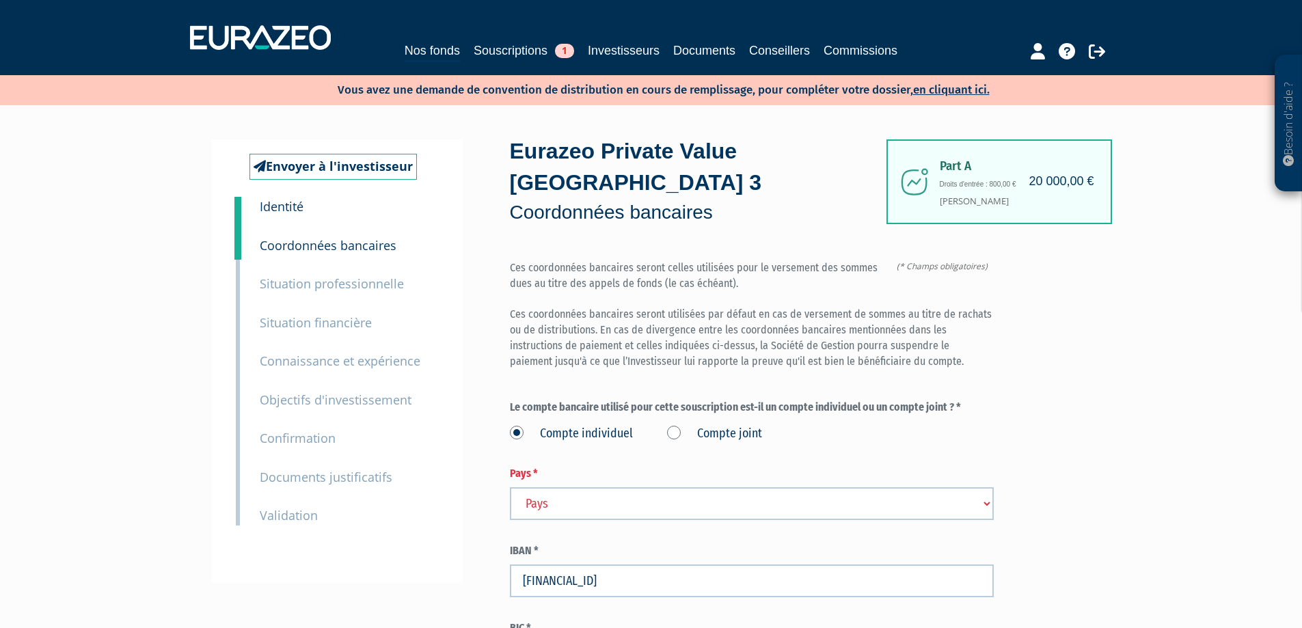
click at [614, 487] on select "Pays [GEOGRAPHIC_DATA] [GEOGRAPHIC_DATA] [GEOGRAPHIC_DATA] [GEOGRAPHIC_DATA] [G…" at bounding box center [752, 503] width 484 height 33
select select "75"
click at [510, 487] on select "Pays [GEOGRAPHIC_DATA] [GEOGRAPHIC_DATA] [GEOGRAPHIC_DATA] [GEOGRAPHIC_DATA] [G…" at bounding box center [752, 503] width 484 height 33
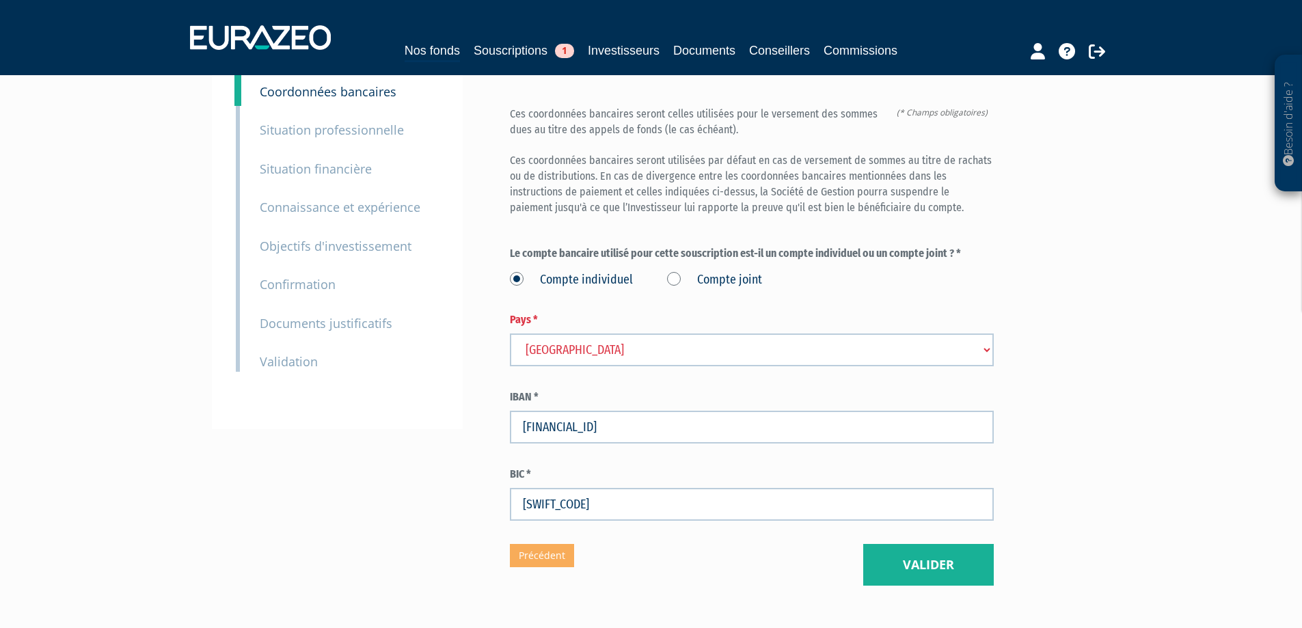
scroll to position [213, 0]
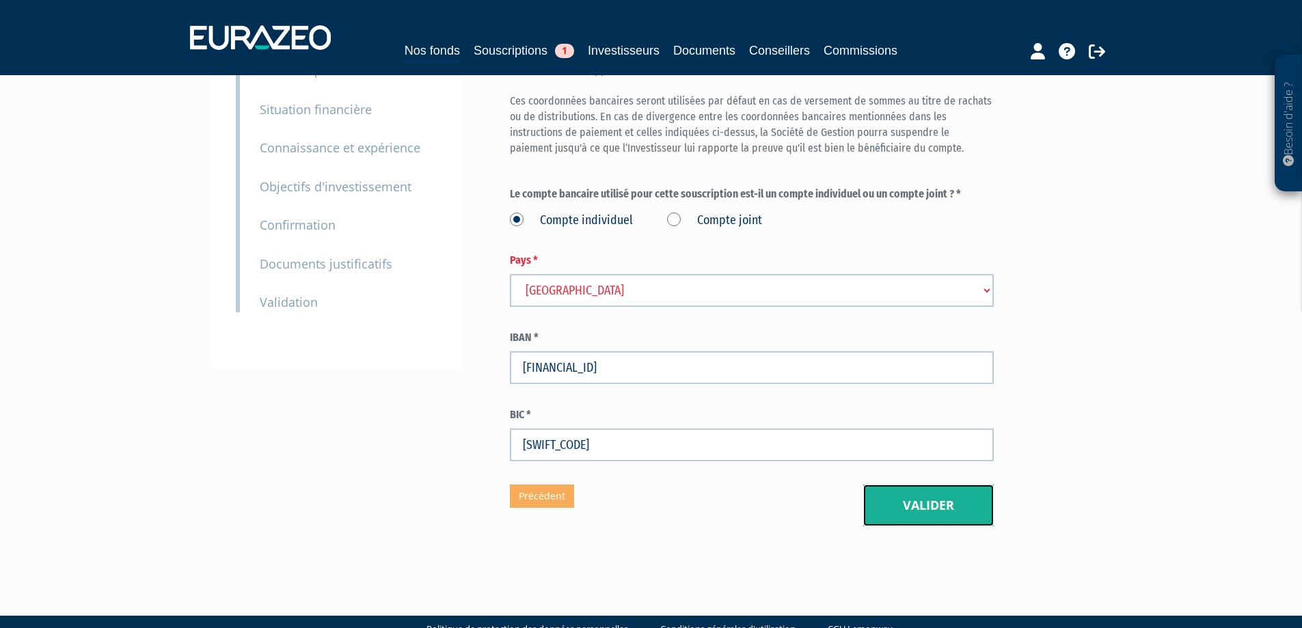
click at [941, 484] on button "Valider" at bounding box center [928, 505] width 131 height 42
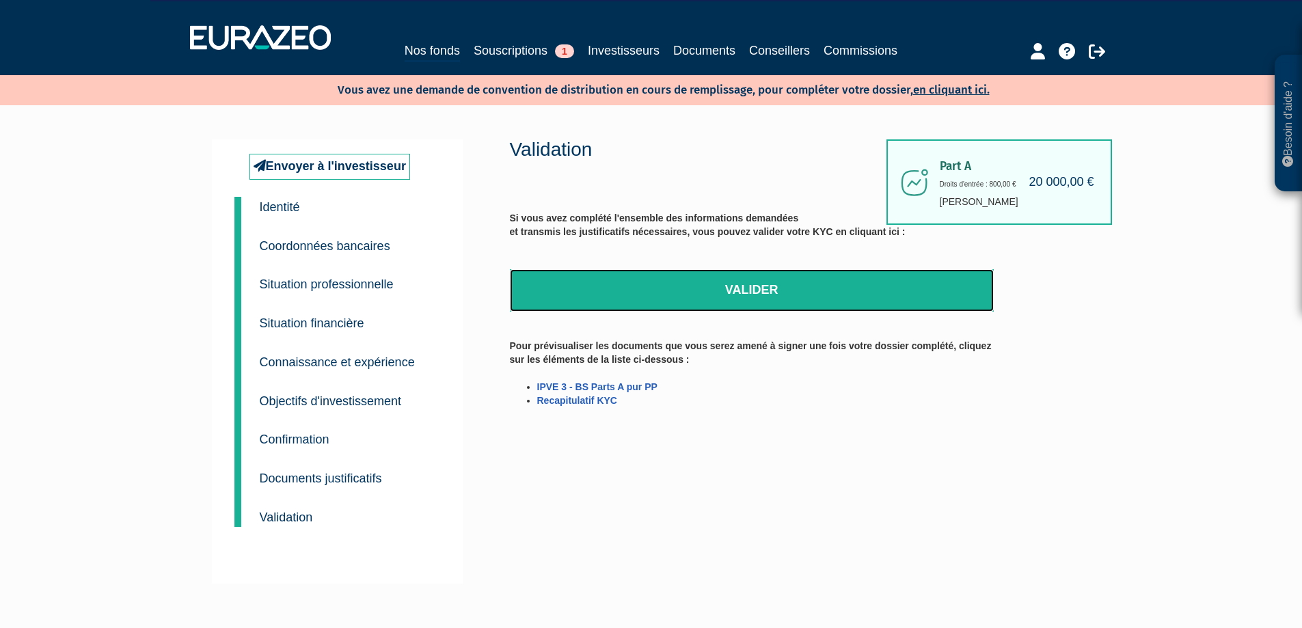
click at [743, 293] on link "Valider" at bounding box center [752, 290] width 484 height 42
